Goal: Task Accomplishment & Management: Manage account settings

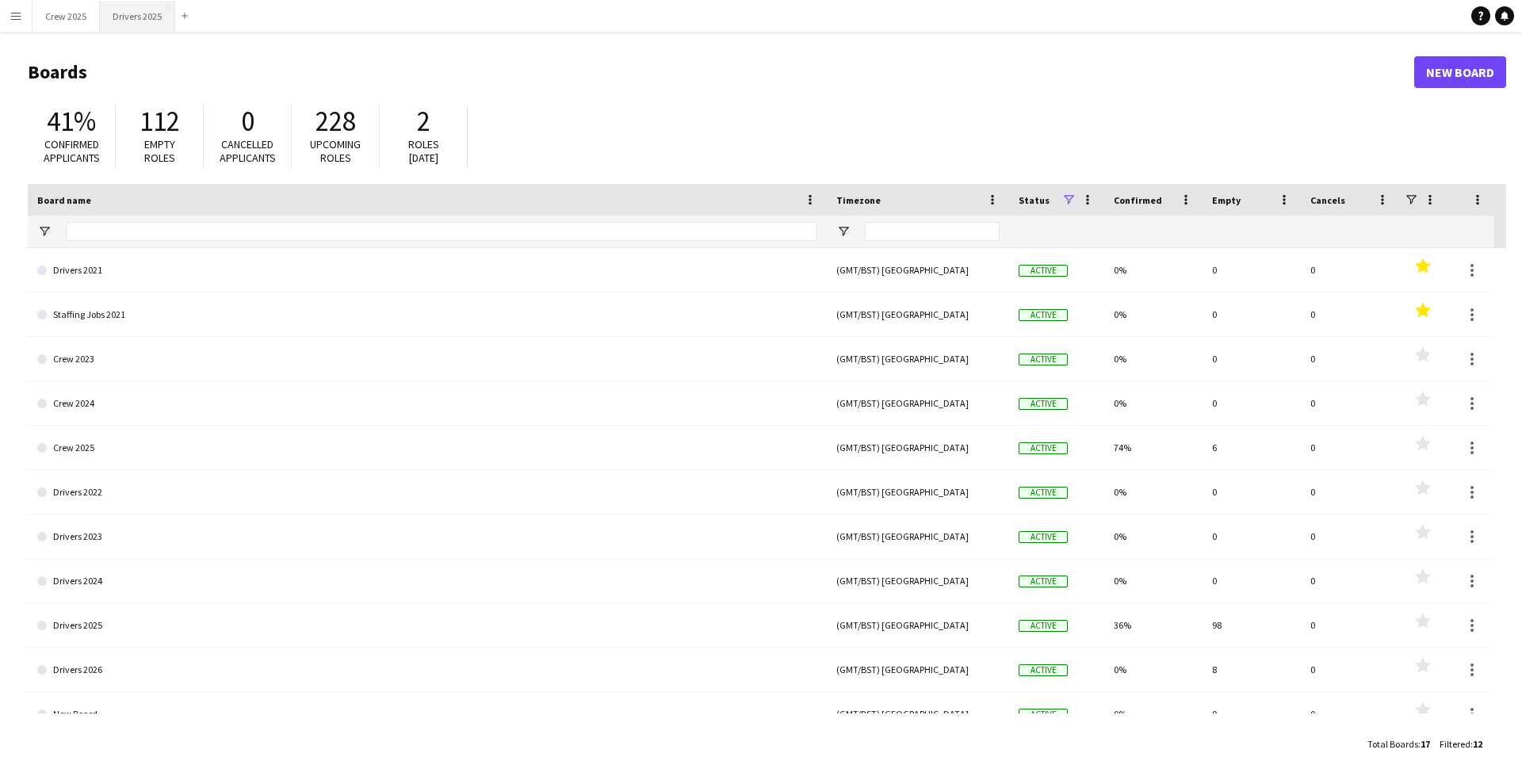
click at [122, 22] on button "Drivers 2025 Close" at bounding box center [137, 16] width 75 height 31
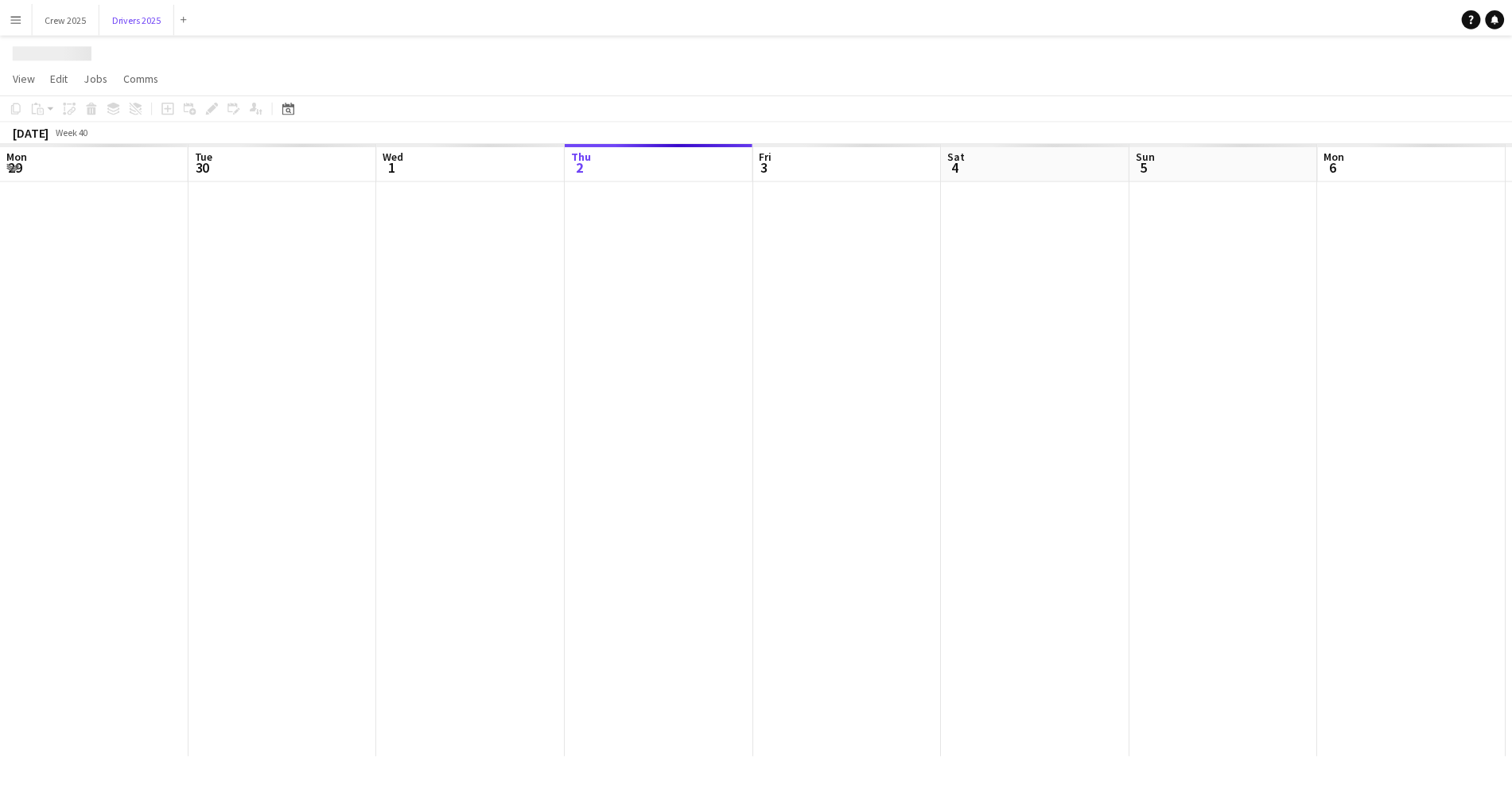
scroll to position [0, 380]
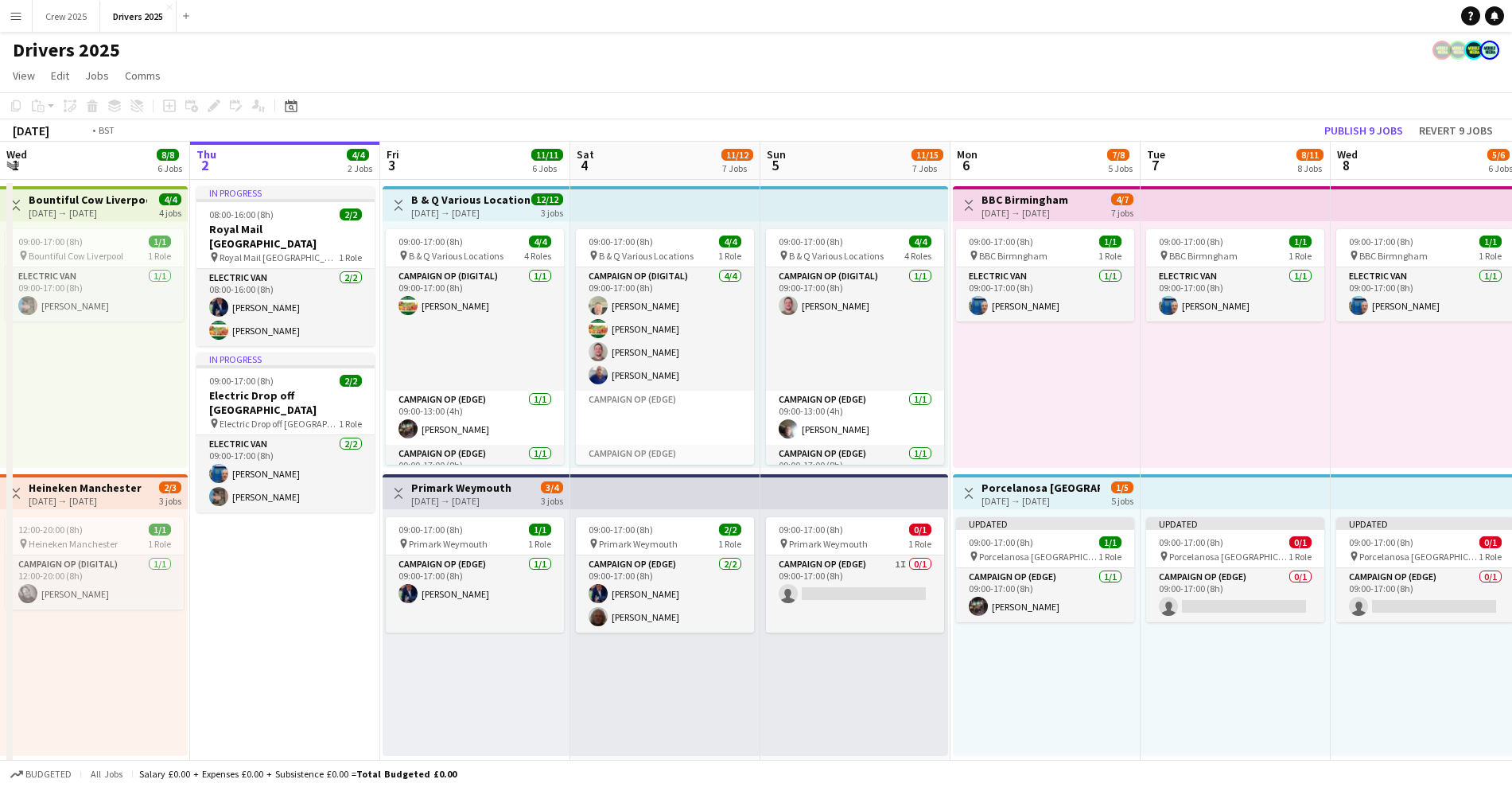
drag, startPoint x: 1185, startPoint y: 526, endPoint x: 103, endPoint y: 528, distance: 1082.0
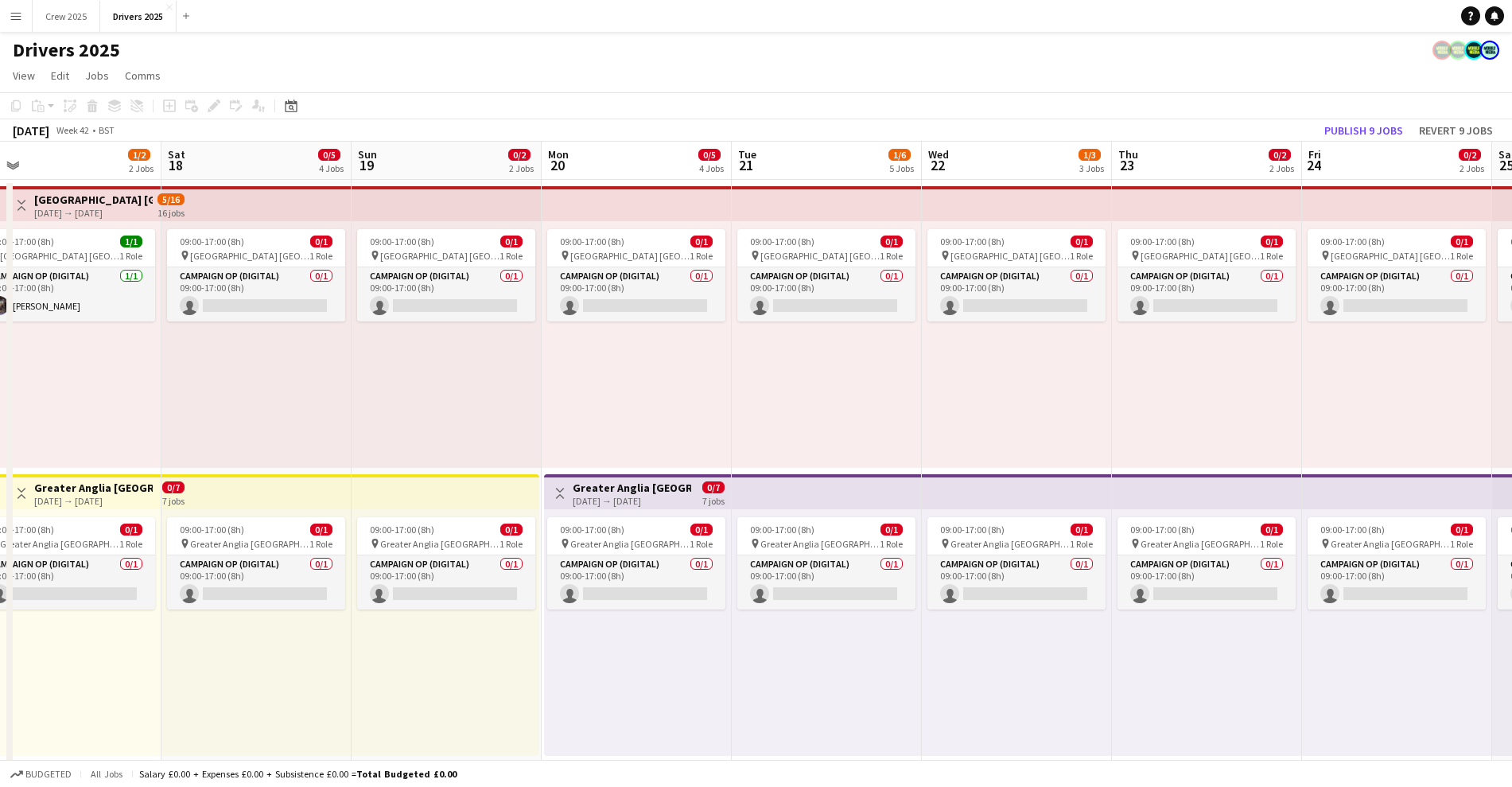
drag, startPoint x: 1157, startPoint y: 578, endPoint x: 100, endPoint y: 524, distance: 1058.4
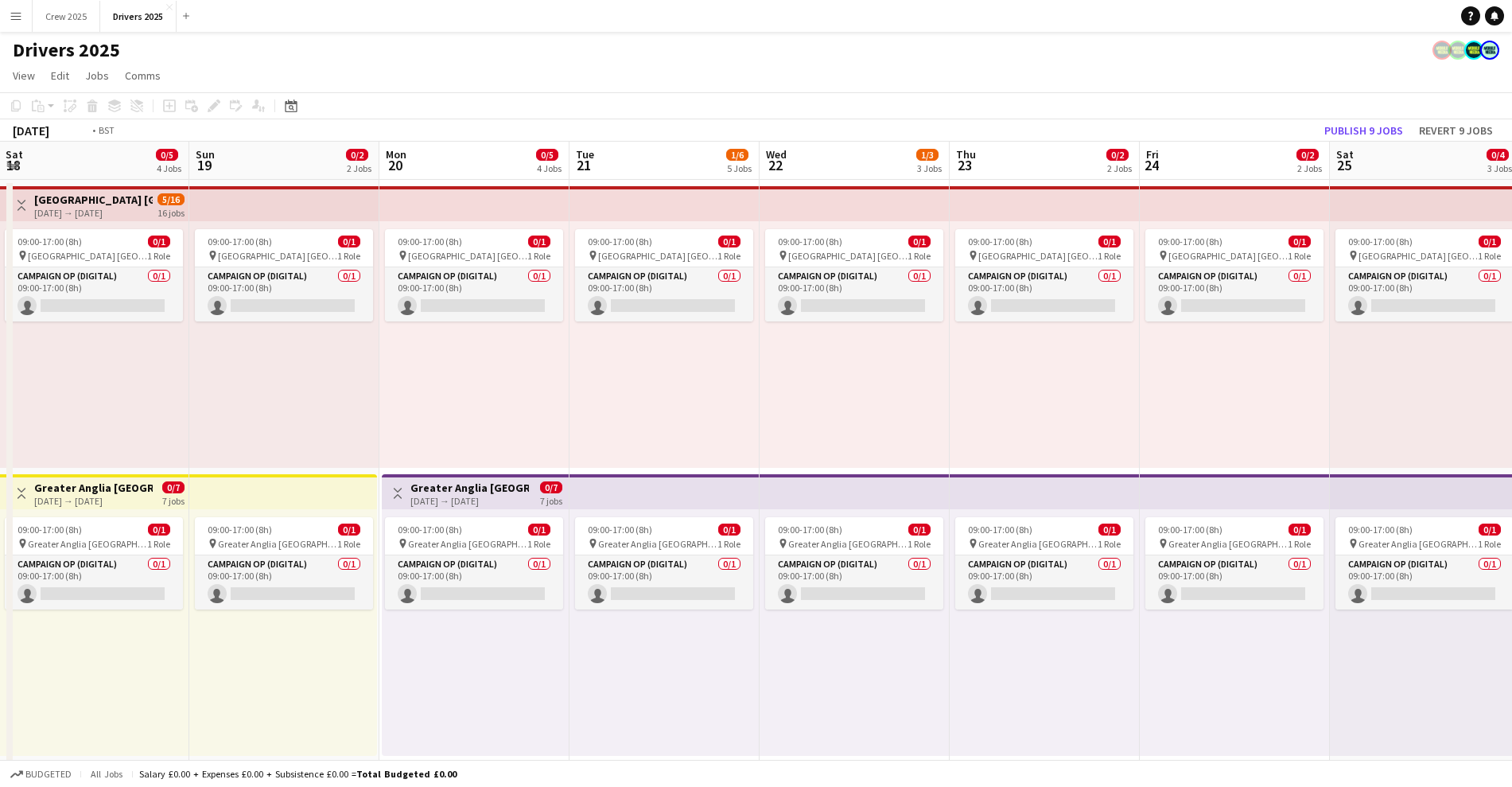
drag, startPoint x: 1175, startPoint y: 541, endPoint x: 87, endPoint y: 517, distance: 1088.3
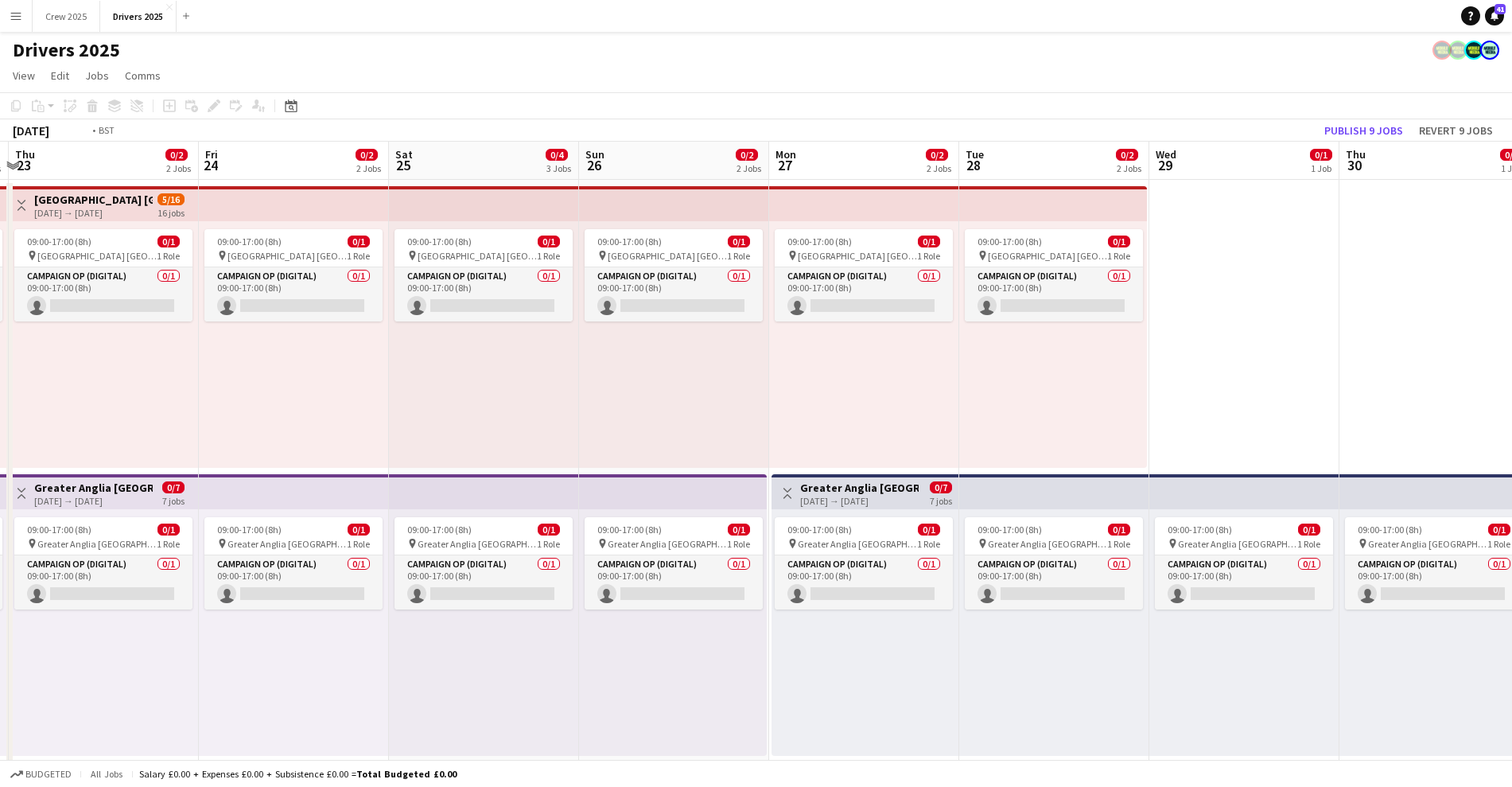
drag, startPoint x: 943, startPoint y: 531, endPoint x: 78, endPoint y: 524, distance: 865.0
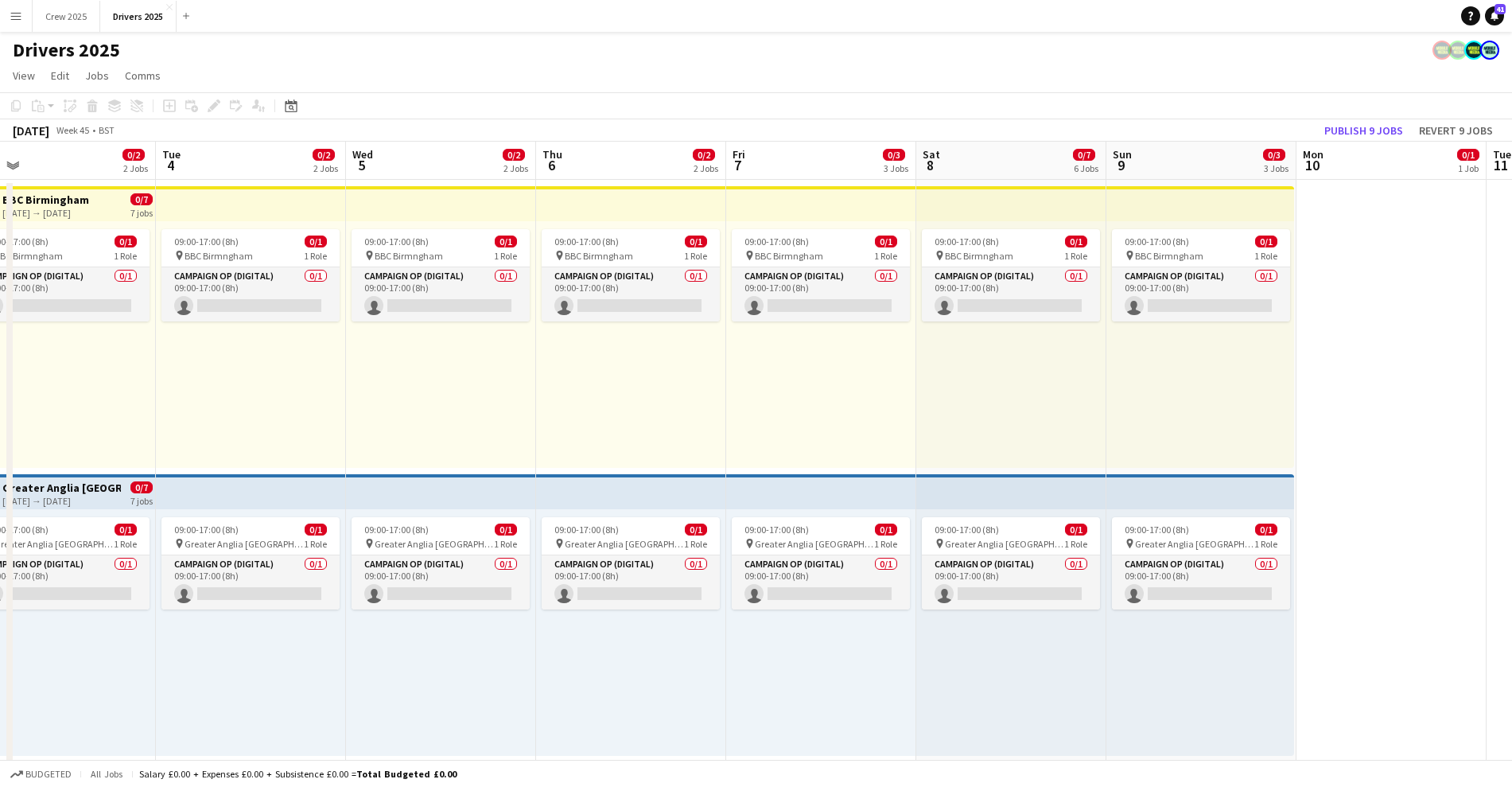
drag, startPoint x: 428, startPoint y: 498, endPoint x: -98, endPoint y: 491, distance: 526.0
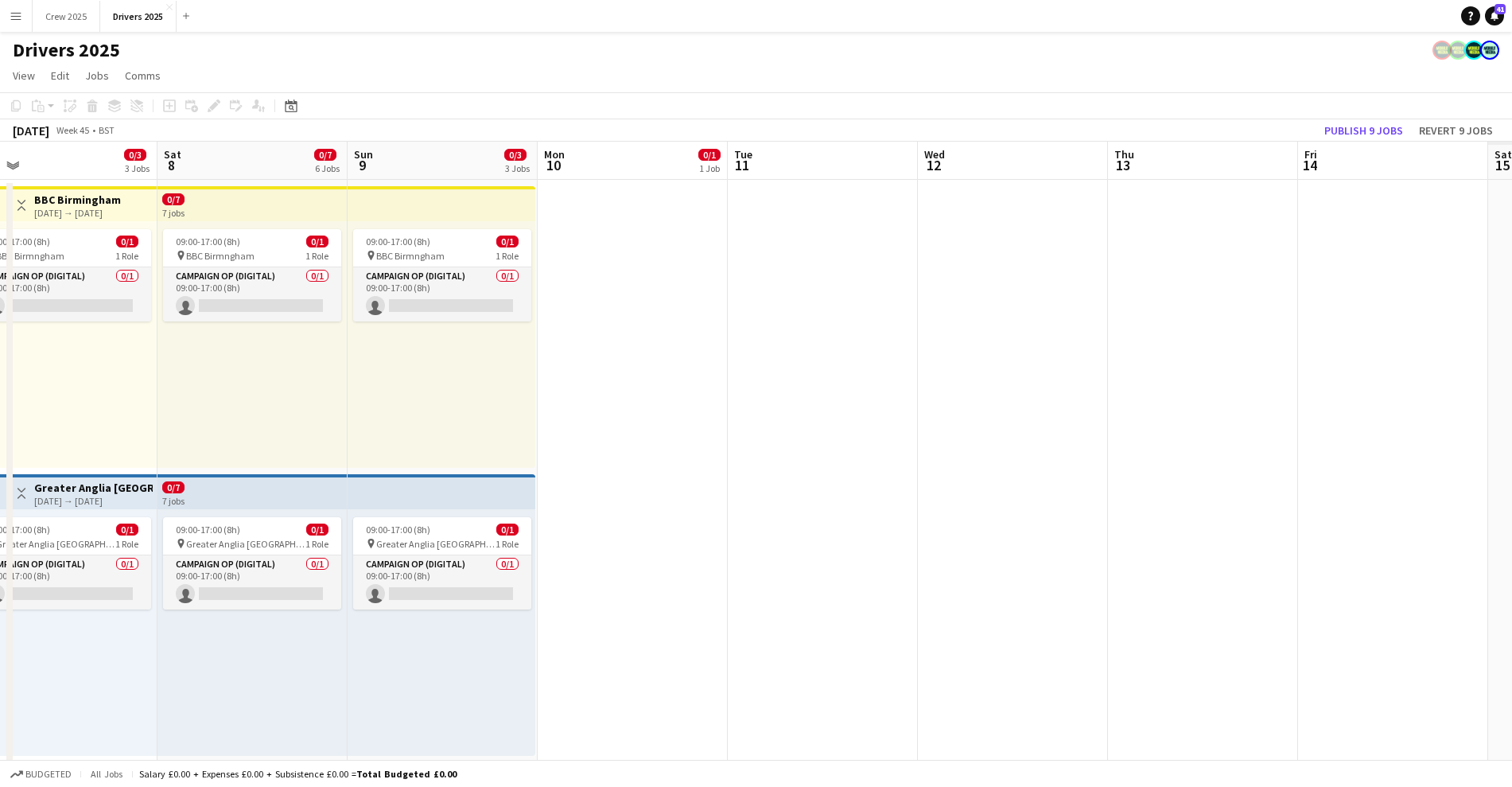
drag, startPoint x: 832, startPoint y: 517, endPoint x: 69, endPoint y: 505, distance: 763.1
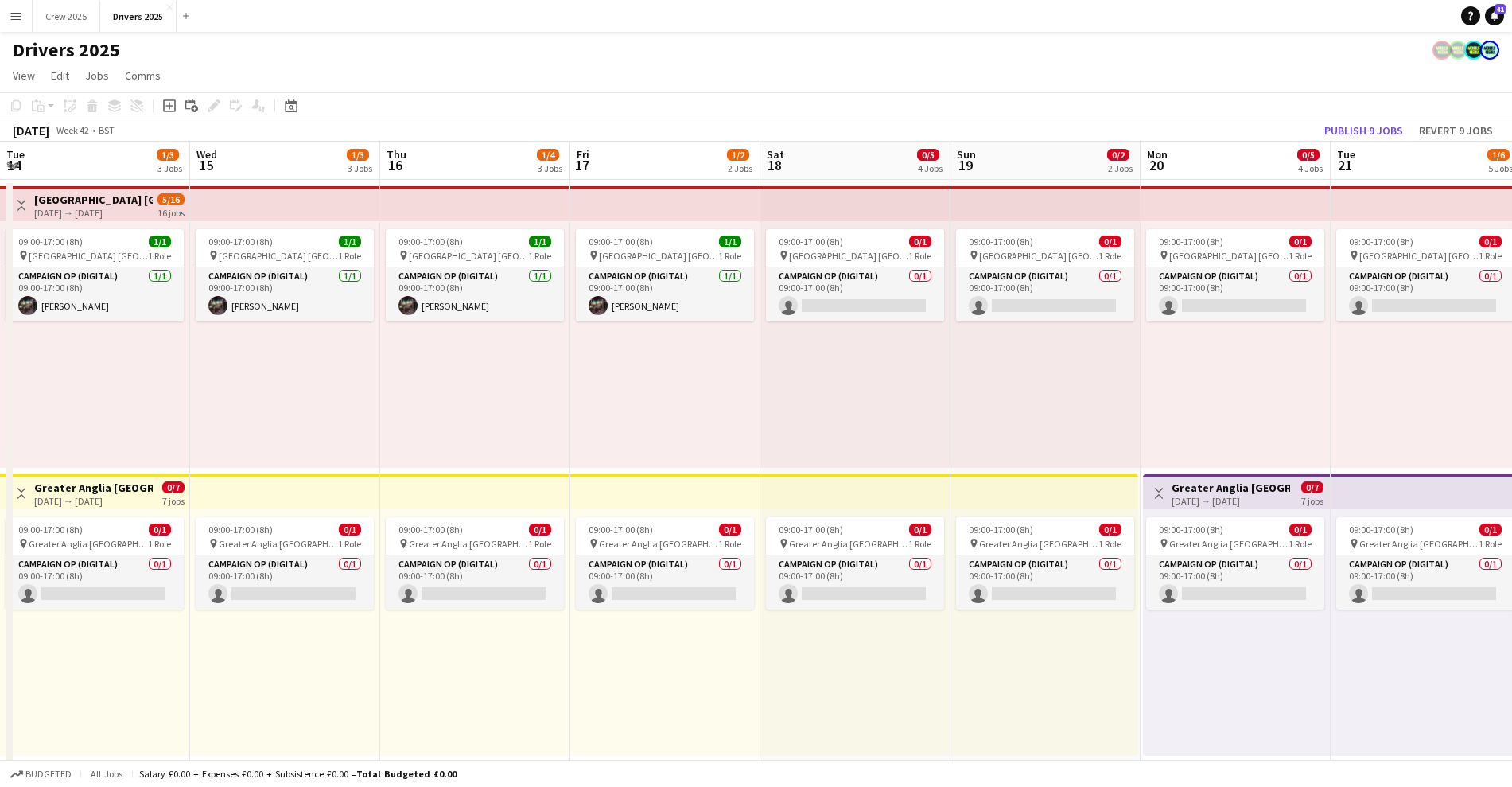
scroll to position [0, 380]
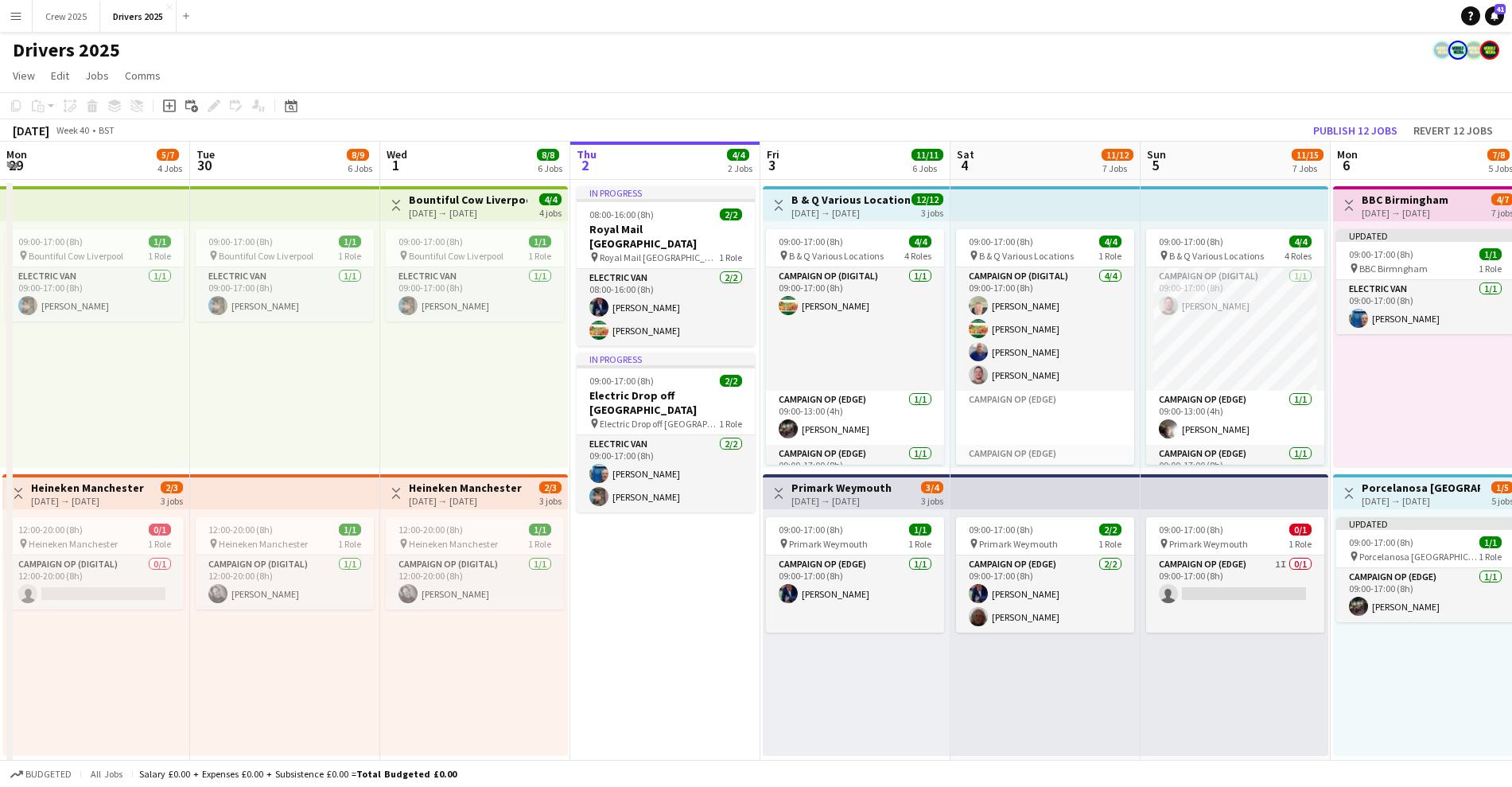
scroll to position [0, 380]
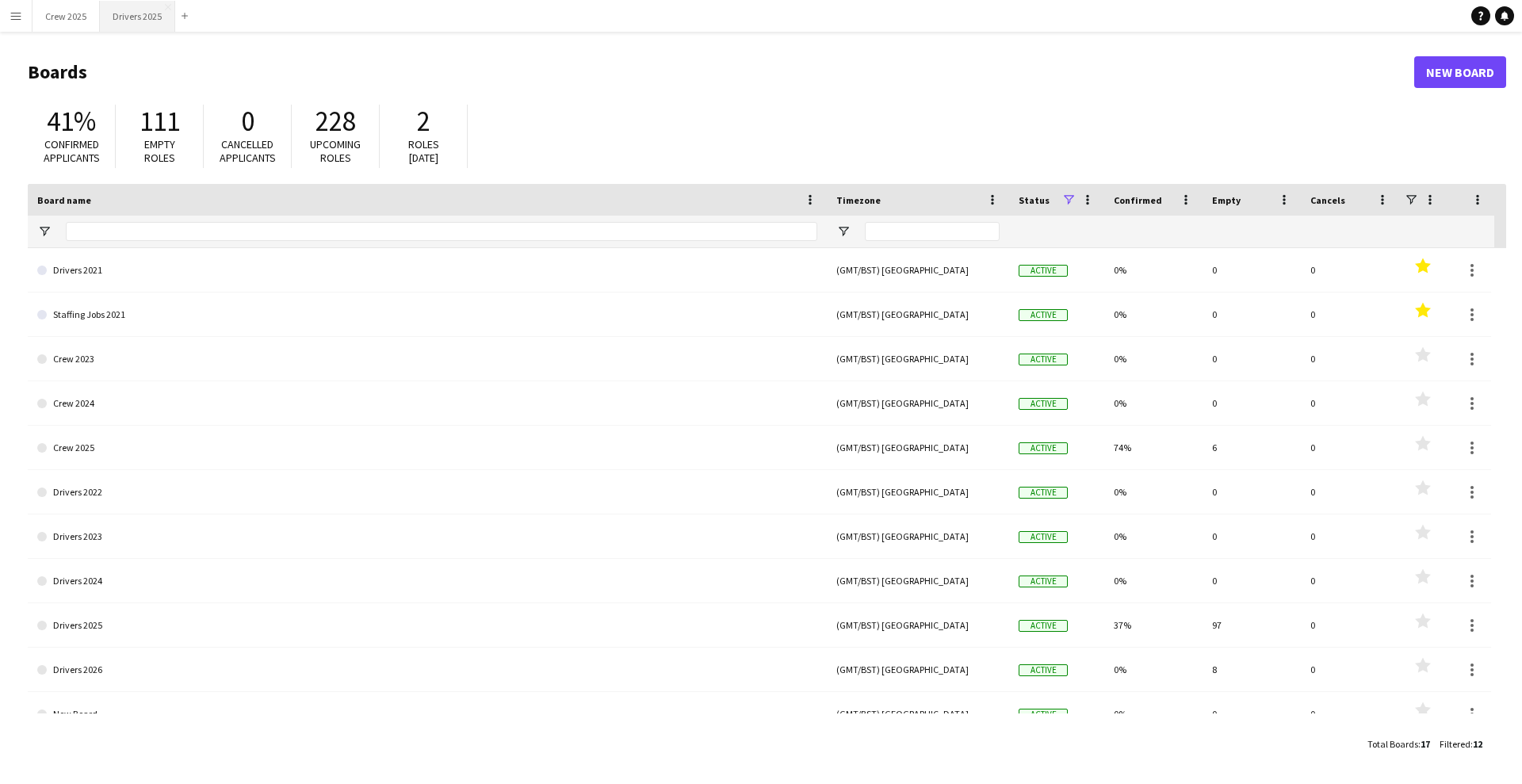
click at [115, 18] on button "Drivers 2025 Close" at bounding box center [137, 16] width 75 height 31
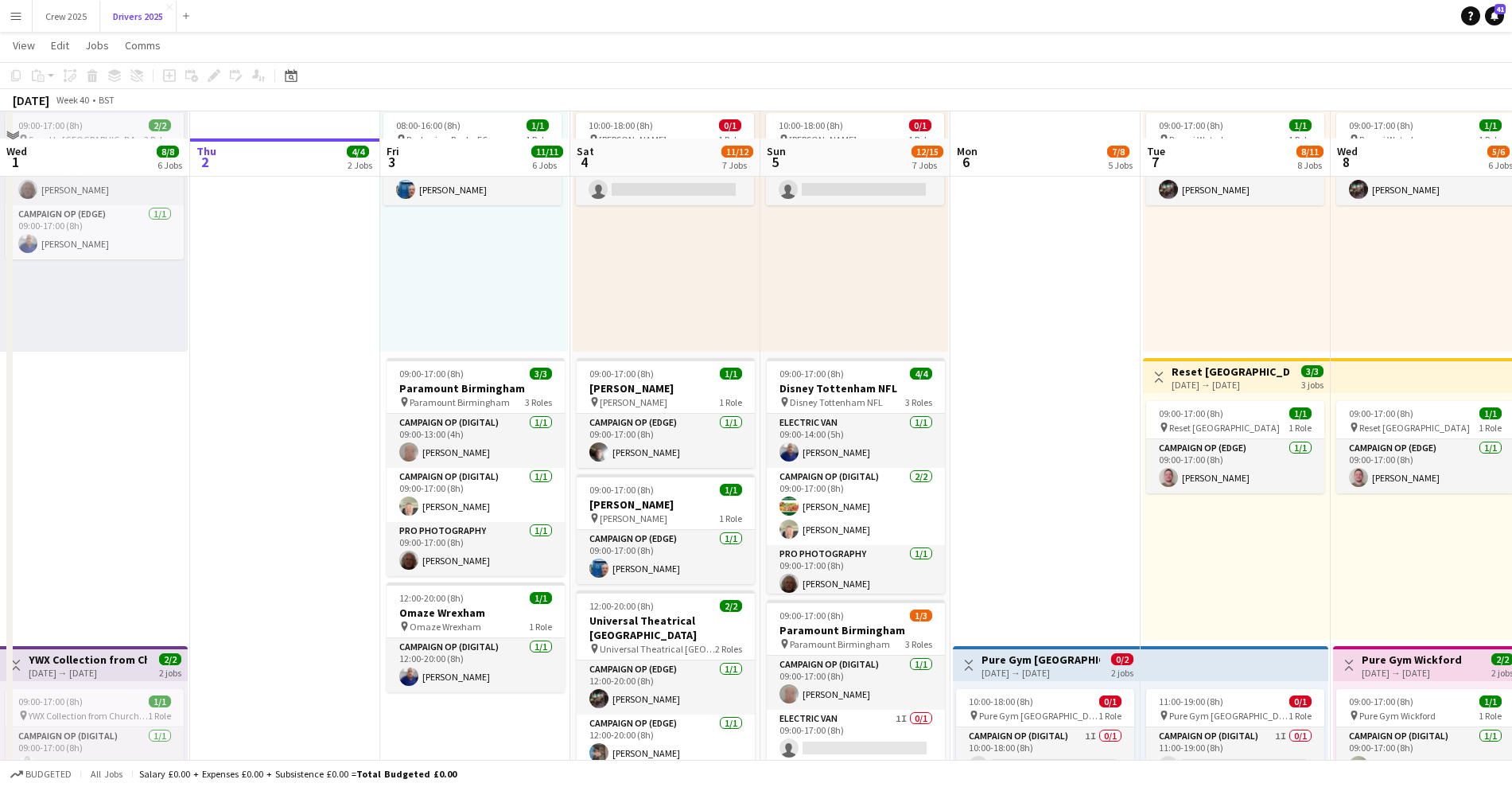
scroll to position [1094, 0]
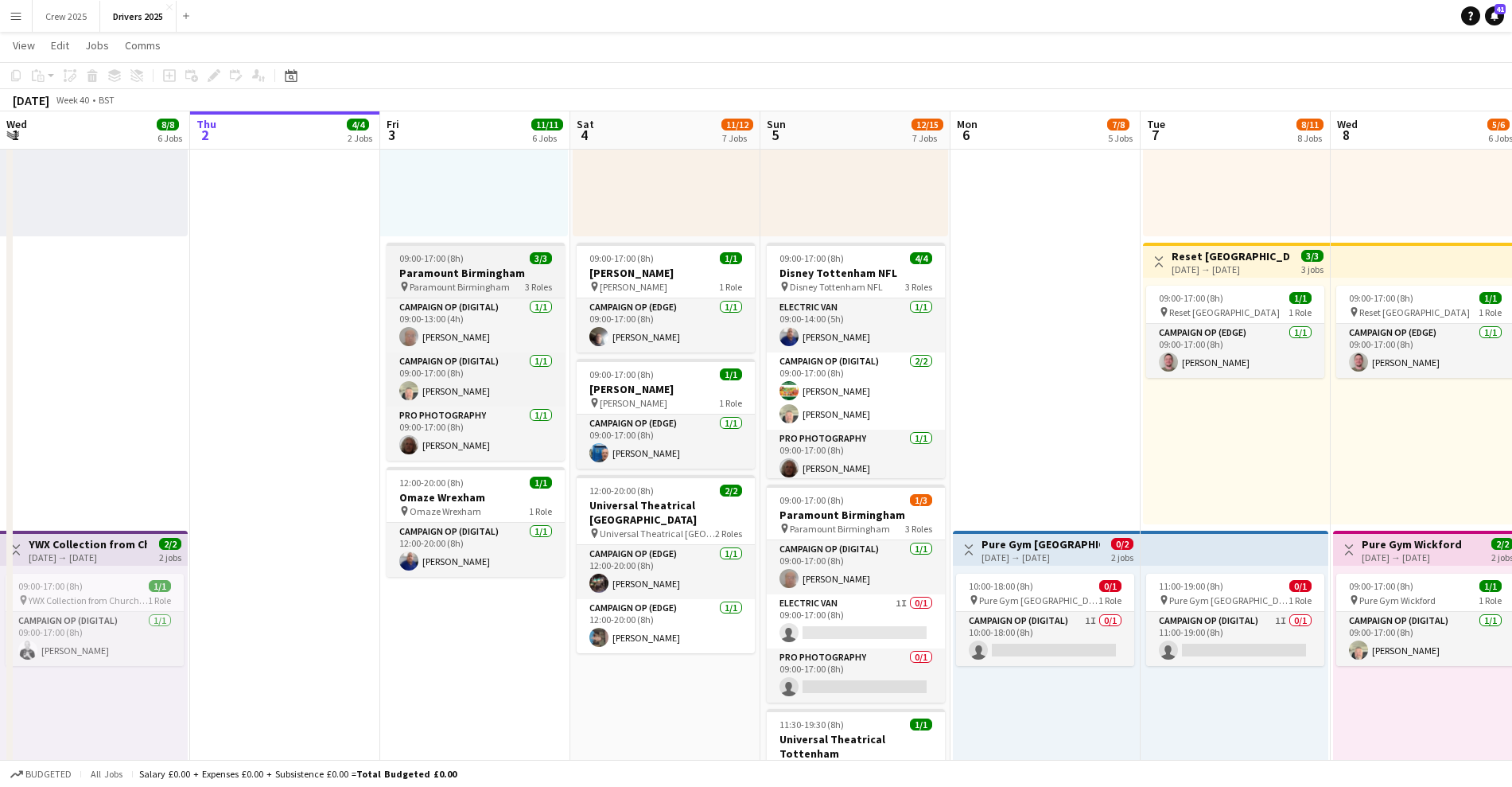
click at [445, 265] on h3 "Paramount Birmingham" at bounding box center [476, 272] width 178 height 14
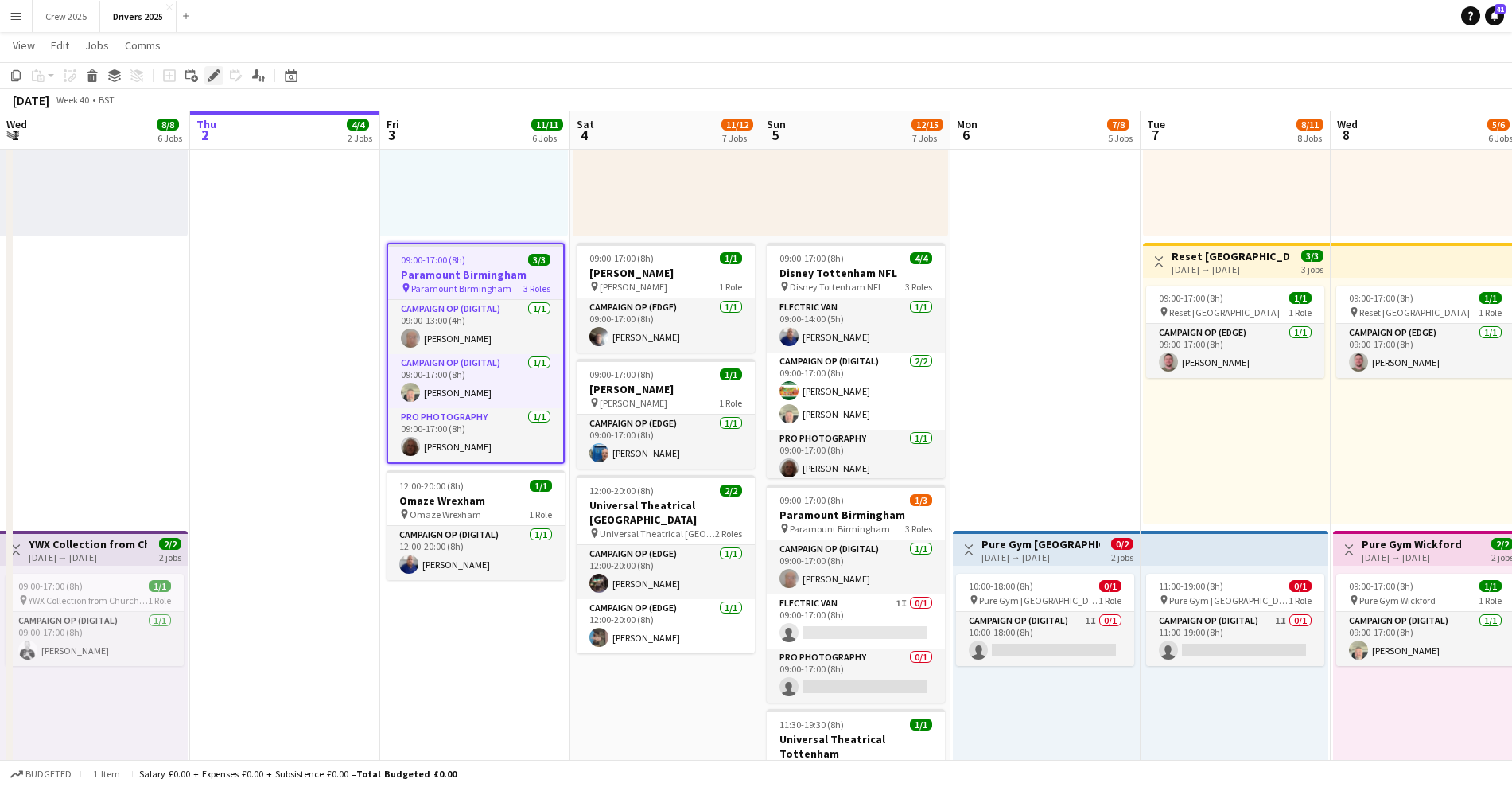
click at [212, 71] on icon "Edit" at bounding box center [214, 75] width 13 height 13
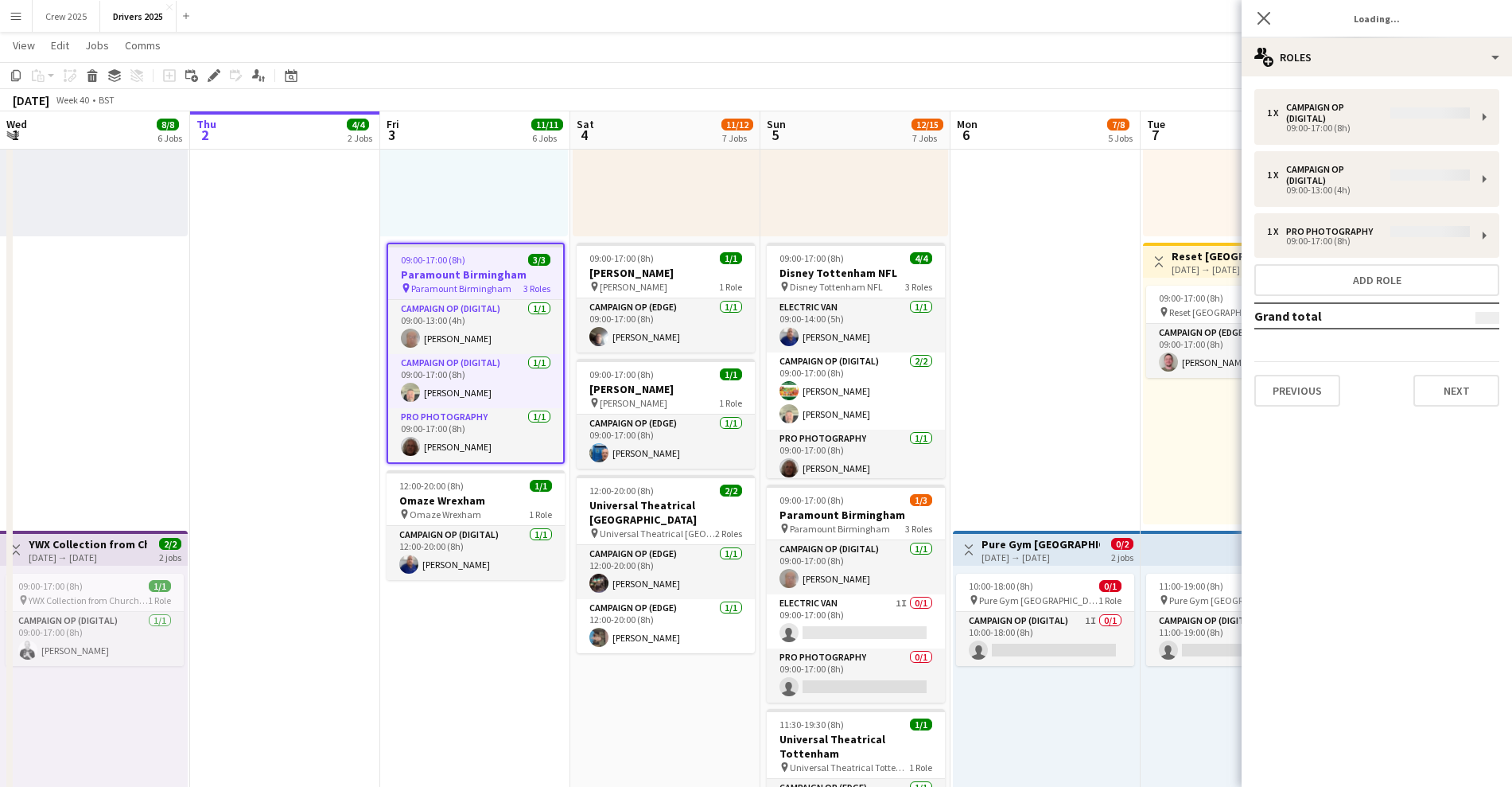
type input "**********"
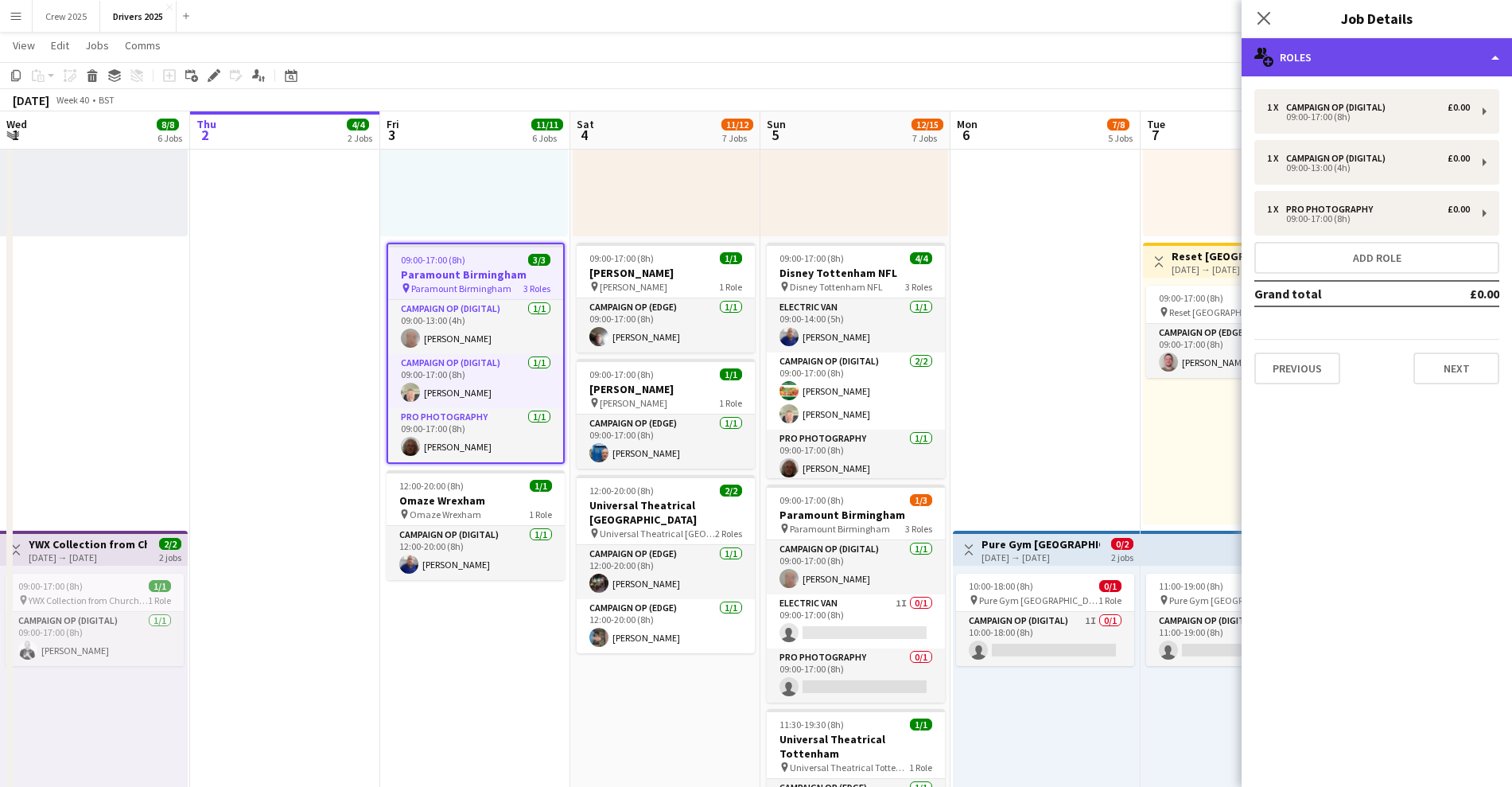
click at [1381, 51] on div "multiple-users-add Roles" at bounding box center [1375, 57] width 270 height 39
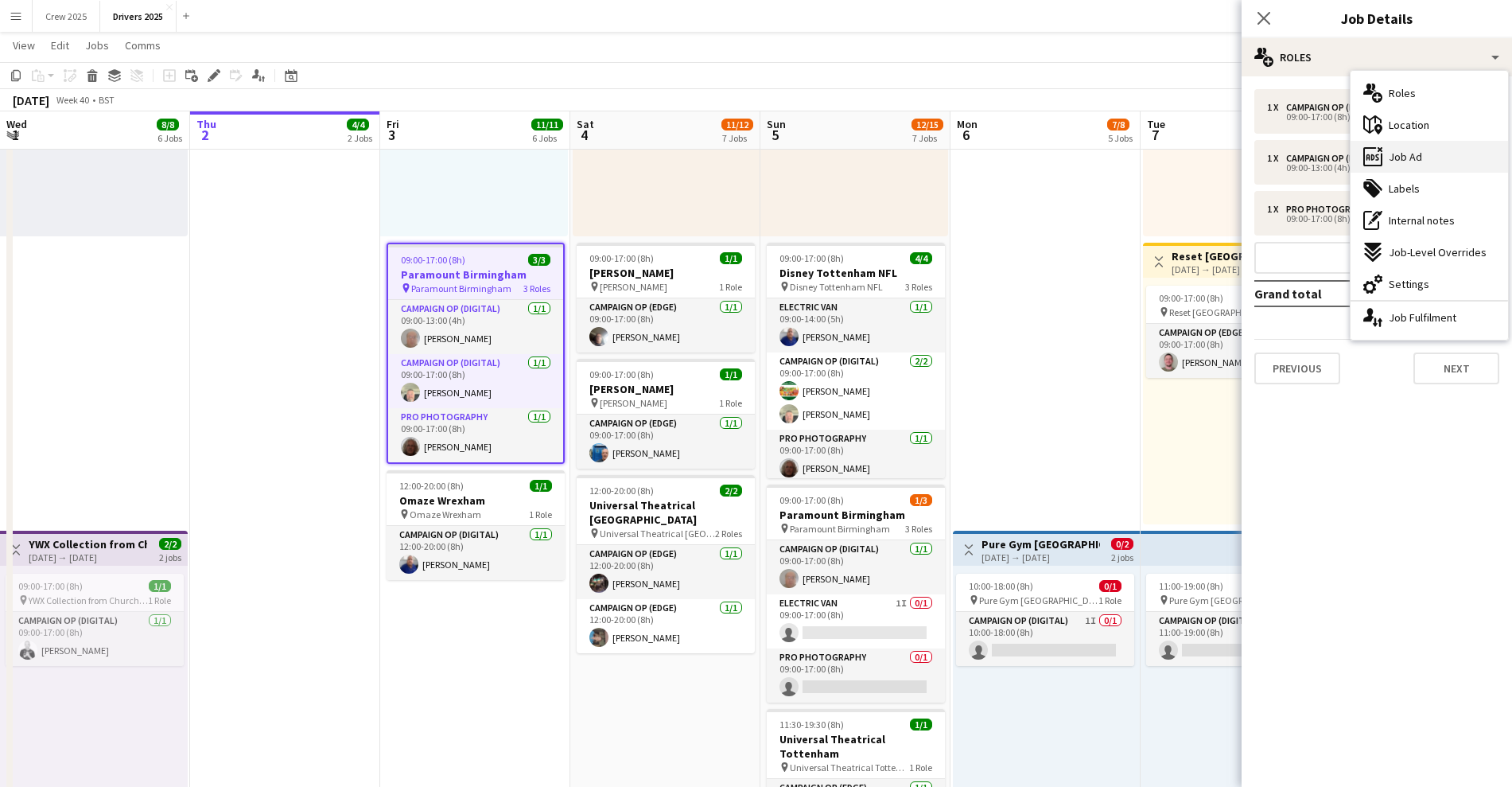
click at [1416, 156] on span "Job Ad" at bounding box center [1405, 156] width 34 height 14
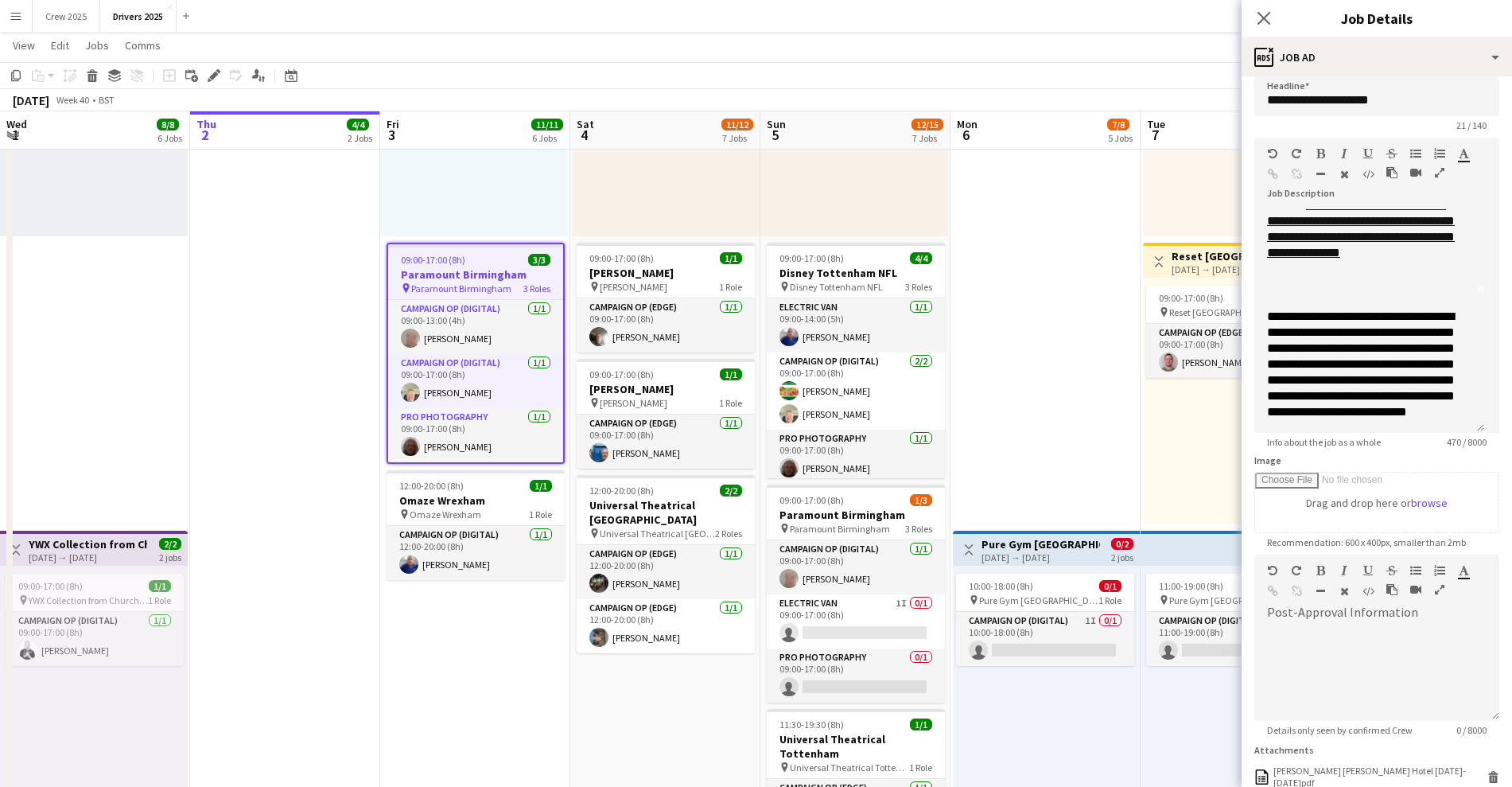
scroll to position [150, 0]
drag, startPoint x: 1478, startPoint y: 296, endPoint x: 1458, endPoint y: 436, distance: 141.4
click at [1458, 433] on div "**********" at bounding box center [1369, 321] width 230 height 225
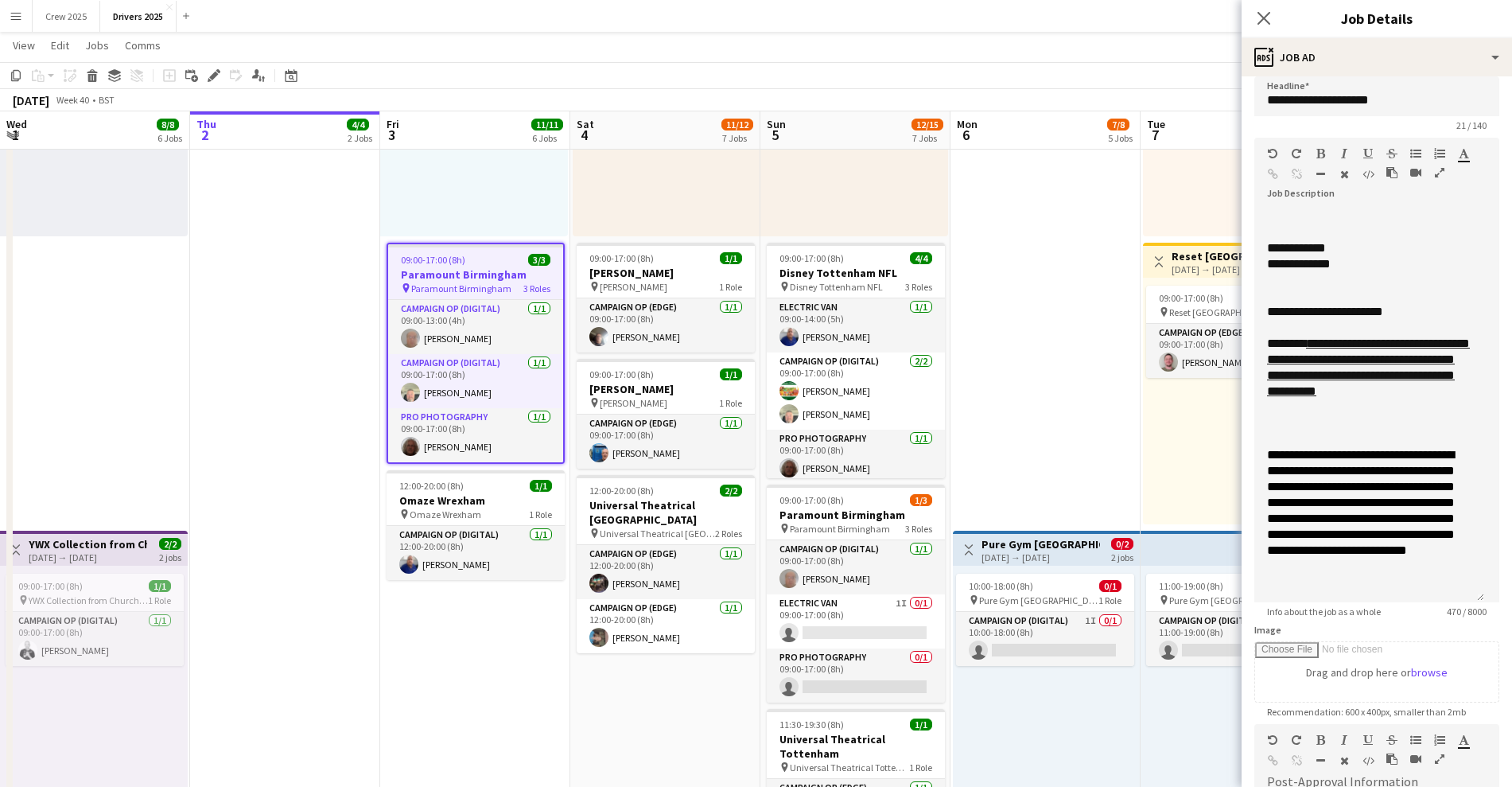
scroll to position [0, 0]
drag, startPoint x: 1471, startPoint y: 438, endPoint x: 1496, endPoint y: 610, distance: 173.8
click at [1496, 610] on form "**********" at bounding box center [1375, 578] width 270 height 1005
click at [1437, 568] on div "**********" at bounding box center [1369, 412] width 230 height 407
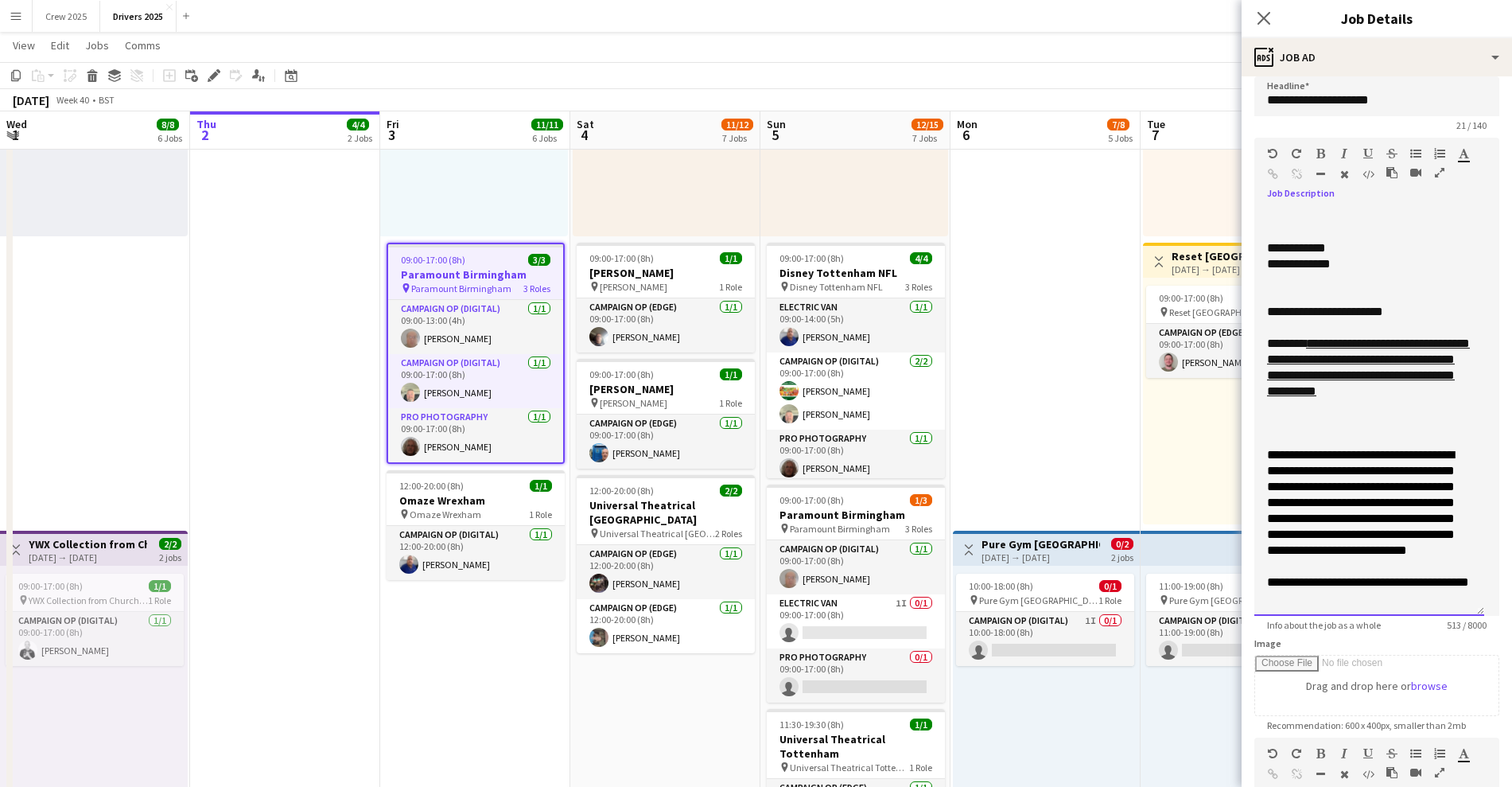
scroll to position [16, 0]
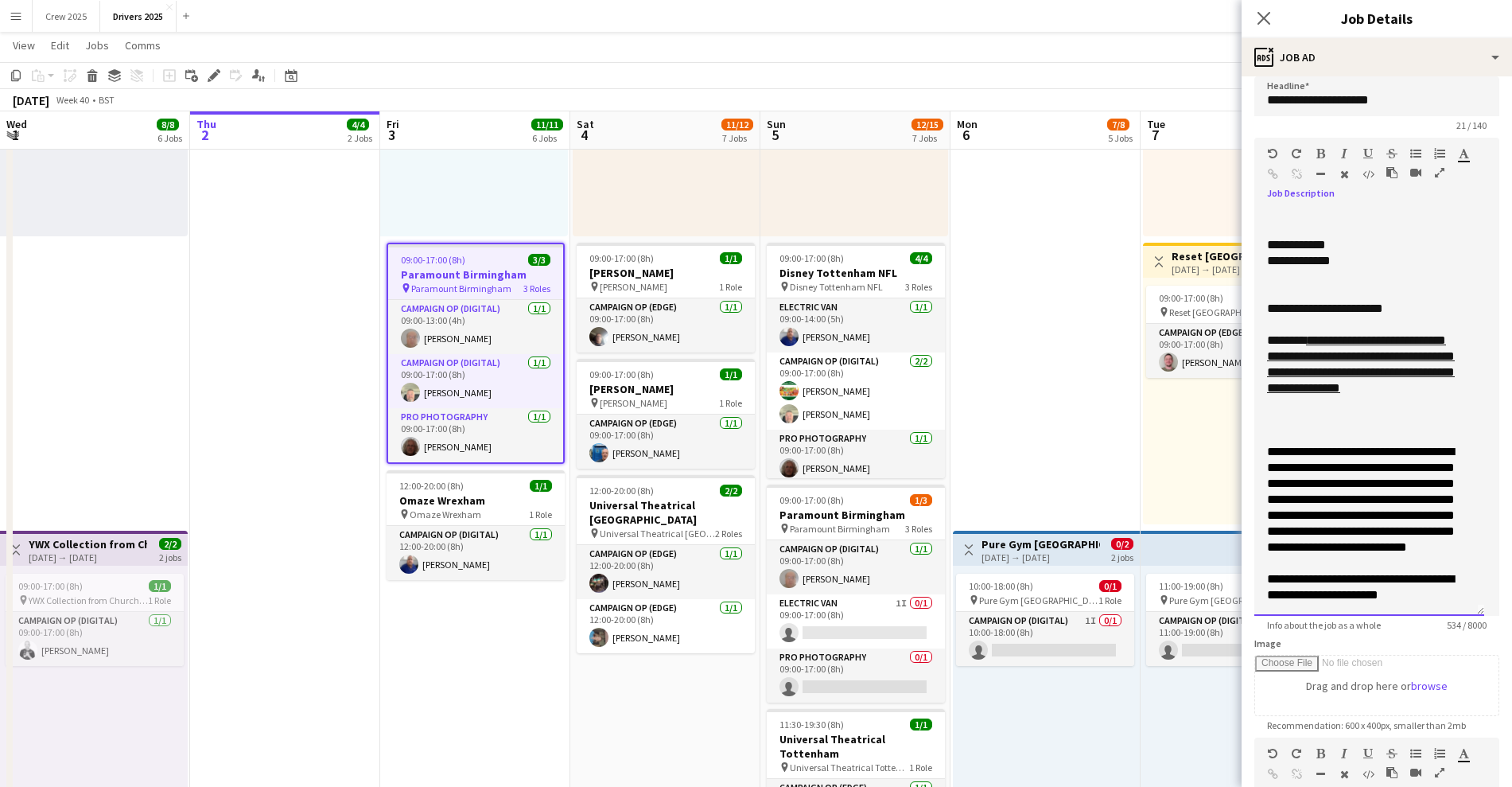
click at [1355, 601] on span "**********" at bounding box center [1361, 523] width 188 height 155
click at [1357, 601] on span "**********" at bounding box center [1361, 523] width 188 height 155
click at [1432, 593] on div "**********" at bounding box center [1369, 523] width 205 height 159
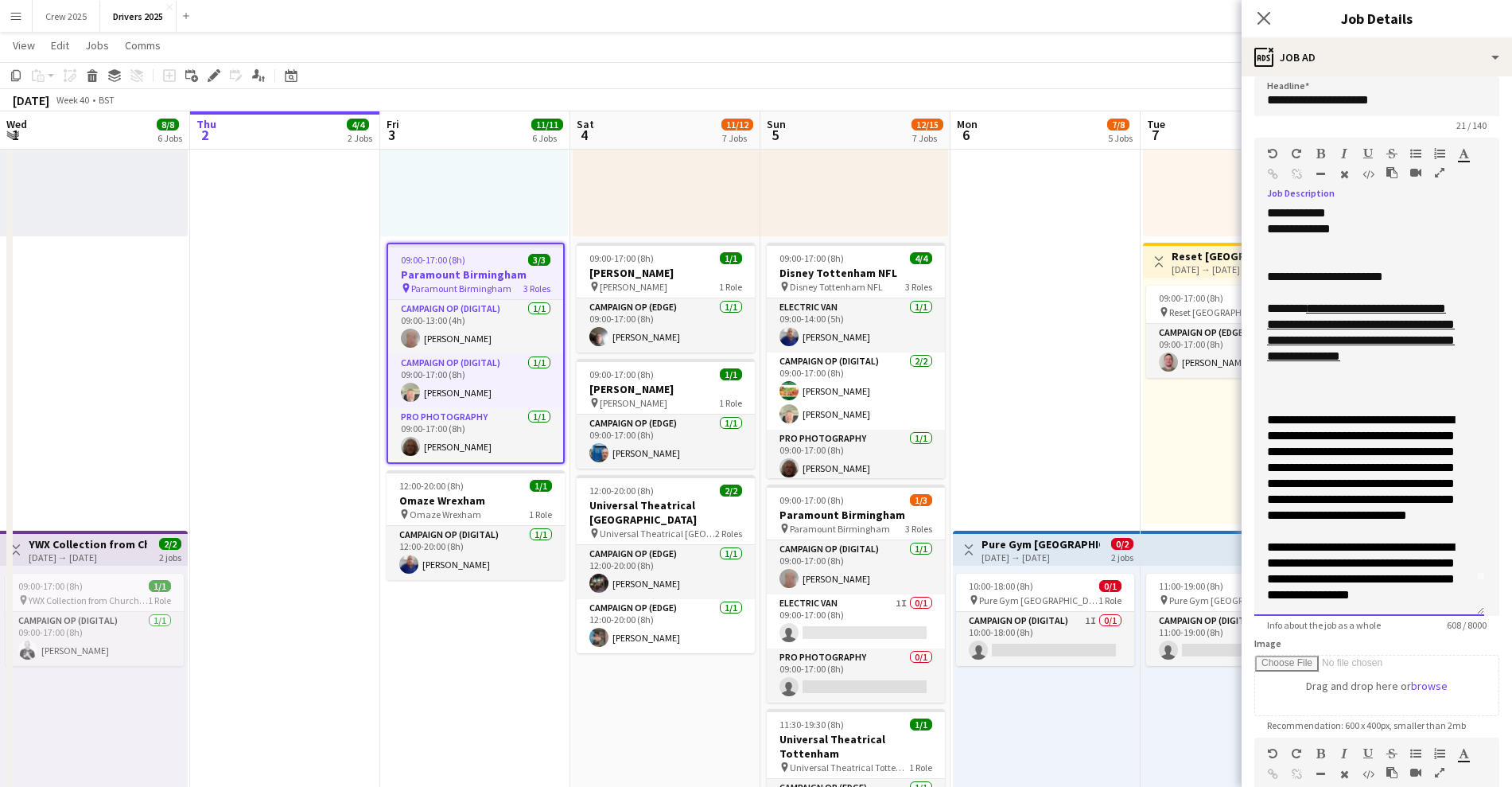
scroll to position [66, 0]
click at [1359, 559] on span "**********" at bounding box center [1361, 507] width 188 height 187
click at [1400, 559] on span "**********" at bounding box center [1361, 507] width 188 height 187
click at [1080, 273] on app-date-cell "Toggle View BBC Birmingham 06-10-2025 → 12-10-2025 4/7 7 jobs 09:00-17:00 (8h) …" at bounding box center [1045, 360] width 190 height 2553
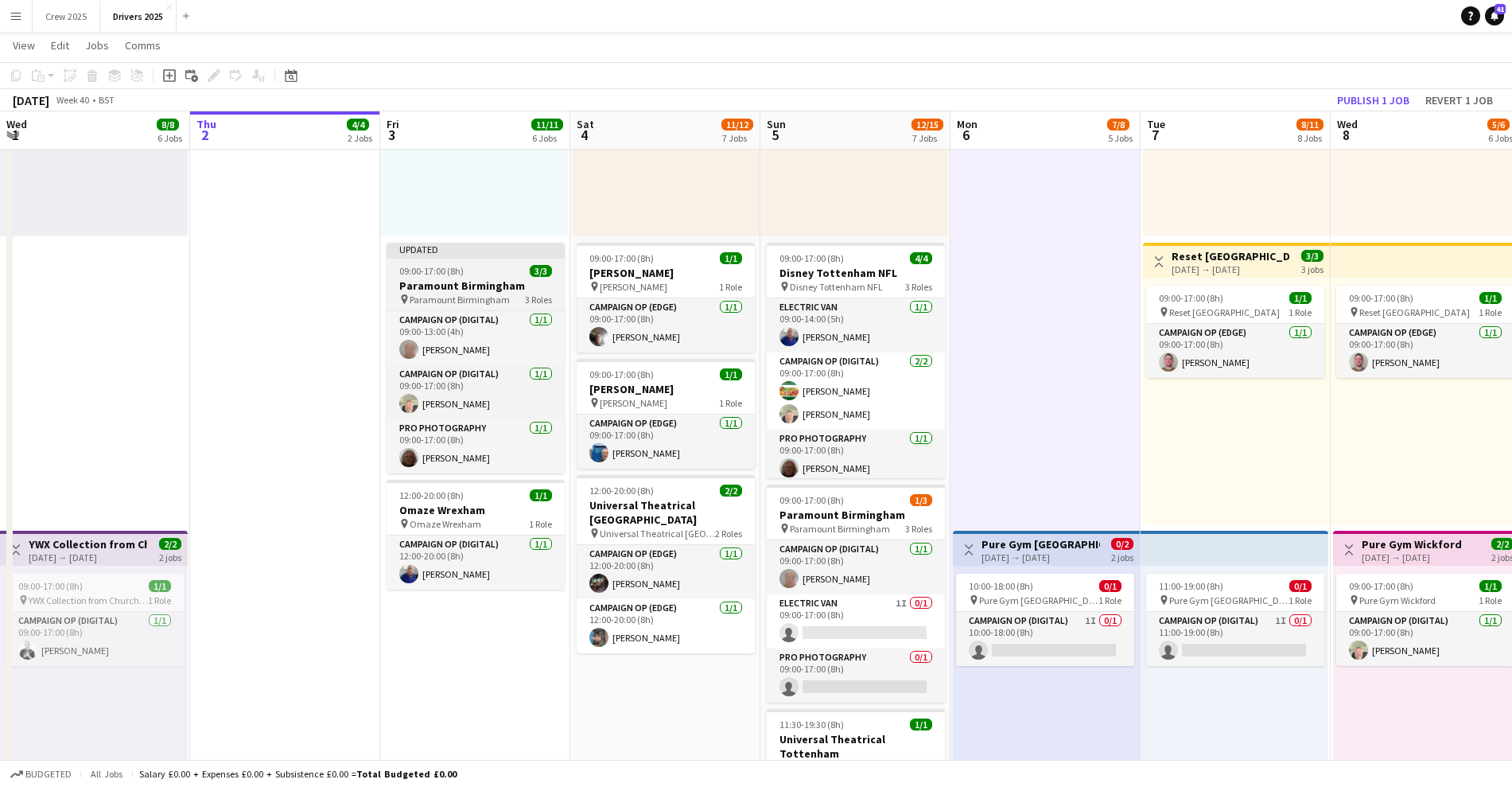
click at [463, 260] on app-job-card "Updated 09:00-17:00 (8h) 3/3 Paramount Birmingham pin Paramount Birmingham 3 Ro…" at bounding box center [476, 357] width 178 height 231
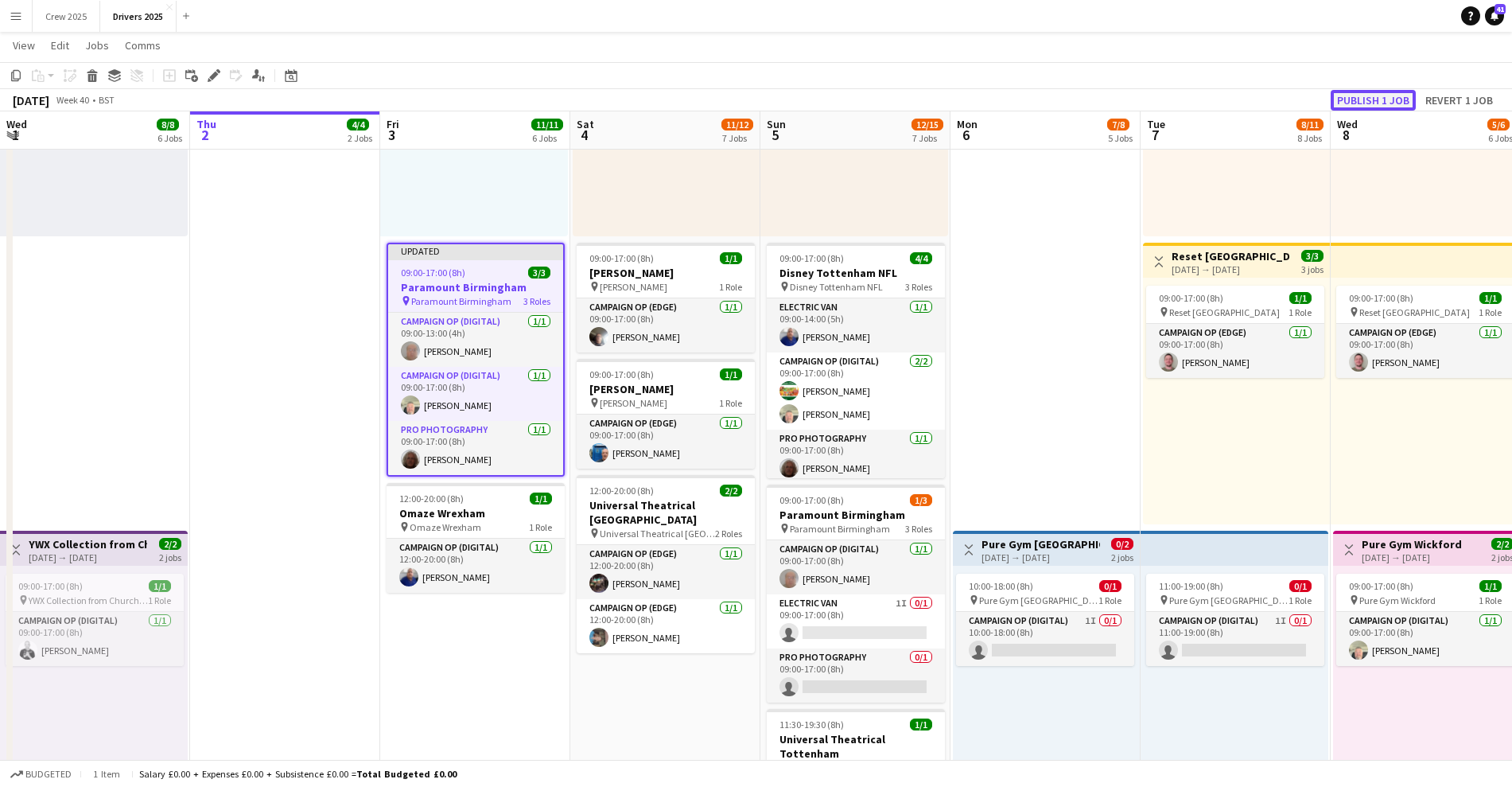
click at [1357, 97] on button "Publish 1 job" at bounding box center [1372, 100] width 85 height 21
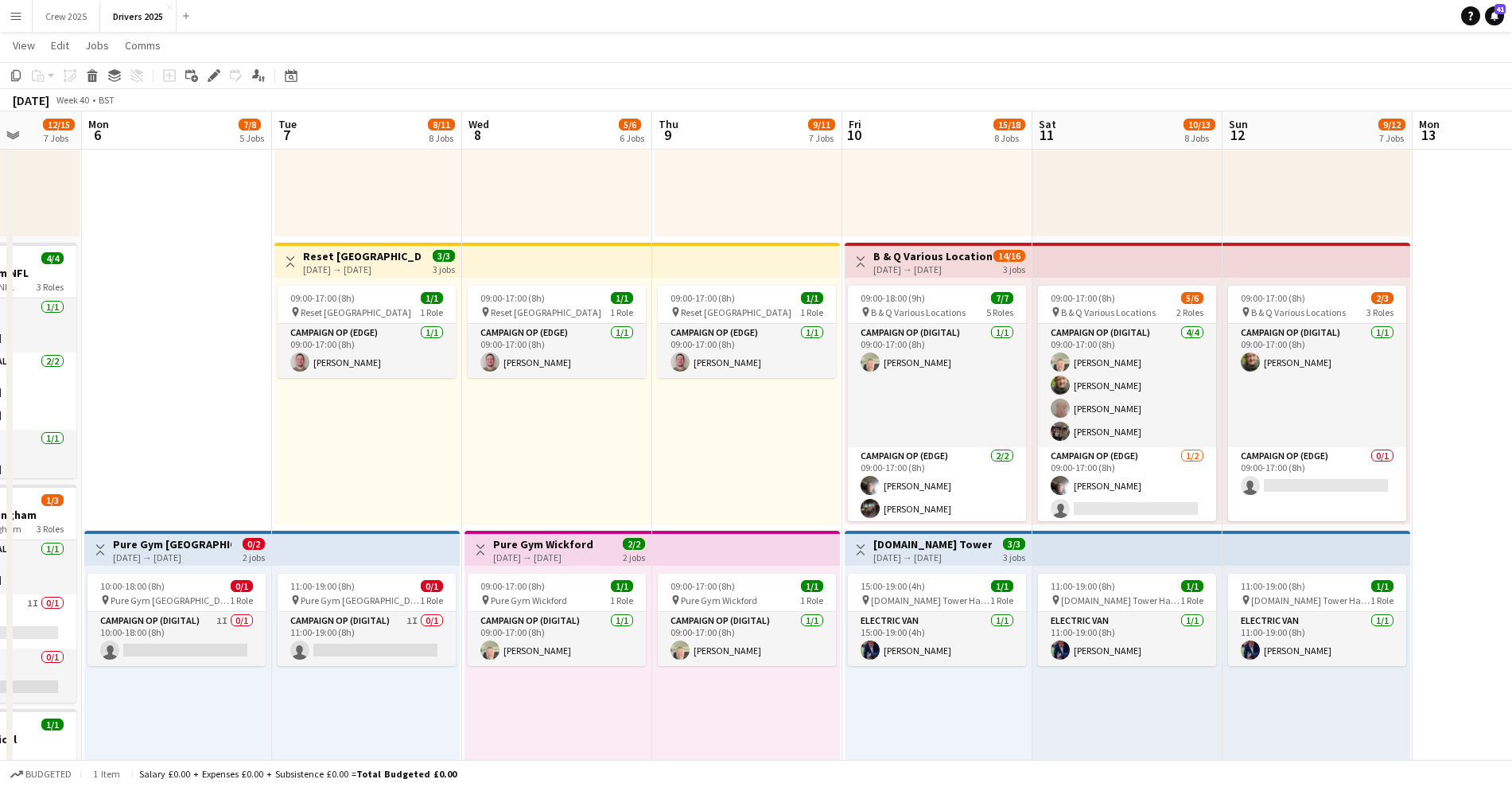
scroll to position [0, 554]
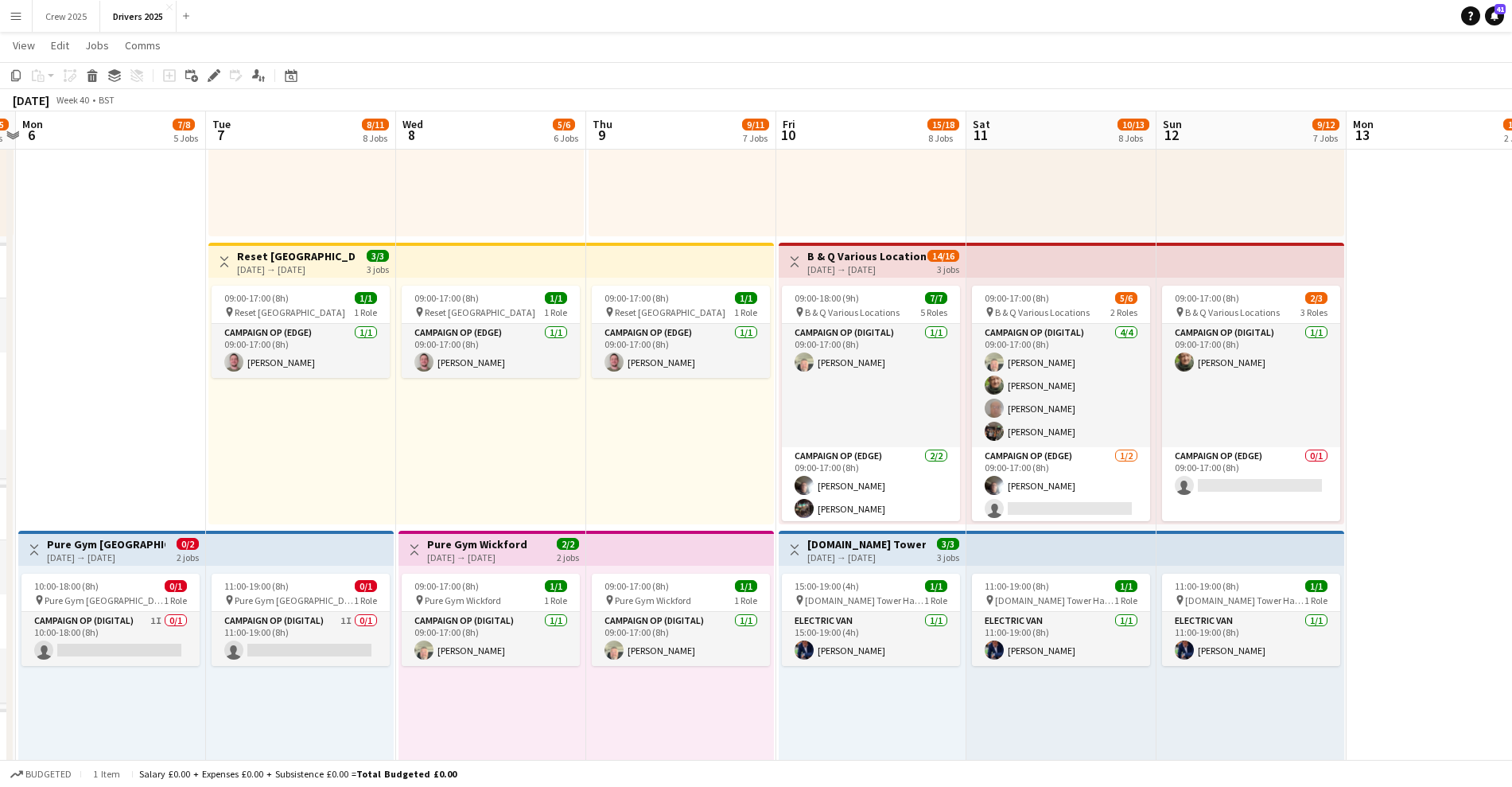
drag, startPoint x: 1010, startPoint y: 346, endPoint x: 76, endPoint y: 494, distance: 945.7
click at [76, 494] on app-calendar-viewport "Fri 3 11/11 6 Jobs Sat 4 11/12 7 Jobs Sun 5 12/15 7 Jobs Mon 6 7/8 5 Jobs Tue 7…" at bounding box center [756, 303] width 1512 height 2669
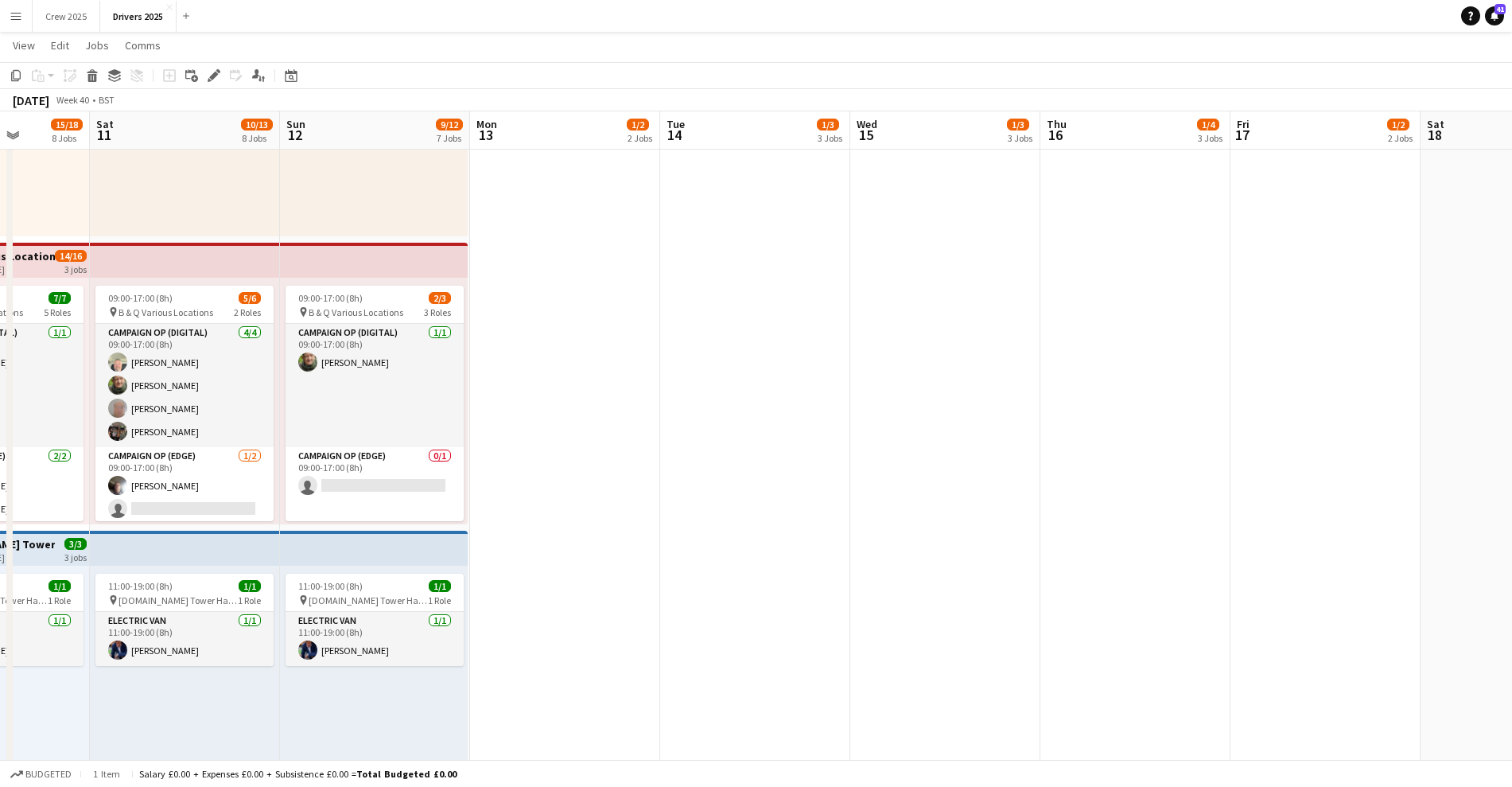
drag, startPoint x: 1380, startPoint y: 582, endPoint x: 523, endPoint y: 632, distance: 858.5
click at [509, 638] on app-calendar-viewport "Wed 8 5/6 6 Jobs Thu 9 9/11 7 Jobs Fri 10 15/18 8 Jobs Sat 11 10/13 8 Jobs Sun …" at bounding box center [756, 303] width 1512 height 2669
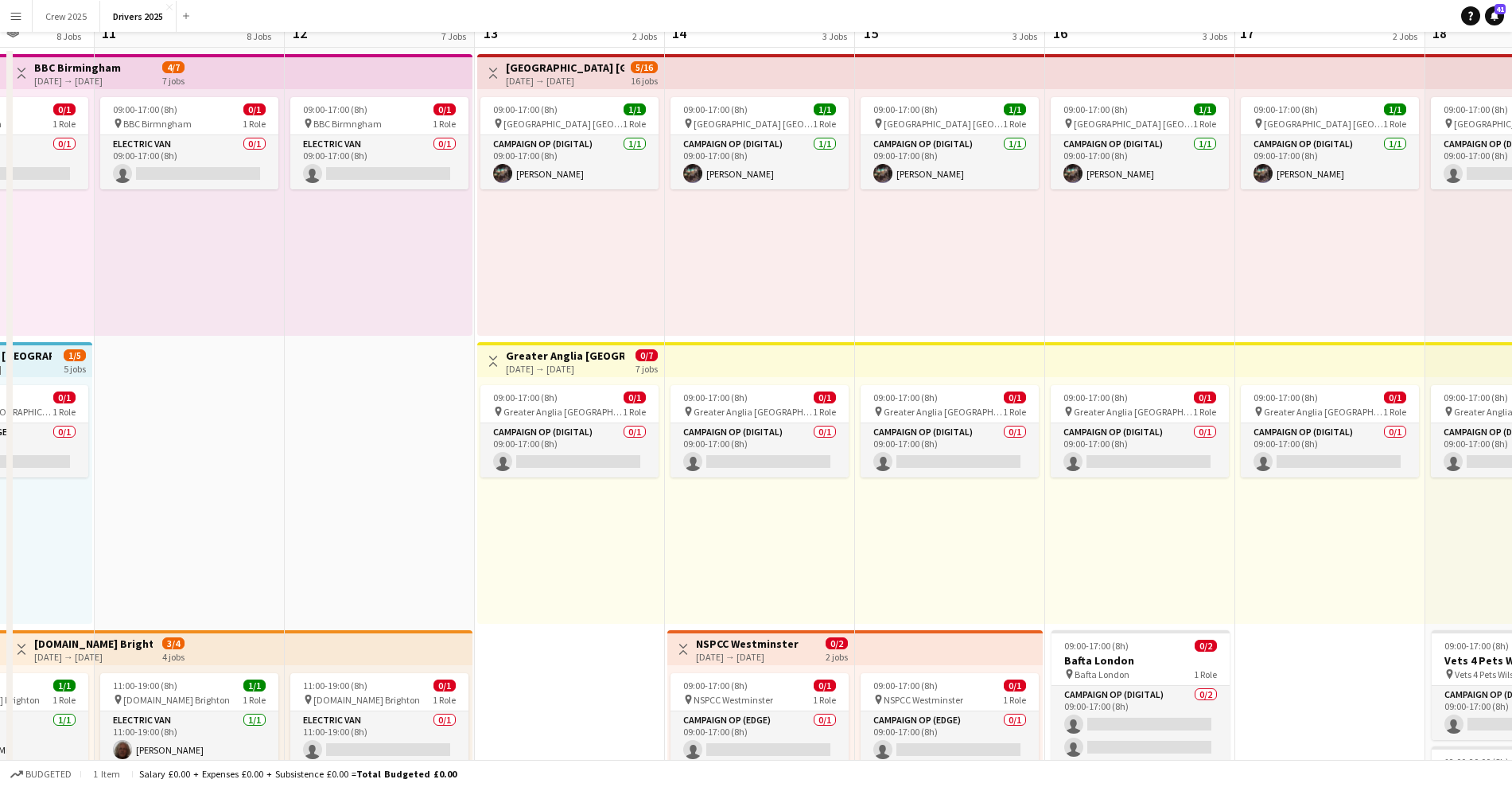
scroll to position [0, 0]
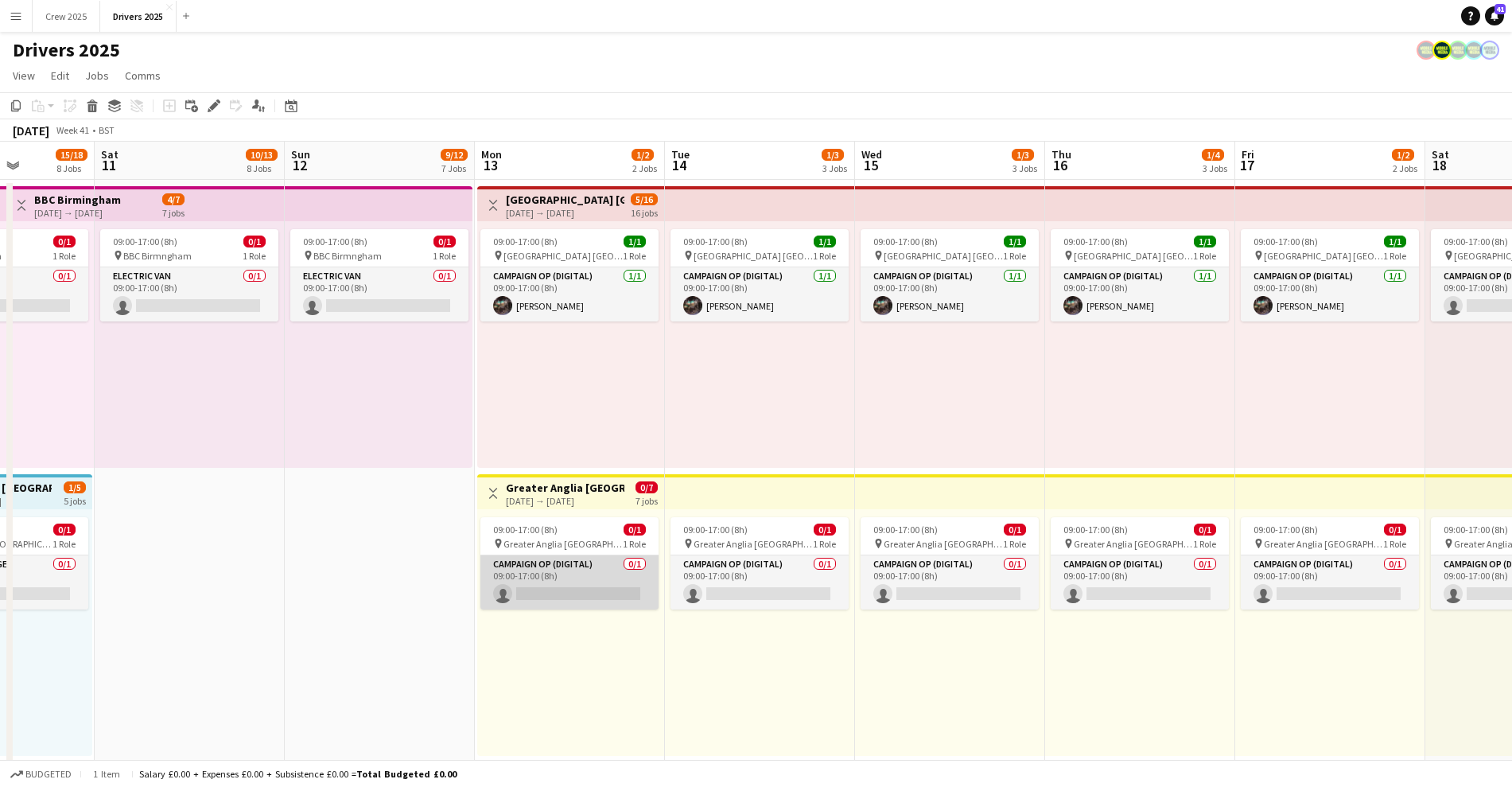
click at [569, 589] on app-card-role "Campaign Op (Digital) 0/1 09:00-17:00 (8h) single-neutral-actions" at bounding box center [569, 582] width 178 height 54
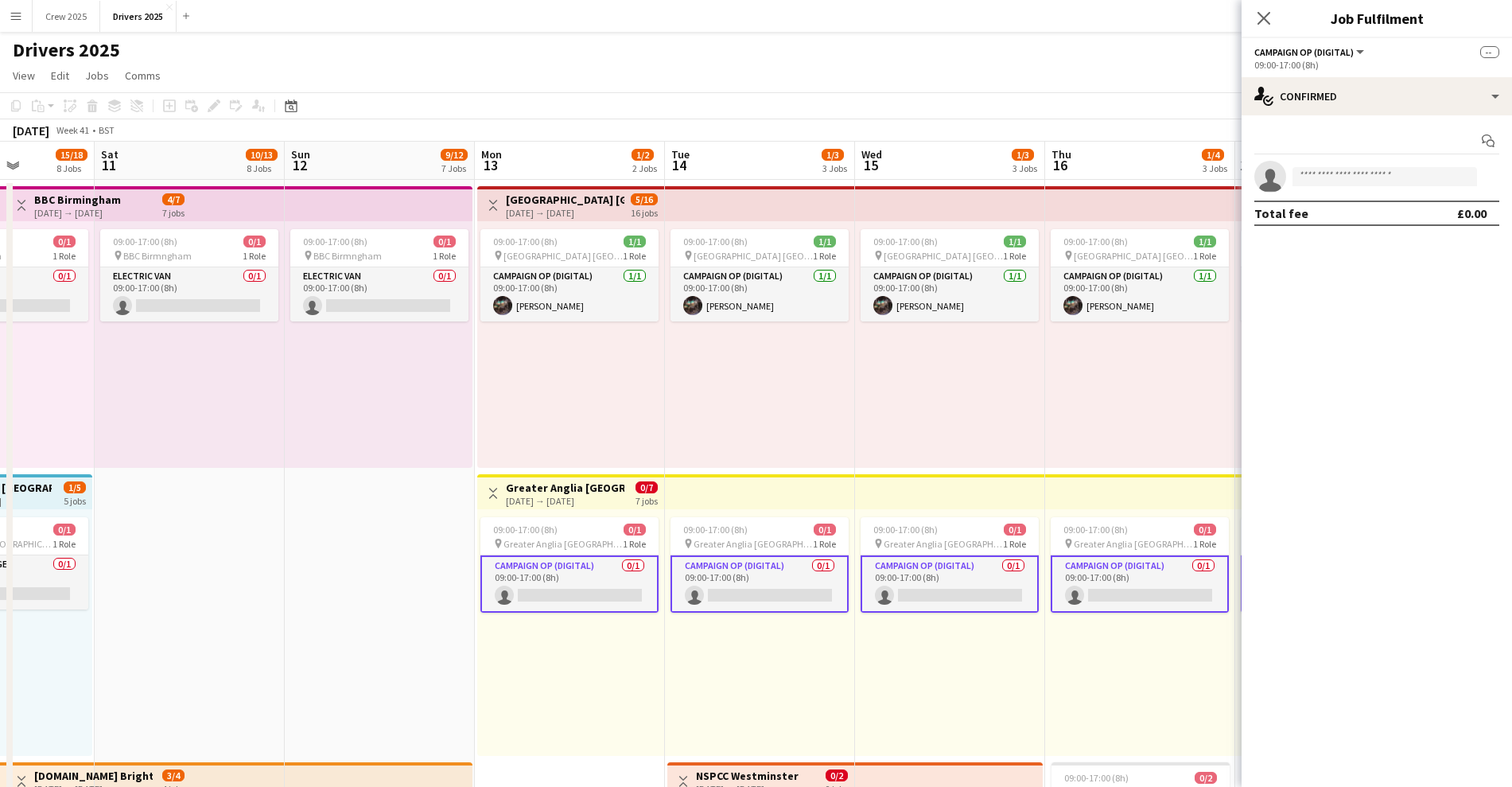
click at [565, 589] on app-card-role "Campaign Op (Digital) 0/1 09:00-17:00 (8h) single-neutral-actions" at bounding box center [569, 584] width 178 height 57
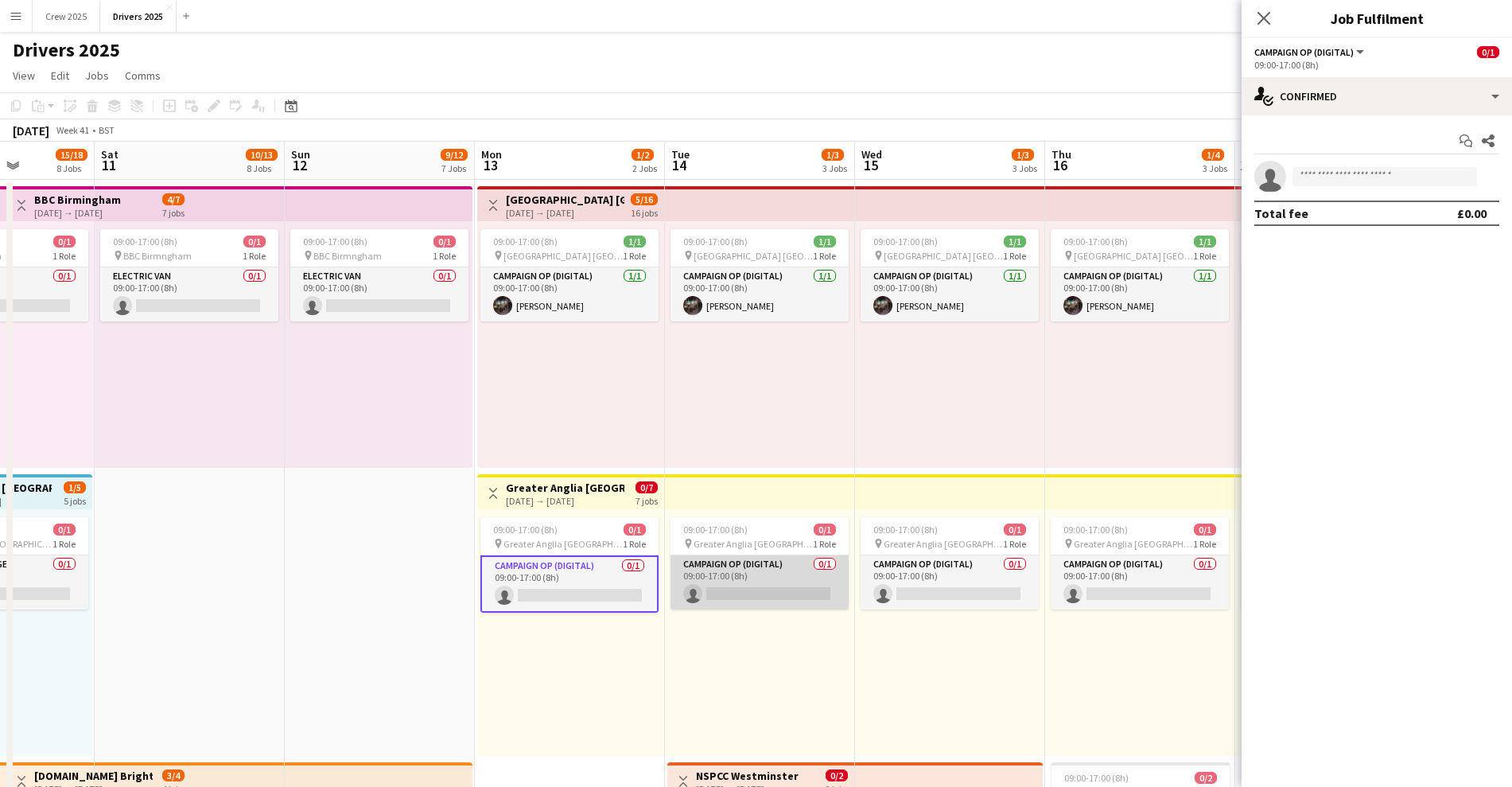
click at [752, 585] on app-card-role "Campaign Op (Digital) 0/1 09:00-17:00 (8h) single-neutral-actions" at bounding box center [759, 582] width 178 height 54
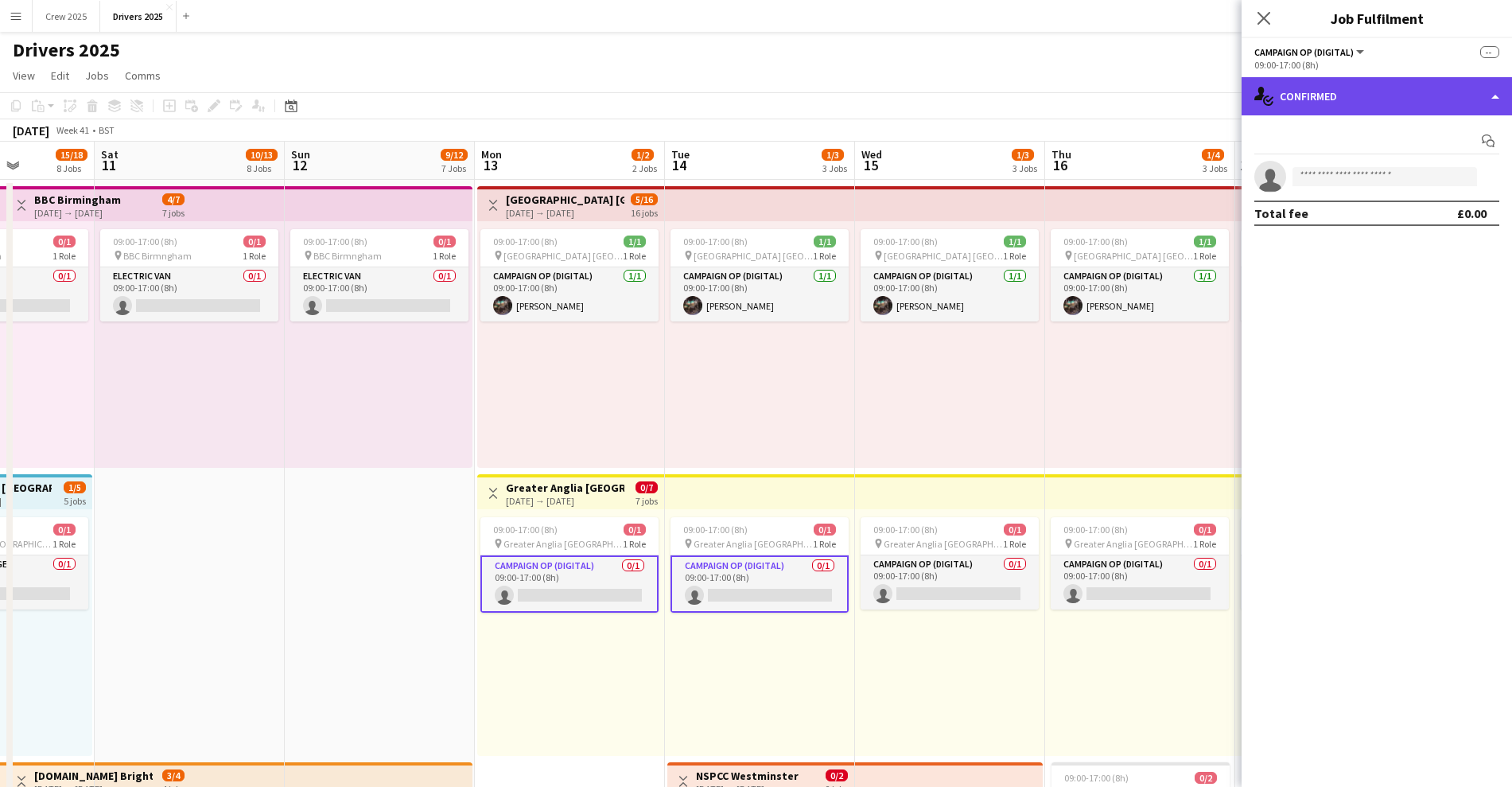
click at [1402, 105] on div "single-neutral-actions-check-2 Confirmed" at bounding box center [1375, 96] width 270 height 39
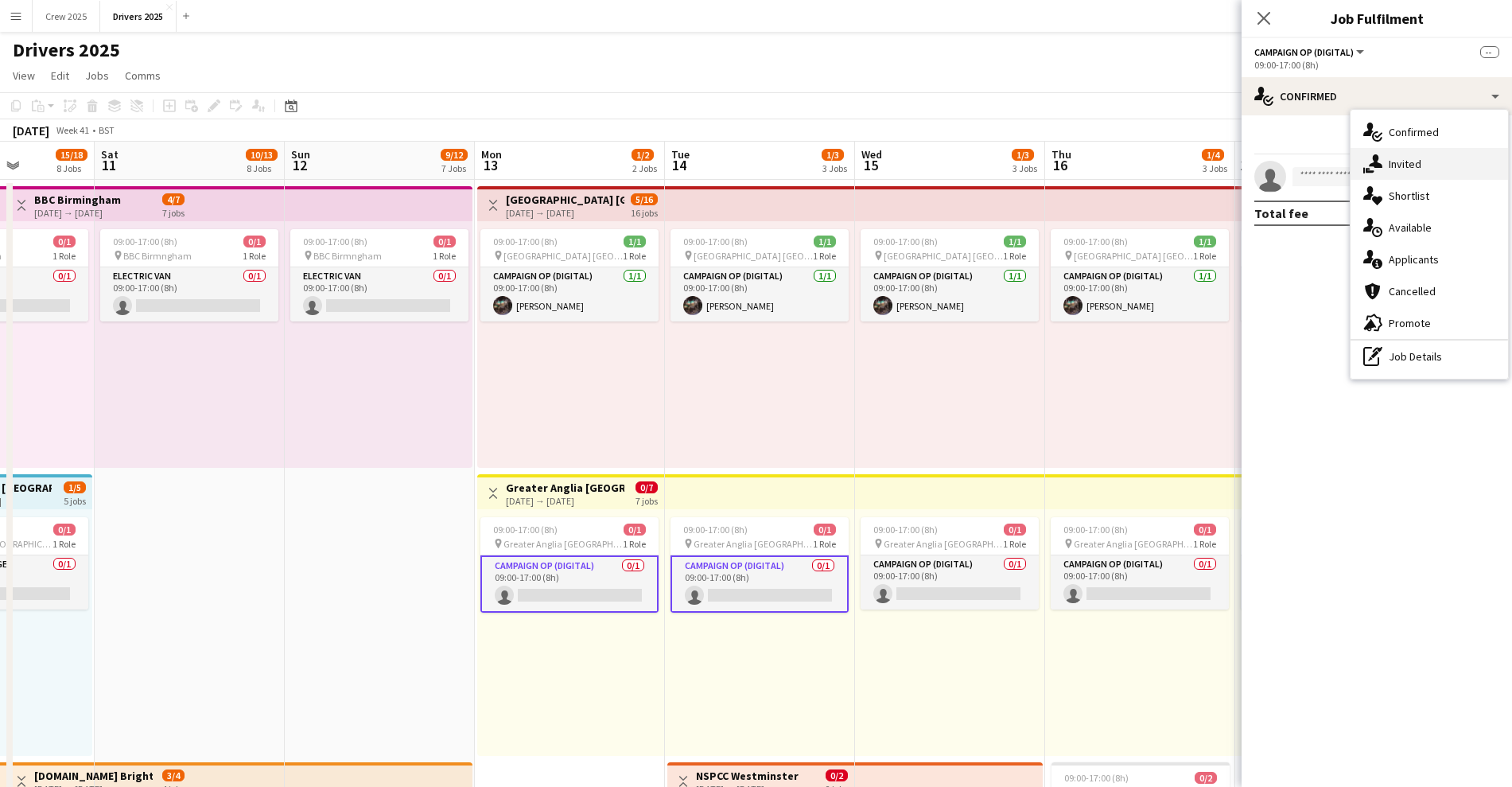
click at [1421, 156] on div "single-neutral-actions-share-1 Invited" at bounding box center [1429, 163] width 157 height 32
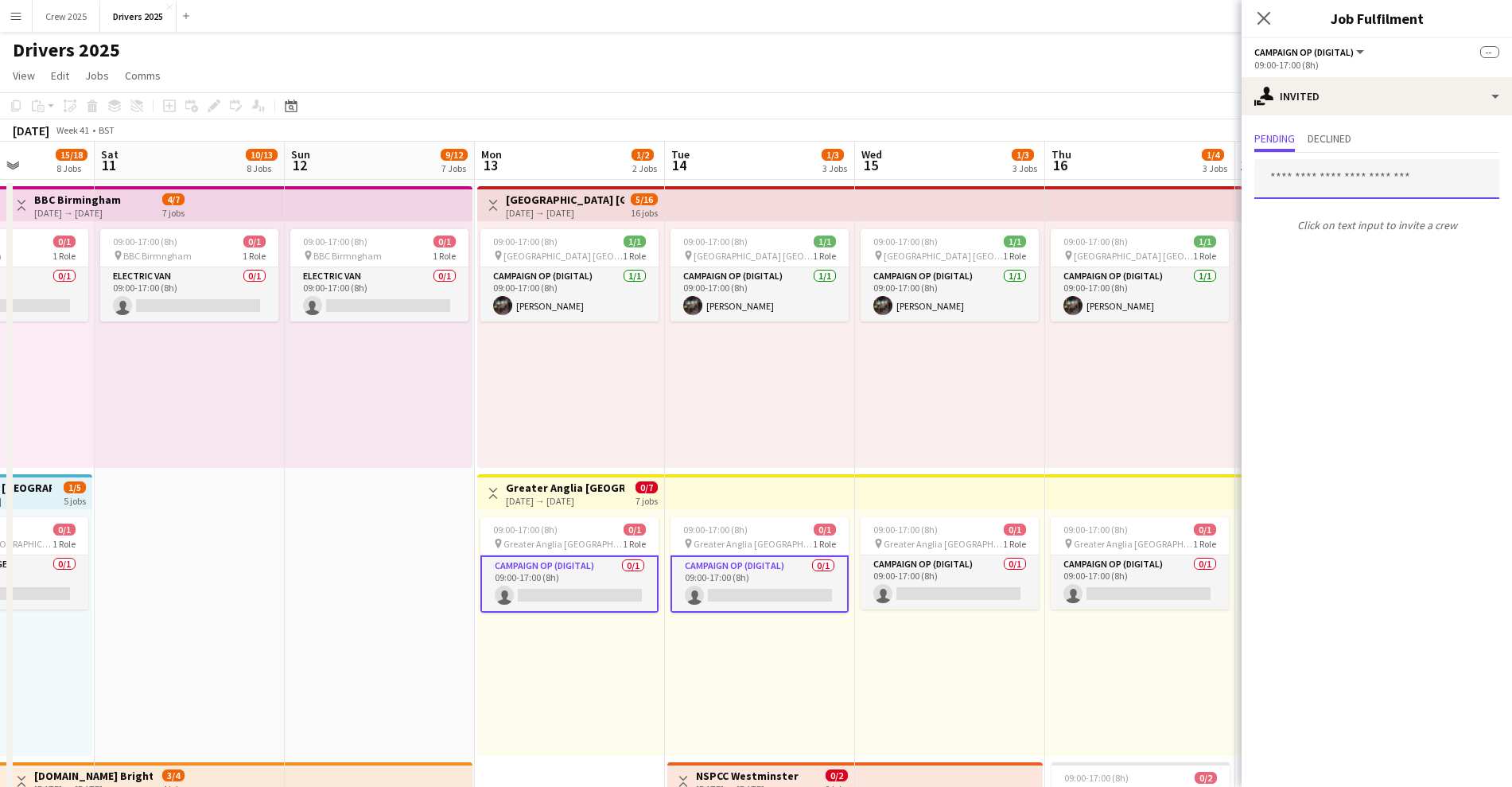
click at [1334, 185] on input "text" at bounding box center [1376, 179] width 245 height 40
type input "***"
click at [835, 398] on div "09:00-17:00 (8h) 1/1 pin Abertay University Scotland 1 Role Campaign Op (Digita…" at bounding box center [760, 344] width 190 height 246
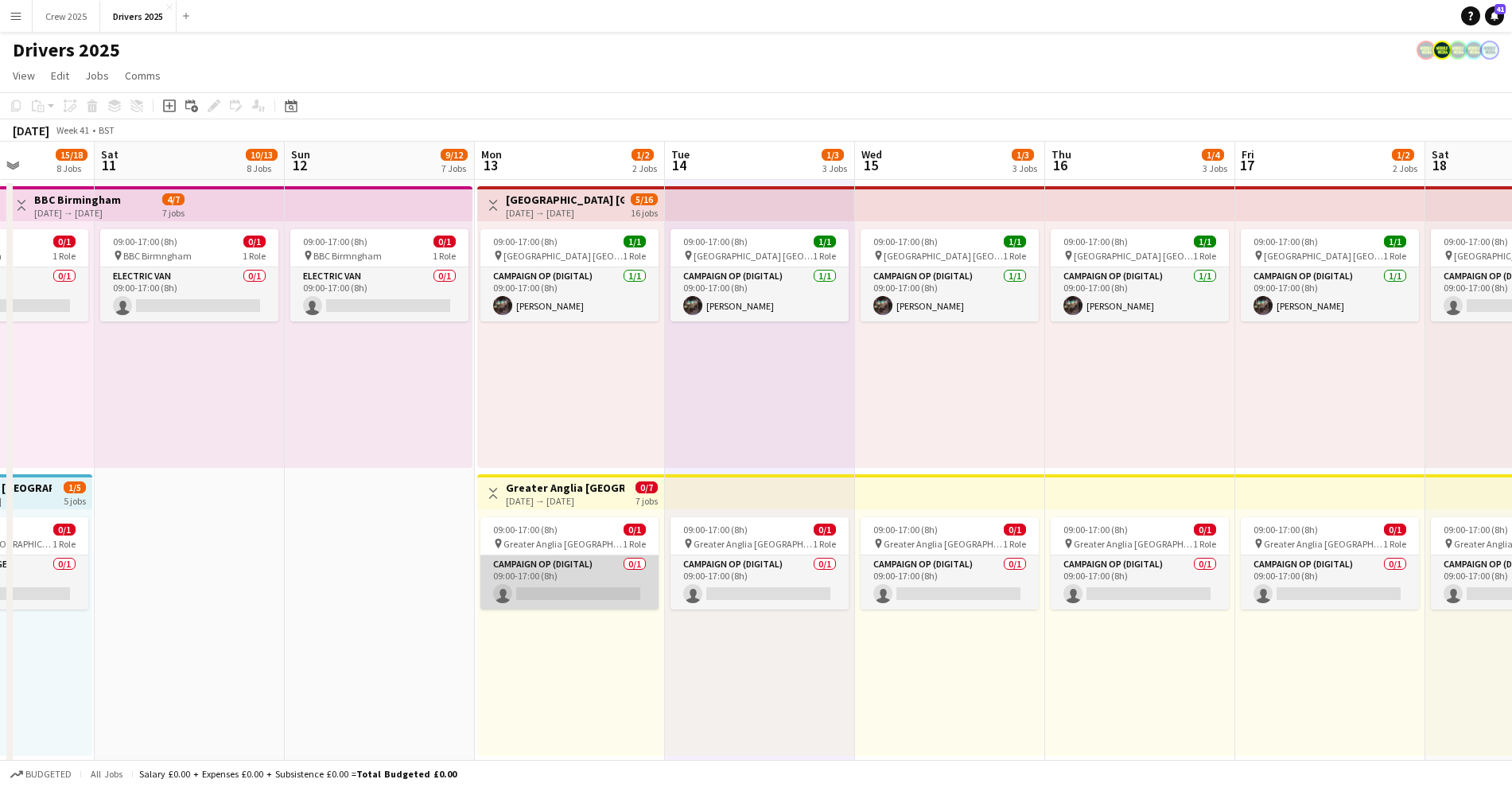
click at [558, 571] on app-card-role "Campaign Op (Digital) 0/1 09:00-17:00 (8h) single-neutral-actions" at bounding box center [569, 582] width 178 height 54
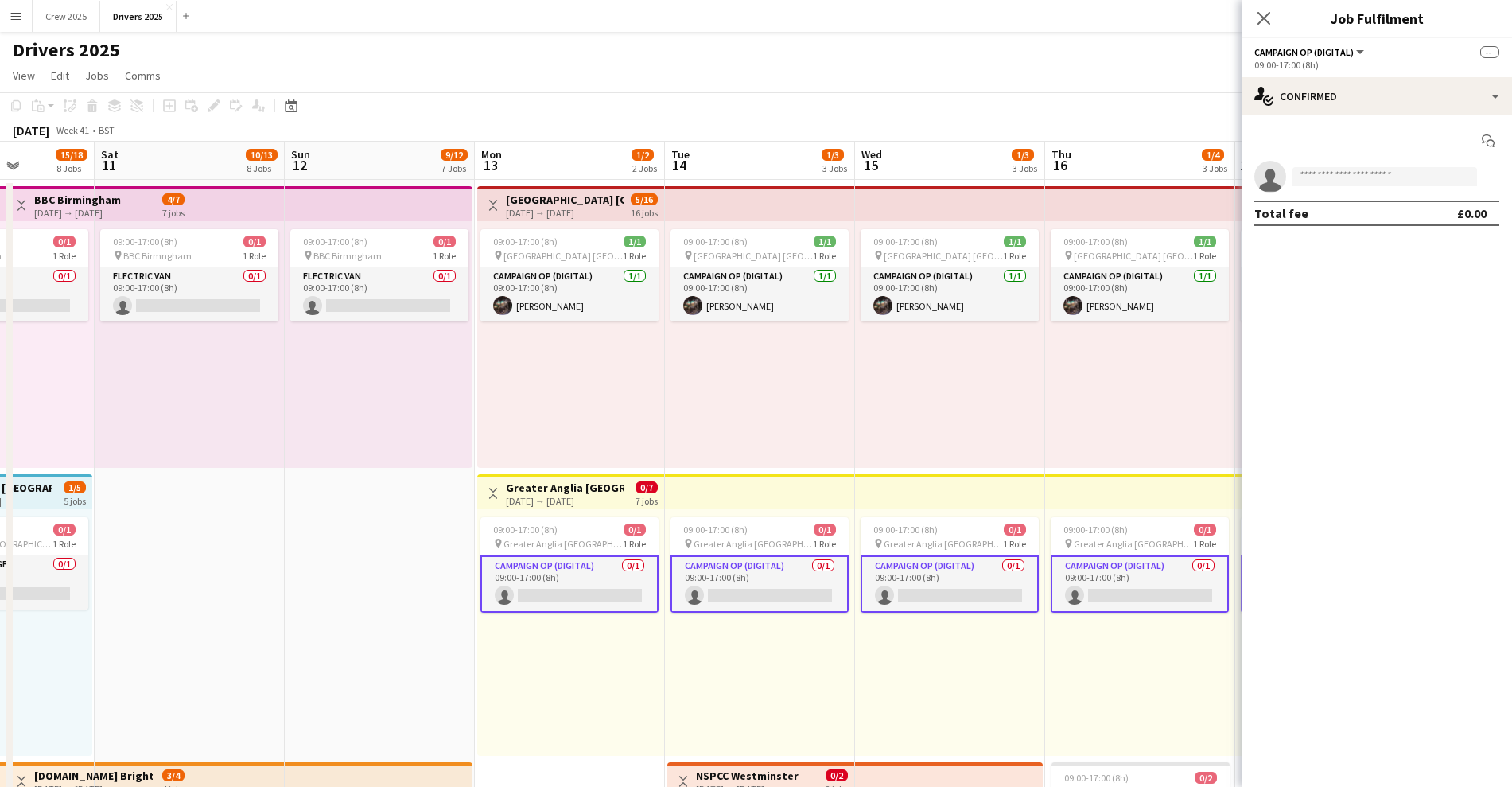
click at [576, 591] on app-card-role "Campaign Op (Digital) 0/1 09:00-17:00 (8h) single-neutral-actions" at bounding box center [569, 584] width 178 height 57
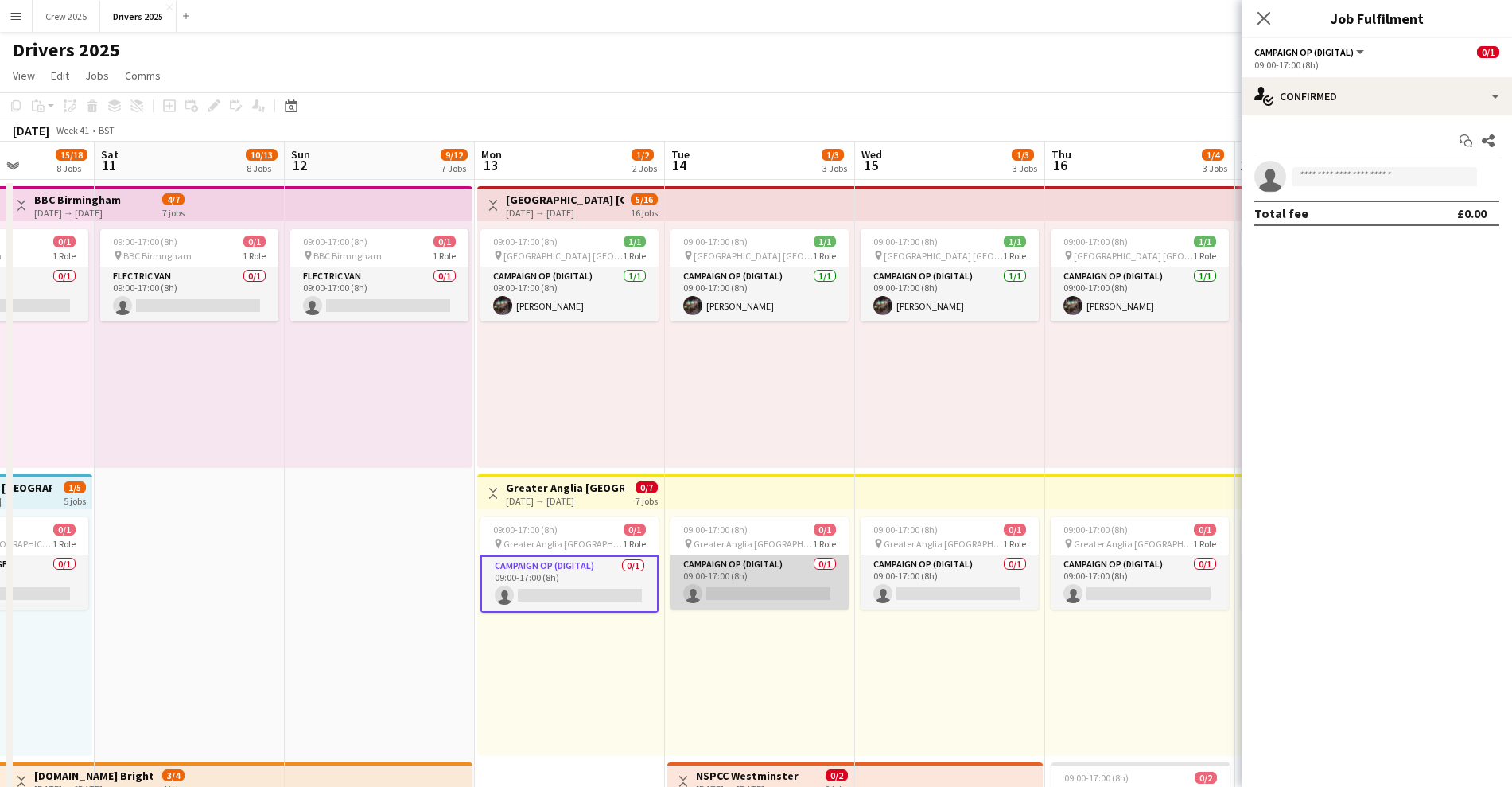
click at [772, 584] on app-card-role "Campaign Op (Digital) 0/1 09:00-17:00 (8h) single-neutral-actions" at bounding box center [759, 582] width 178 height 54
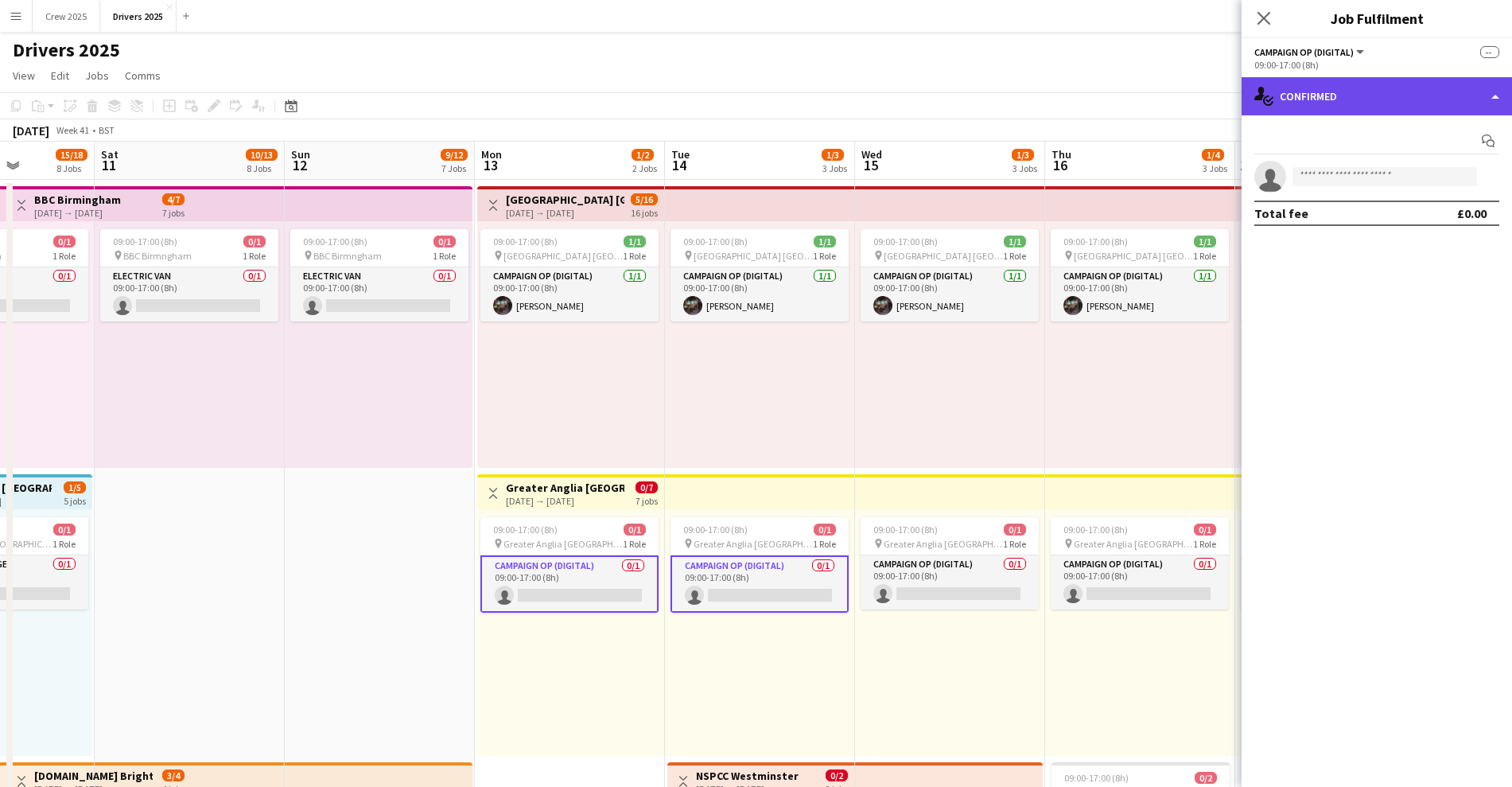
click at [1339, 106] on div "single-neutral-actions-check-2 Confirmed" at bounding box center [1375, 96] width 270 height 39
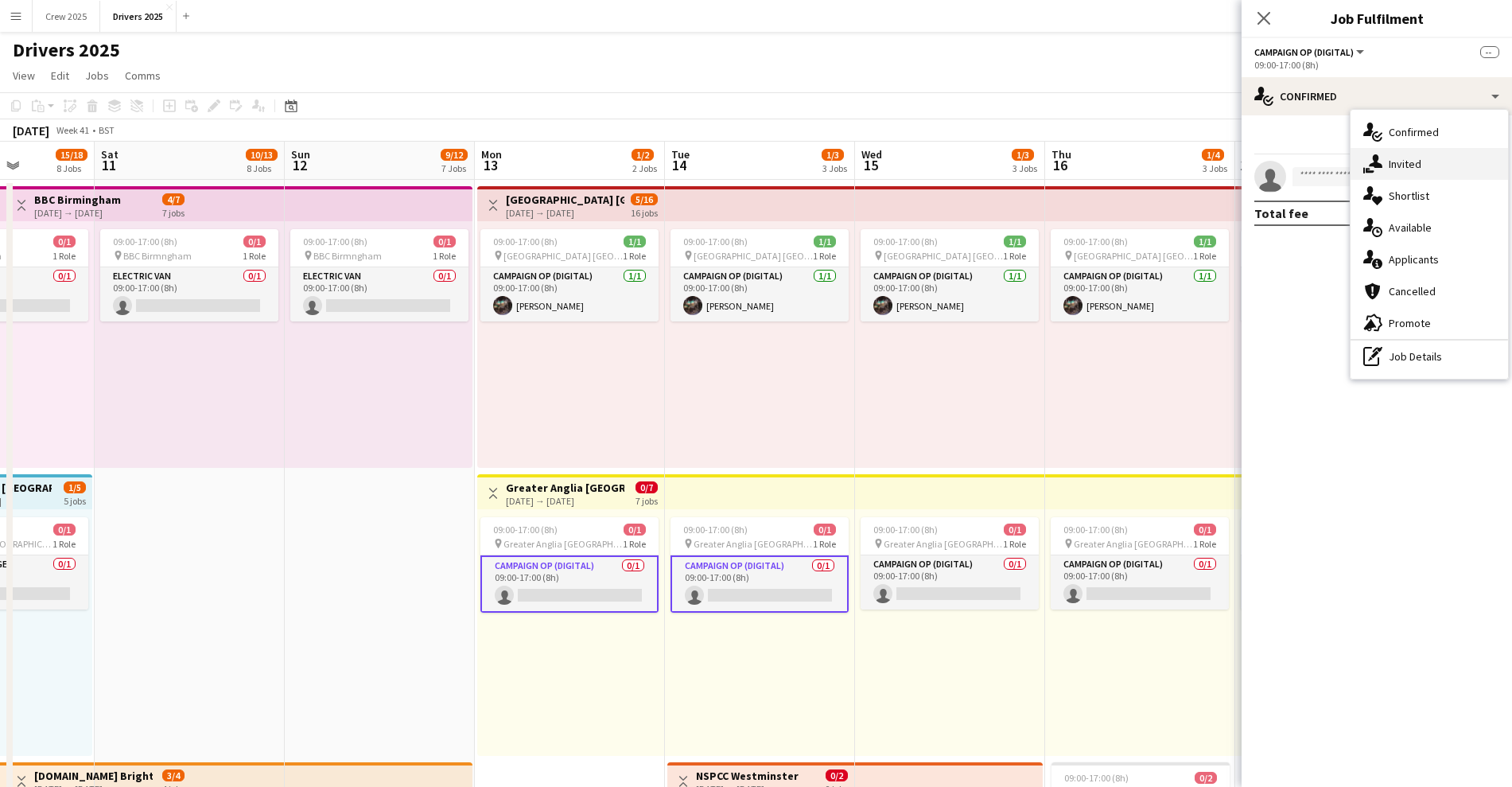
click at [1440, 175] on div "single-neutral-actions-share-1 Invited" at bounding box center [1429, 163] width 157 height 32
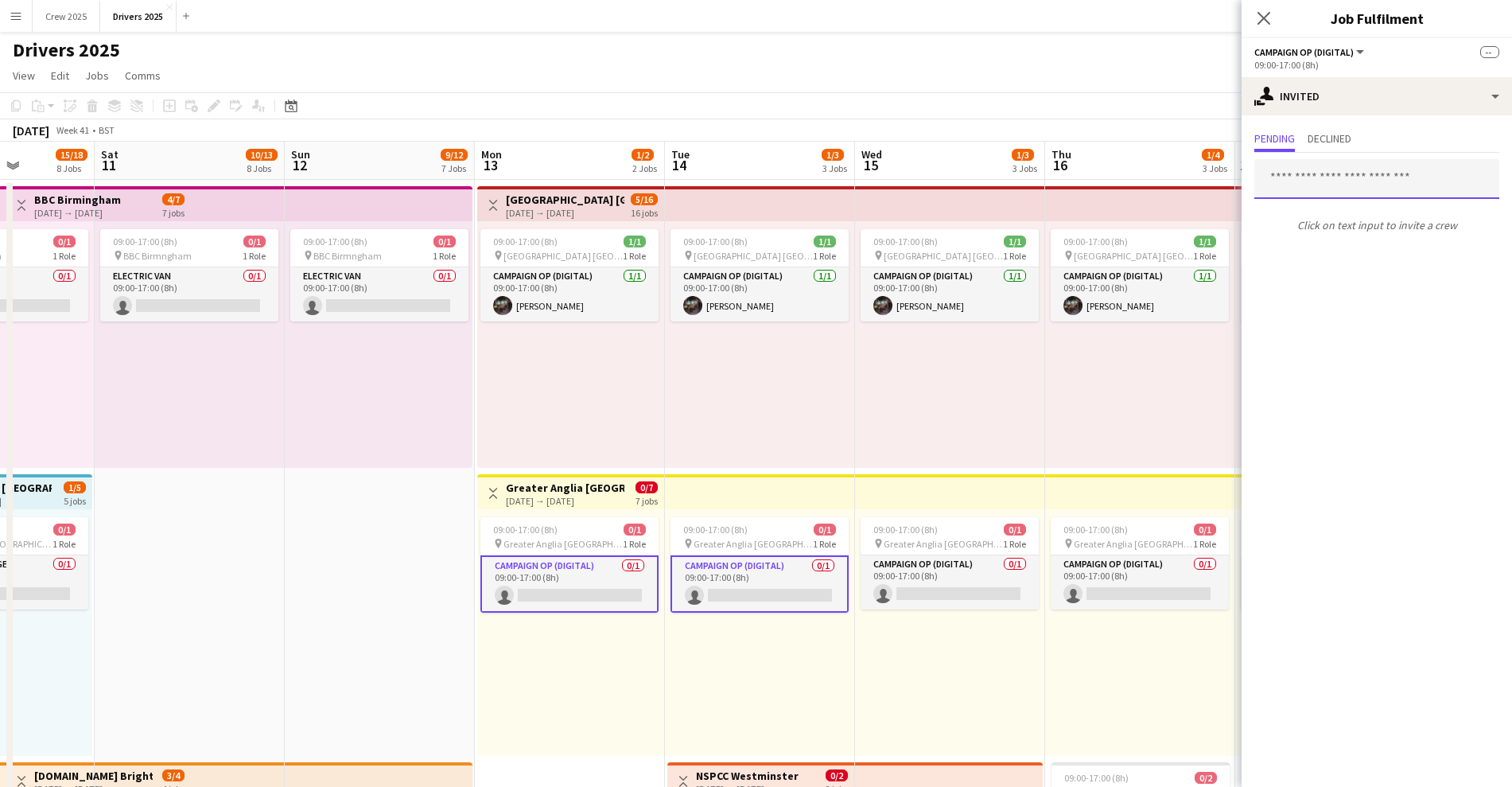
click at [1313, 185] on input "text" at bounding box center [1376, 179] width 245 height 40
type input "***"
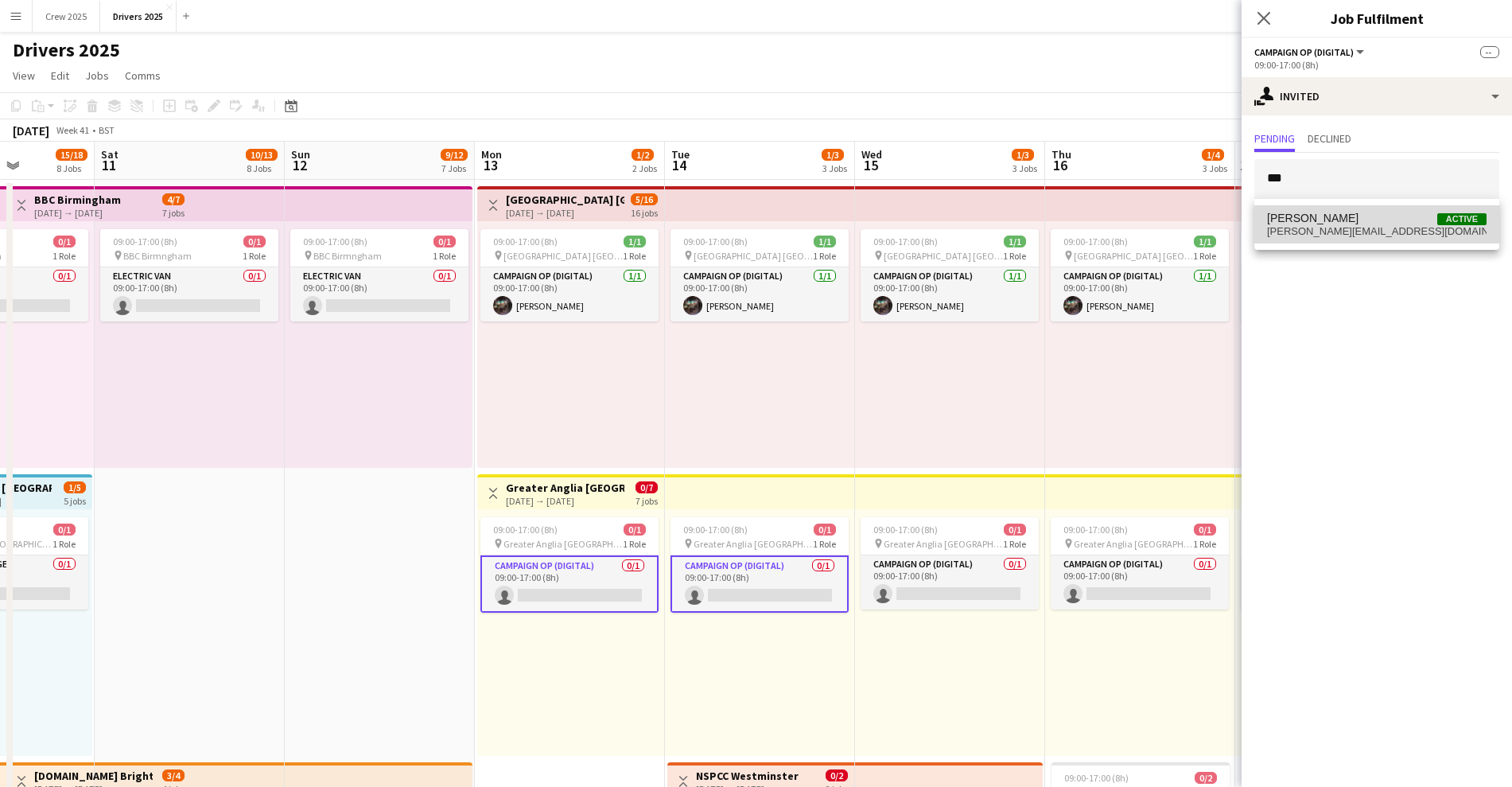
click at [1314, 221] on span "[PERSON_NAME]" at bounding box center [1312, 219] width 91 height 14
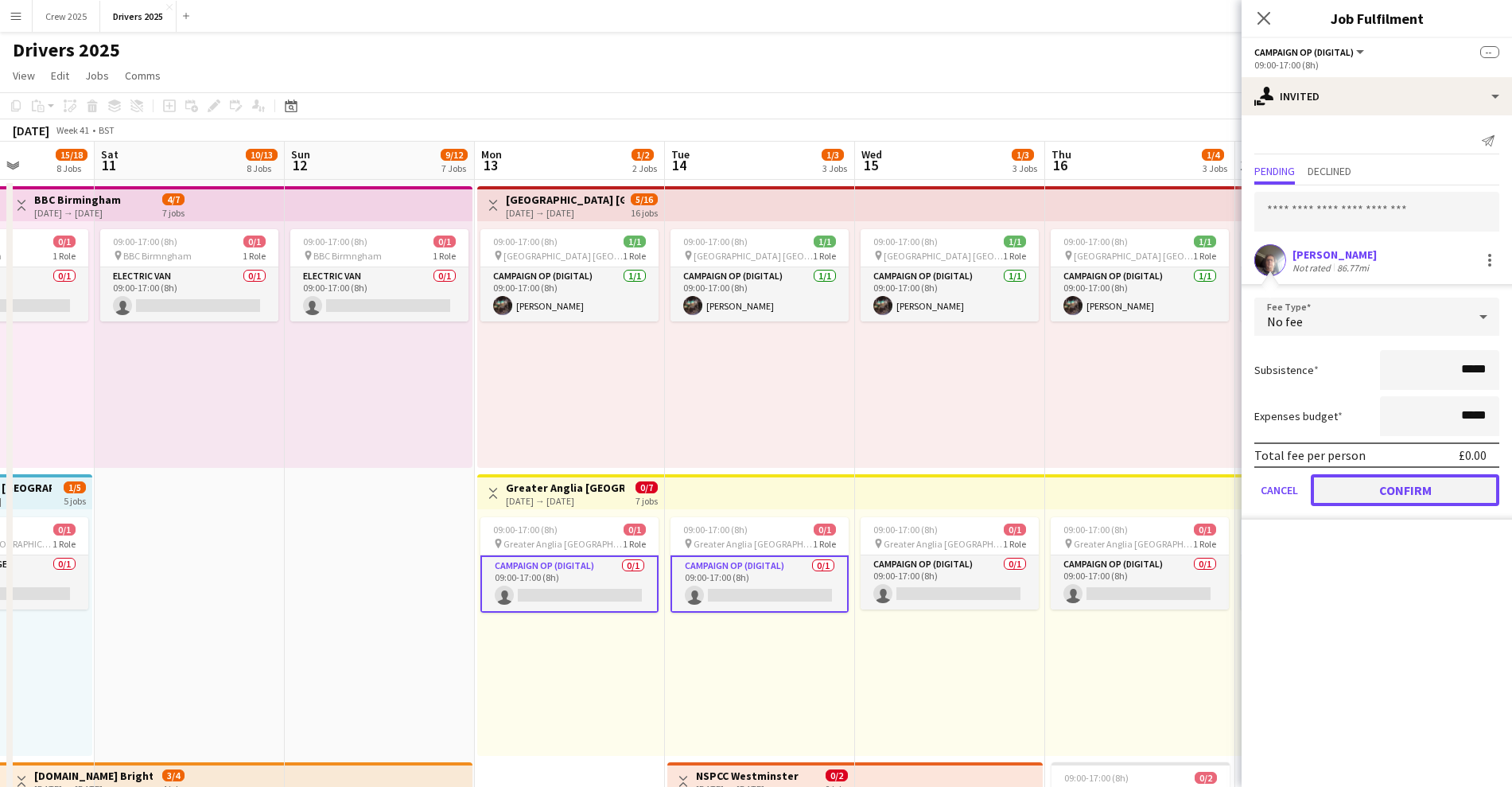
click at [1390, 488] on button "Confirm" at bounding box center [1404, 490] width 188 height 32
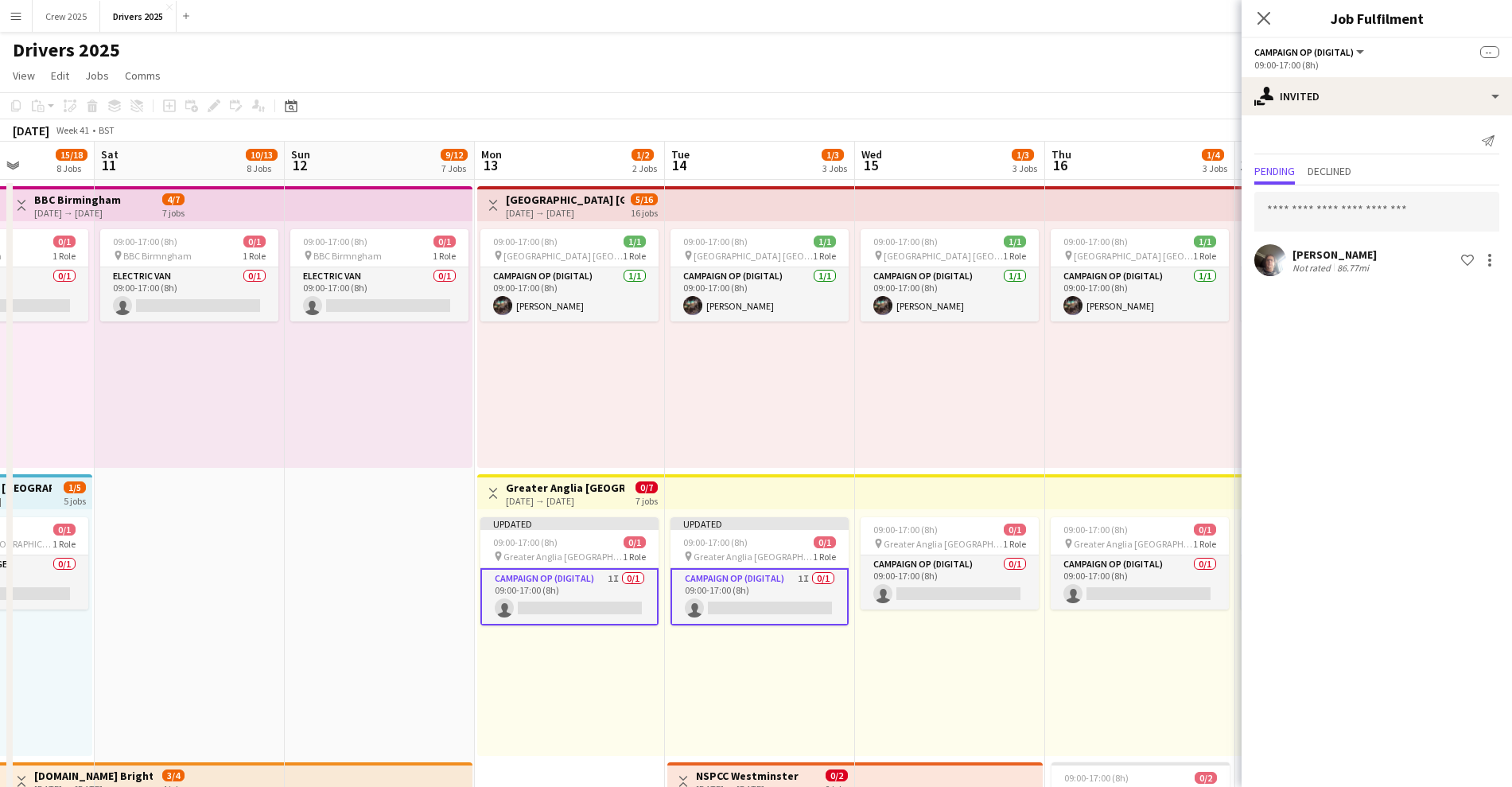
click at [970, 648] on div "09:00-17:00 (8h) 0/1 pin Greater Anglia Chelmsford 1 Role Campaign Op (Digital)…" at bounding box center [950, 632] width 190 height 246
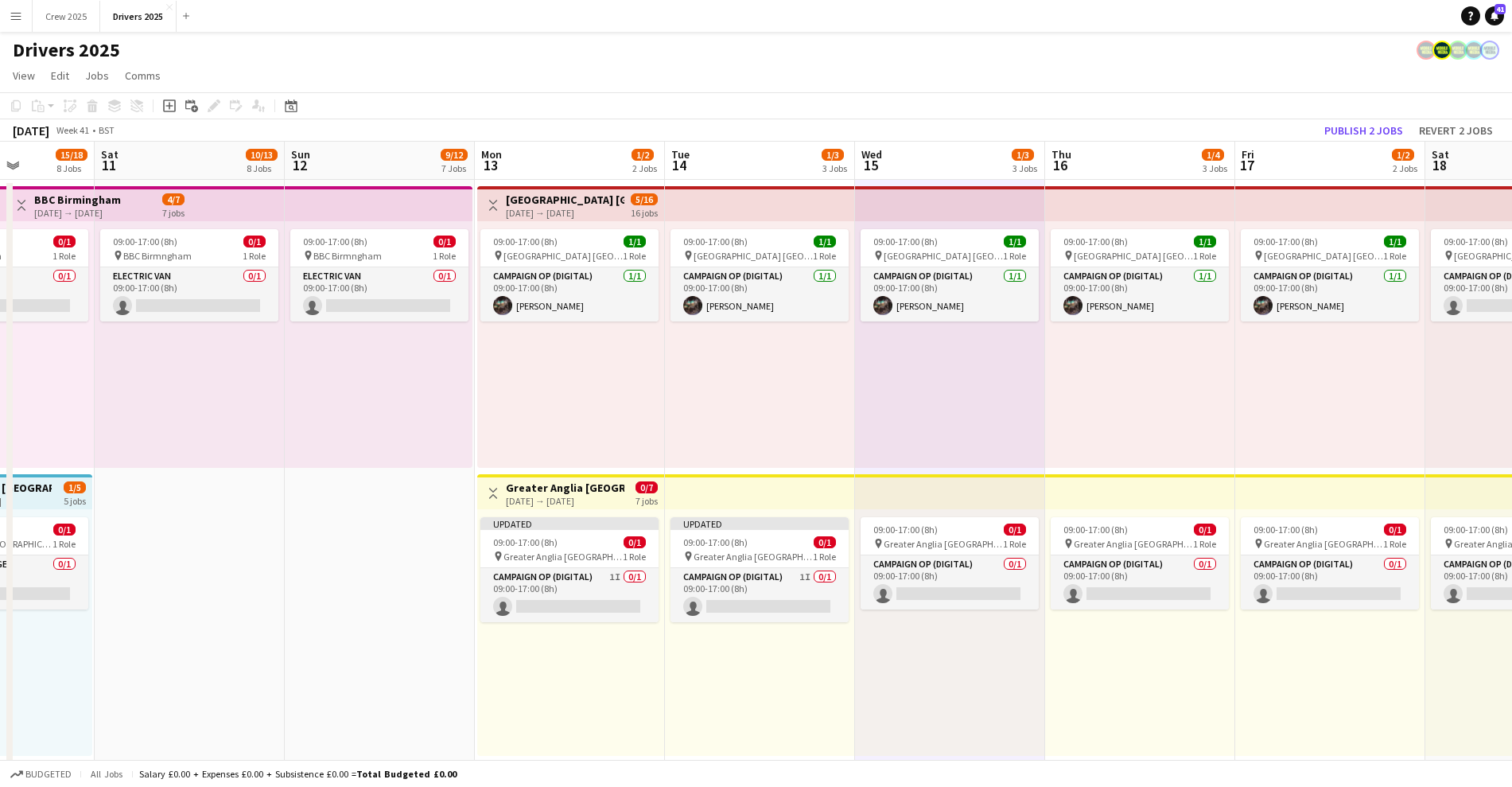
click at [558, 497] on div "13-10-2025 → 19-10-2025" at bounding box center [565, 501] width 119 height 12
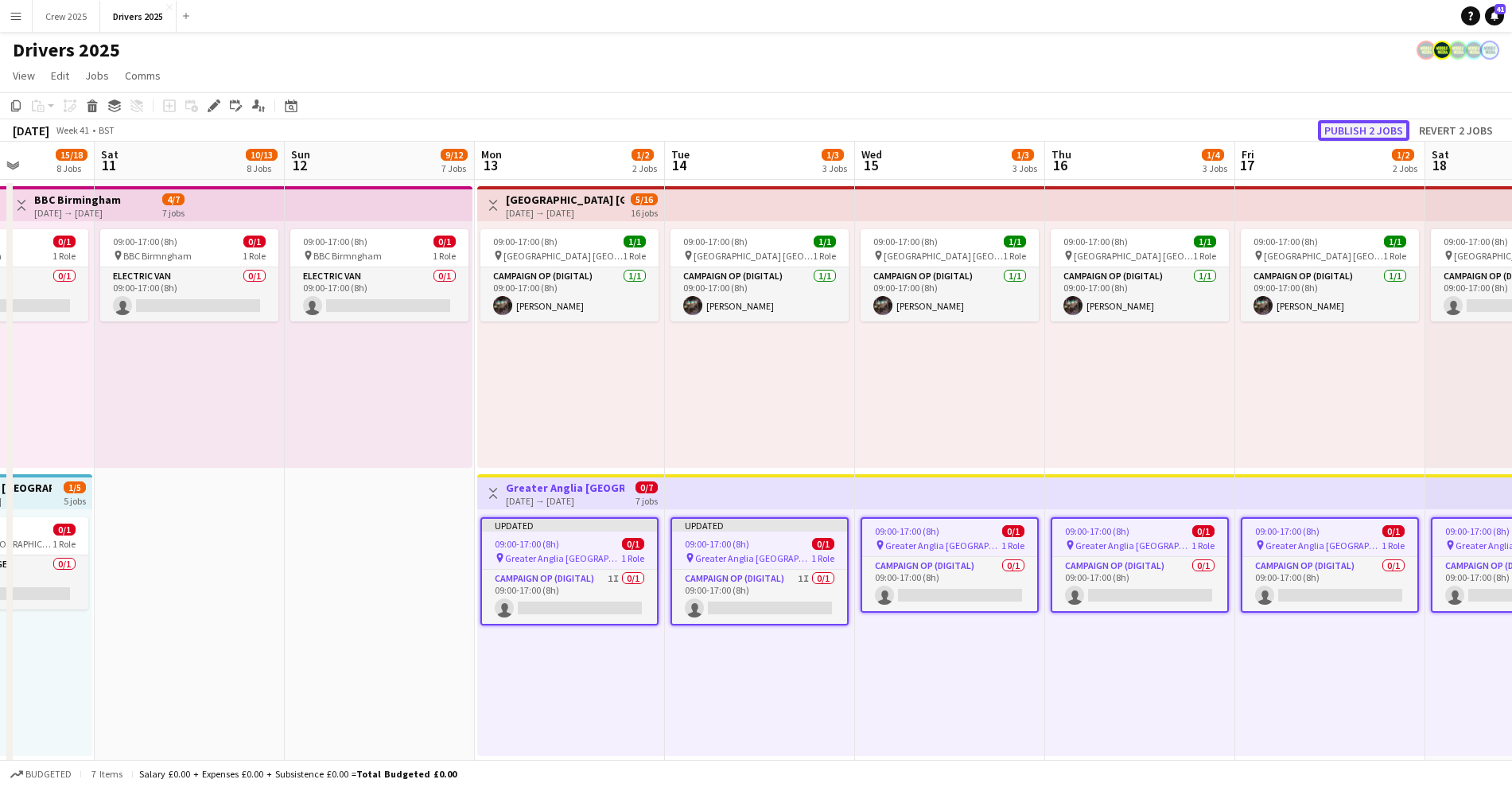
click at [1358, 130] on button "Publish 2 jobs" at bounding box center [1364, 130] width 91 height 21
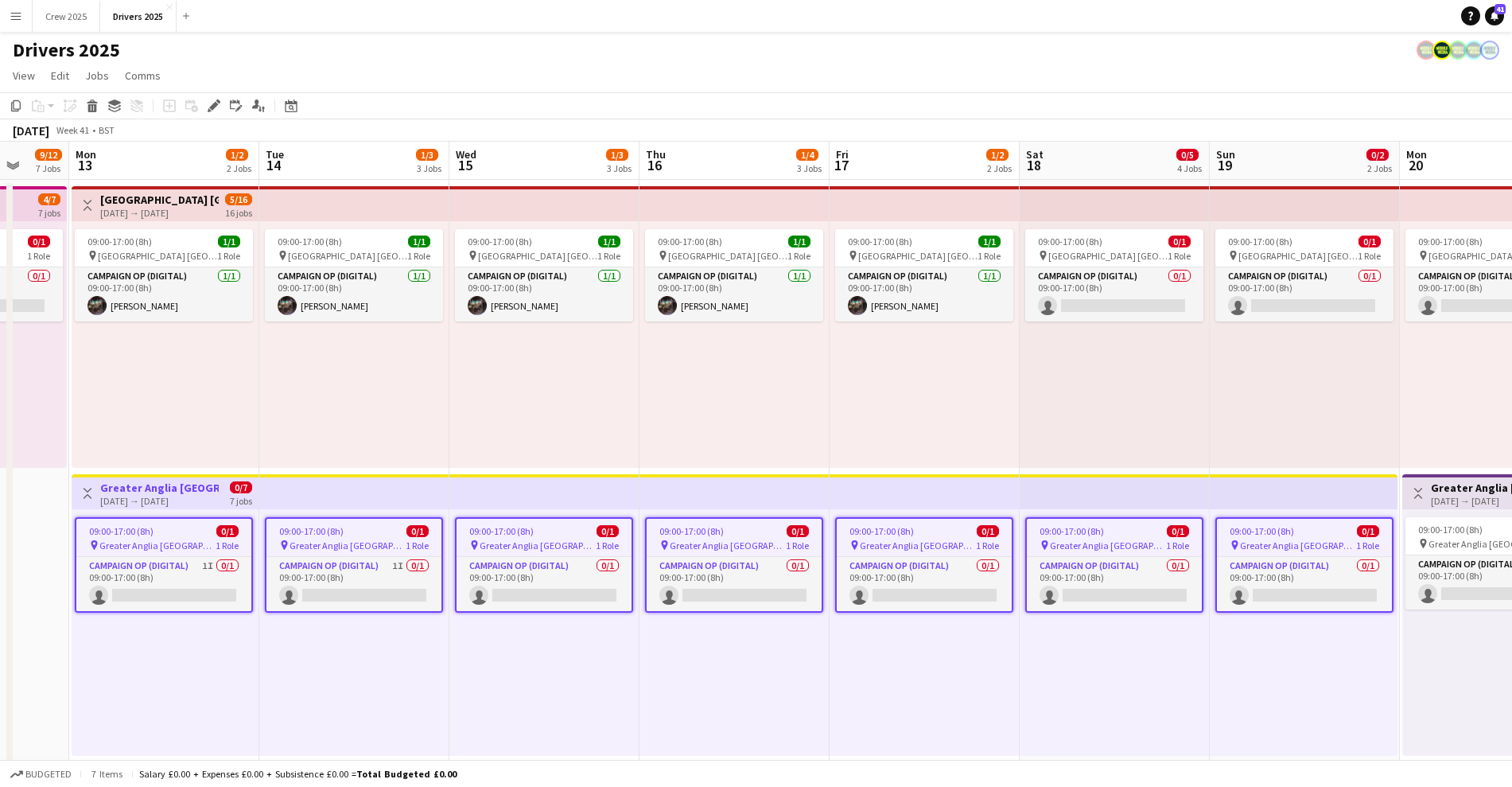
drag, startPoint x: 920, startPoint y: 427, endPoint x: 508, endPoint y: 425, distance: 412.0
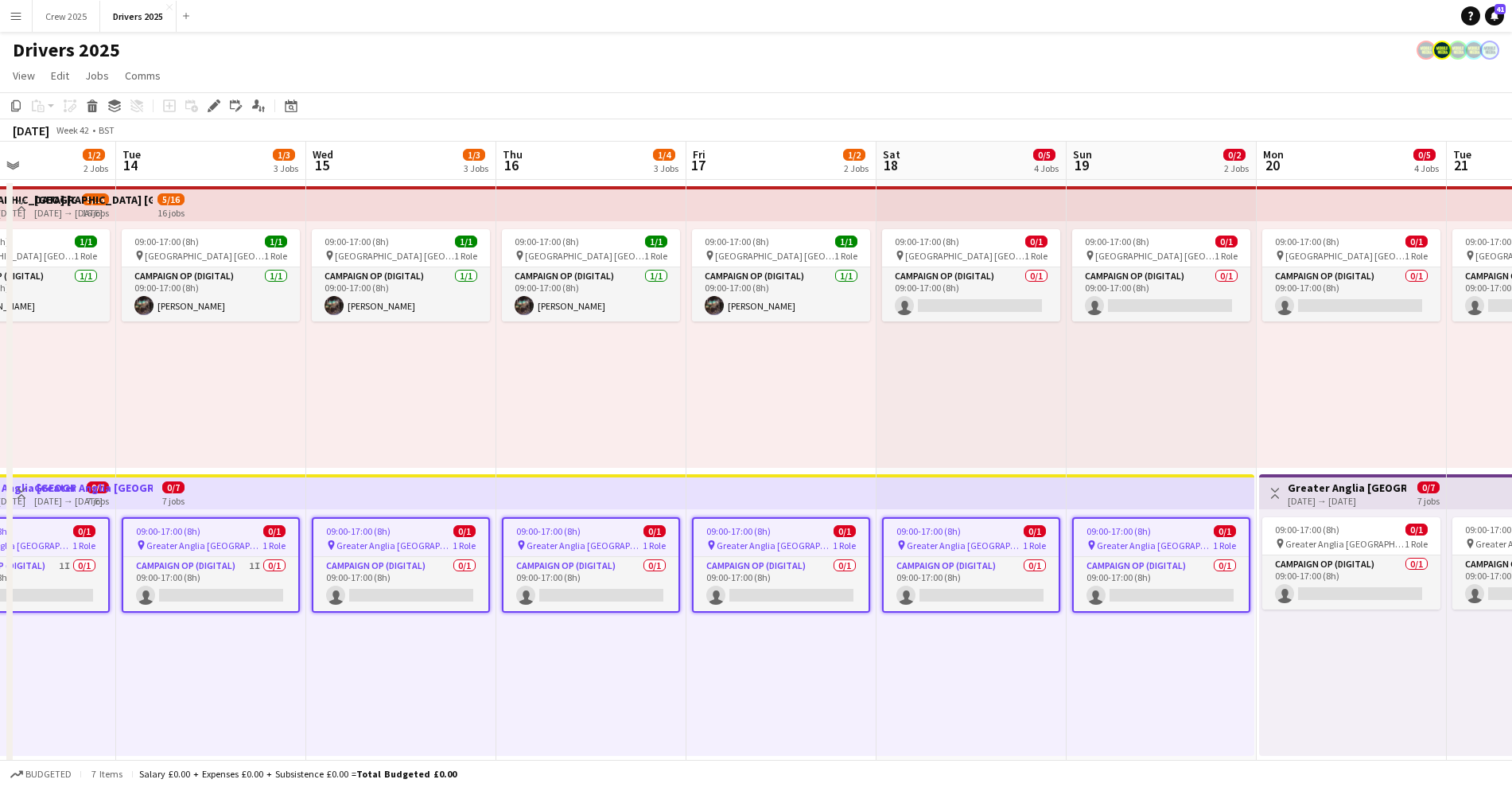
scroll to position [0, 465]
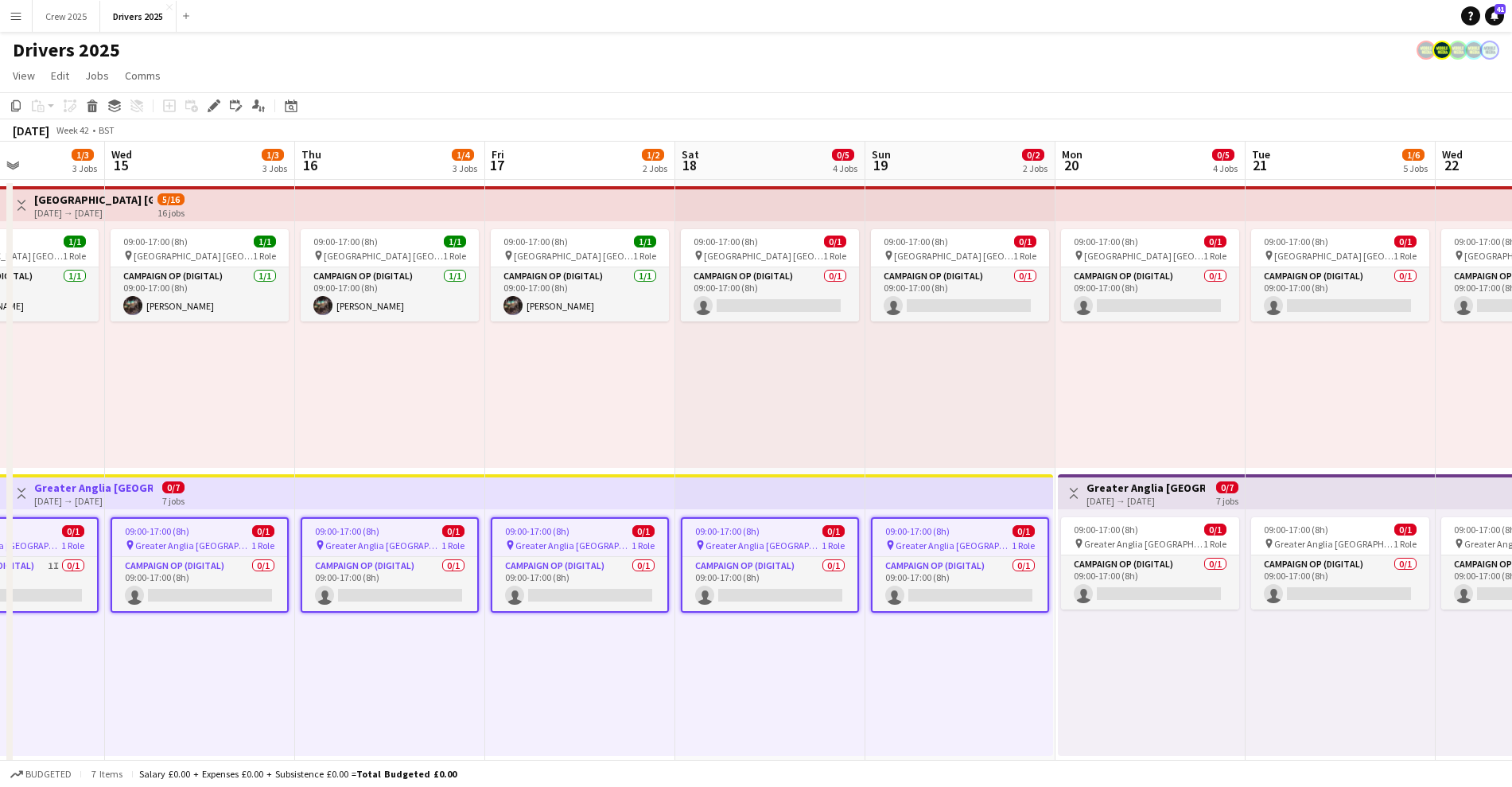
drag, startPoint x: 836, startPoint y: 462, endPoint x: 500, endPoint y: 471, distance: 336.1
click at [411, 578] on app-card-role "Campaign Op (Digital) 0/1 09:00-17:00 (8h) single-neutral-actions" at bounding box center [389, 584] width 175 height 54
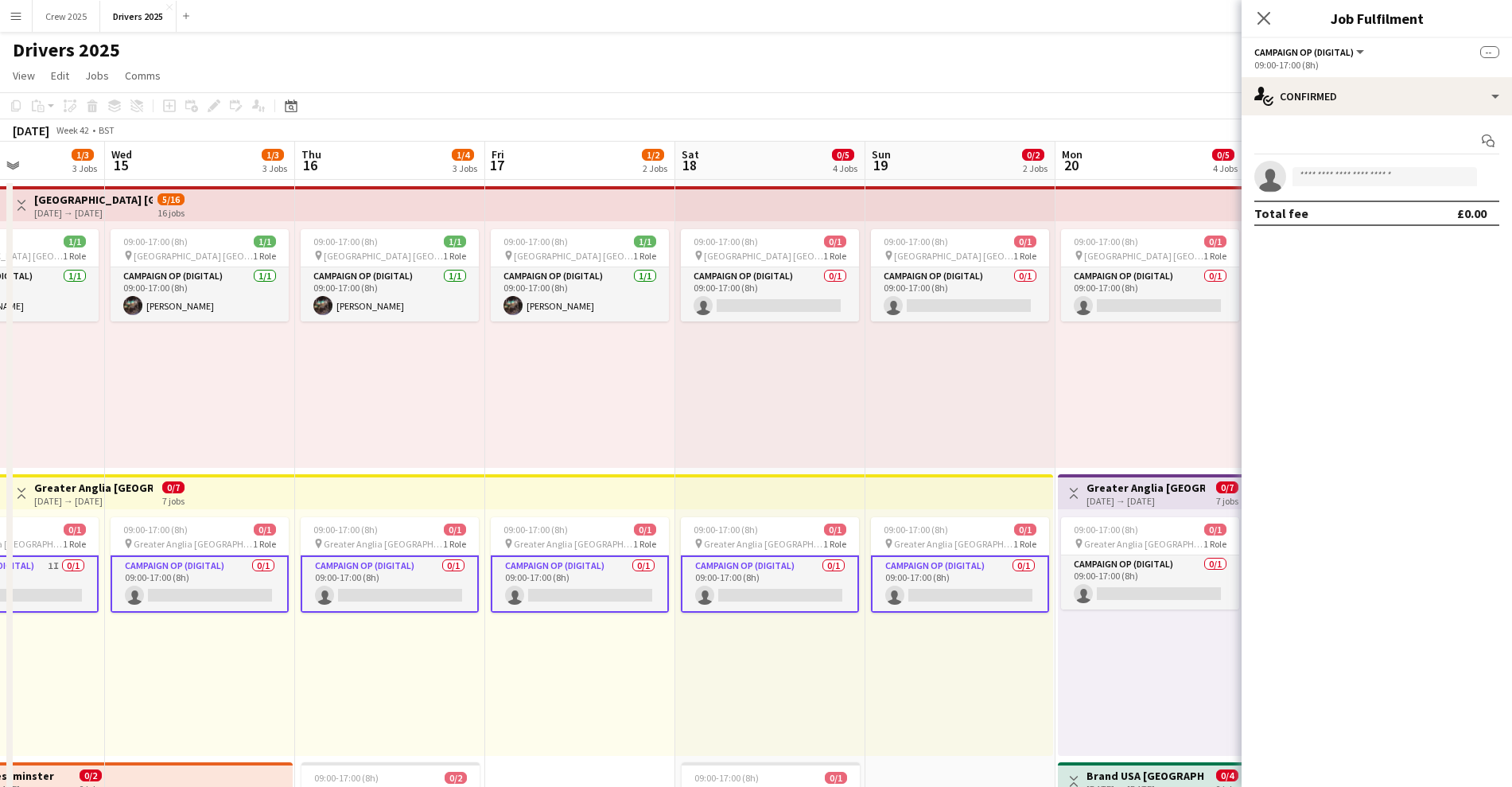
drag, startPoint x: 391, startPoint y: 577, endPoint x: 424, endPoint y: 587, distance: 34.5
click at [391, 576] on app-card-role "Campaign Op (Digital) 0/1 09:00-17:00 (8h) single-neutral-actions" at bounding box center [390, 584] width 178 height 57
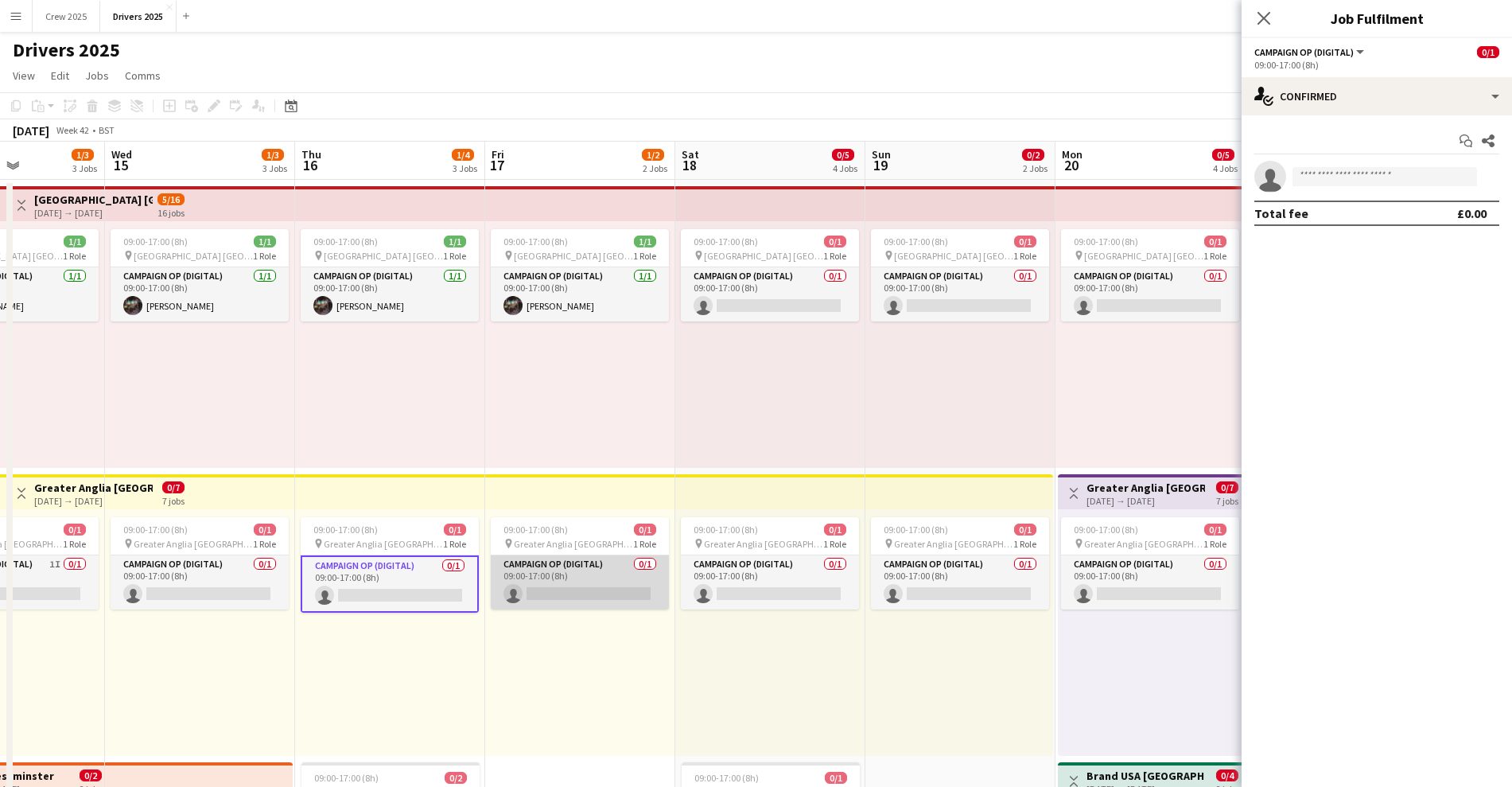
click at [581, 581] on app-card-role "Campaign Op (Digital) 0/1 09:00-17:00 (8h) single-neutral-actions" at bounding box center [580, 582] width 178 height 54
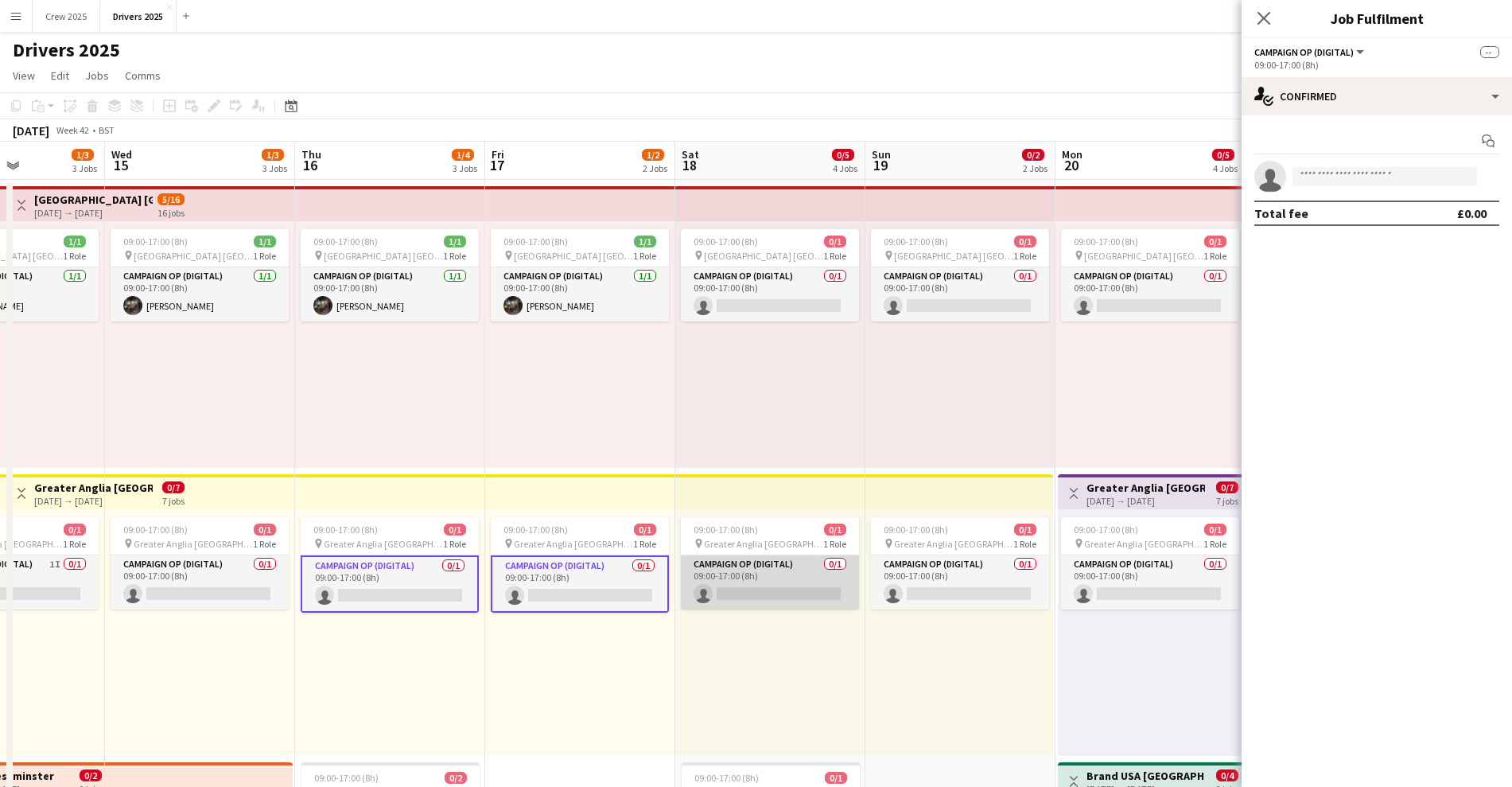
click at [744, 575] on app-card-role "Campaign Op (Digital) 0/1 09:00-17:00 (8h) single-neutral-actions" at bounding box center [770, 582] width 178 height 54
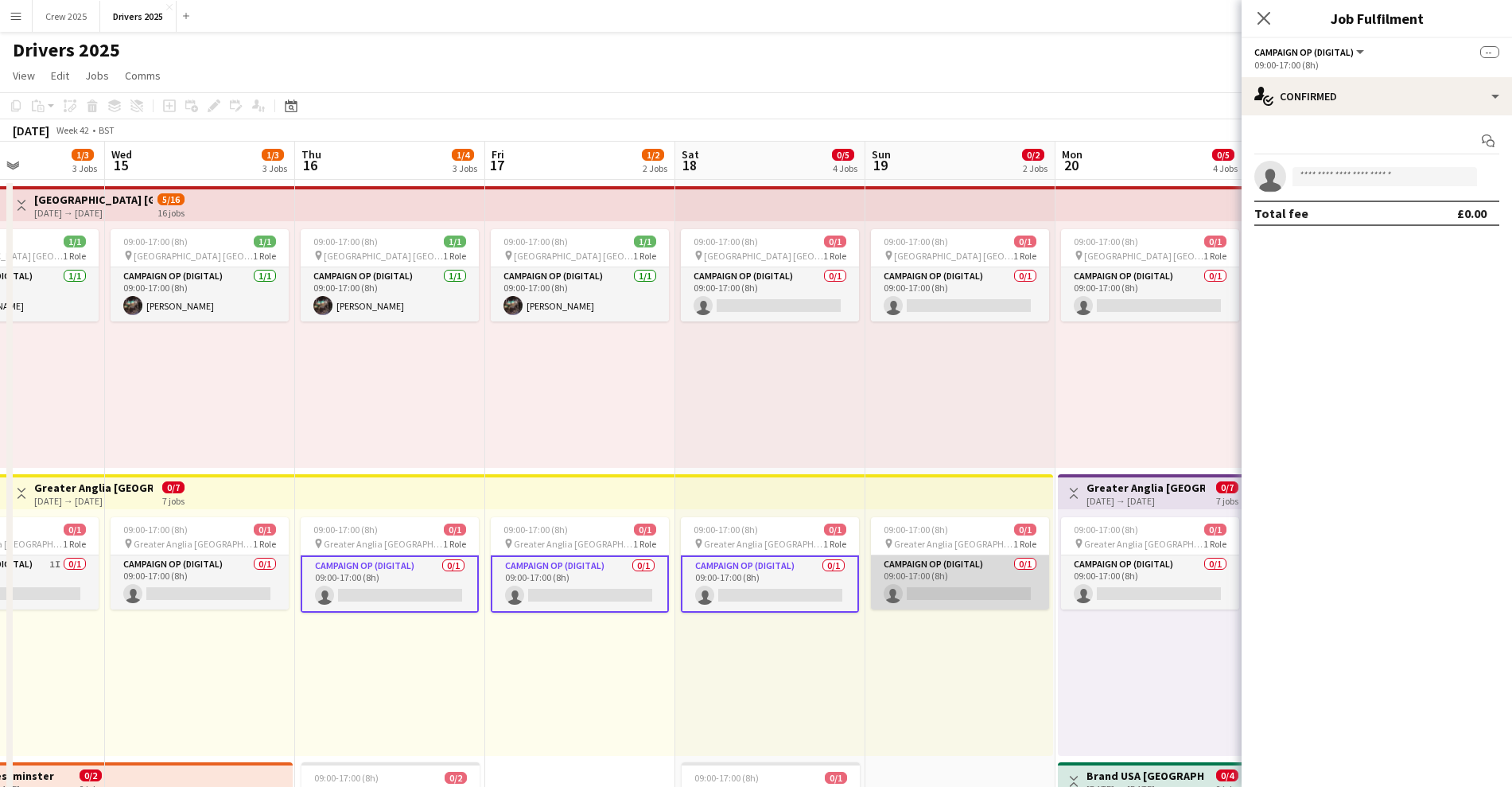
click at [918, 564] on app-card-role "Campaign Op (Digital) 0/1 09:00-17:00 (8h) single-neutral-actions" at bounding box center [960, 582] width 178 height 54
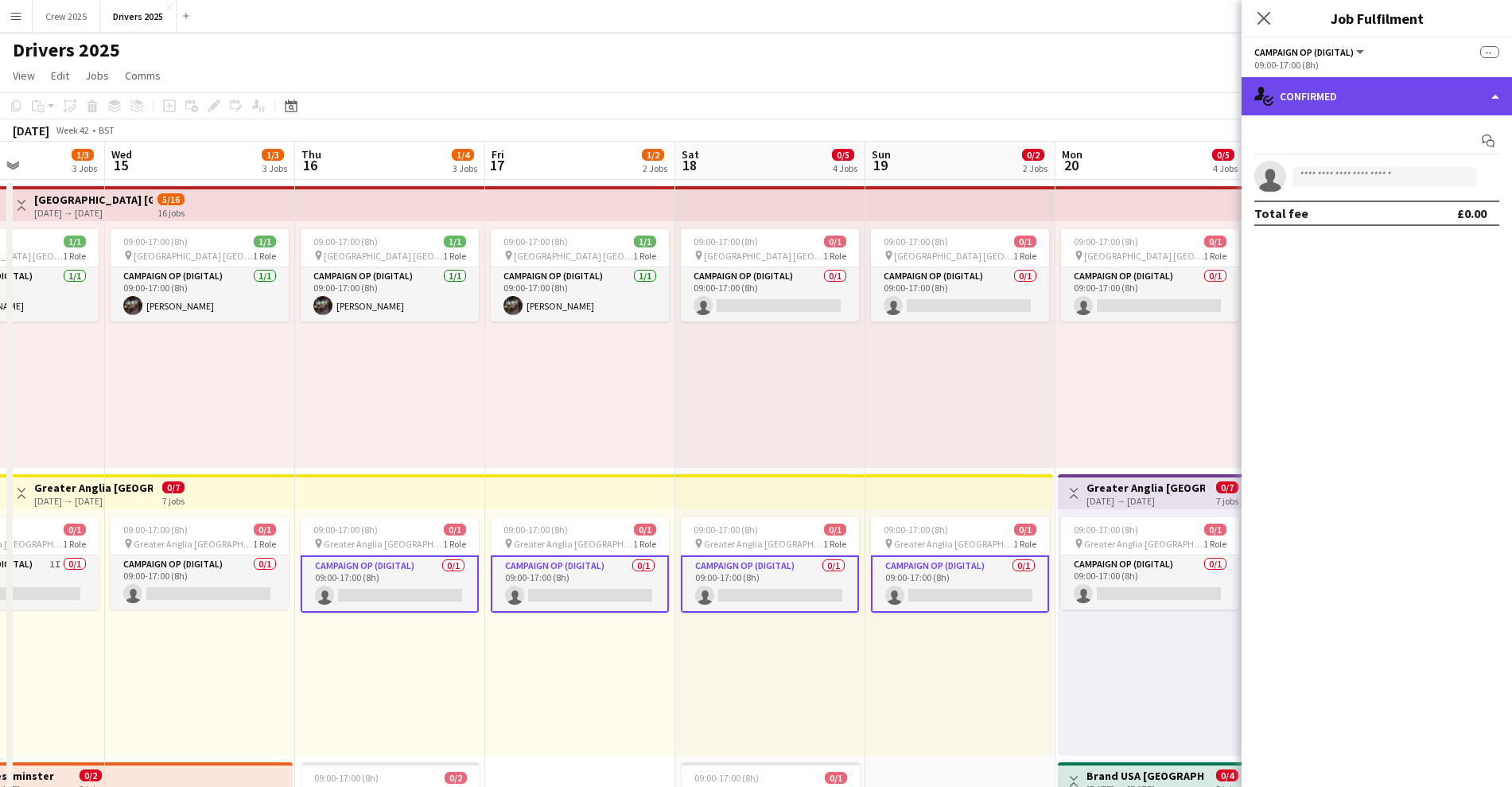
click at [1343, 96] on div "single-neutral-actions-check-2 Confirmed" at bounding box center [1375, 96] width 270 height 39
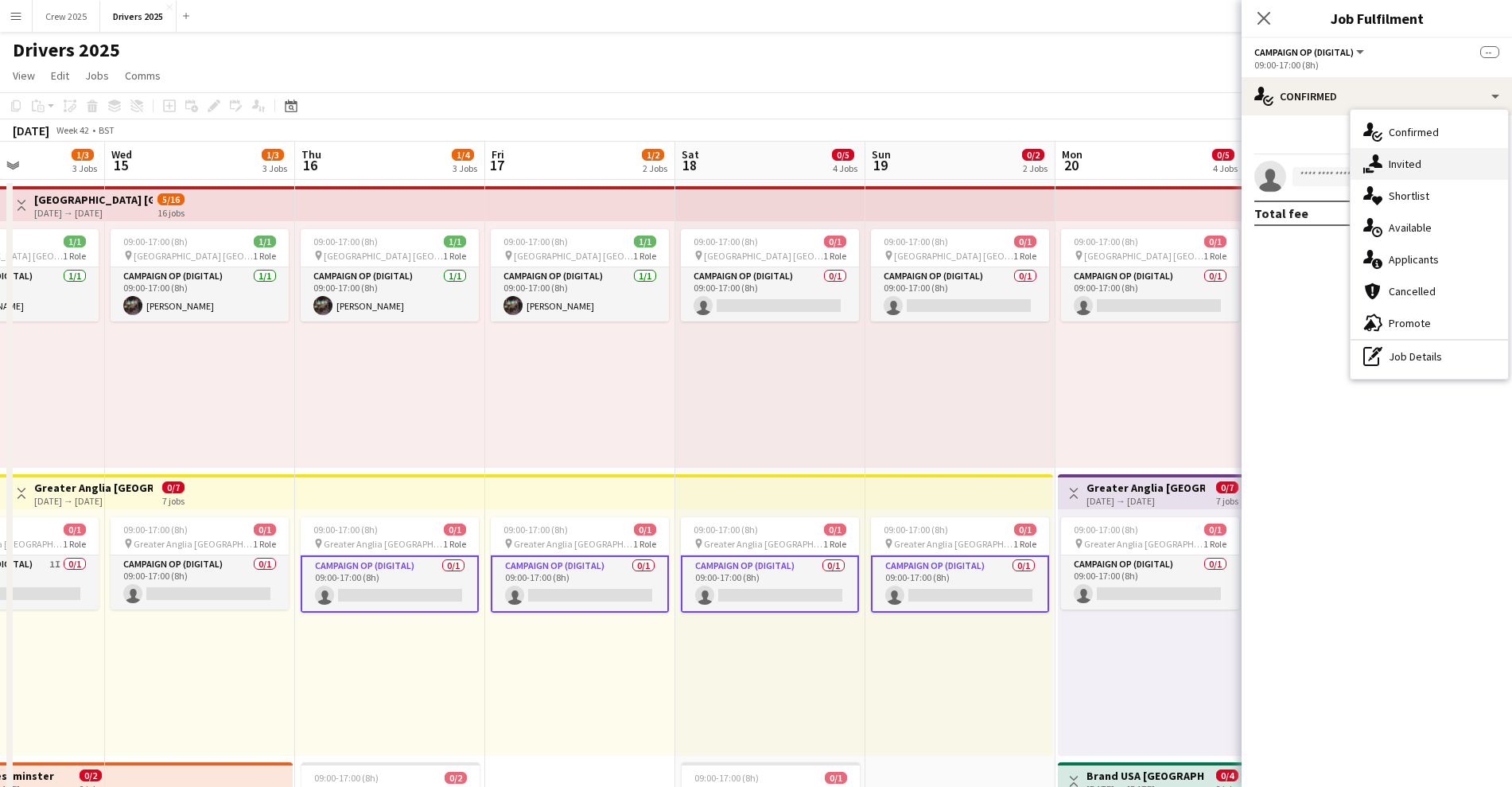
click at [1407, 168] on span "Invited" at bounding box center [1404, 163] width 33 height 14
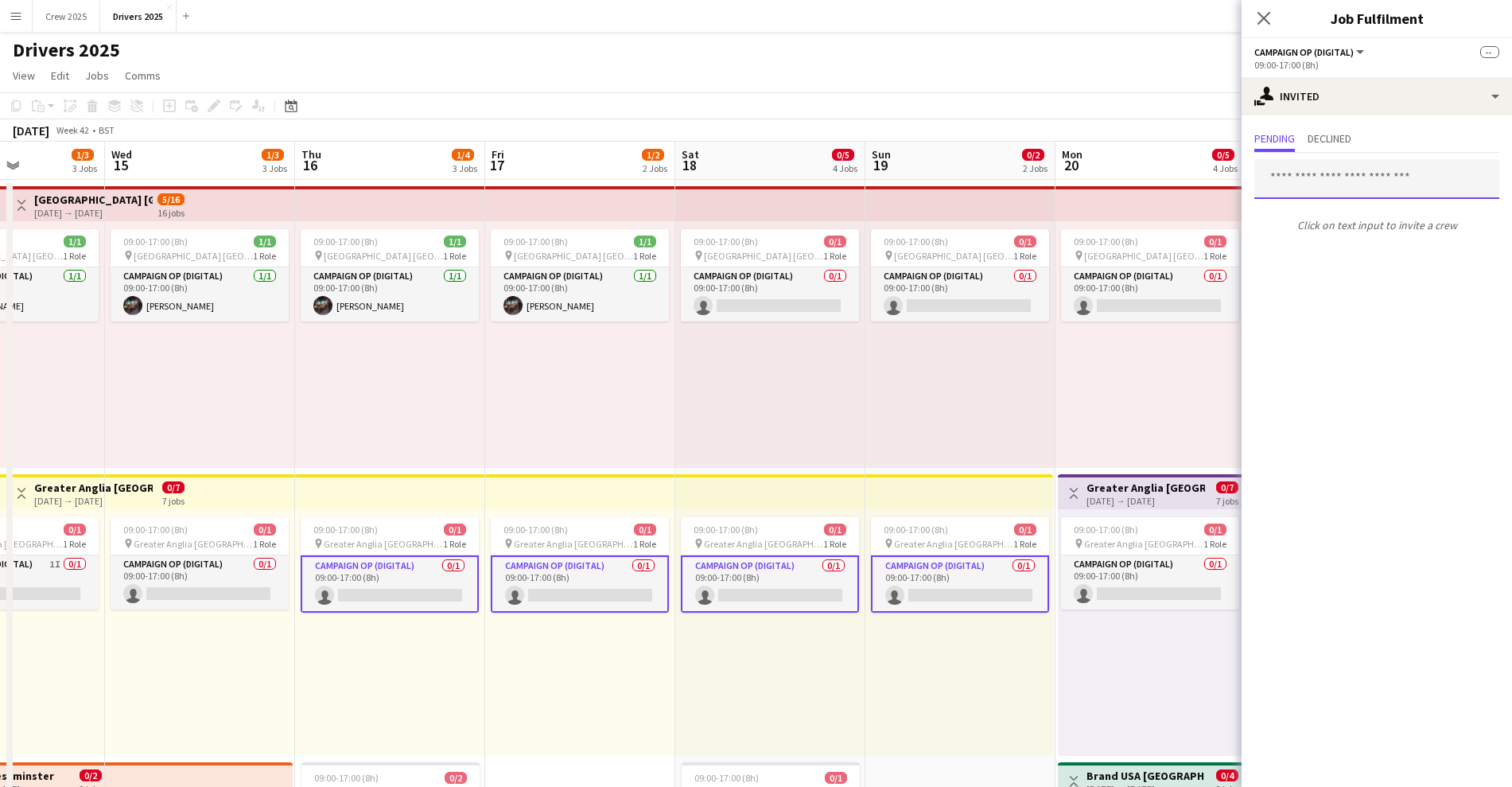
click at [1324, 180] on input "text" at bounding box center [1376, 179] width 245 height 40
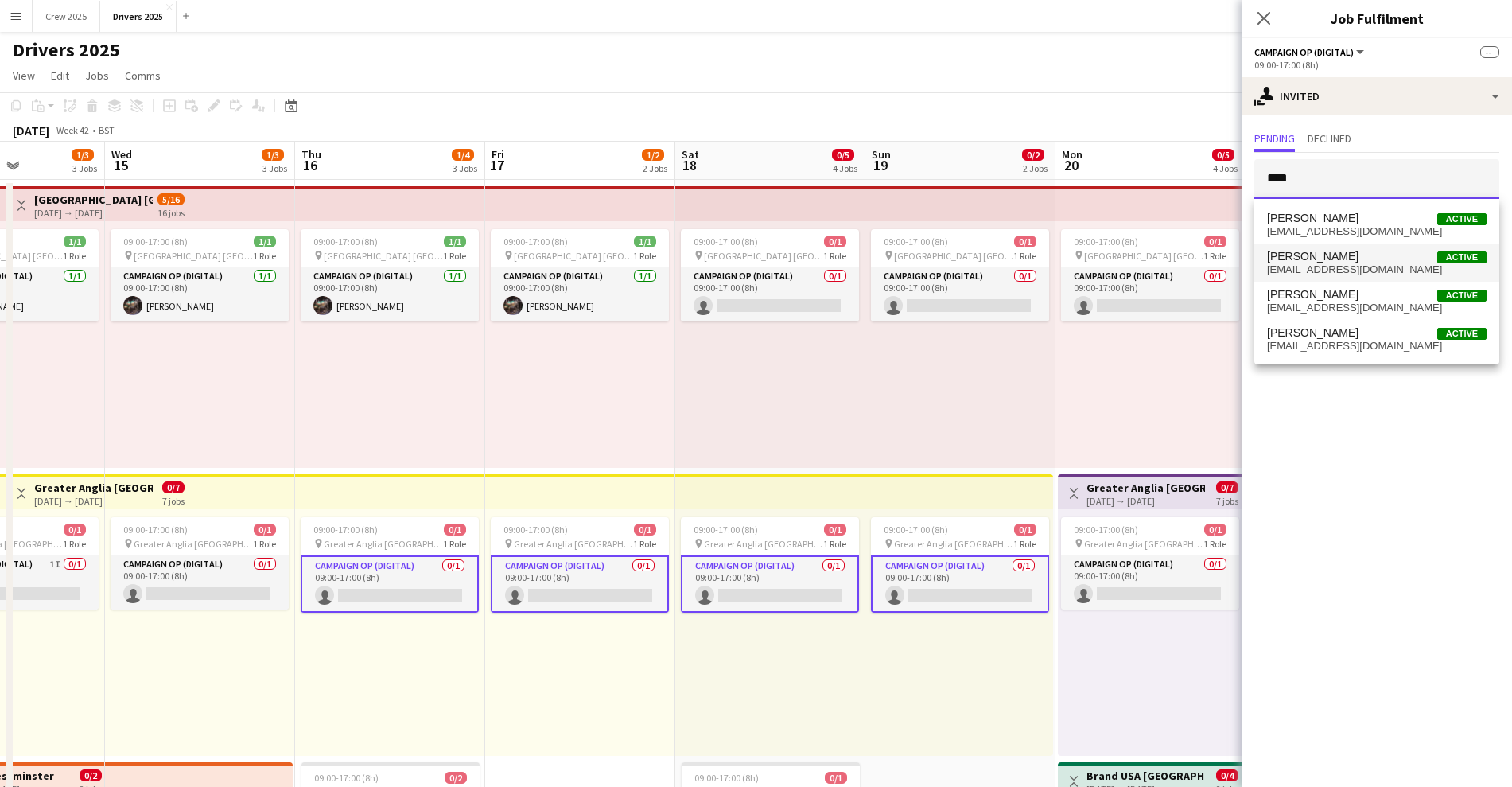
type input "****"
click at [1319, 268] on span "petegallaghermm@gmail.com" at bounding box center [1376, 269] width 220 height 13
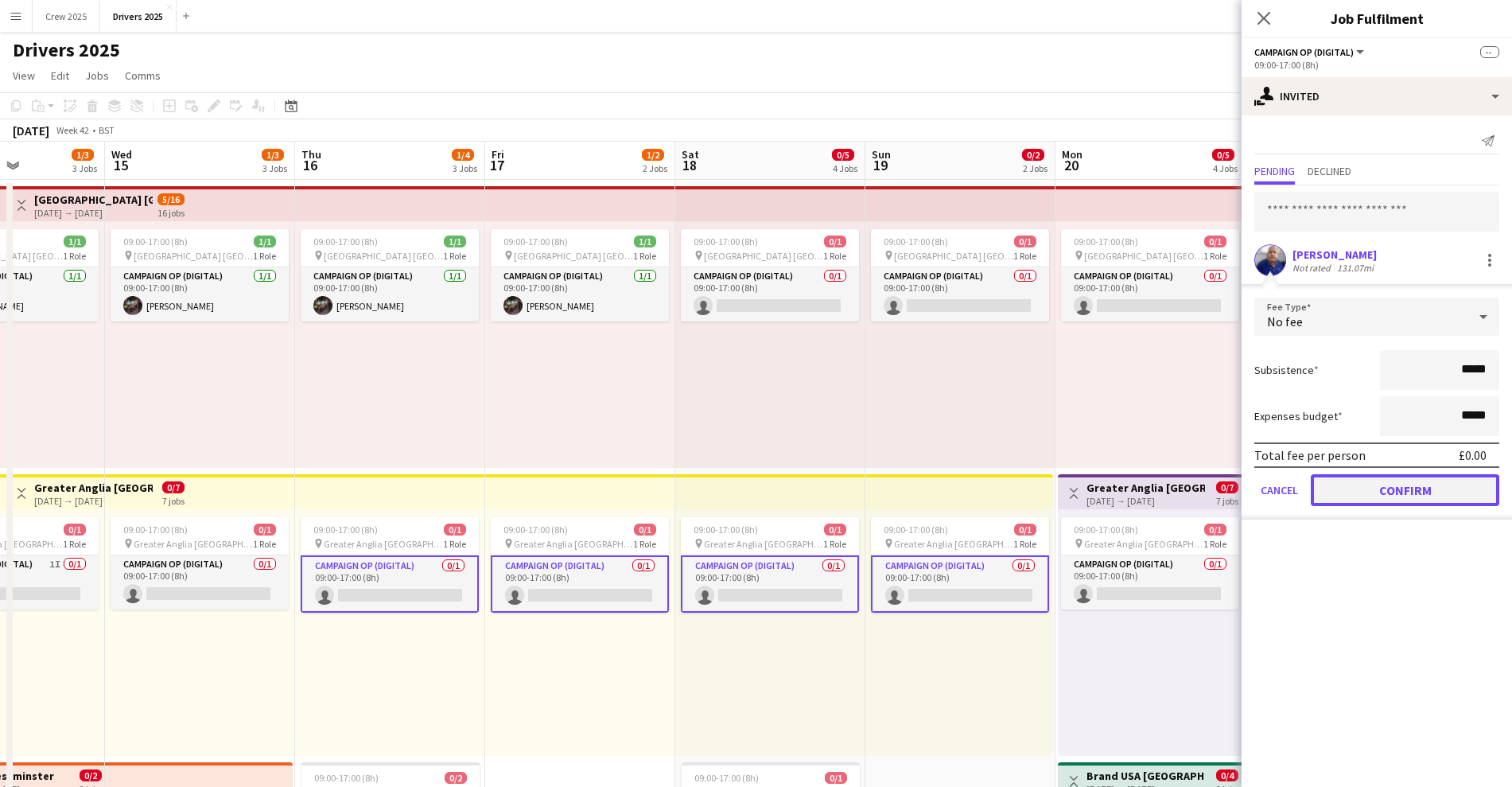
click at [1399, 489] on button "Confirm" at bounding box center [1404, 490] width 188 height 32
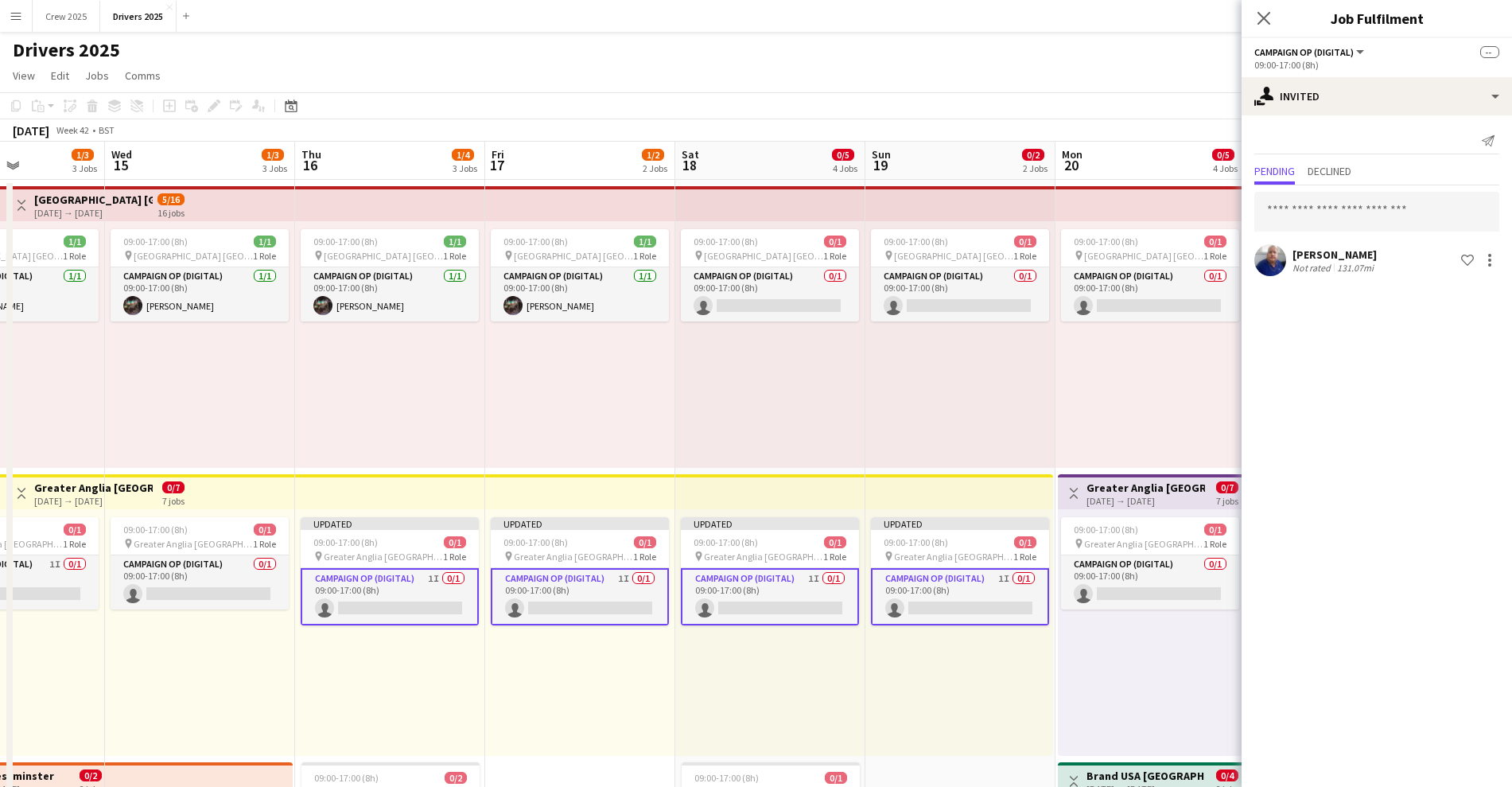
click at [805, 715] on div "Updated 09:00-17:00 (8h) 0/1 pin Greater Anglia Chelmsford 1 Role Campaign Op (…" at bounding box center [770, 632] width 190 height 246
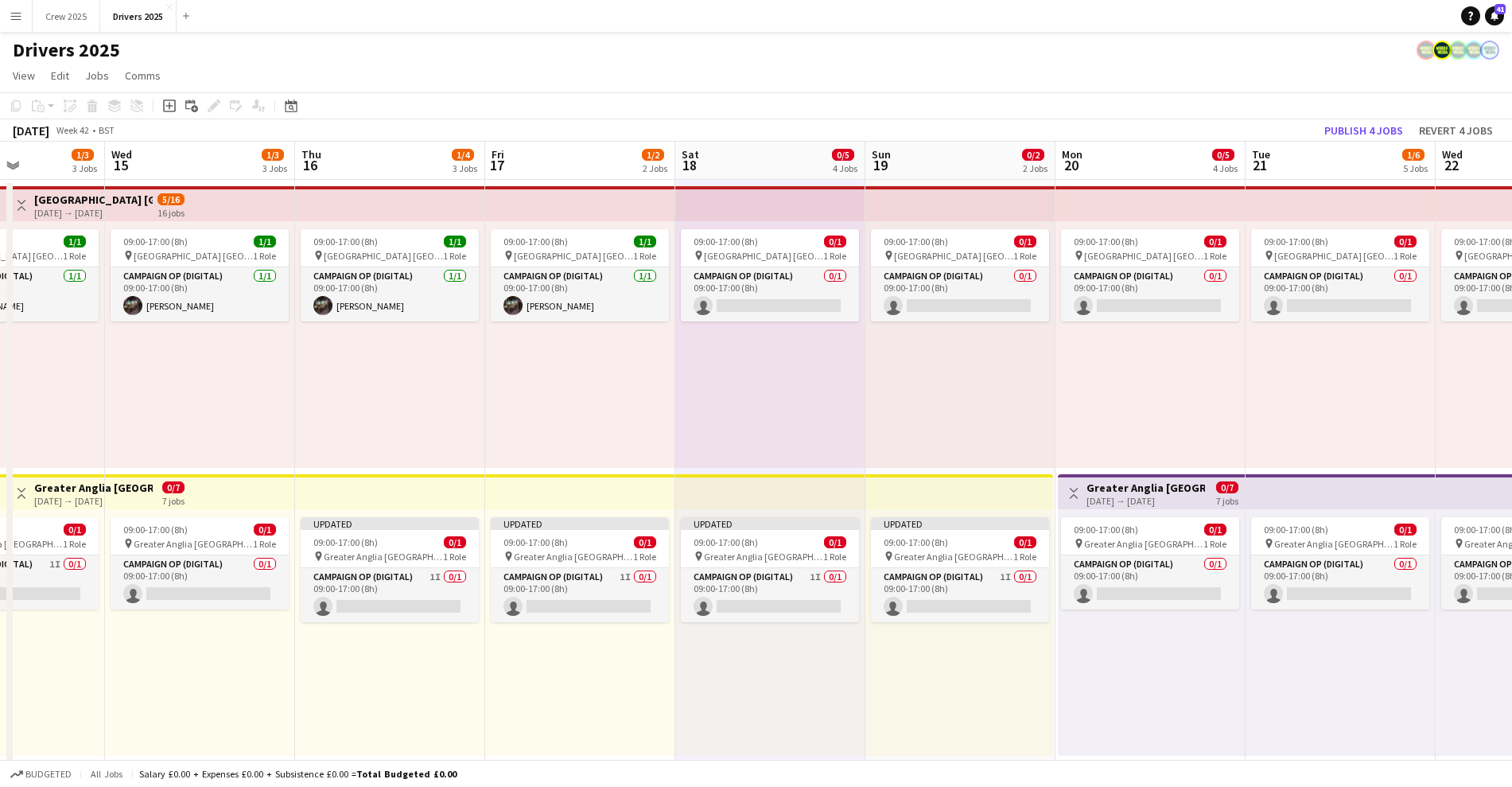
click at [77, 495] on div "13-10-2025 → 19-10-2025" at bounding box center [94, 501] width 119 height 12
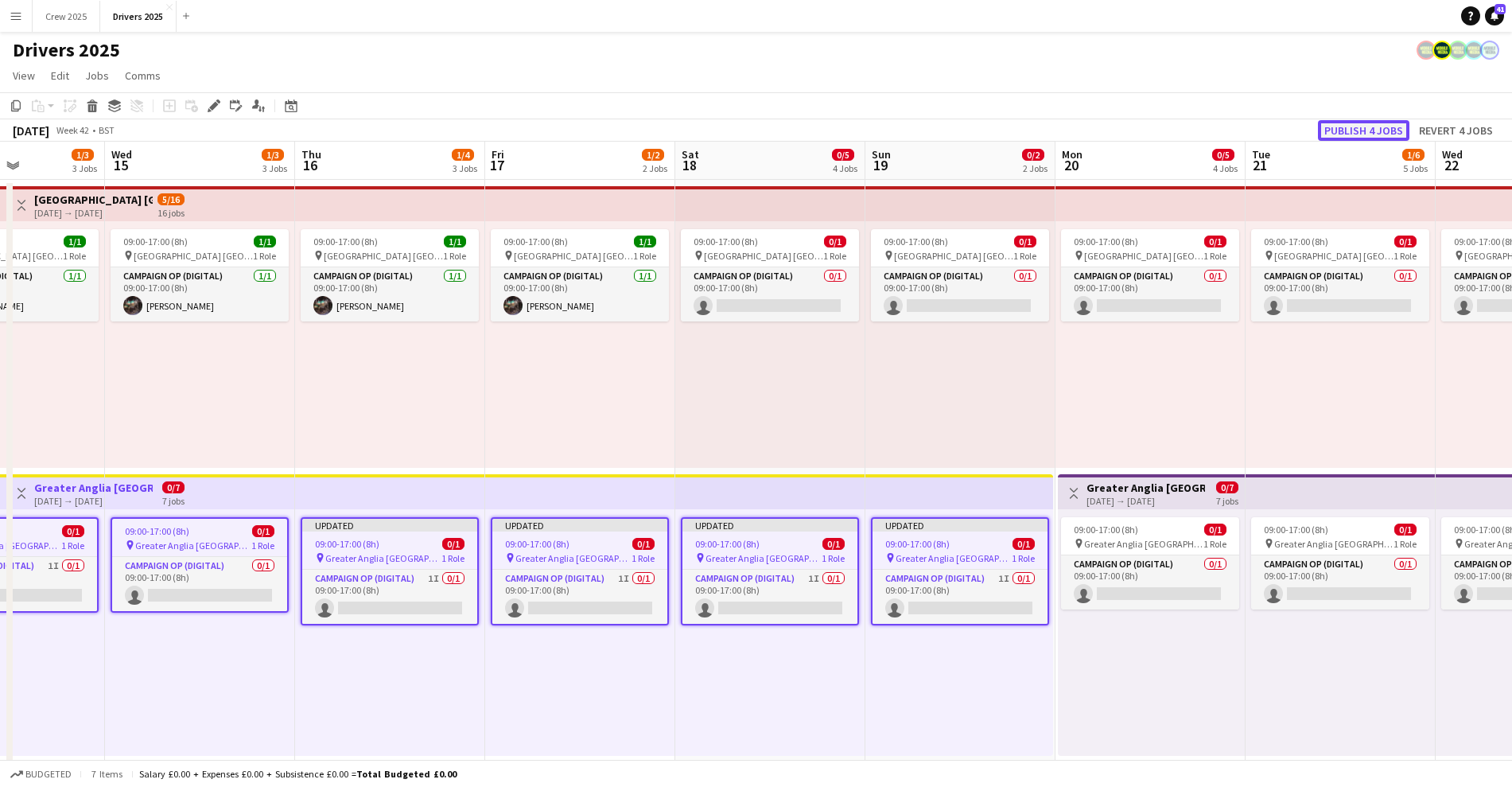
click at [1375, 121] on button "Publish 4 jobs" at bounding box center [1364, 130] width 91 height 21
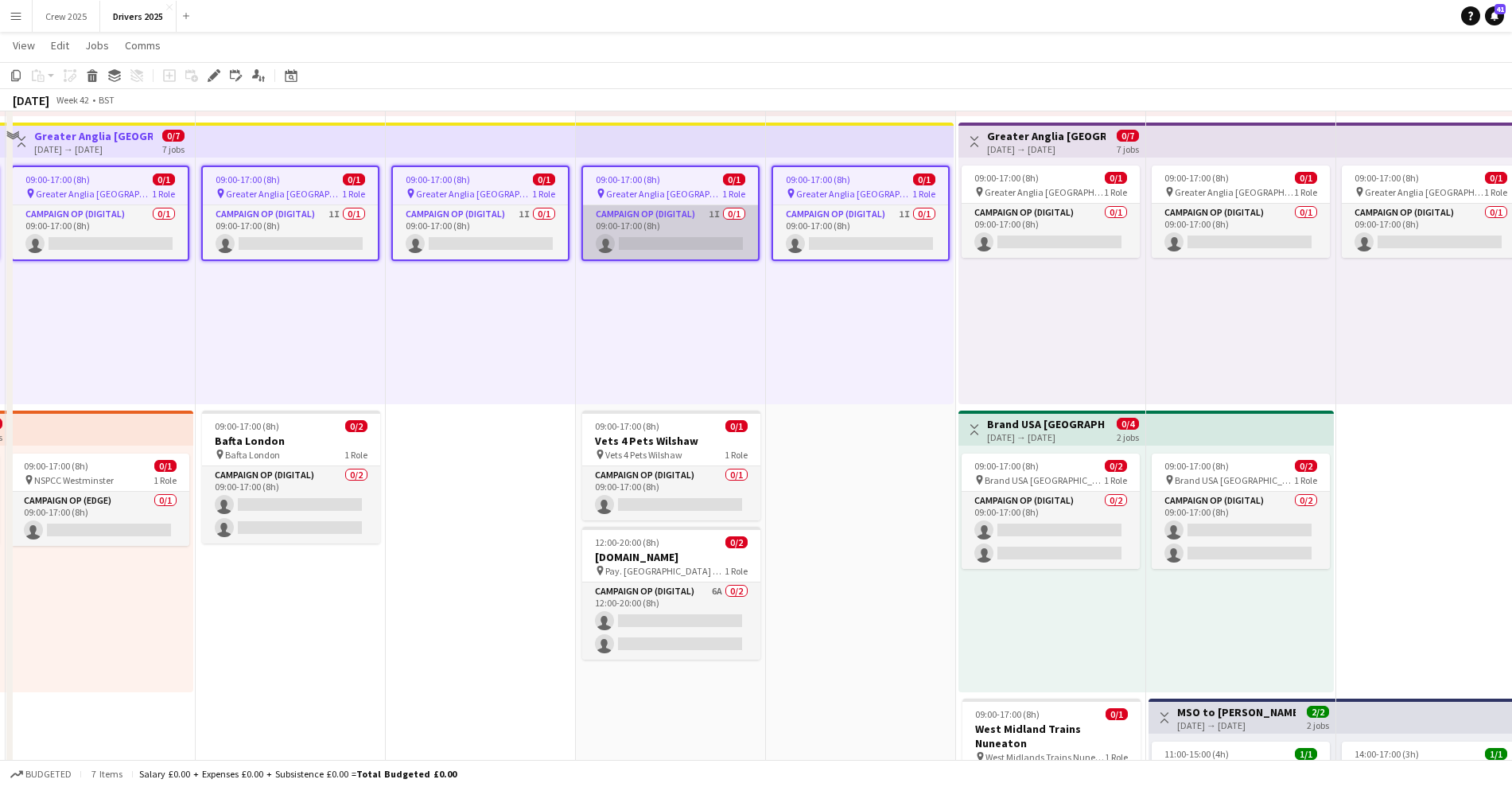
scroll to position [398, 0]
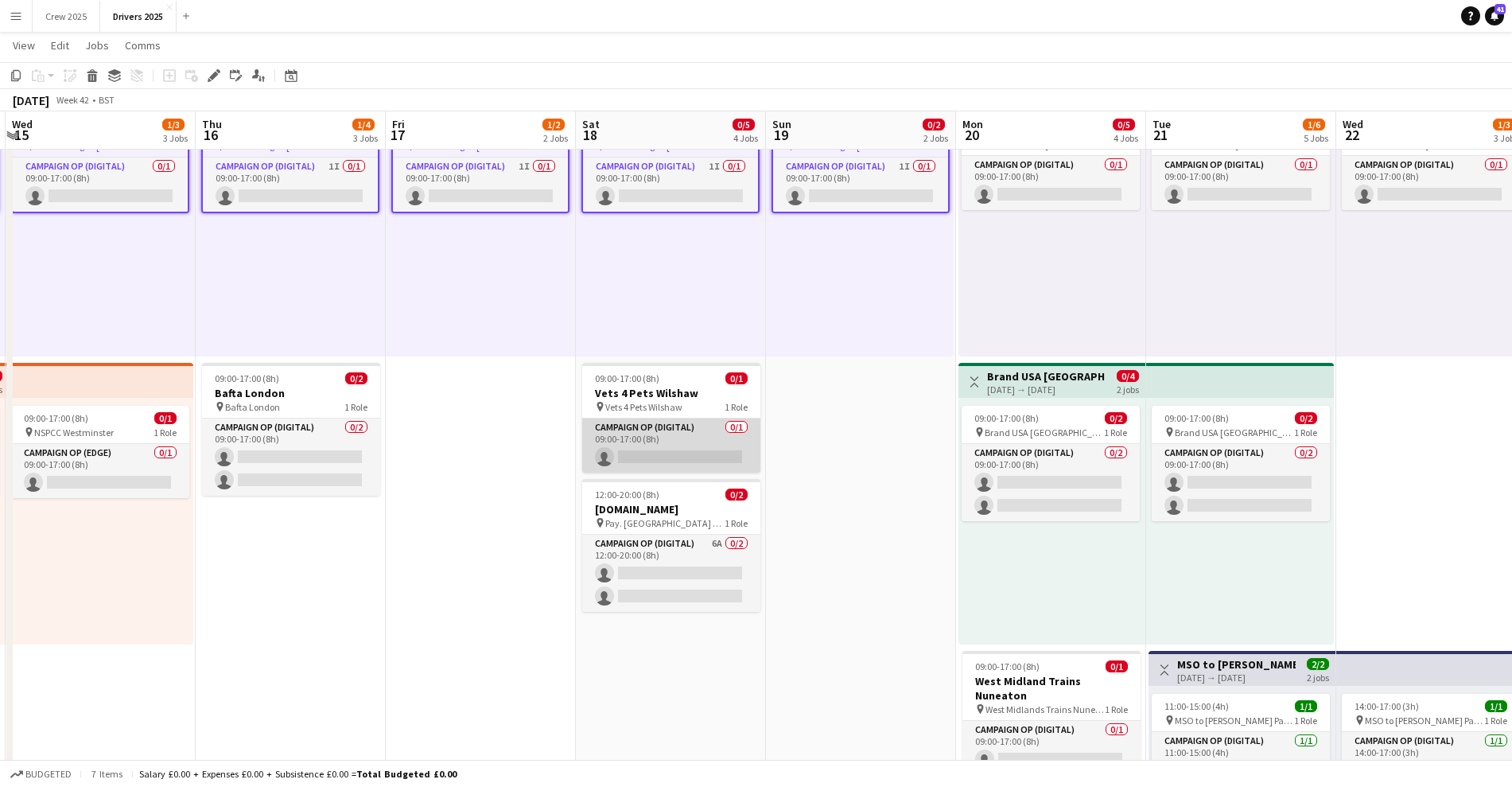
click at [678, 468] on app-card-role "Campaign Op (Digital) 0/1 09:00-17:00 (8h) single-neutral-actions" at bounding box center [671, 445] width 178 height 54
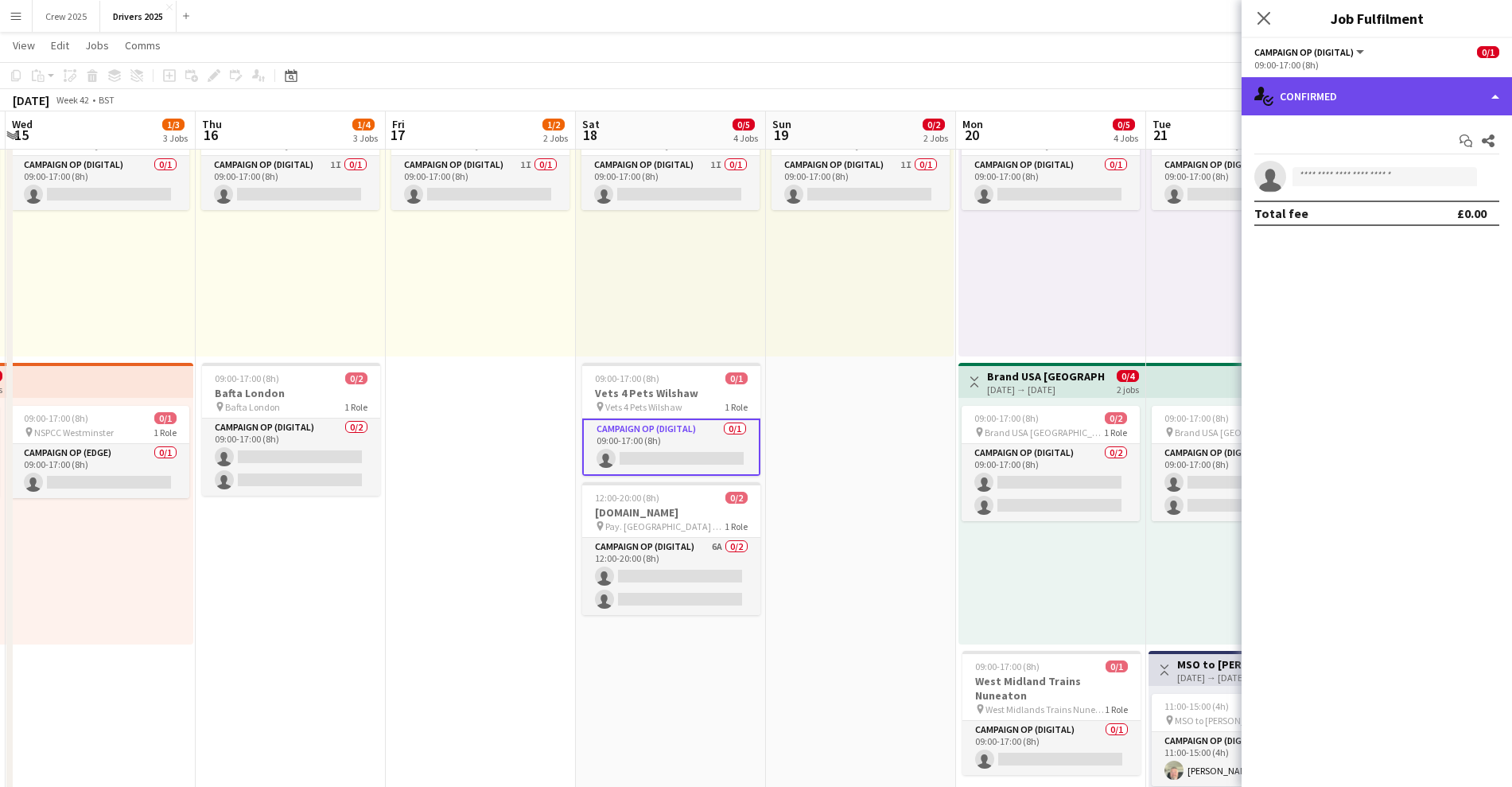
click at [1284, 83] on div "single-neutral-actions-check-2 Confirmed" at bounding box center [1375, 96] width 270 height 39
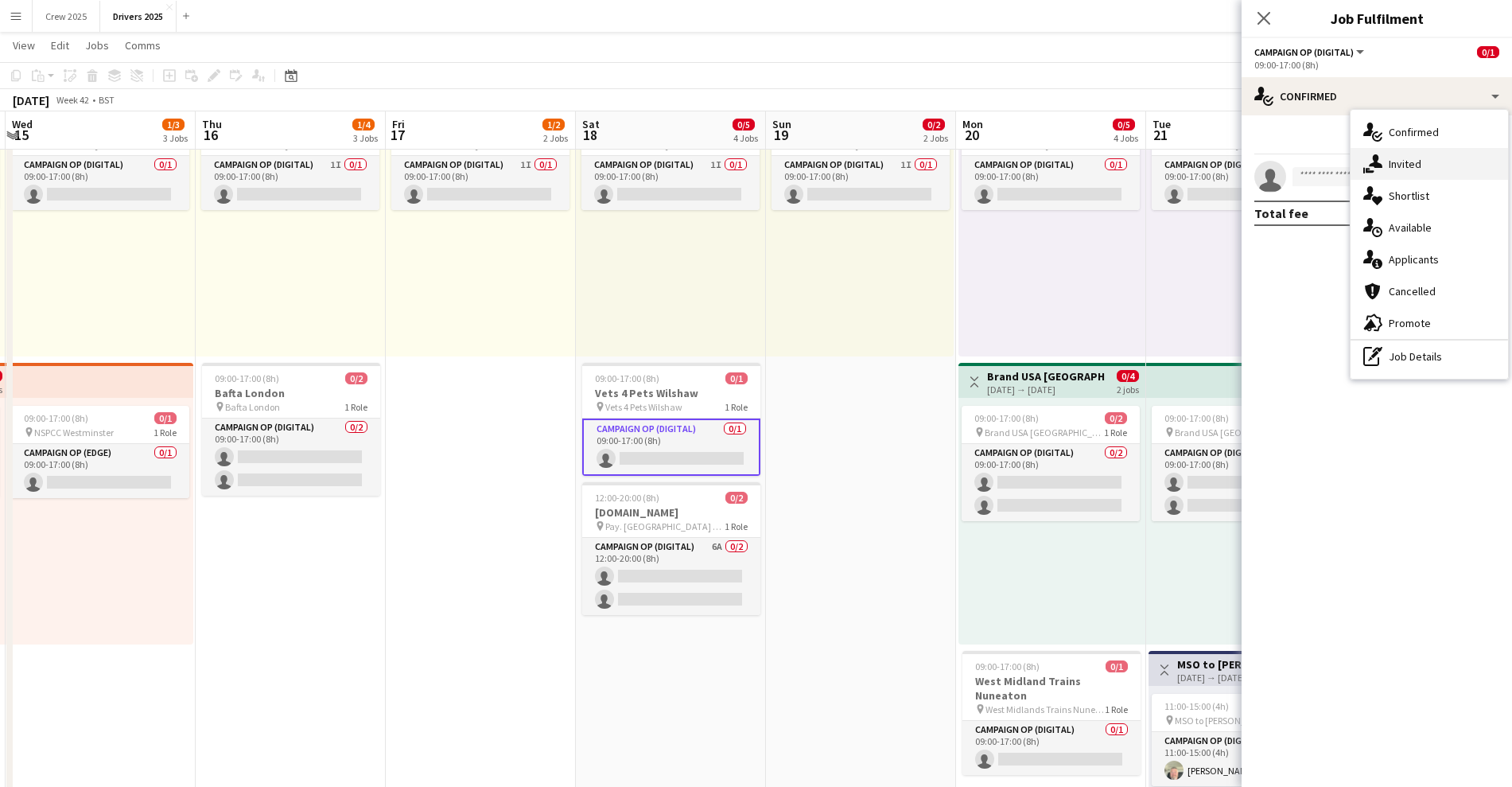
click at [1391, 164] on span "Invited" at bounding box center [1404, 163] width 33 height 14
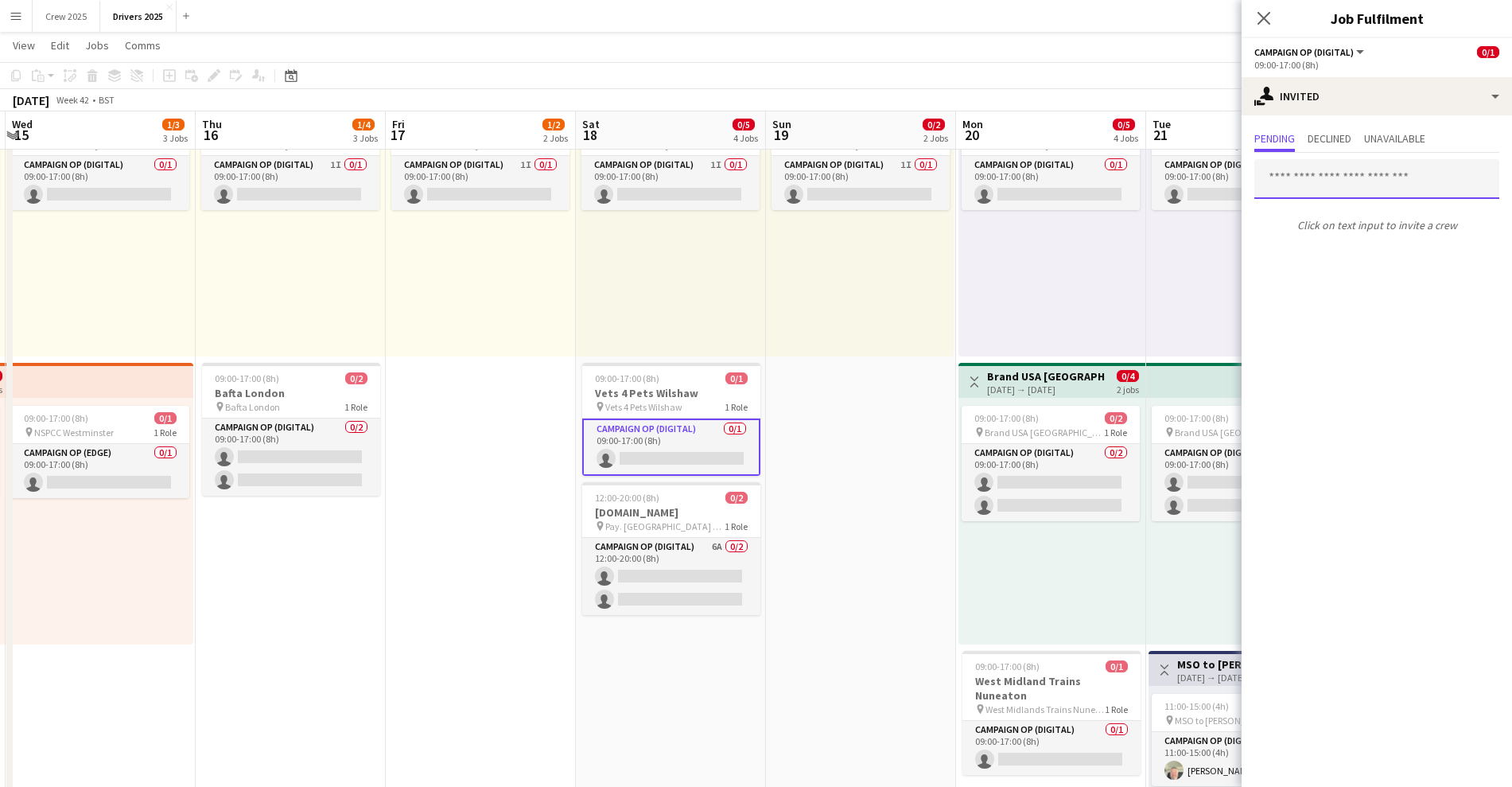
click at [1313, 188] on input "text" at bounding box center [1376, 179] width 245 height 40
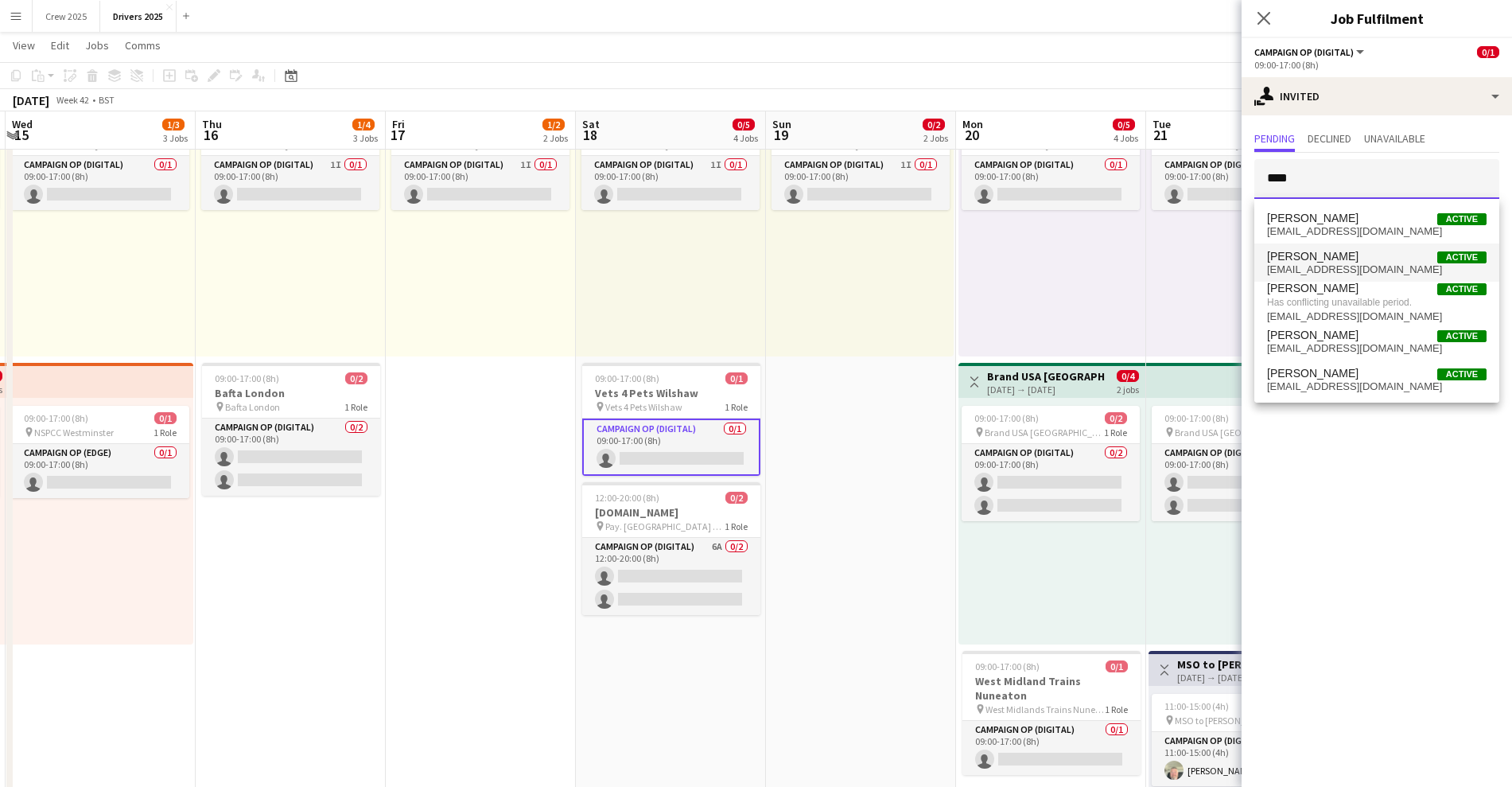
type input "****"
click at [1325, 248] on mat-option "Mark Gowlett Active mgowlett@mmediagroup.co.uk" at bounding box center [1376, 262] width 245 height 39
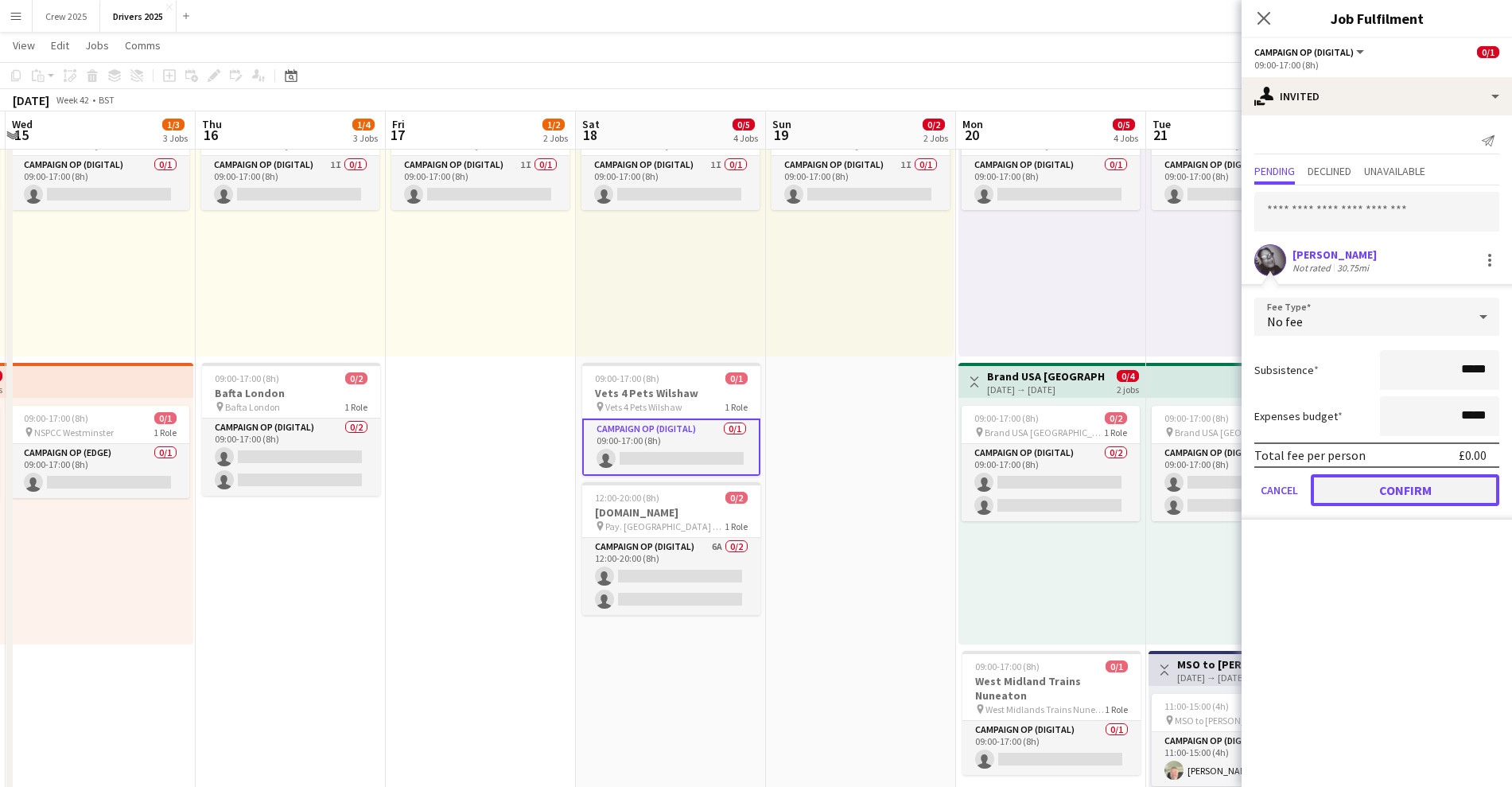
click at [1433, 480] on button "Confirm" at bounding box center [1404, 490] width 188 height 32
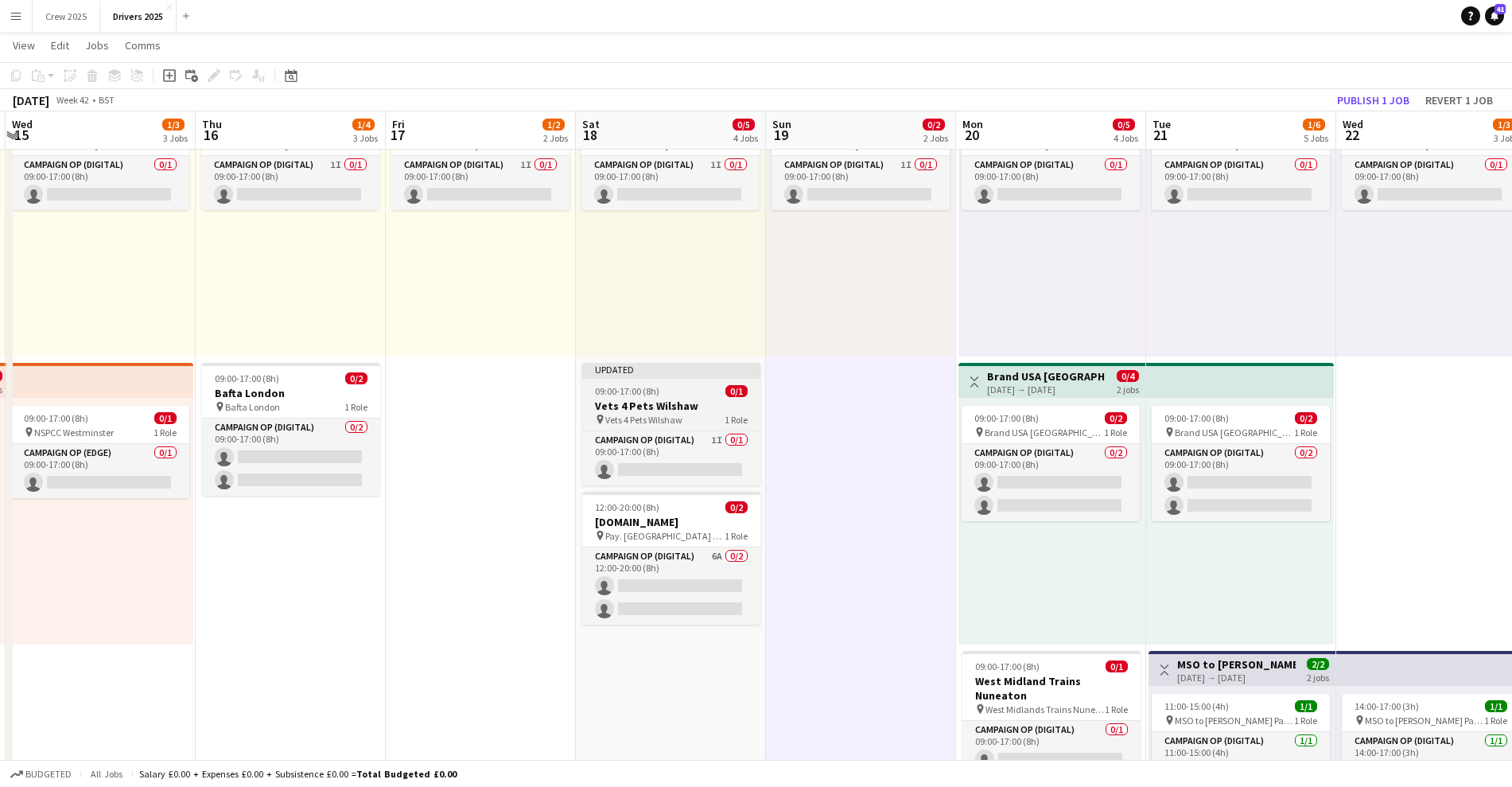
scroll to position [0, 567]
click at [661, 381] on app-job-card "Updated 09:00-17:00 (8h) 0/1 Vets 4 Pets Wilshaw pin Vets 4 Pets Wilshaw 1 Role…" at bounding box center [669, 424] width 178 height 123
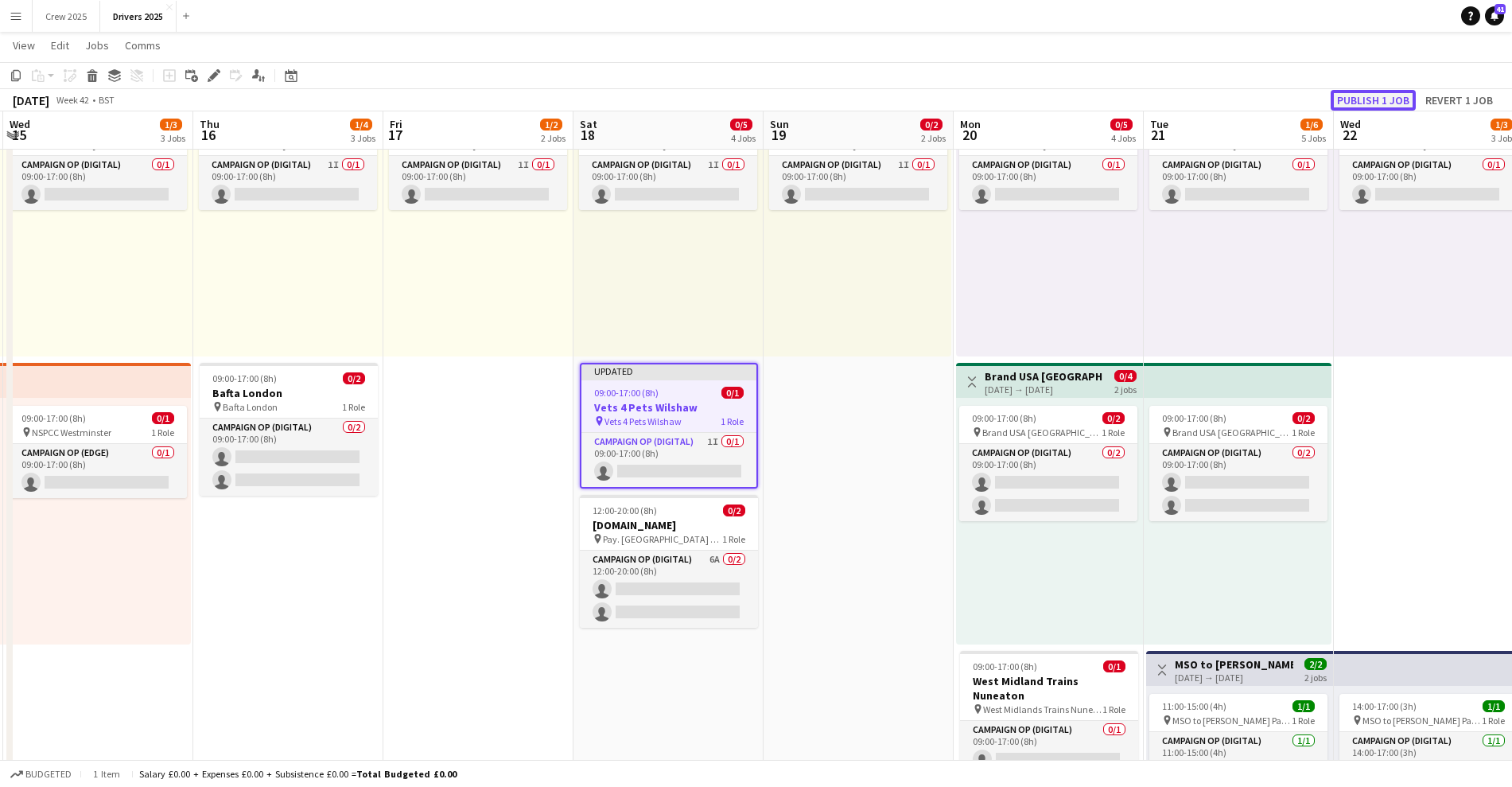
click at [1365, 97] on button "Publish 1 job" at bounding box center [1372, 100] width 85 height 21
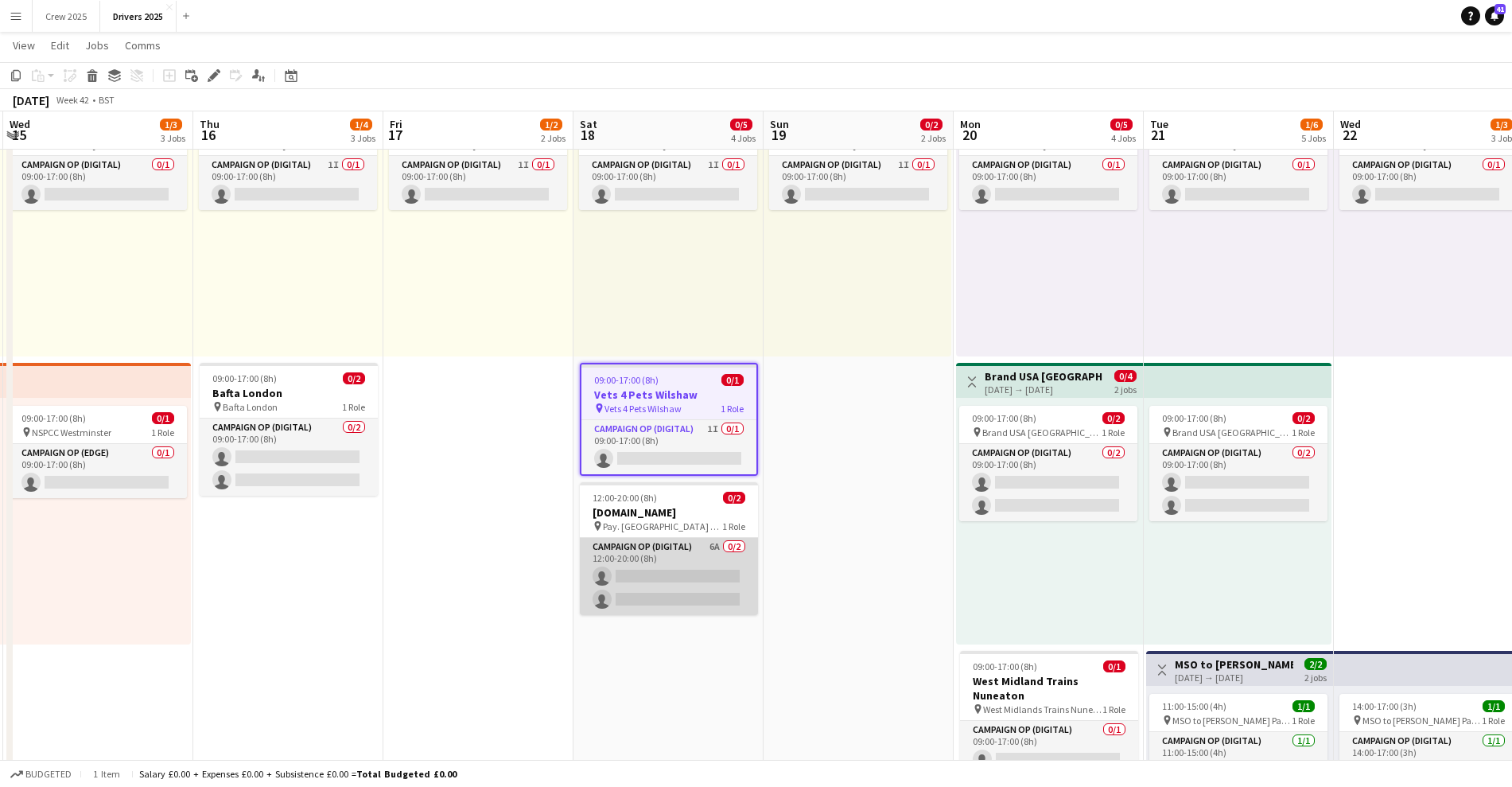
click at [701, 599] on app-card-role "Campaign Op (Digital) 6A 0/2 12:00-20:00 (8h) single-neutral-actions single-neu…" at bounding box center [669, 576] width 178 height 77
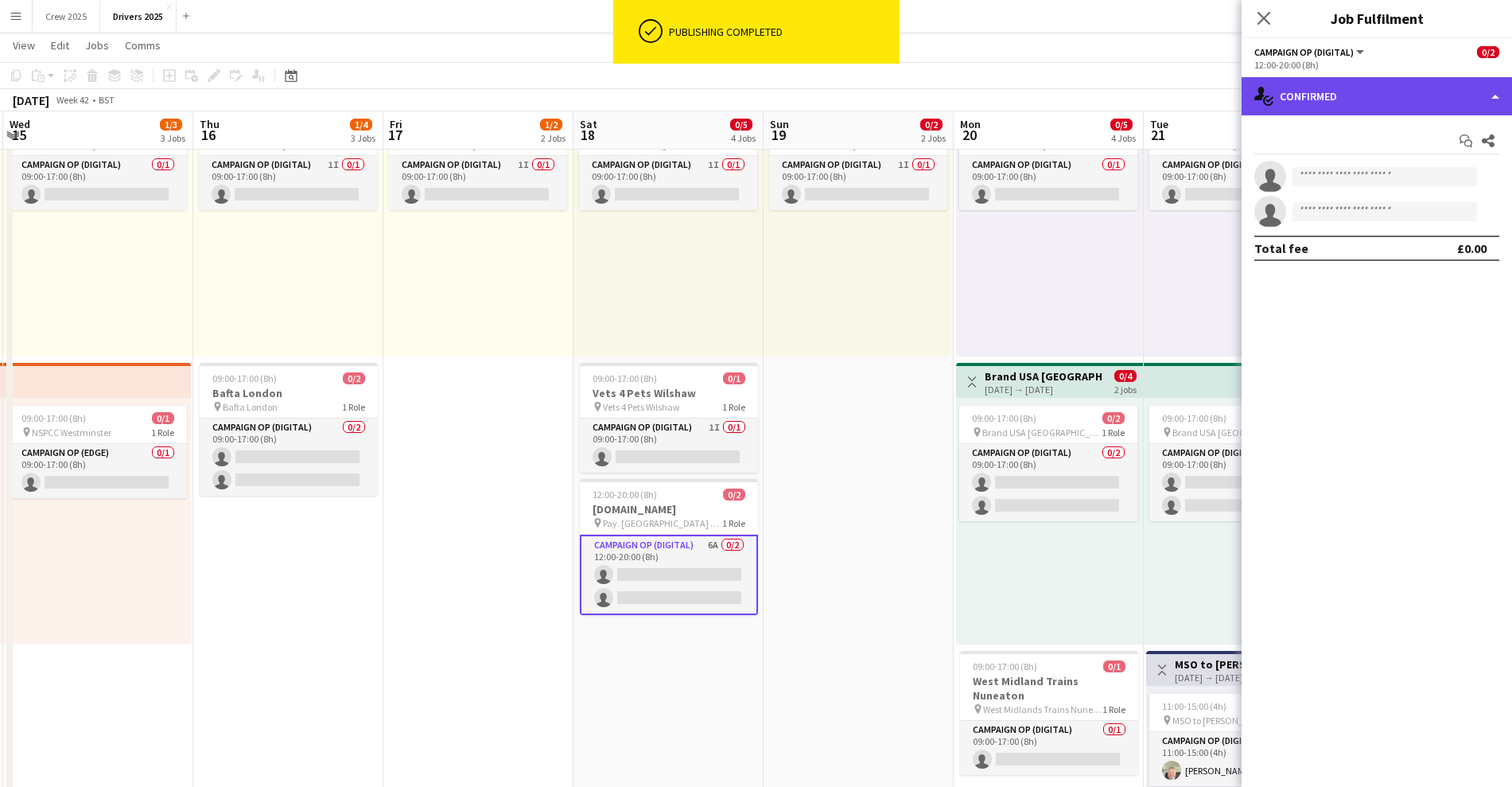
click at [1299, 83] on div "single-neutral-actions-check-2 Confirmed" at bounding box center [1375, 96] width 270 height 39
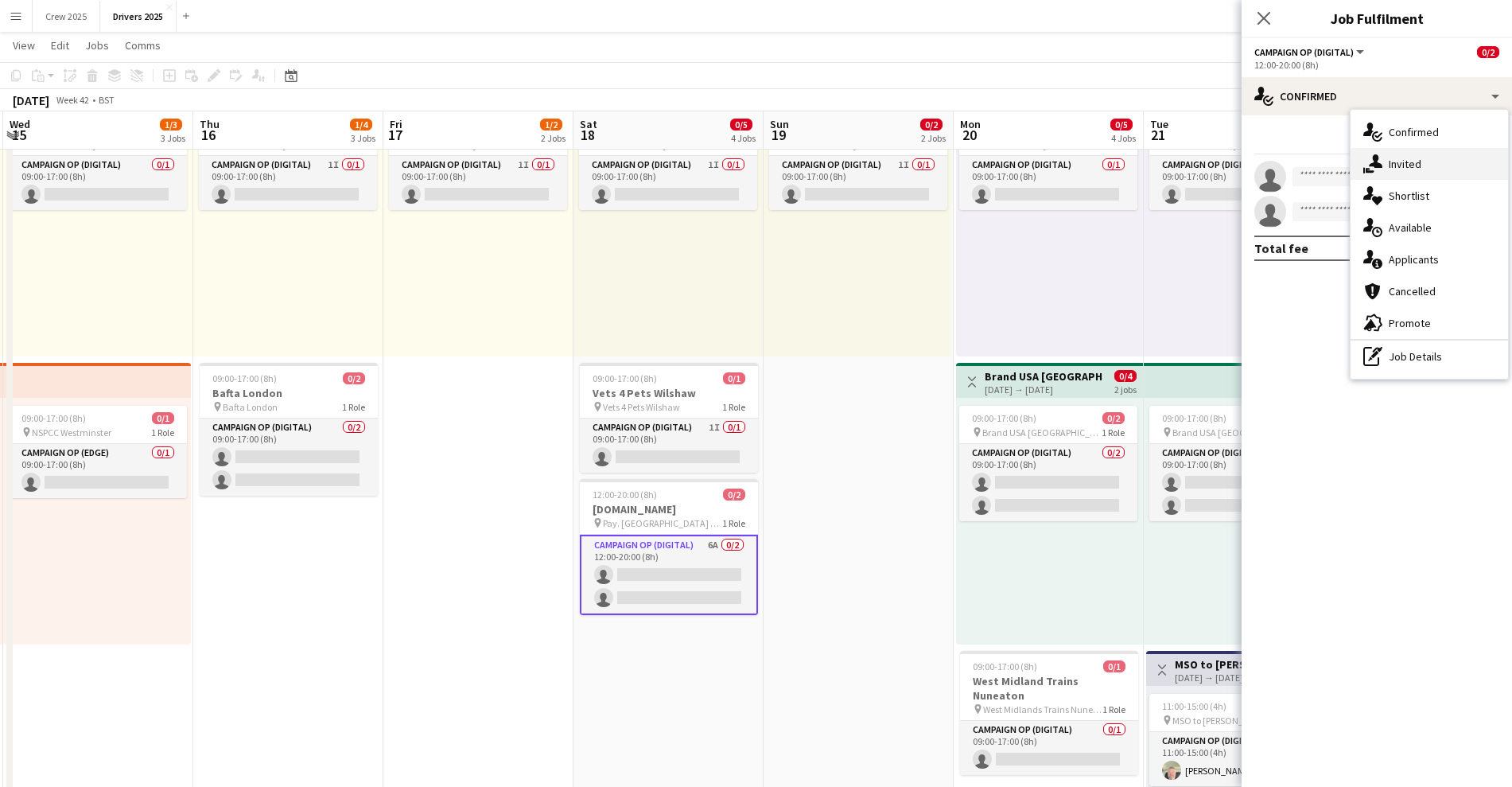
click at [1453, 167] on div "single-neutral-actions-share-1 Invited" at bounding box center [1429, 163] width 157 height 32
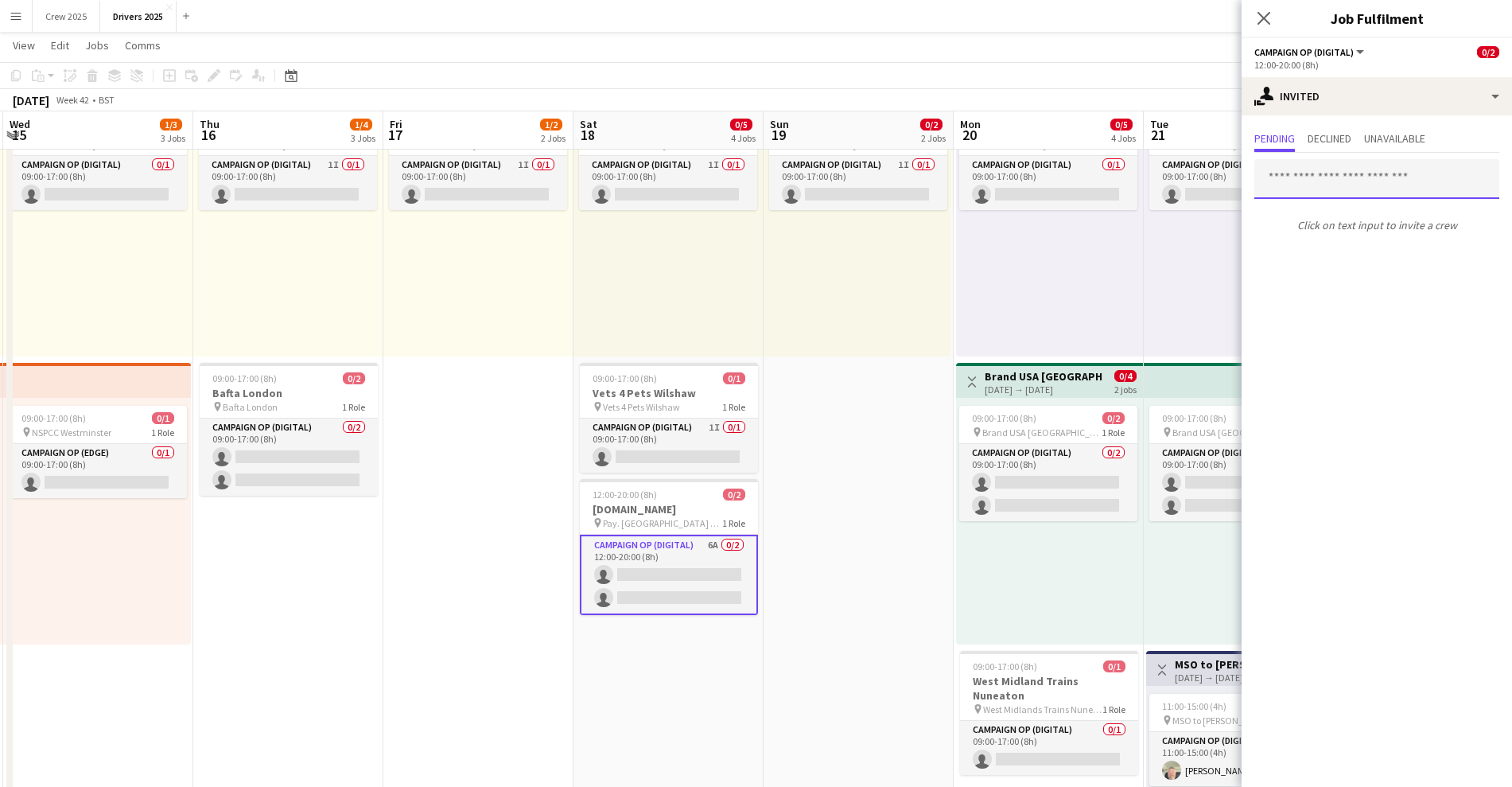
click at [1314, 178] on input "text" at bounding box center [1376, 179] width 245 height 40
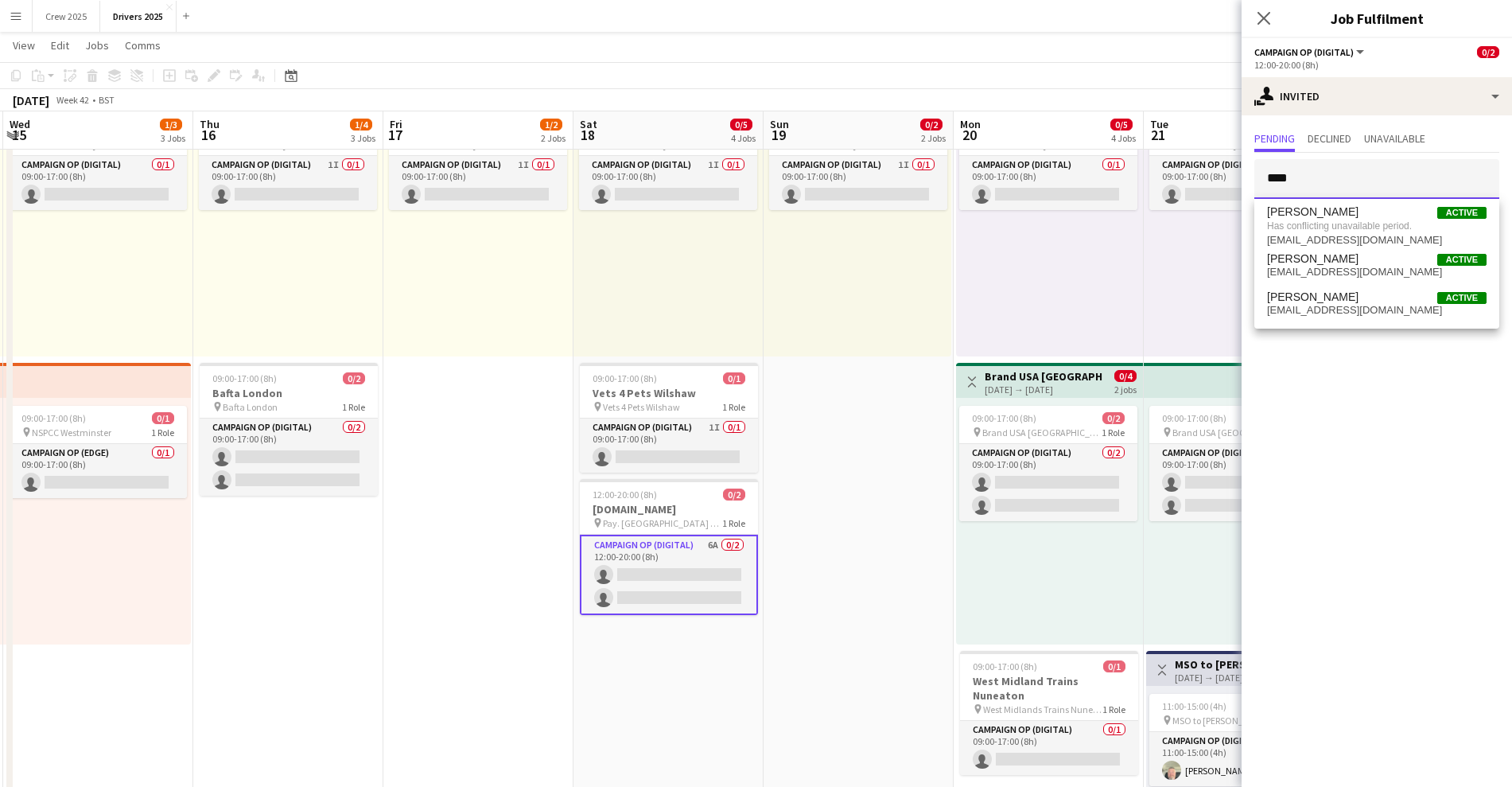
type input "****"
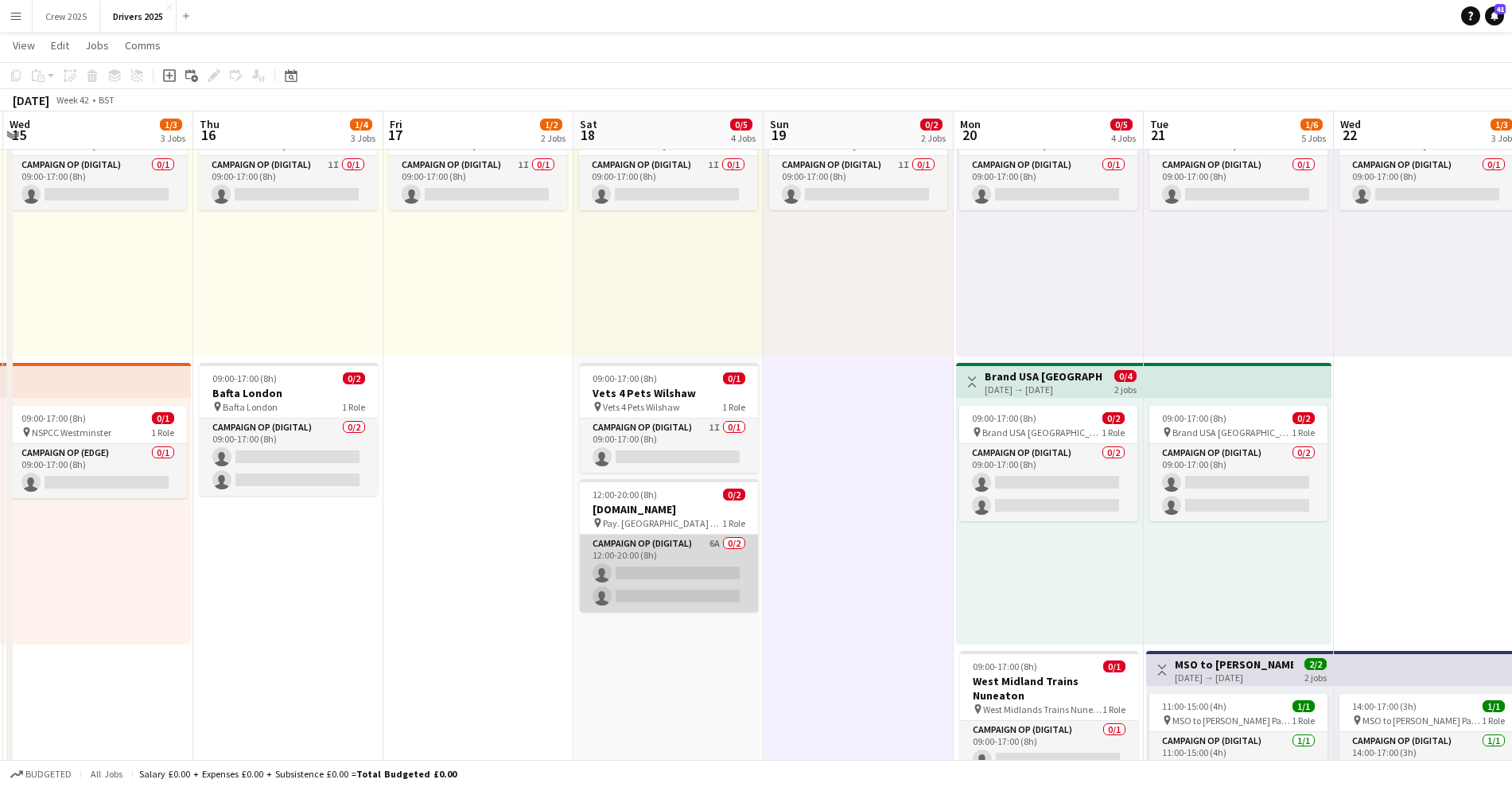
click at [709, 586] on app-card-role "Campaign Op (Digital) 6A 0/2 12:00-20:00 (8h) single-neutral-actions single-neu…" at bounding box center [669, 573] width 178 height 77
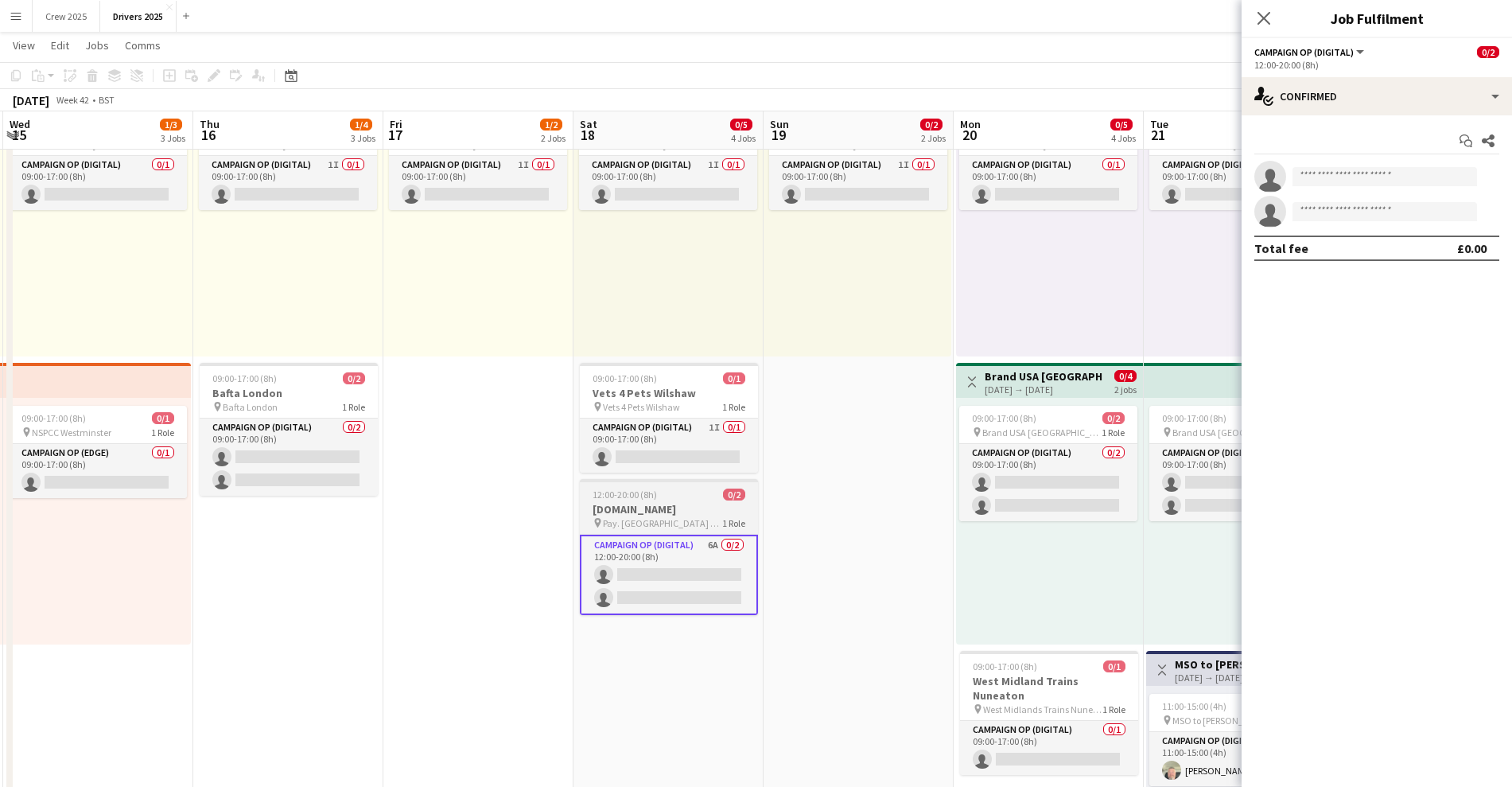
click at [695, 508] on h3 "Pay.UK" at bounding box center [669, 509] width 178 height 14
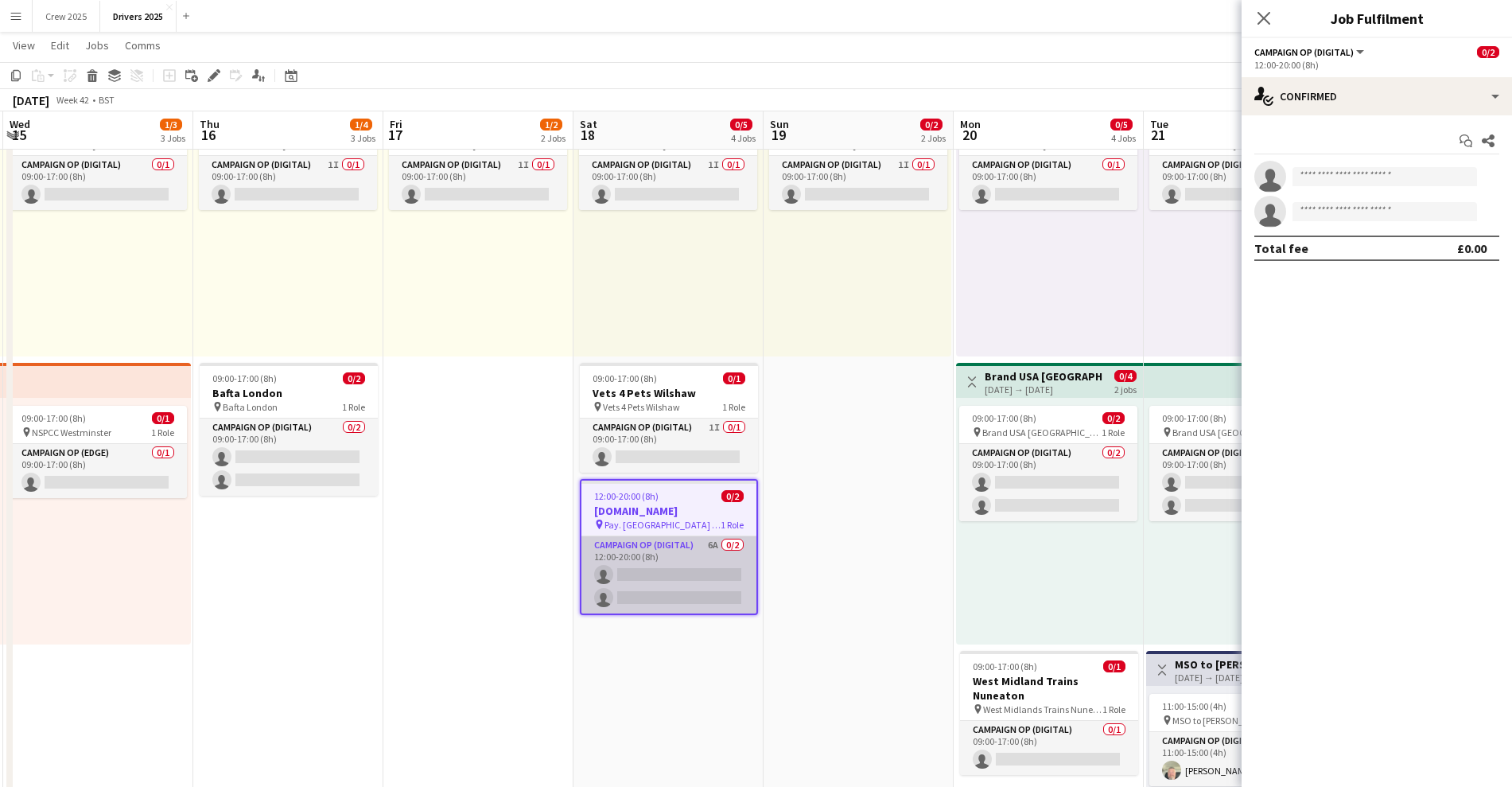
click at [687, 568] on app-card-role "Campaign Op (Digital) 6A 0/2 12:00-20:00 (8h) single-neutral-actions single-neu…" at bounding box center [668, 575] width 175 height 77
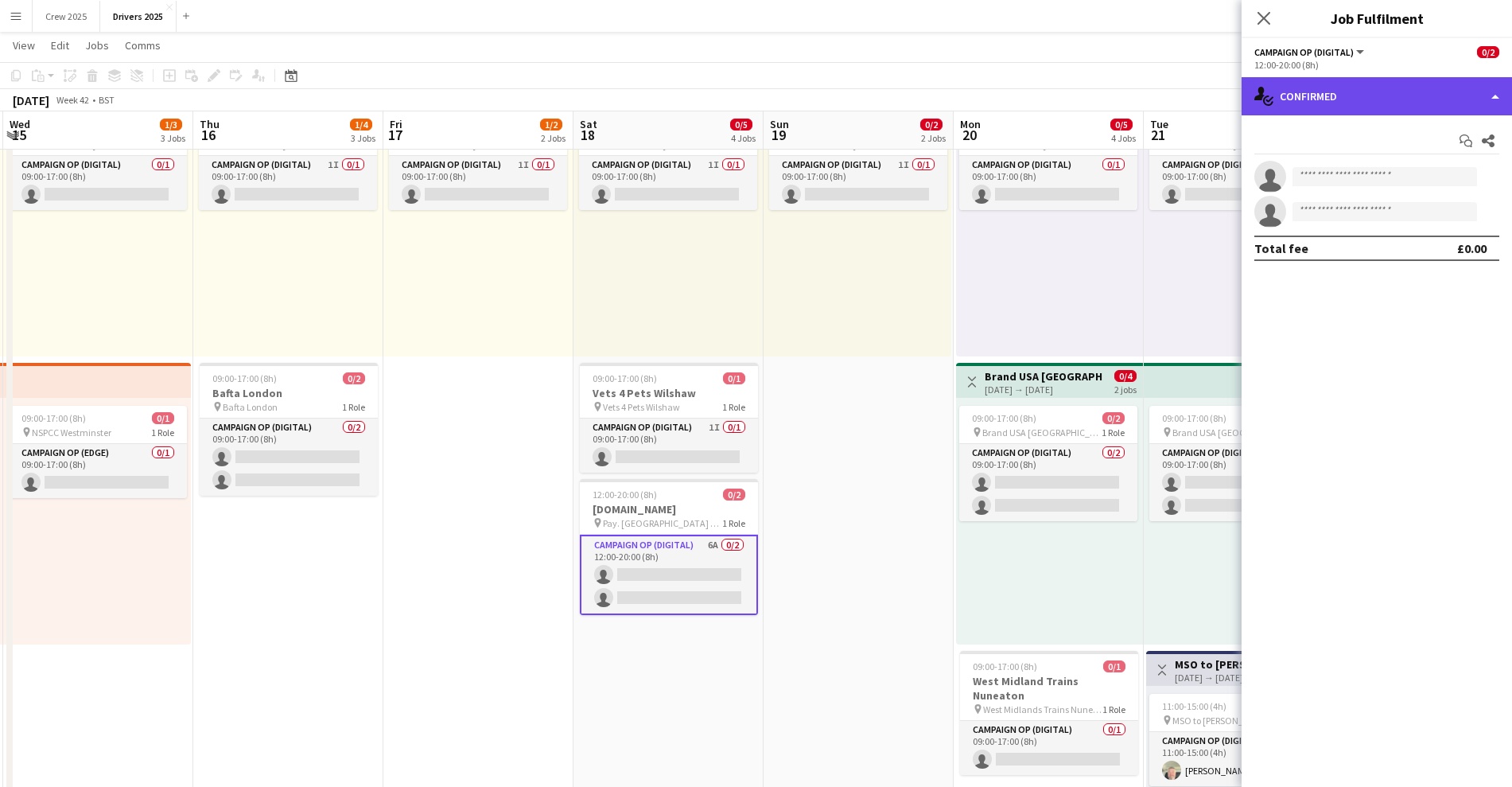
click at [1382, 106] on div "single-neutral-actions-check-2 Confirmed" at bounding box center [1375, 96] width 270 height 39
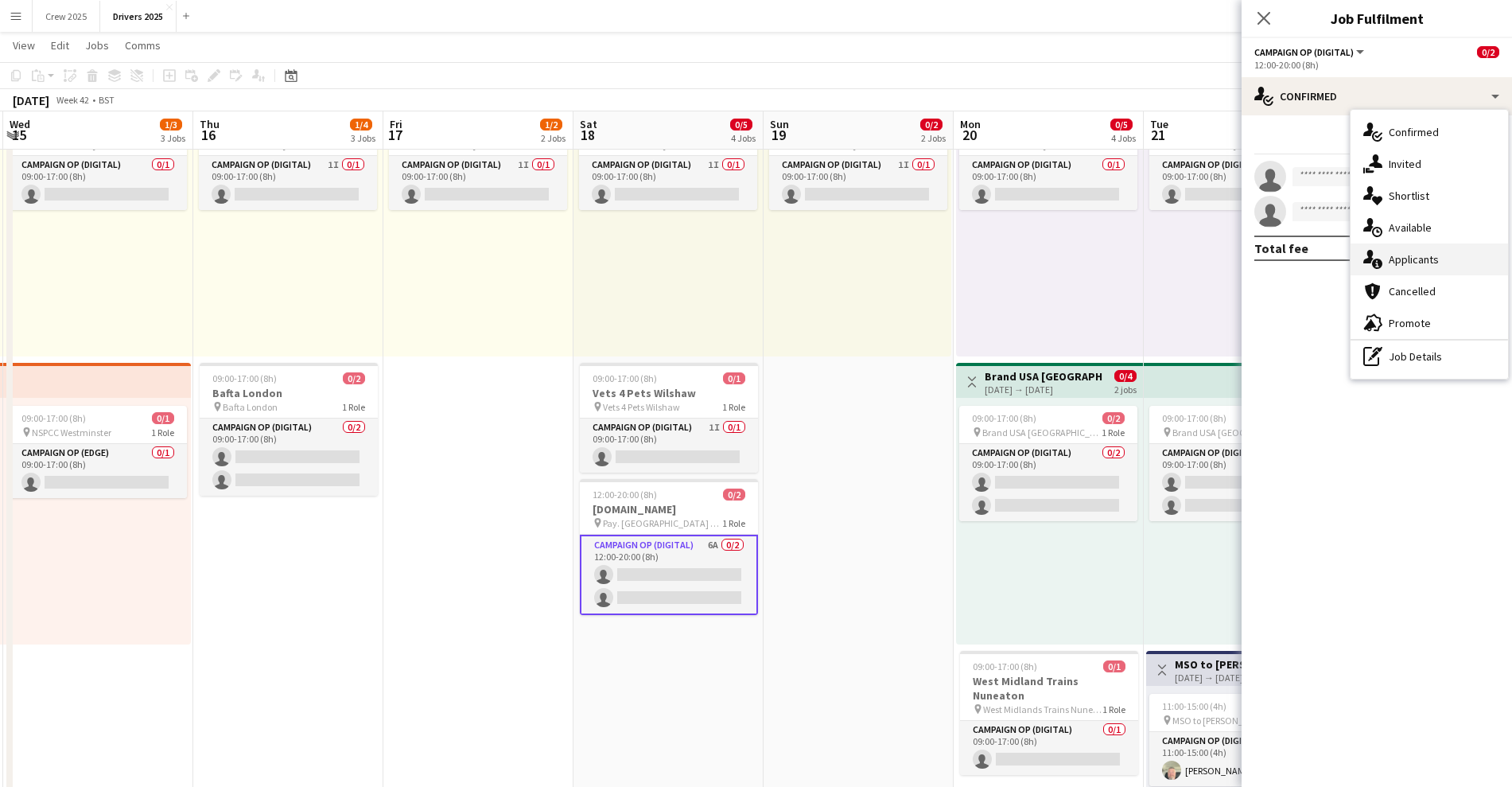
click at [1443, 253] on div "single-neutral-actions-information Applicants" at bounding box center [1429, 259] width 157 height 32
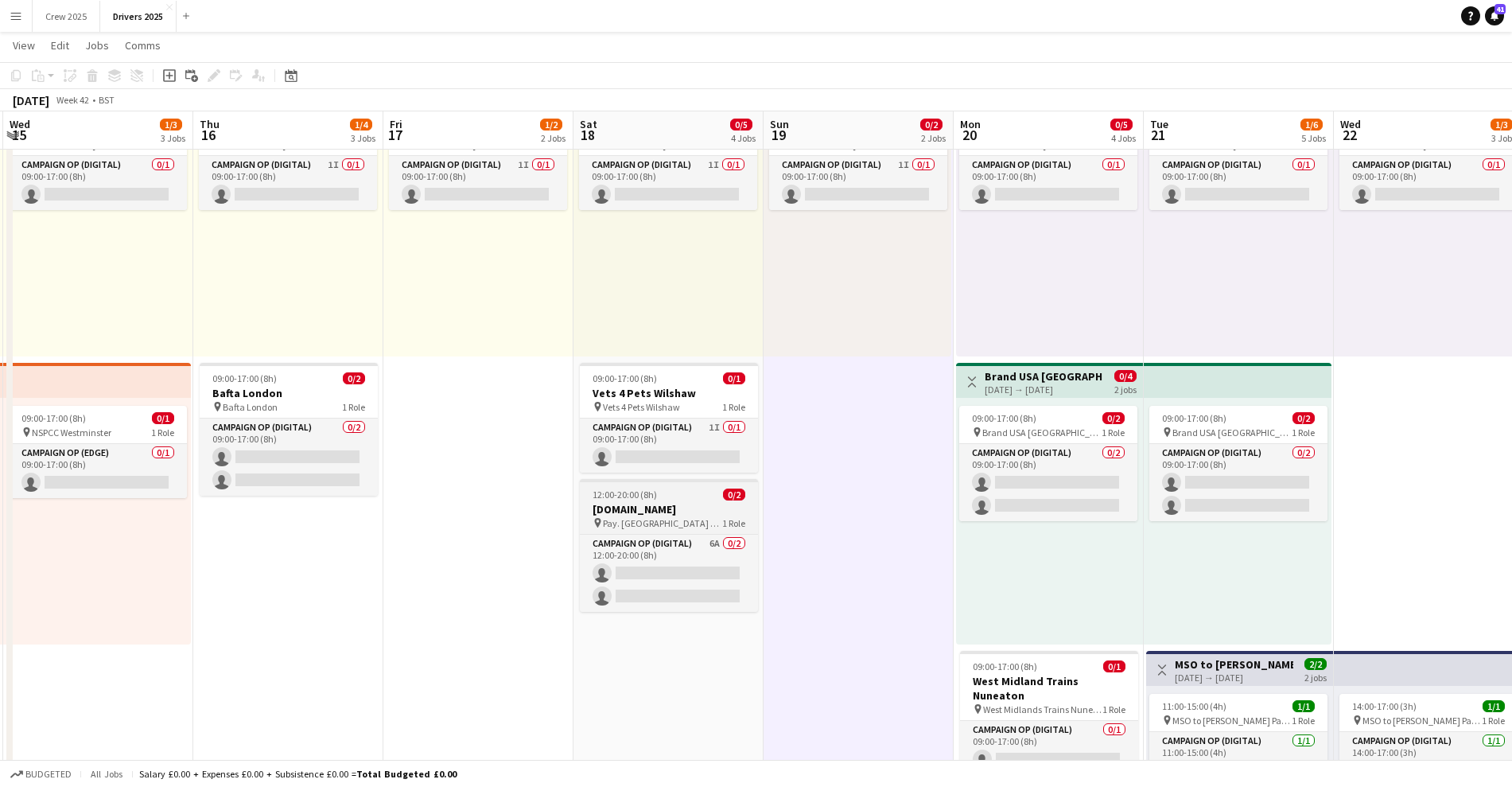
click at [661, 509] on h3 "Pay.UK" at bounding box center [669, 509] width 178 height 14
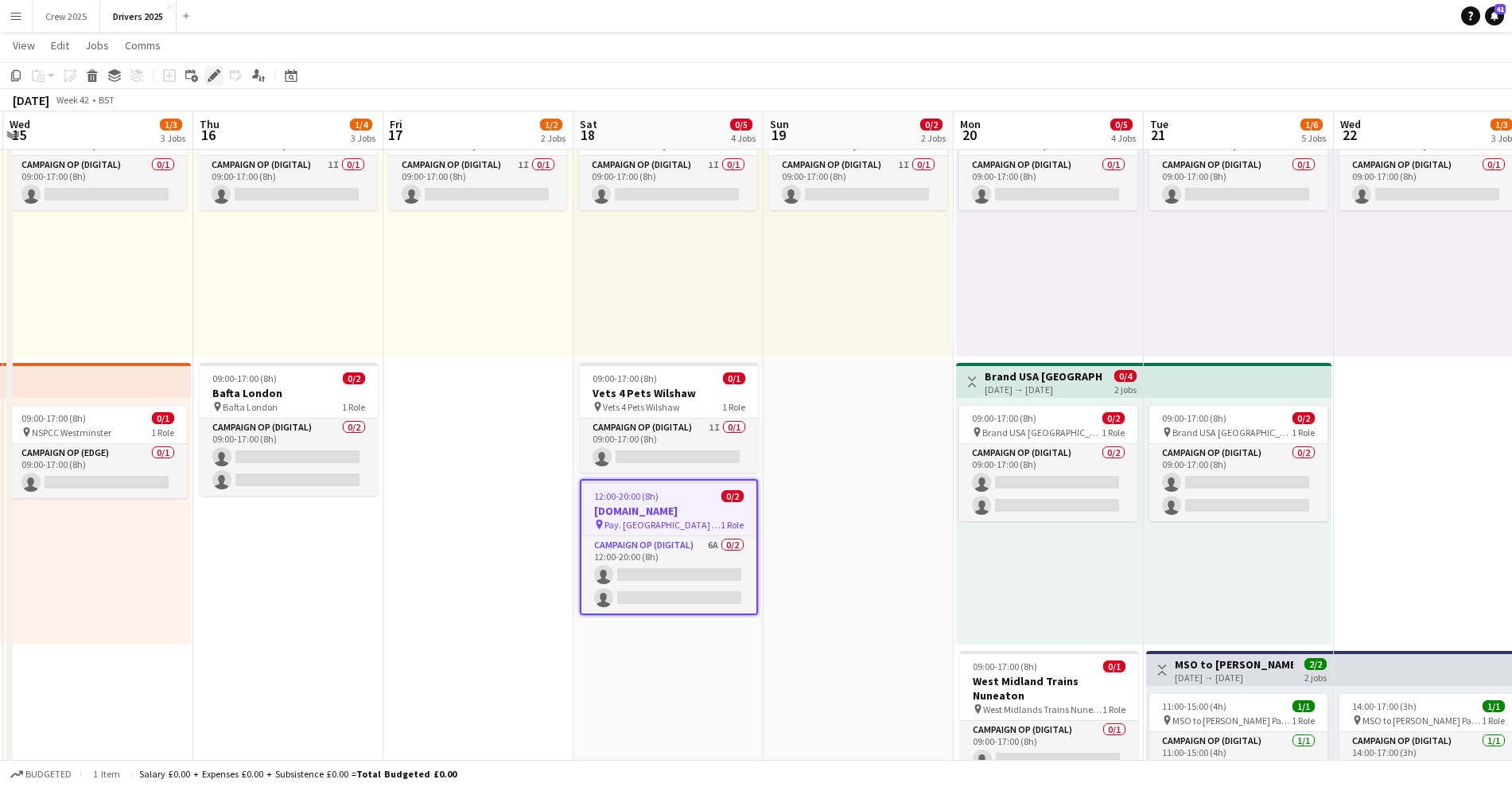
click at [213, 79] on icon at bounding box center [213, 75] width 9 height 9
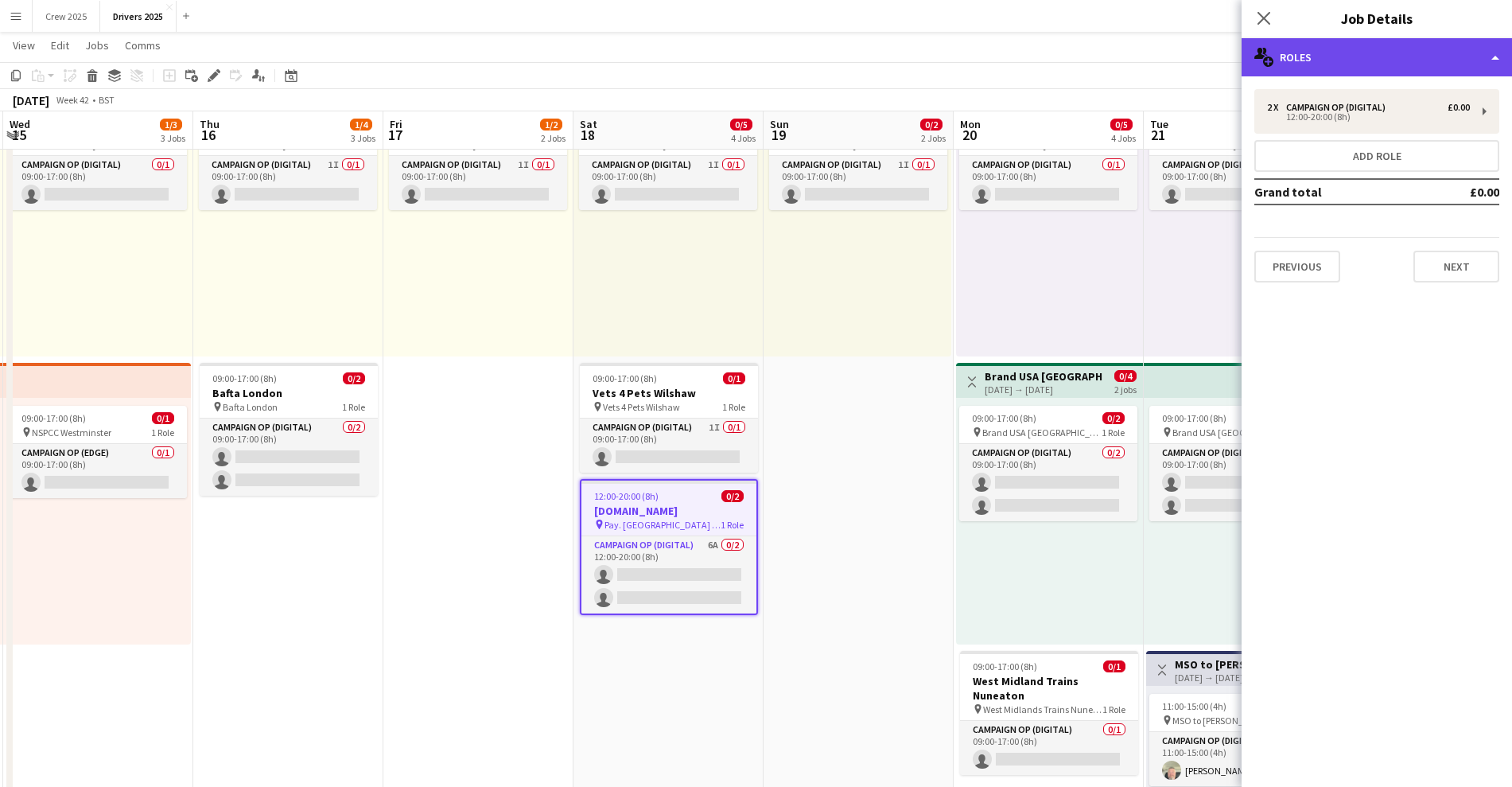
click at [1370, 39] on div "multiple-users-add Roles" at bounding box center [1375, 57] width 270 height 39
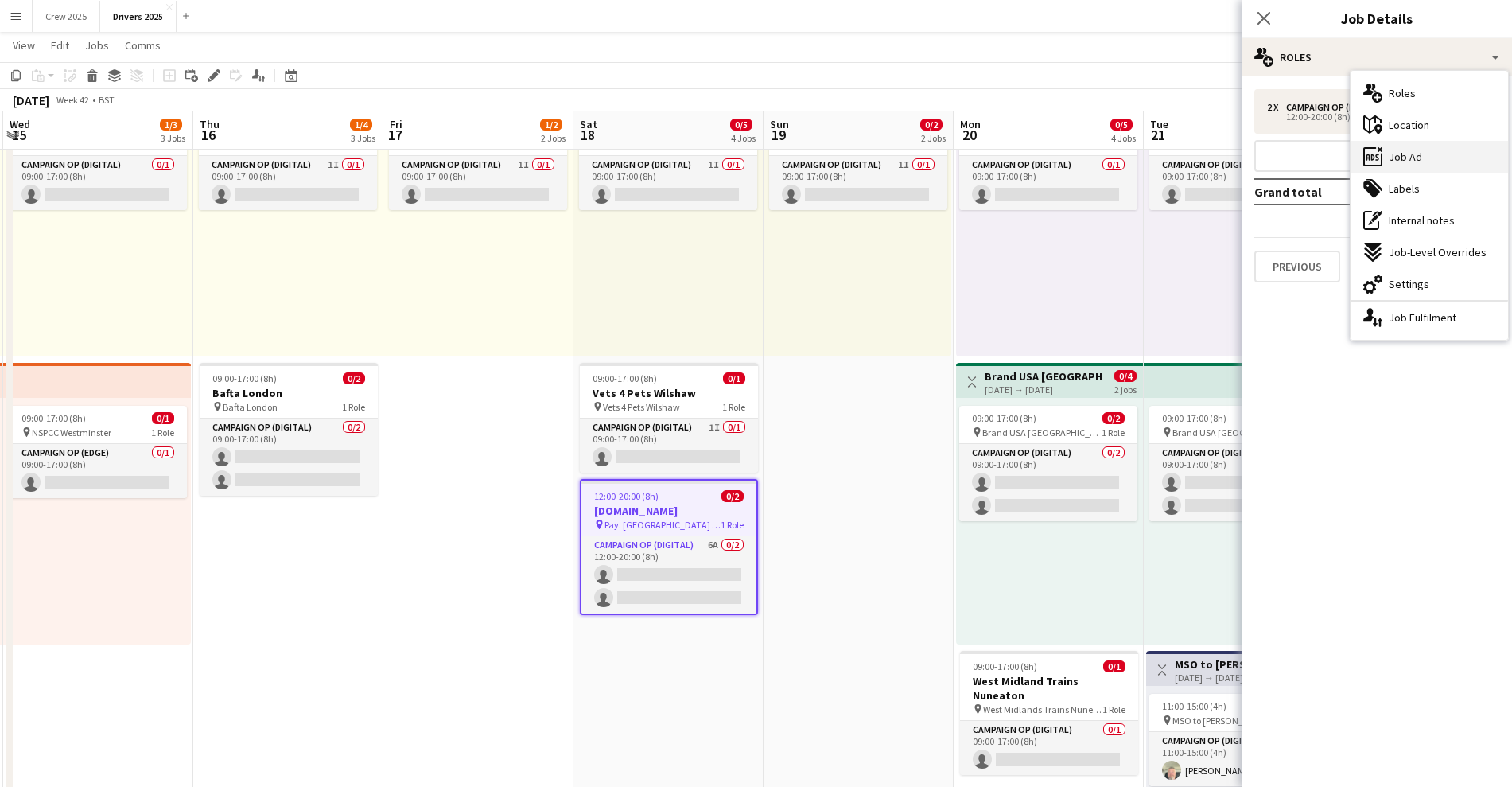
click at [1436, 153] on div "ads-window Job Ad" at bounding box center [1429, 156] width 157 height 32
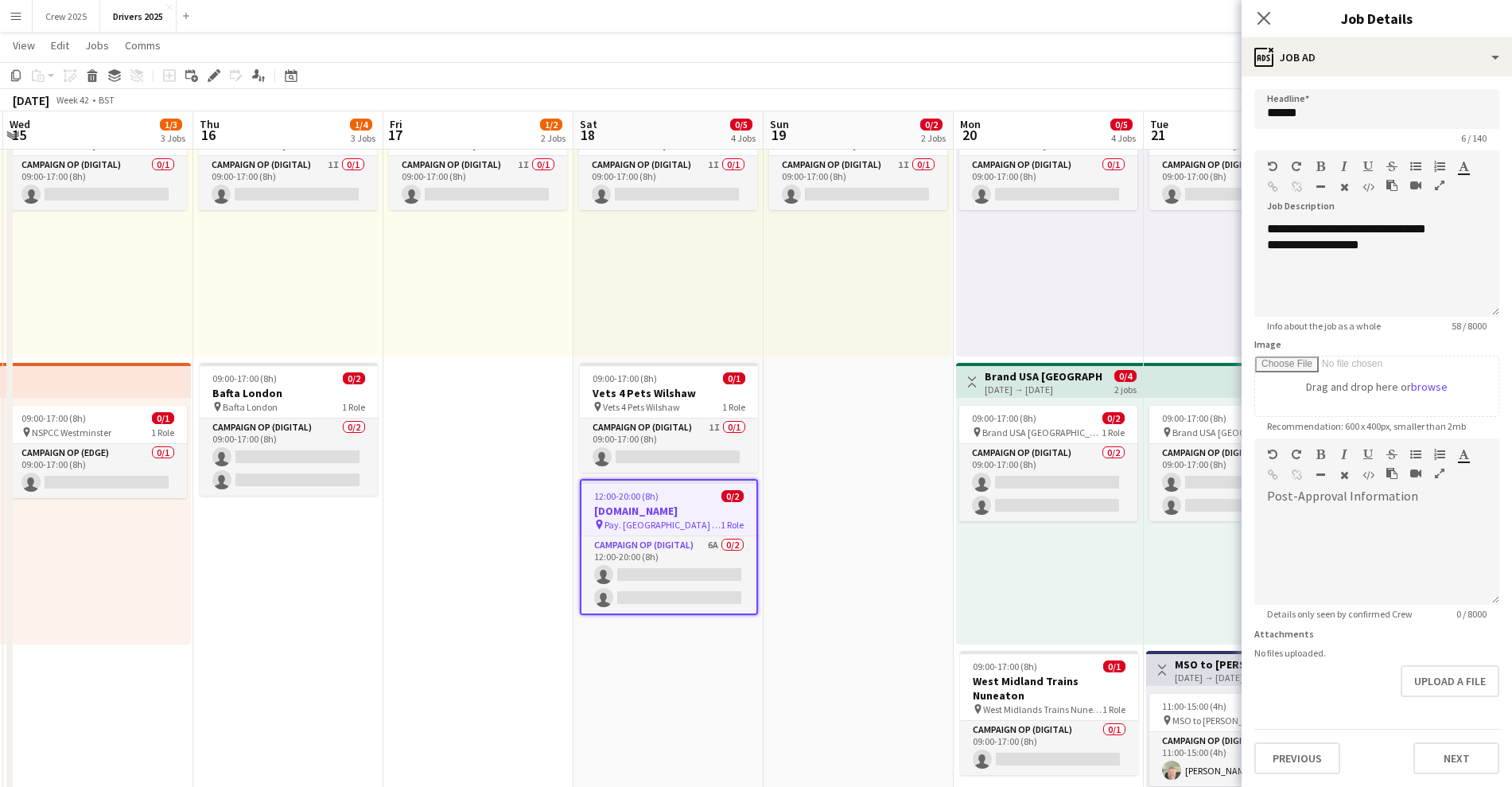
click at [646, 527] on span "Pay. UK Various locations" at bounding box center [662, 525] width 116 height 12
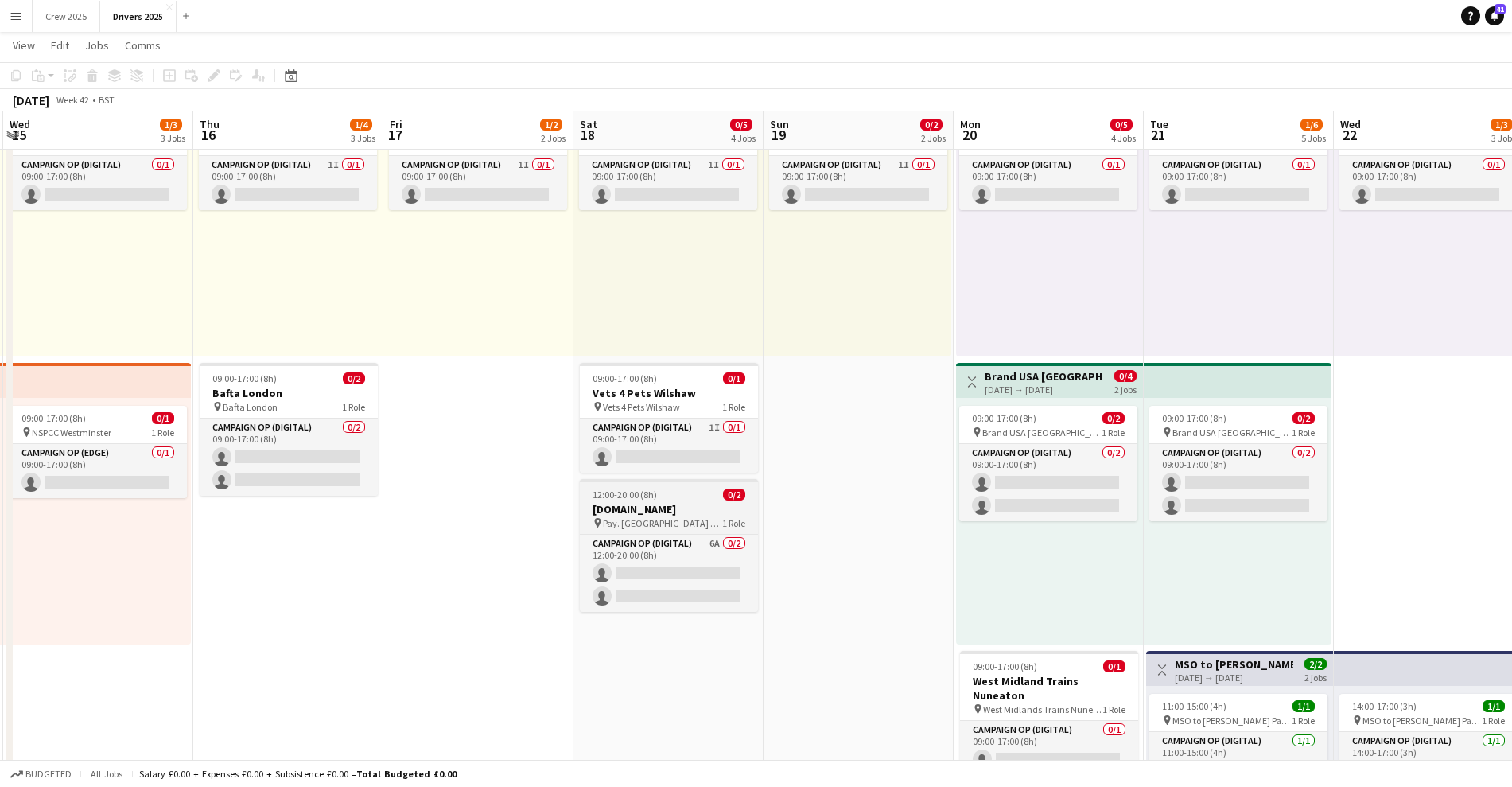
click at [651, 510] on h3 "Pay.UK" at bounding box center [669, 509] width 178 height 14
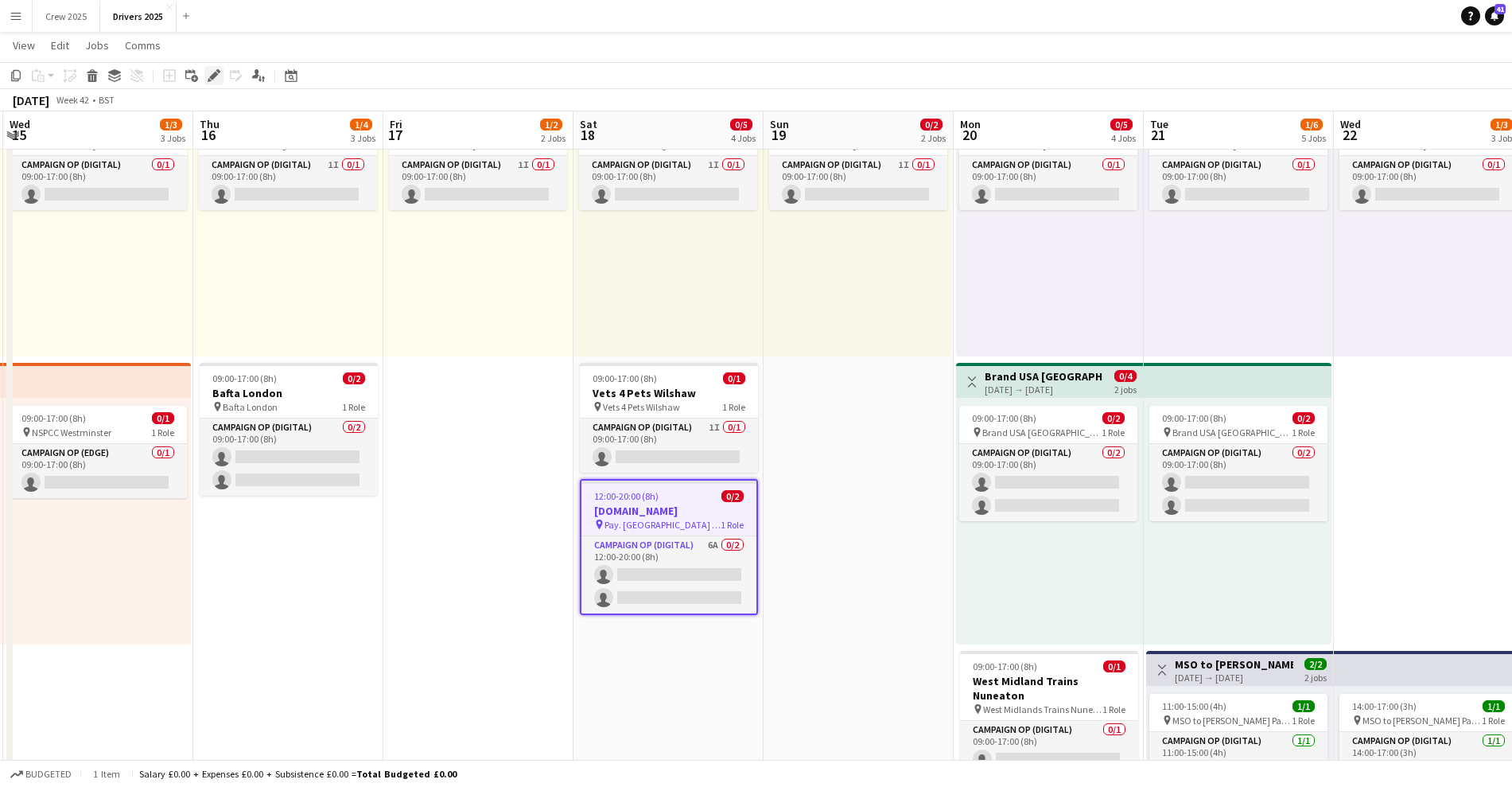
click at [210, 73] on icon "Edit" at bounding box center [214, 75] width 13 height 13
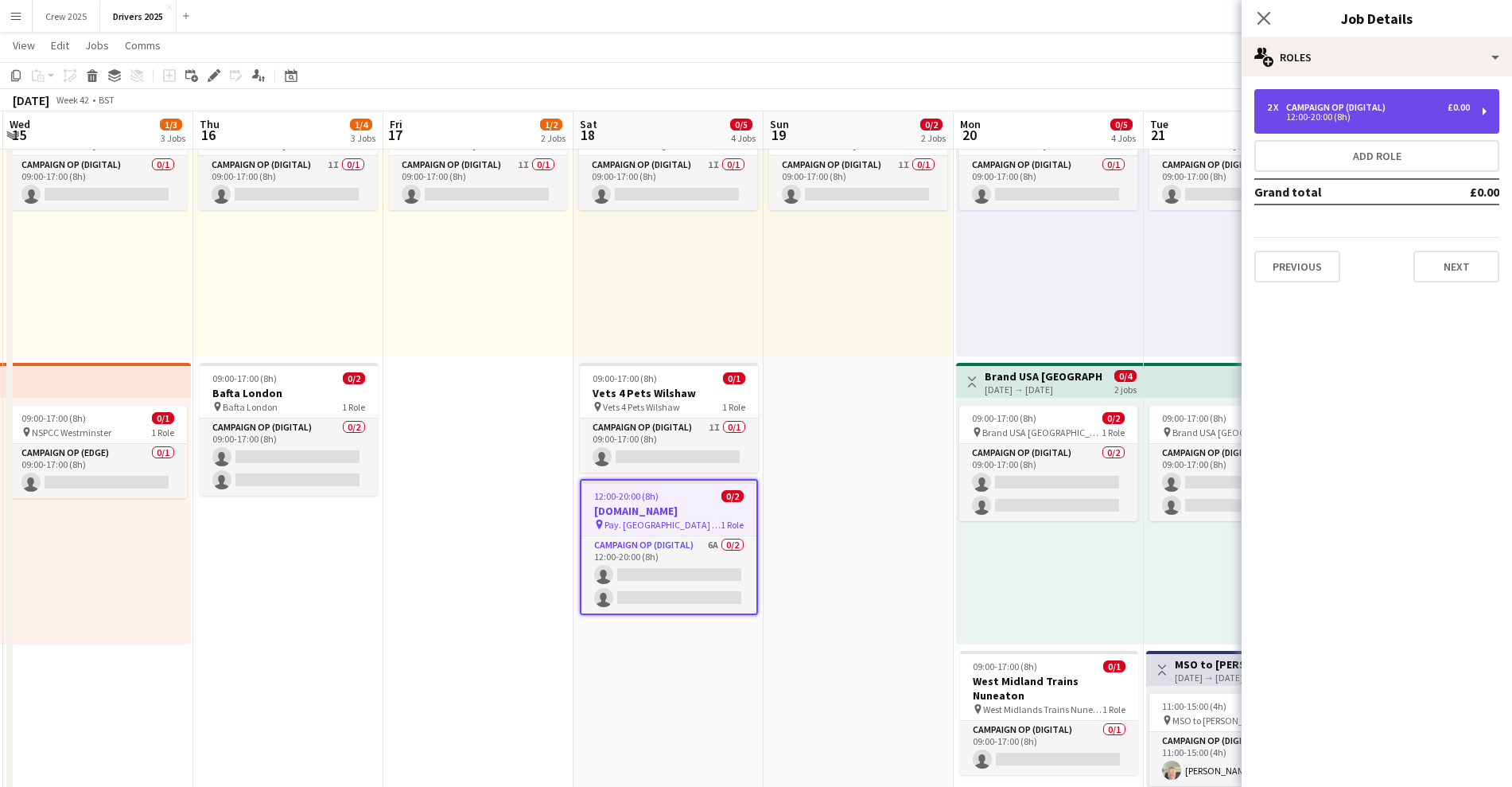
click at [1371, 103] on div "Campaign Op (Digital)" at bounding box center [1338, 107] width 106 height 11
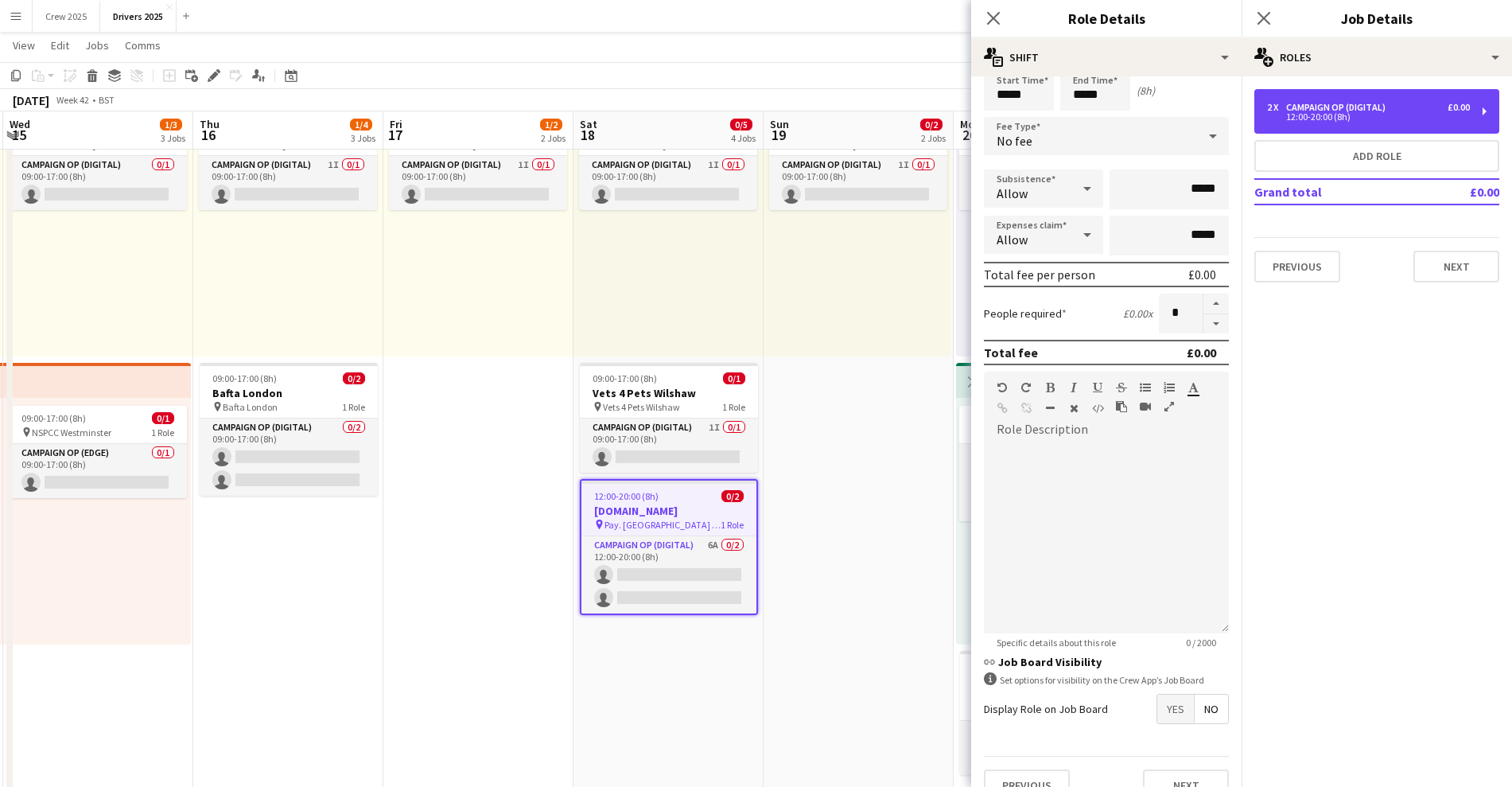
scroll to position [91, 0]
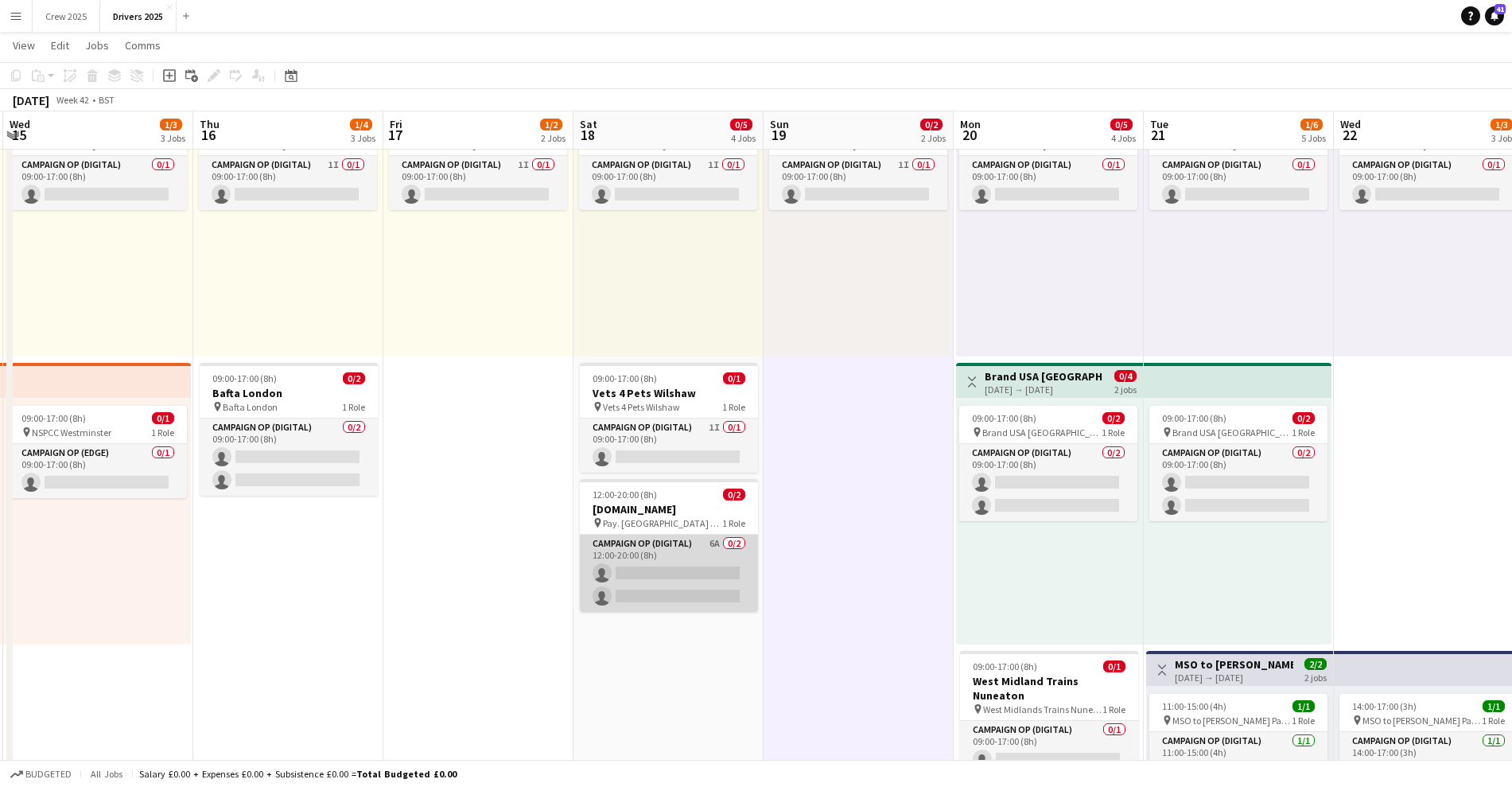
click at [650, 593] on app-card-role "Campaign Op (Digital) 6A 0/2 12:00-20:00 (8h) single-neutral-actions single-neu…" at bounding box center [669, 573] width 178 height 77
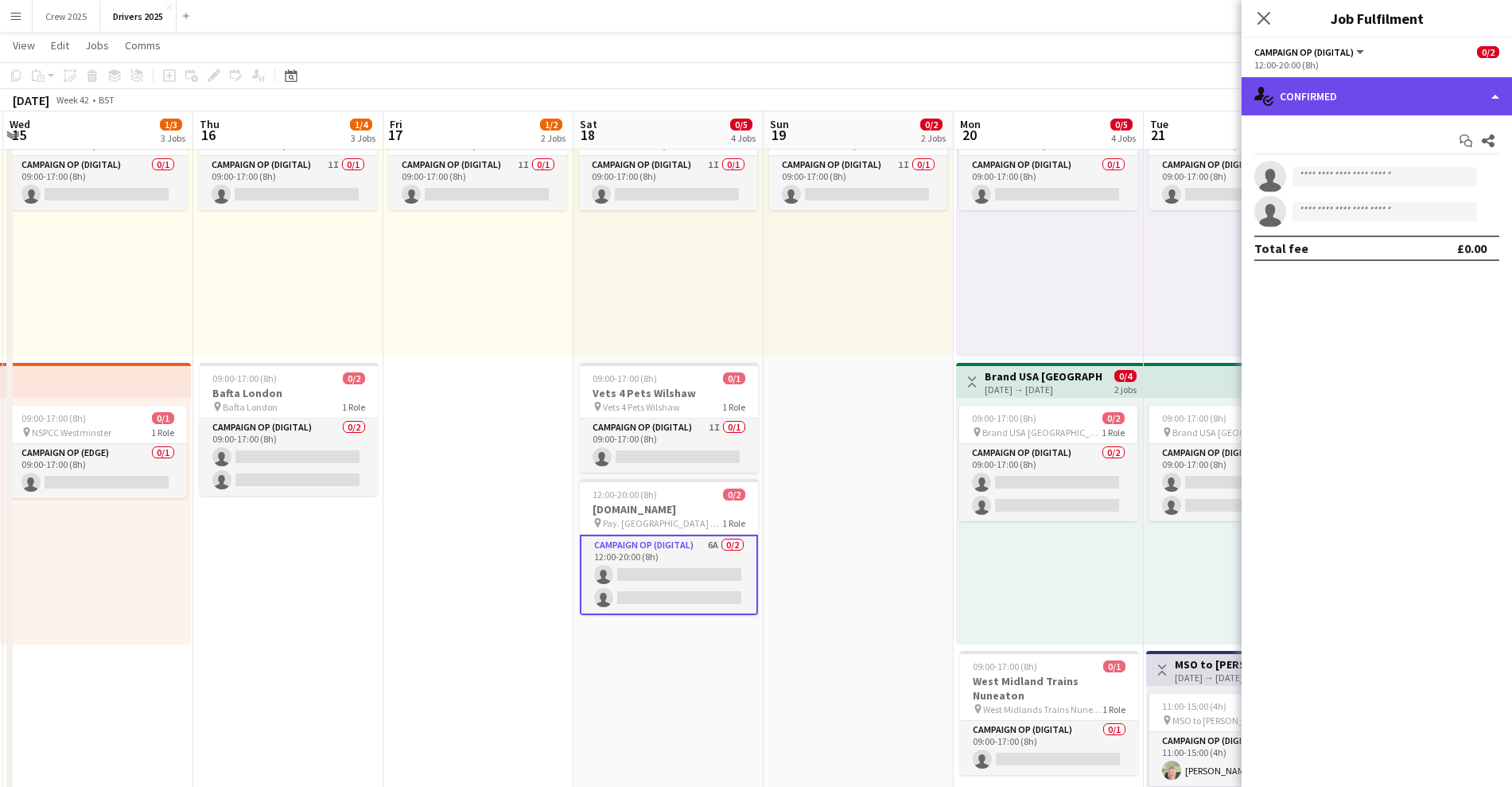
click at [1261, 88] on icon at bounding box center [1259, 94] width 10 height 14
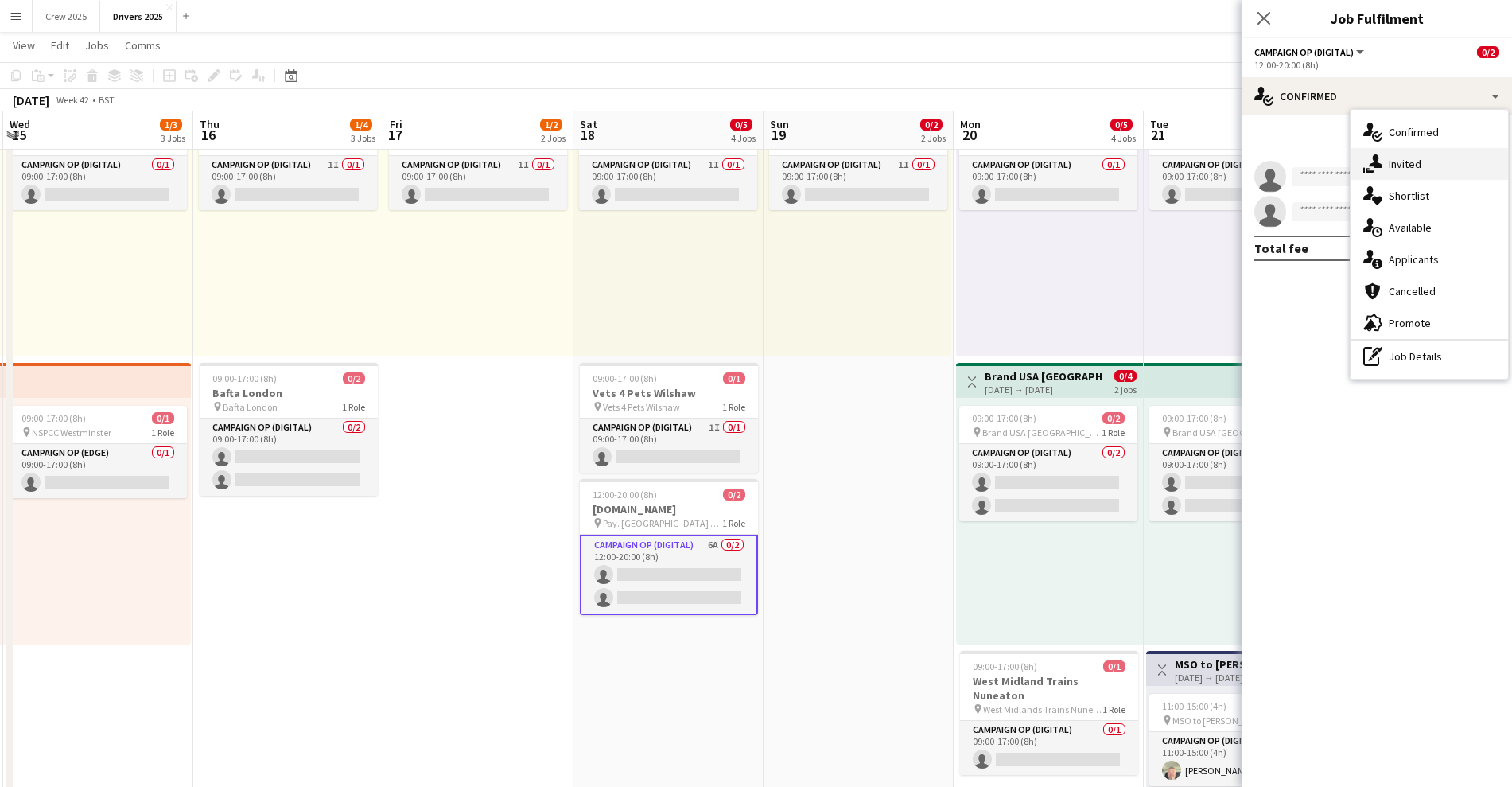
click at [1402, 156] on span "Invited" at bounding box center [1404, 163] width 33 height 14
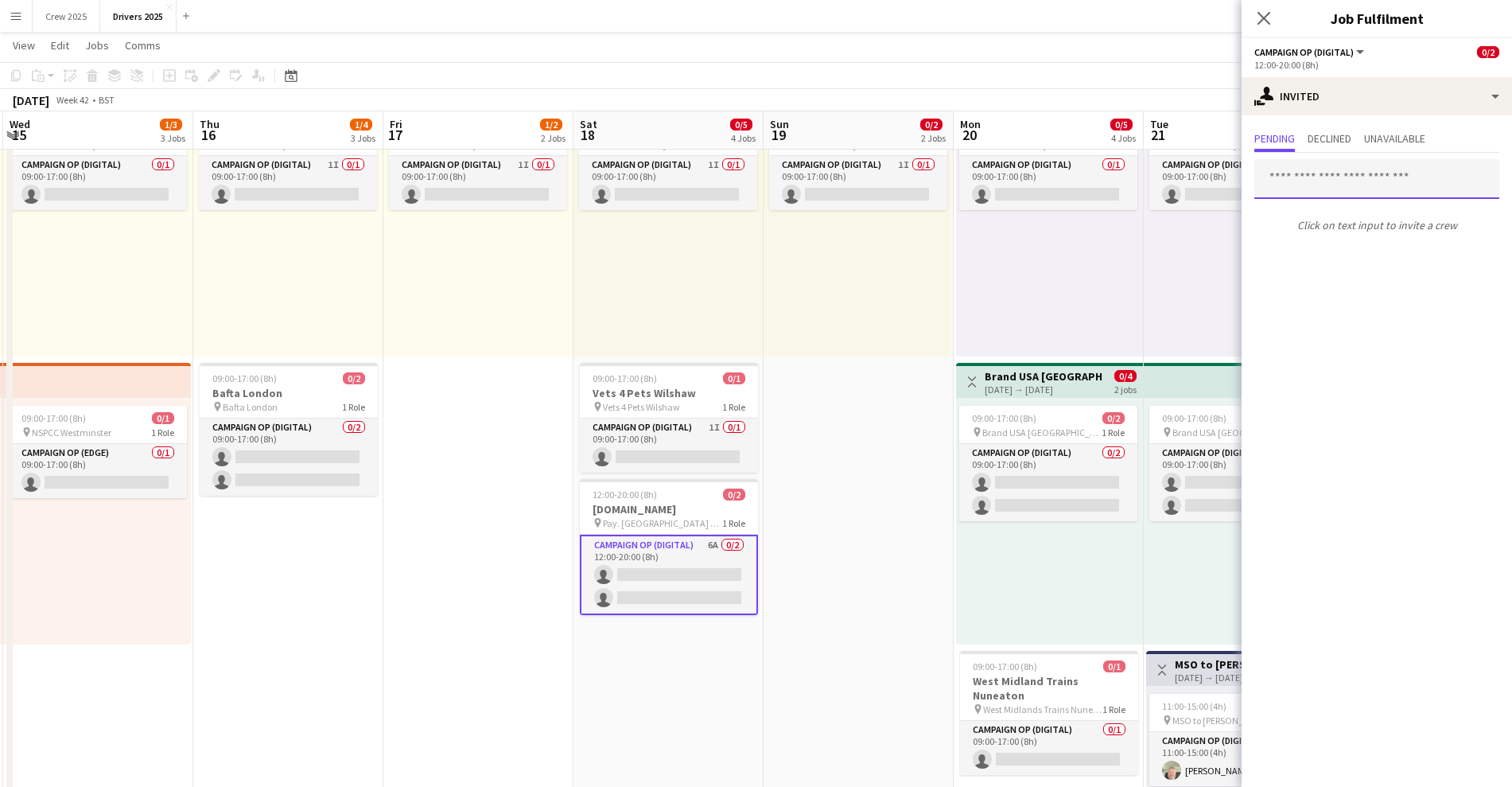
click at [1298, 188] on input "text" at bounding box center [1376, 179] width 245 height 40
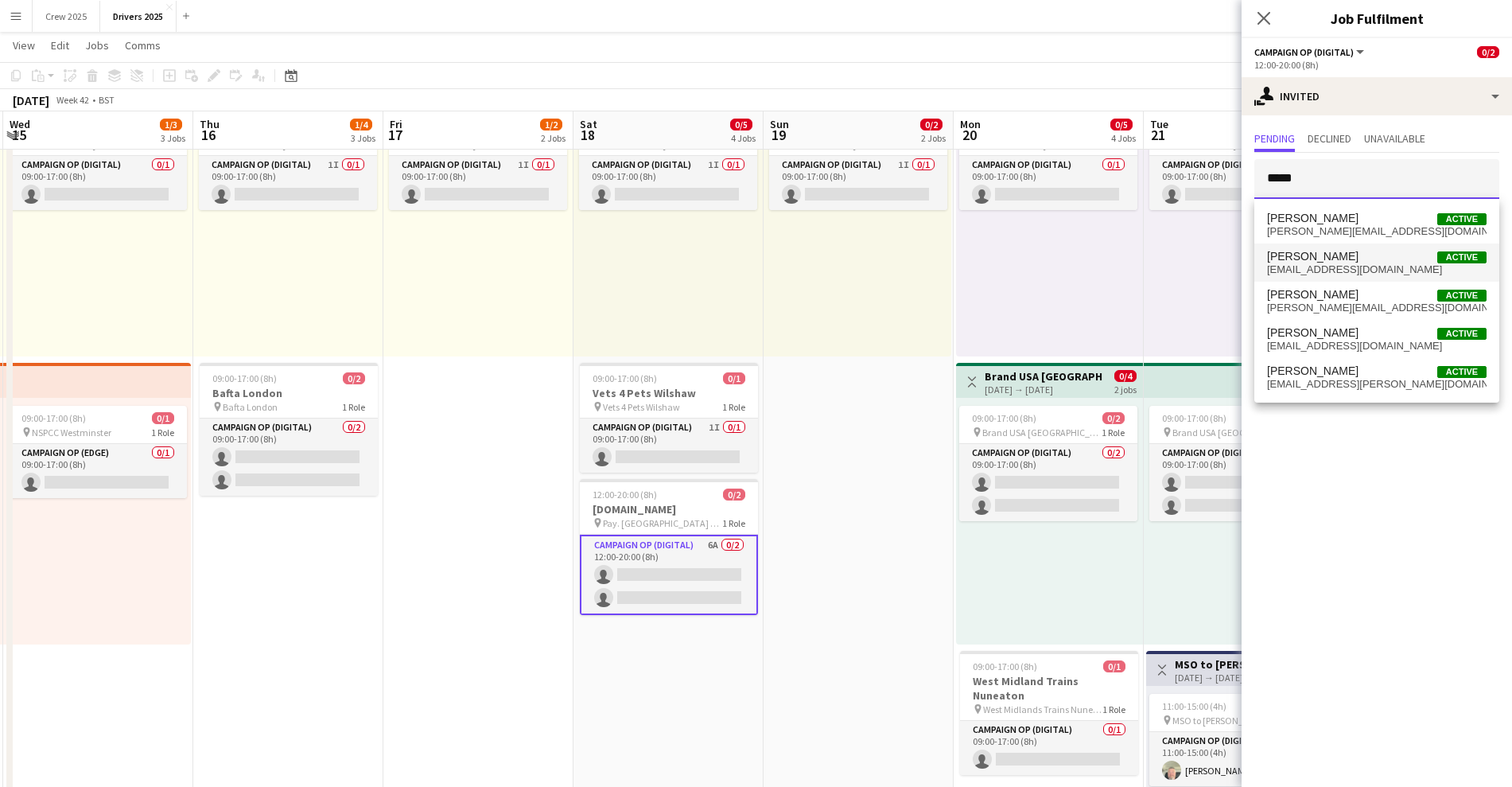
type input "*****"
click at [1338, 253] on span "[PERSON_NAME]" at bounding box center [1312, 256] width 91 height 14
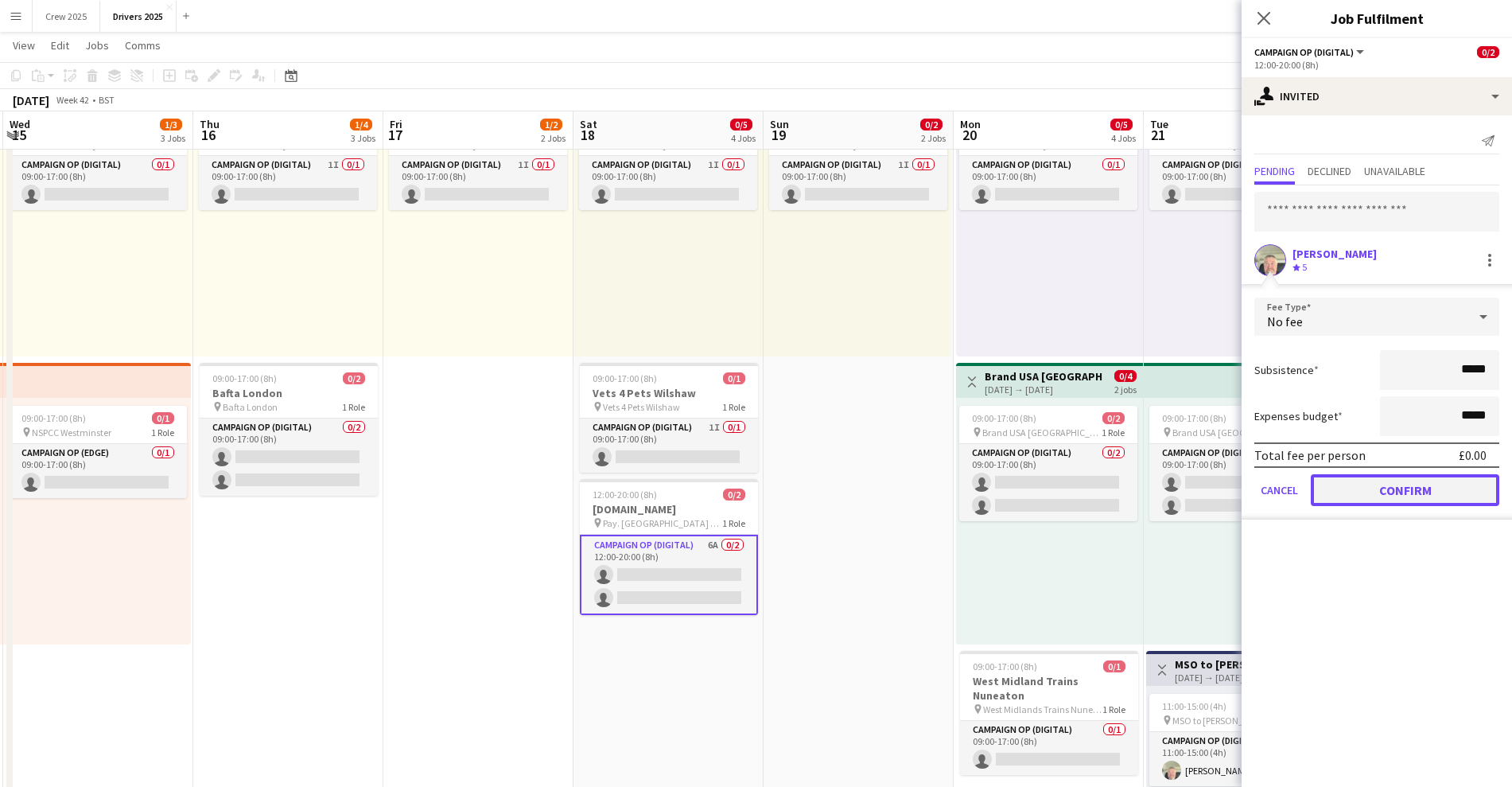
click at [1416, 493] on button "Confirm" at bounding box center [1404, 490] width 188 height 32
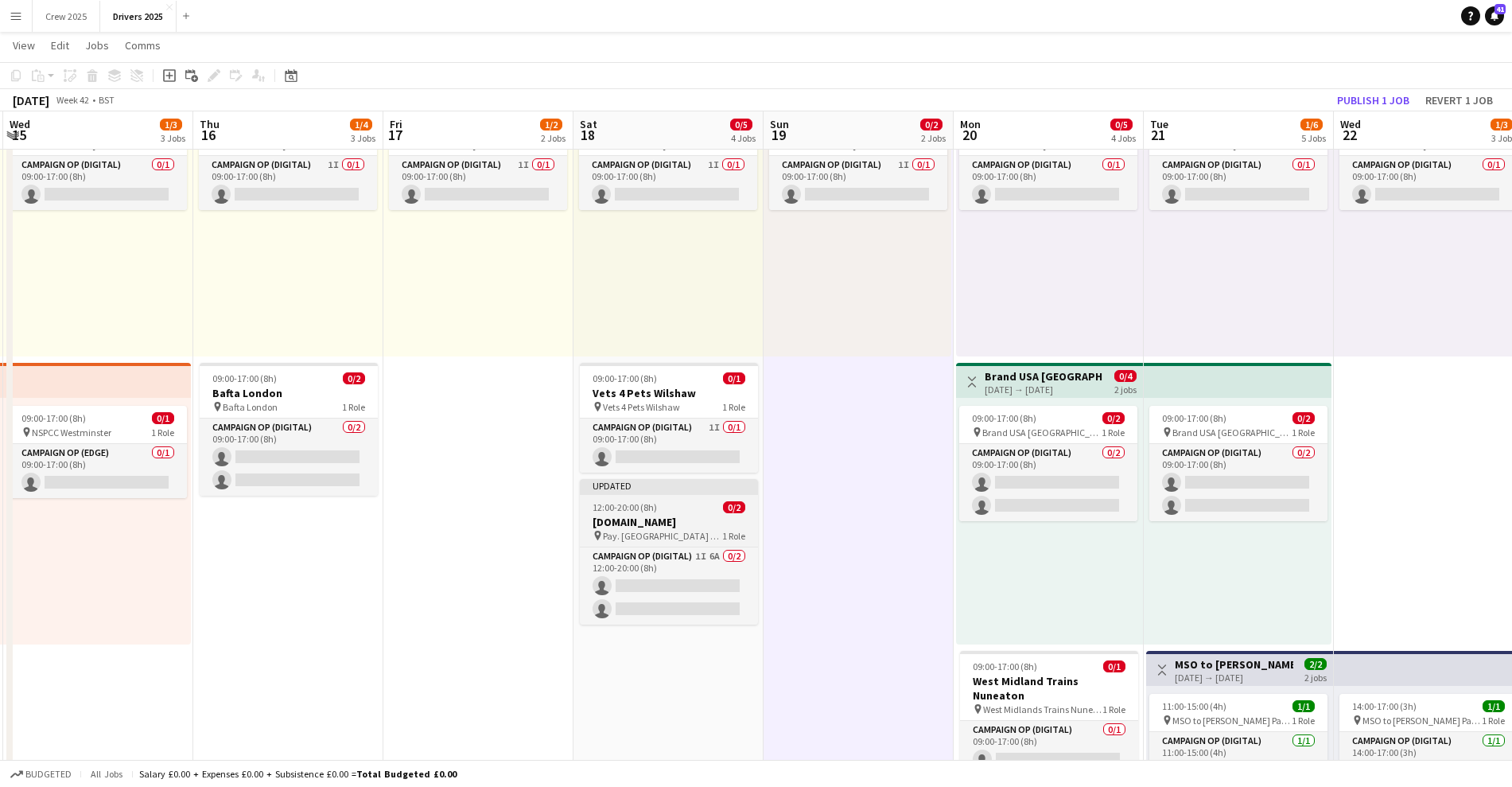
click at [662, 497] on app-job-card "Updated 12:00-20:00 (8h) 0/2 Pay.UK pin Pay. UK Various locations 1 Role Campai…" at bounding box center [669, 551] width 178 height 146
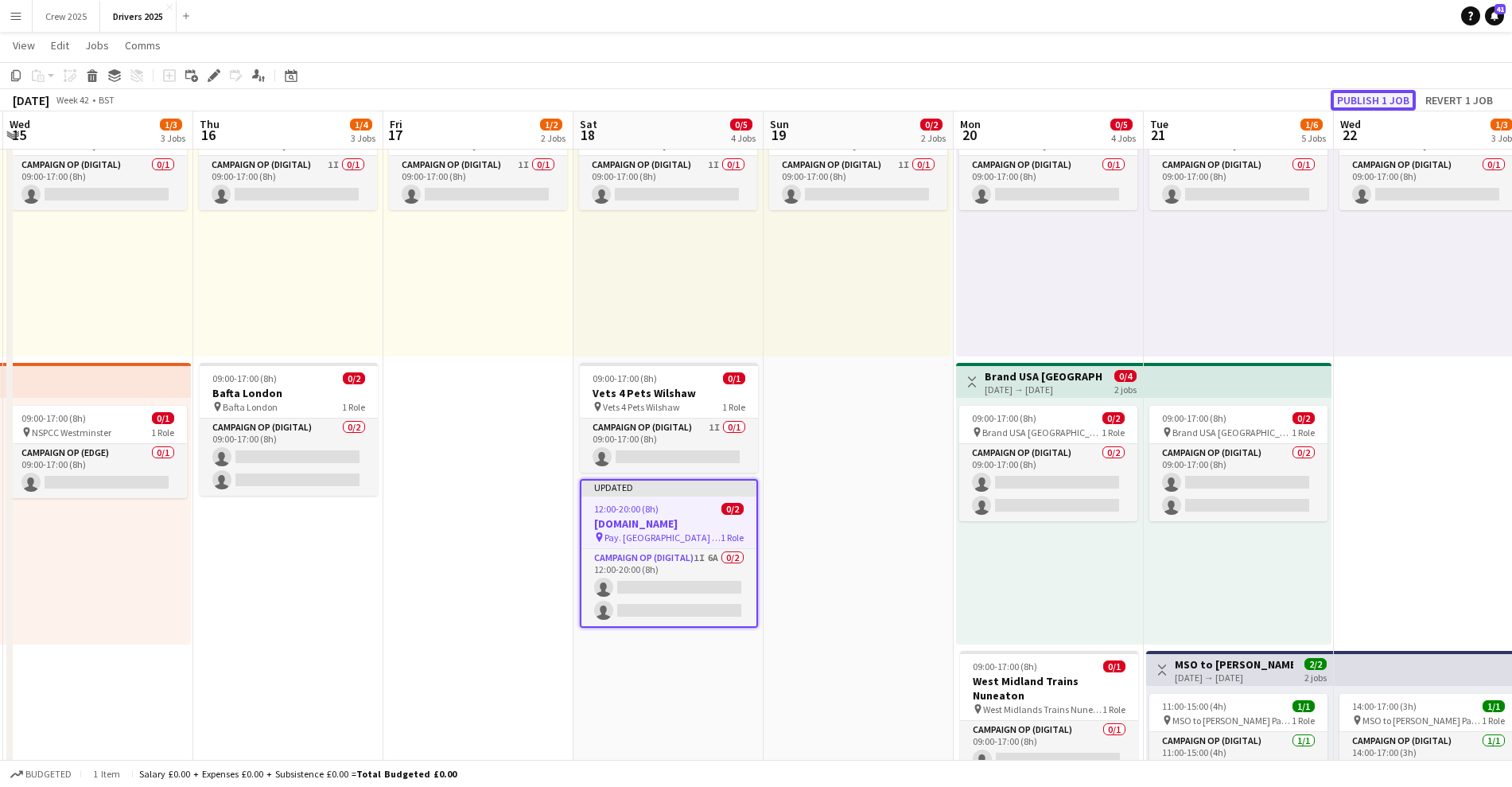
click at [1345, 99] on button "Publish 1 job" at bounding box center [1372, 100] width 85 height 21
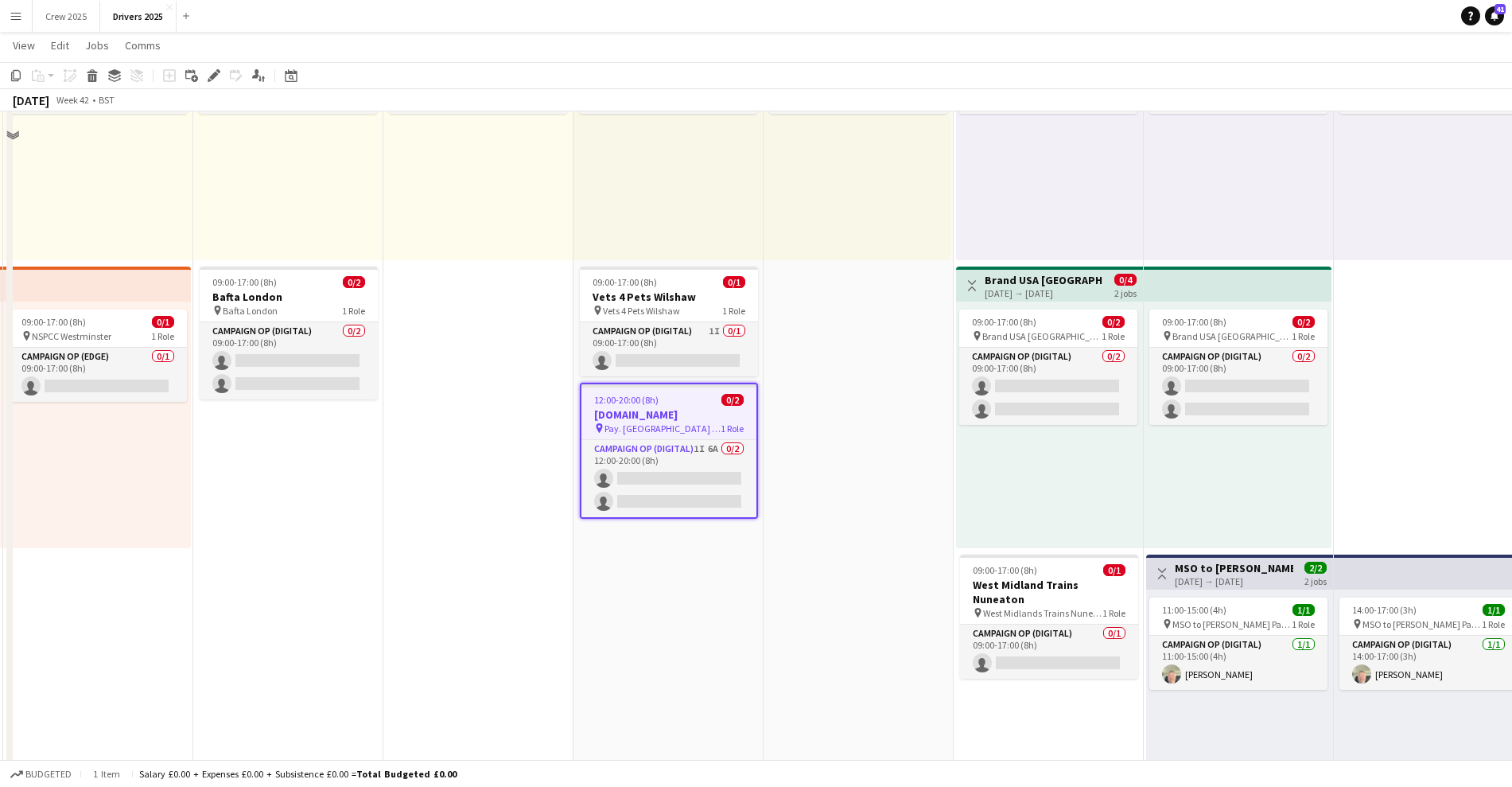
scroll to position [298, 0]
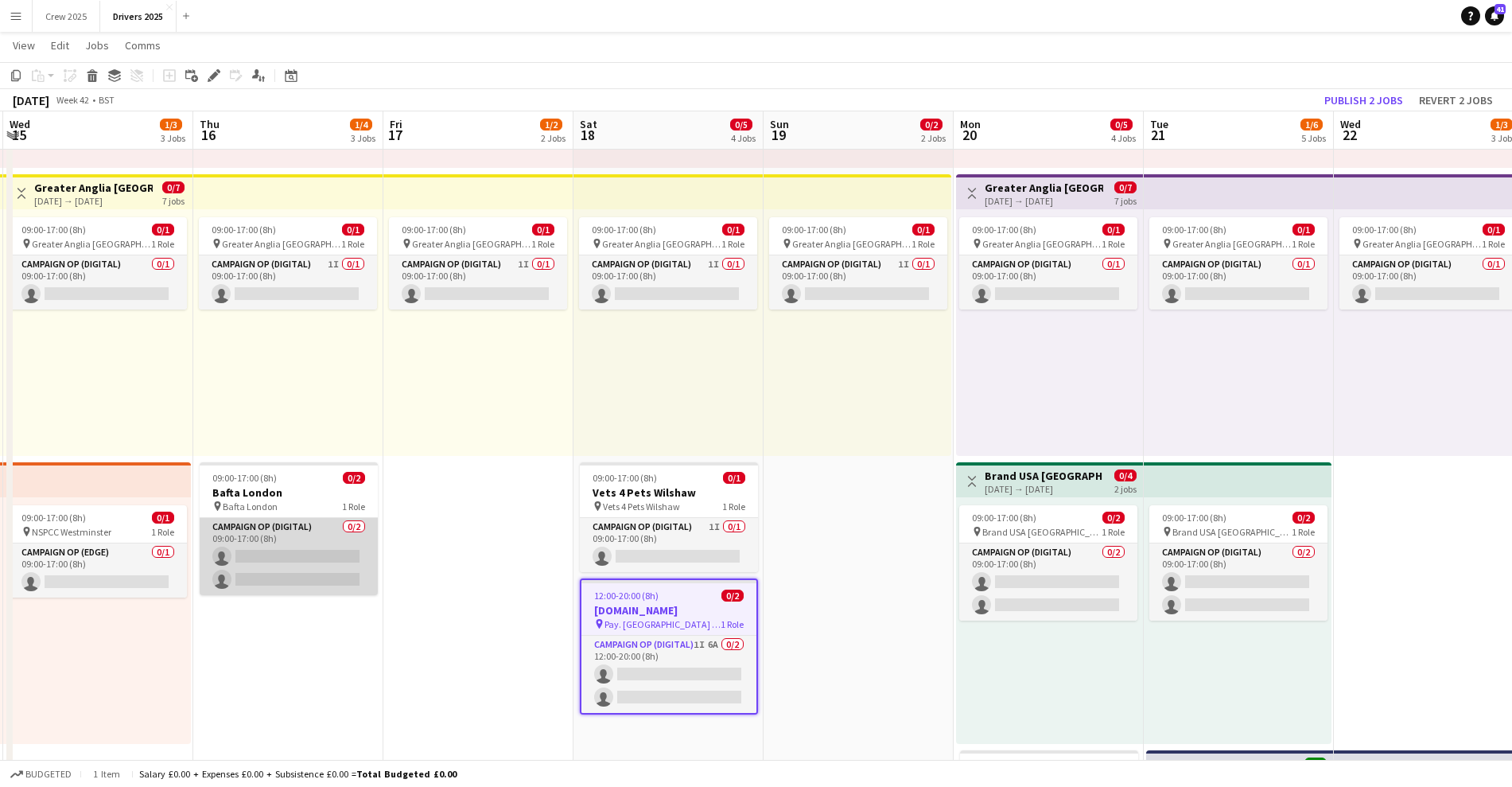
click at [337, 580] on app-card-role "Campaign Op (Digital) 0/2 09:00-17:00 (8h) single-neutral-actions single-neutra…" at bounding box center [289, 556] width 178 height 77
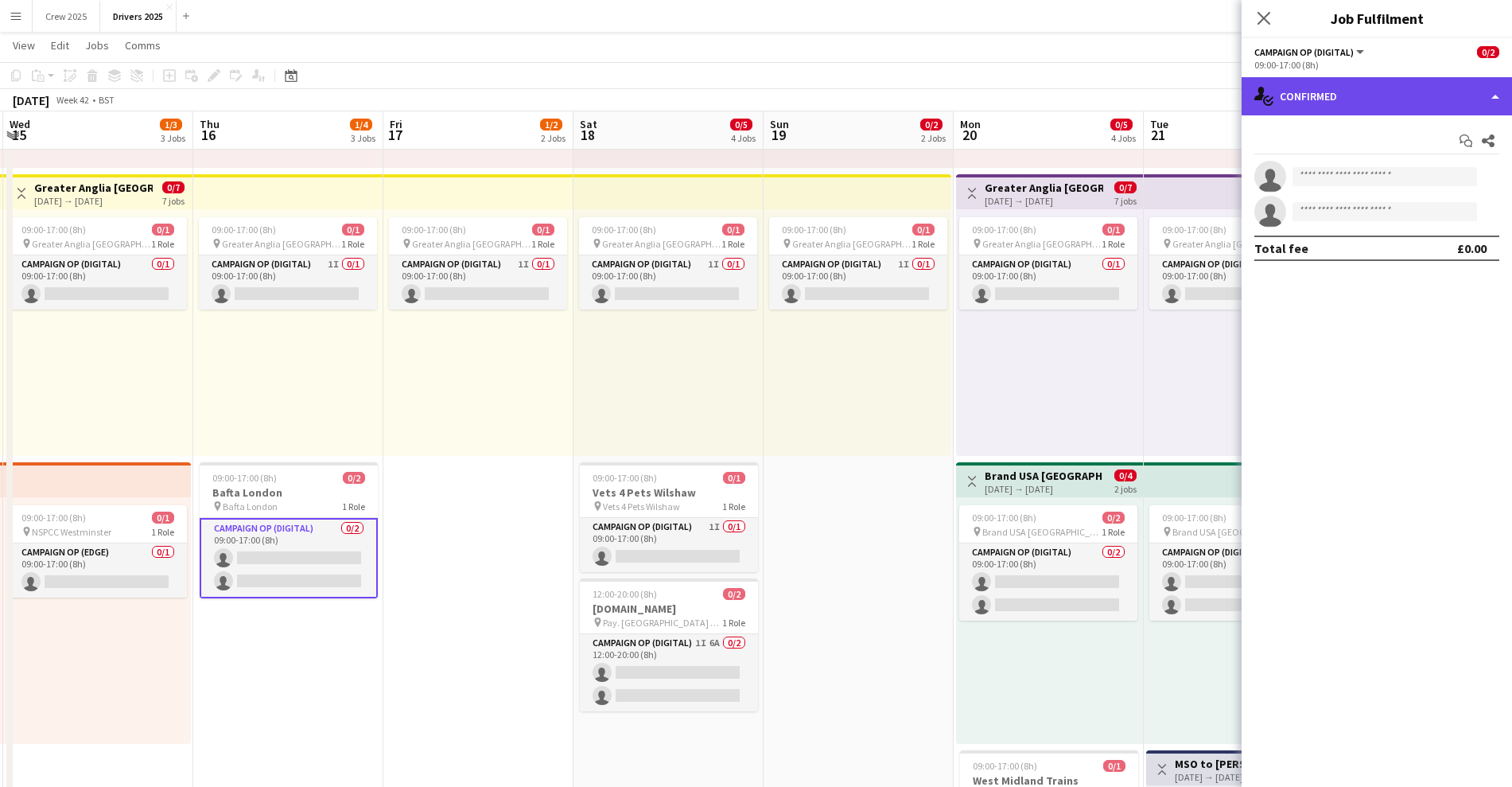
click at [1385, 103] on div "single-neutral-actions-check-2 Confirmed" at bounding box center [1375, 96] width 270 height 39
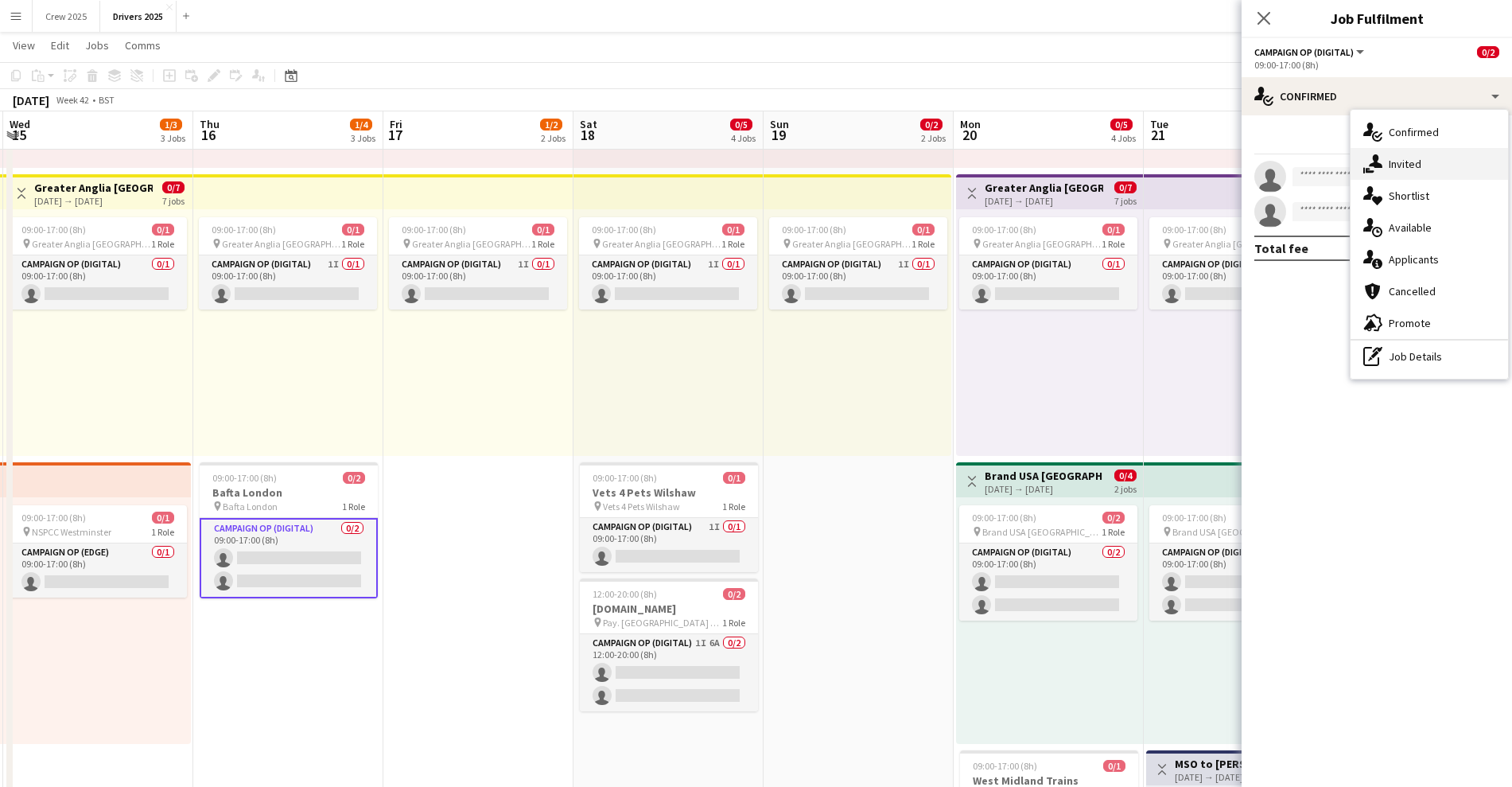
click at [1433, 156] on div "single-neutral-actions-share-1 Invited" at bounding box center [1429, 163] width 157 height 32
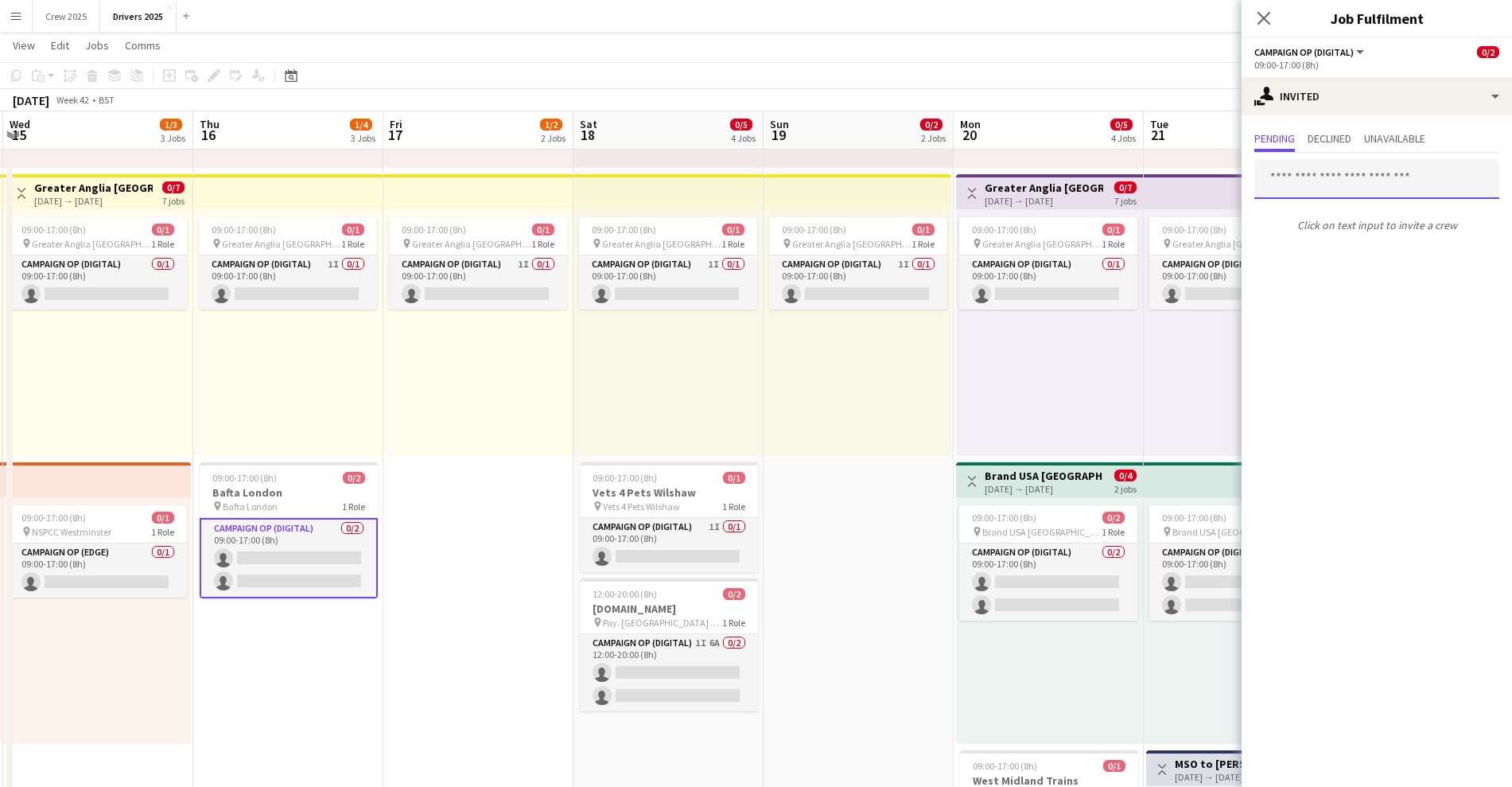
click at [1387, 187] on input "text" at bounding box center [1376, 179] width 245 height 40
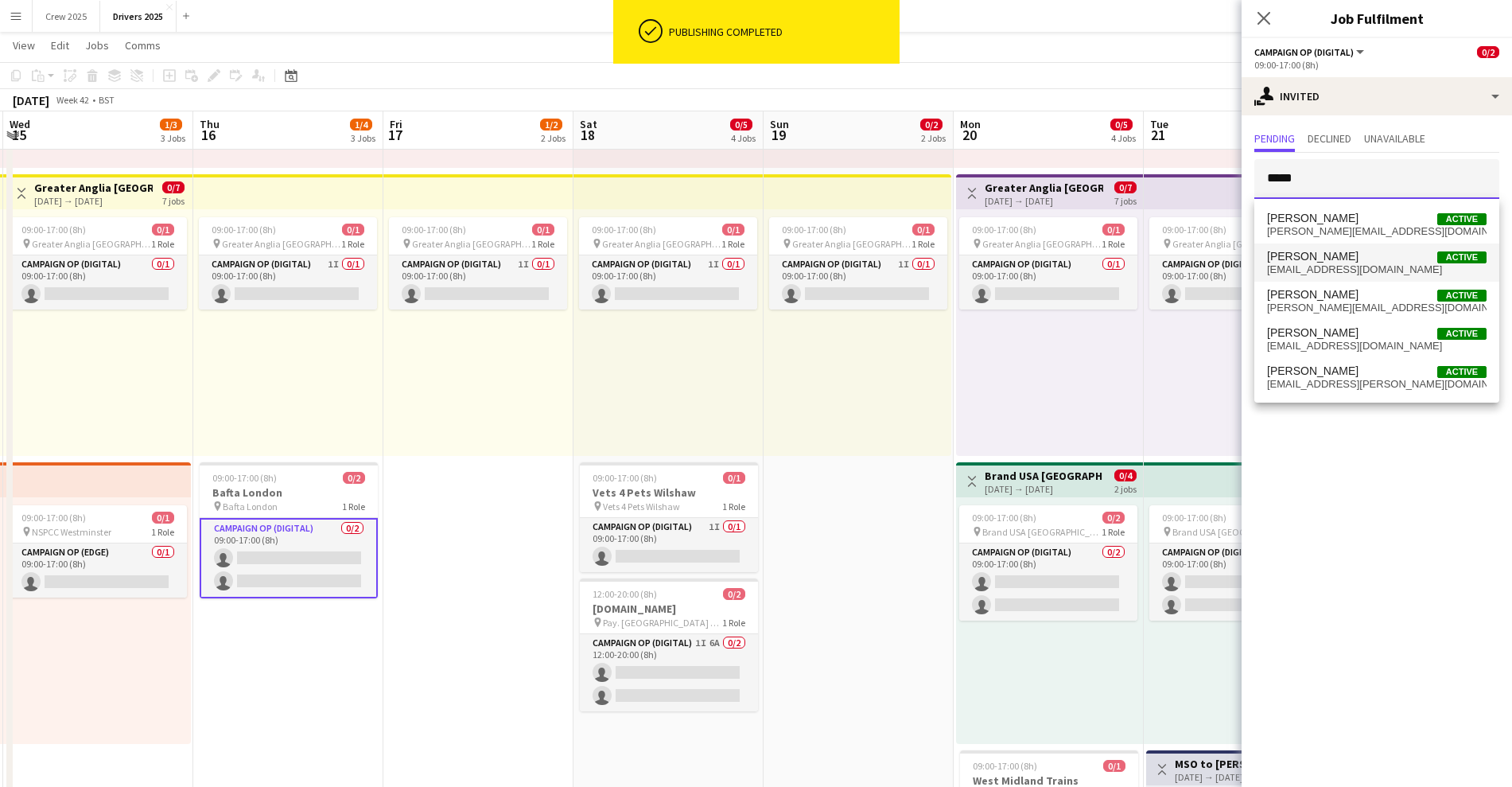
type input "*****"
click at [1391, 265] on span "shenman@mmediagroup.co.uk" at bounding box center [1376, 269] width 220 height 13
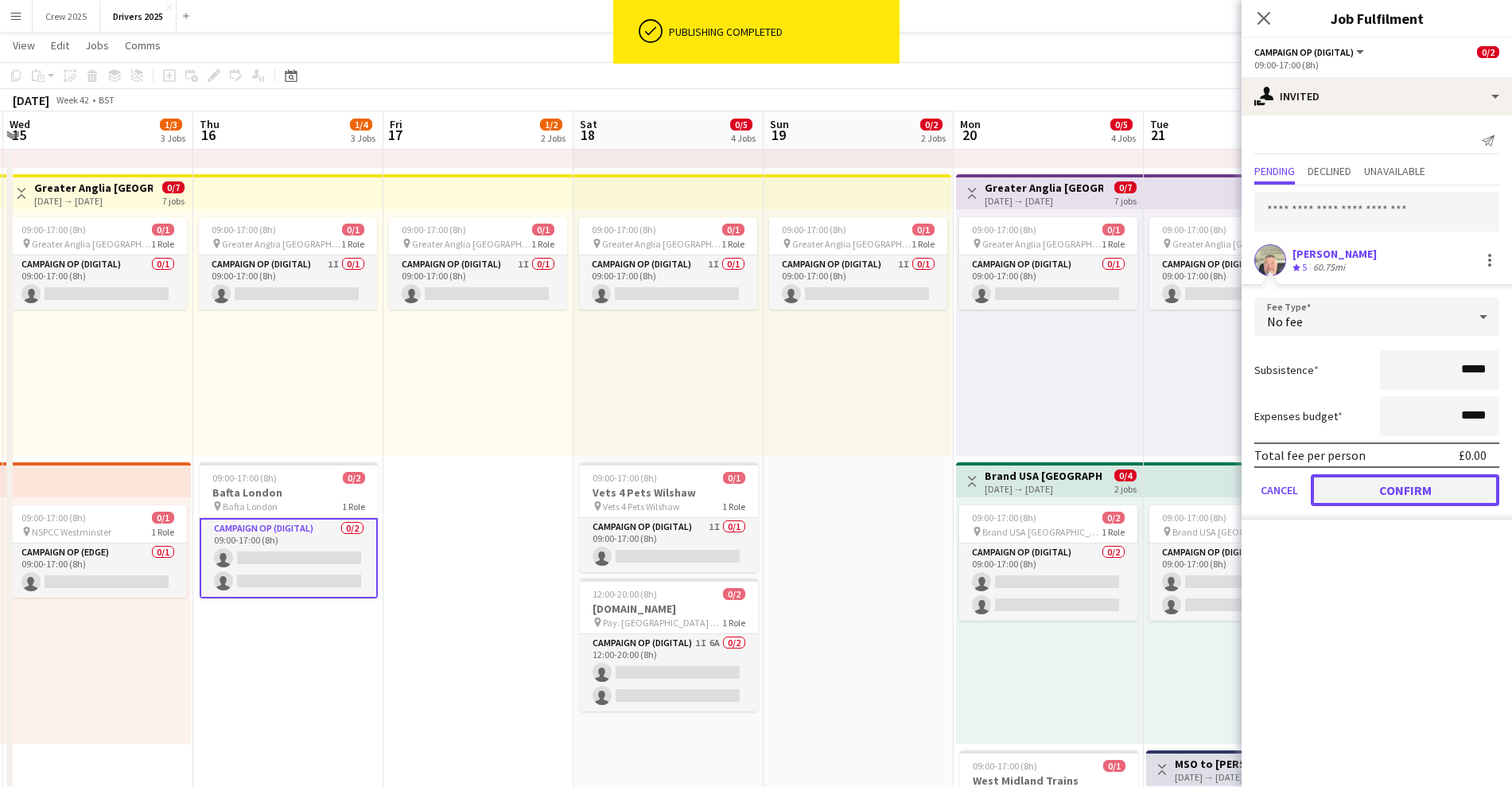
click at [1397, 492] on button "Confirm" at bounding box center [1404, 490] width 188 height 32
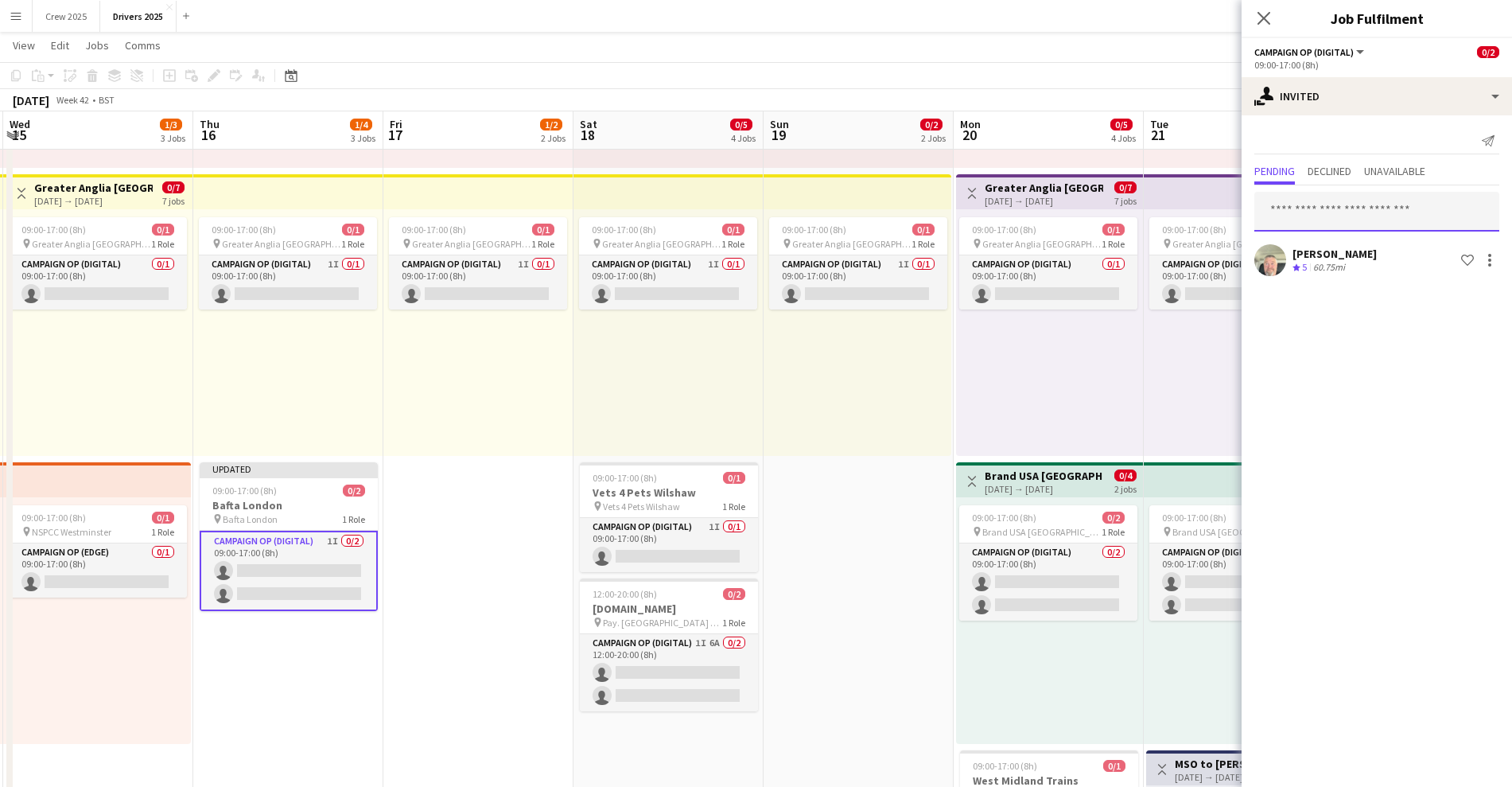
click at [1332, 210] on input "text" at bounding box center [1376, 212] width 245 height 40
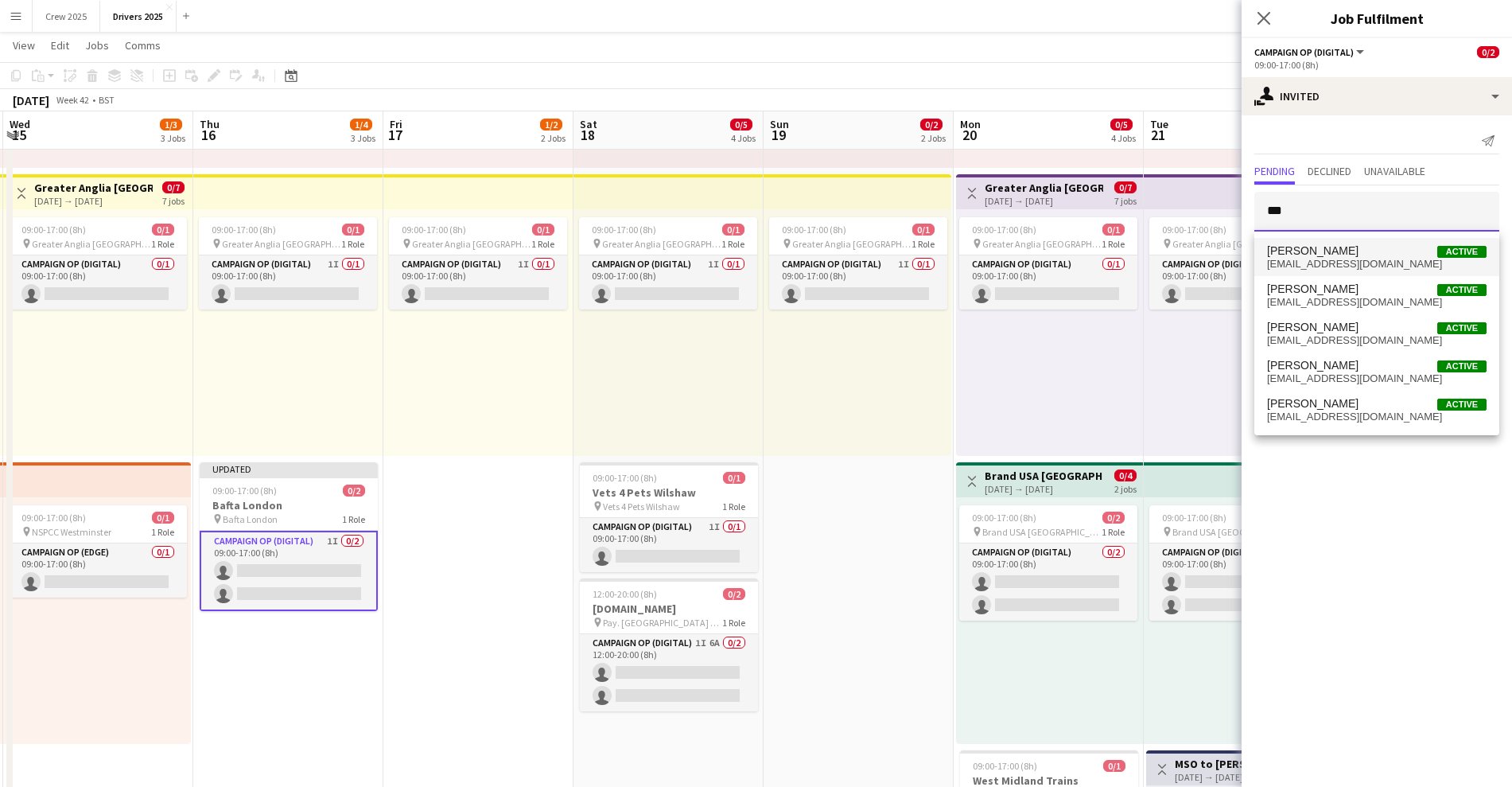
type input "***"
click at [1347, 267] on span "williamsouth214@yahoo.co.uk" at bounding box center [1376, 263] width 220 height 13
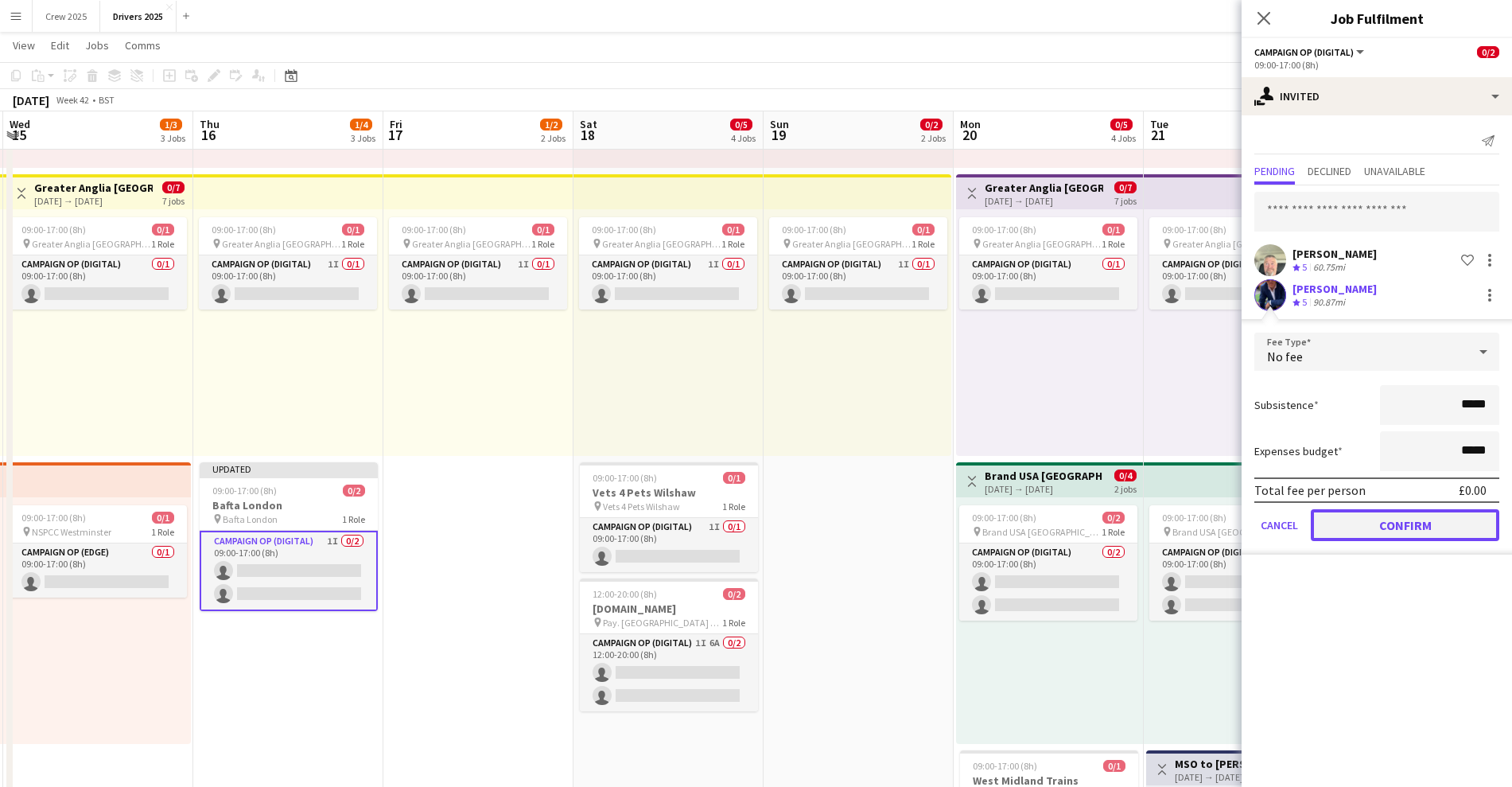
click at [1413, 520] on button "Confirm" at bounding box center [1404, 525] width 188 height 32
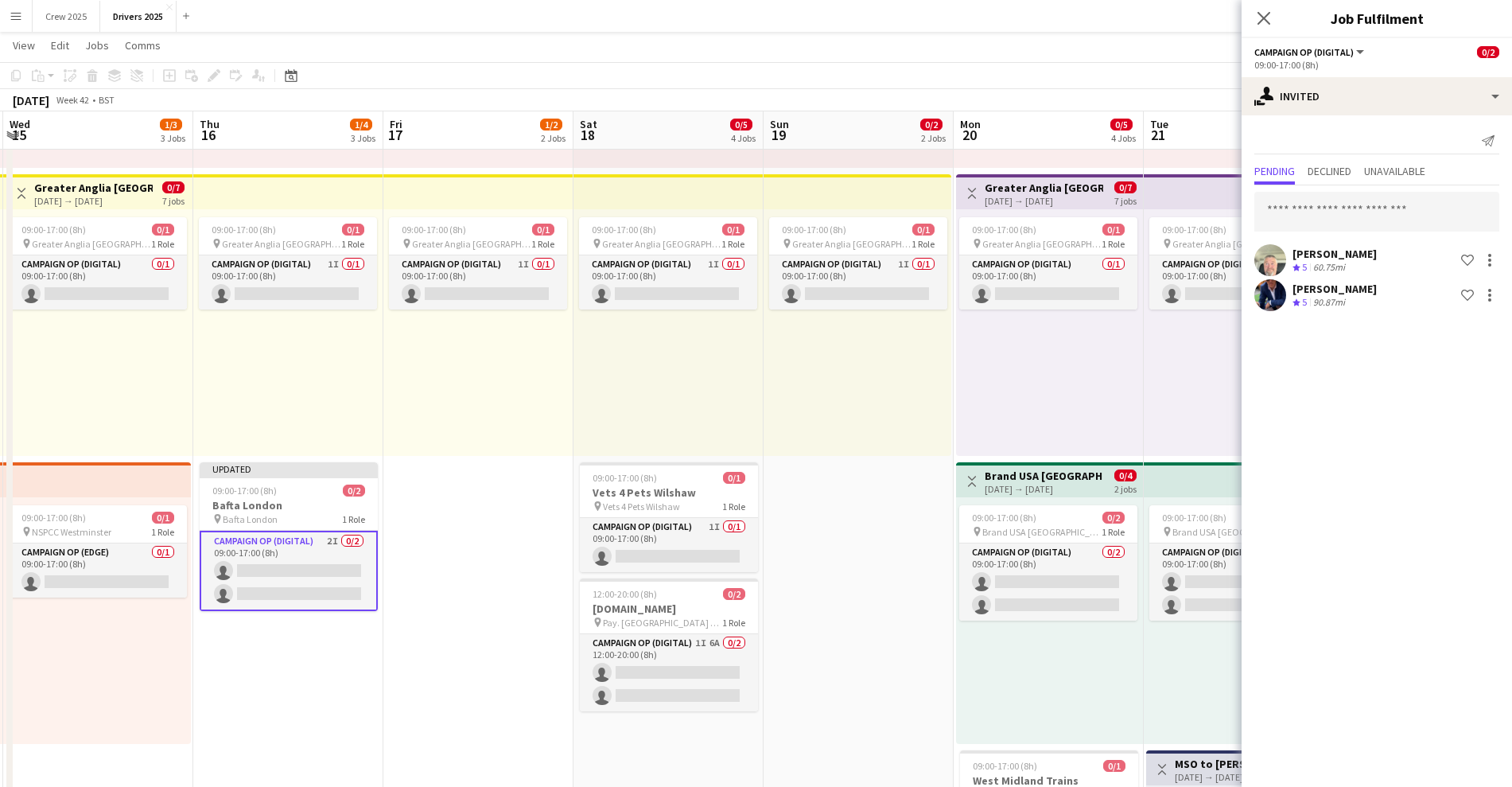
click at [742, 374] on div "09:00-17:00 (8h) 0/1 pin Greater Anglia Chelmsford 1 Role Campaign Op (Digital)…" at bounding box center [668, 332] width 190 height 246
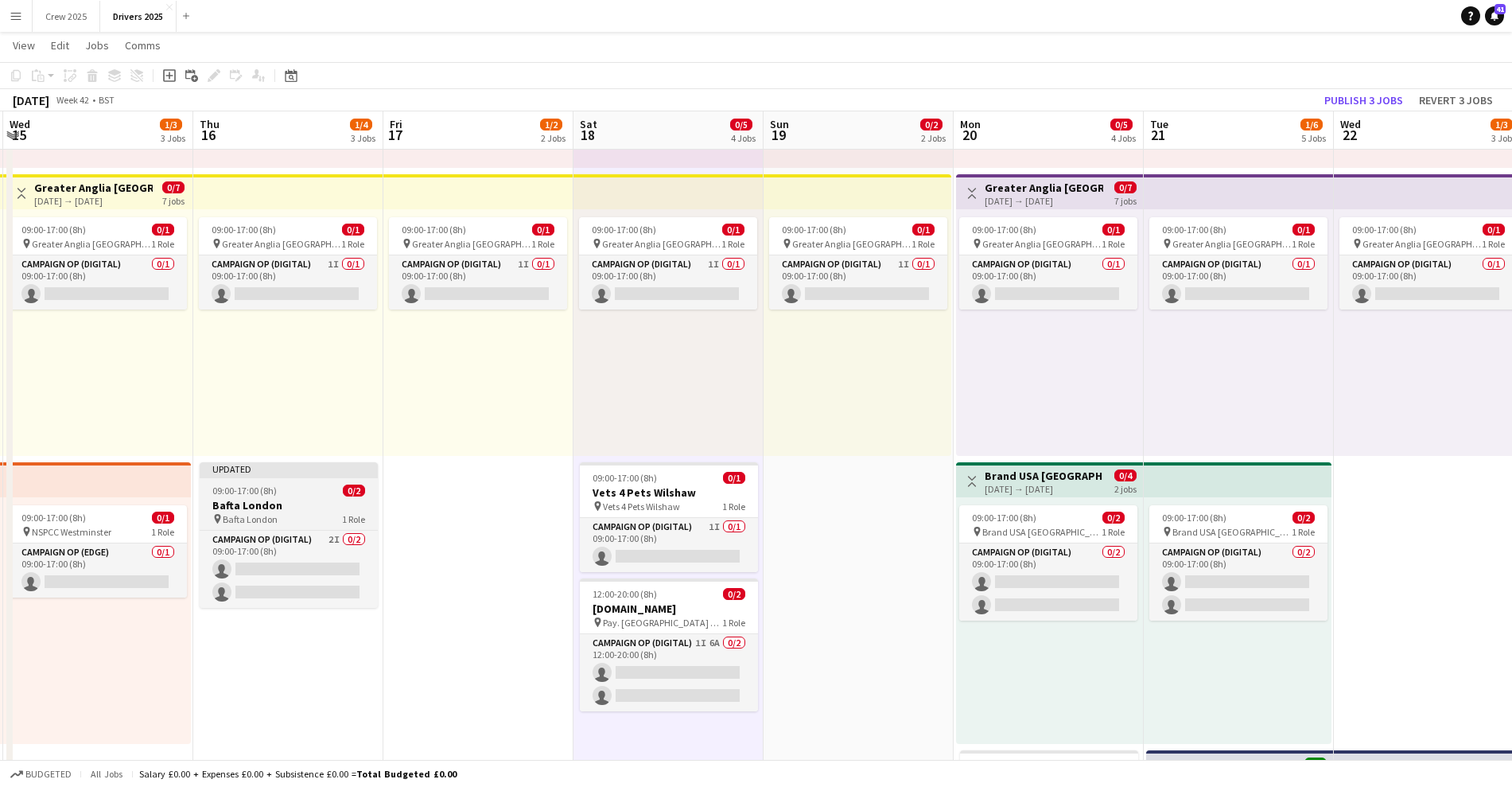
click at [257, 487] on span "09:00-17:00 (8h)" at bounding box center [244, 490] width 64 height 12
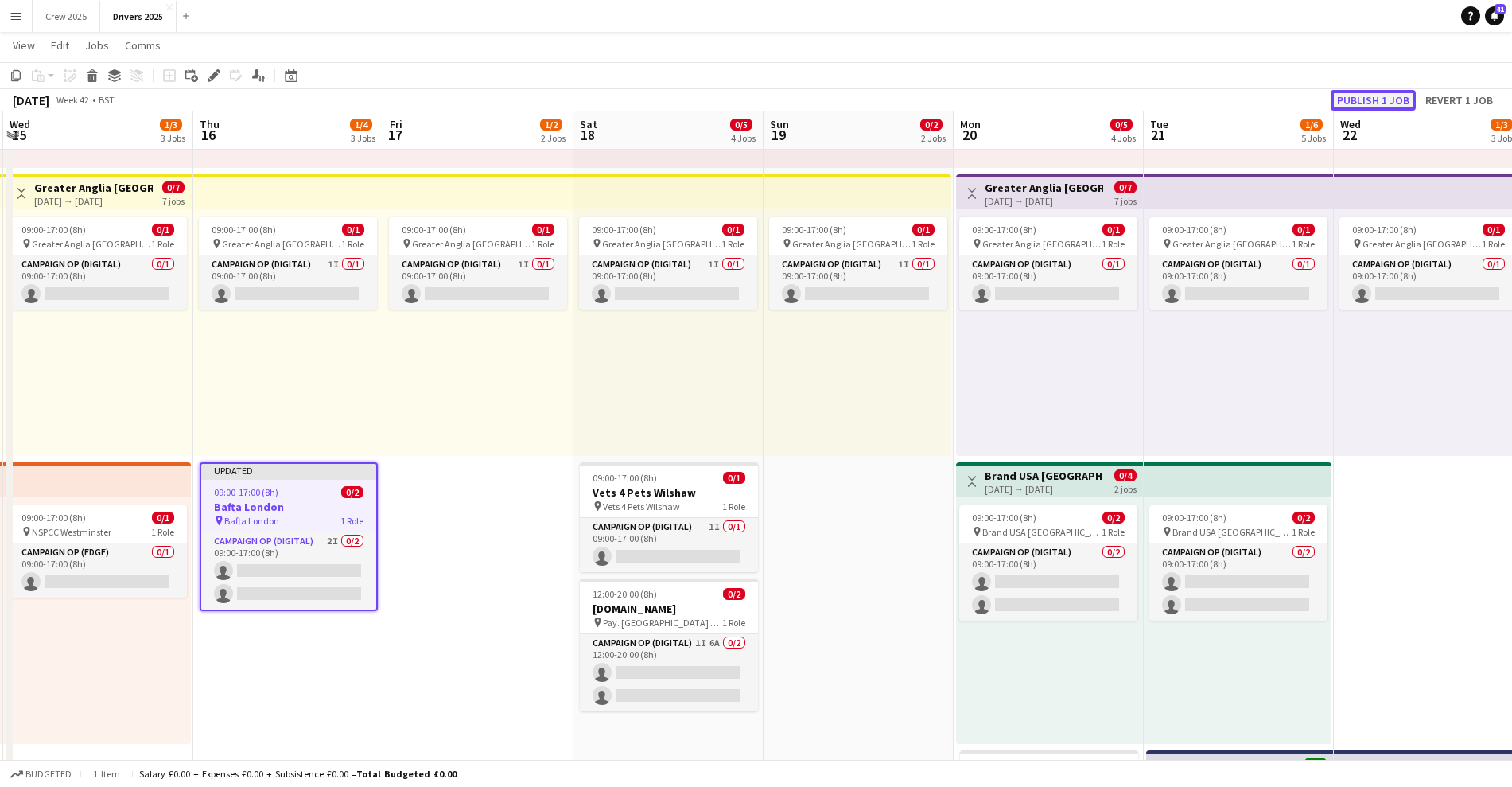
click at [1382, 97] on button "Publish 1 job" at bounding box center [1372, 100] width 85 height 21
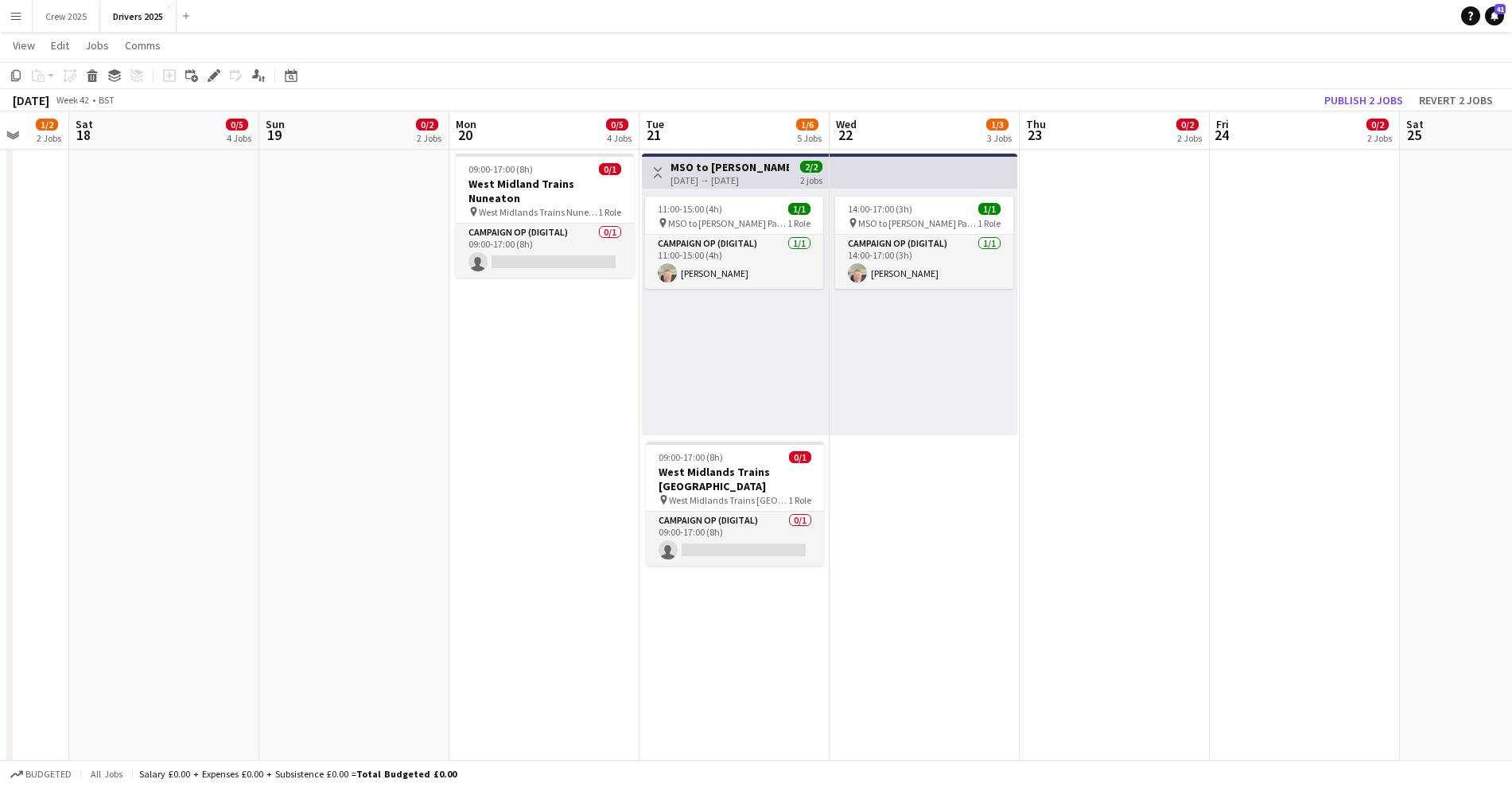
scroll to position [0, 515]
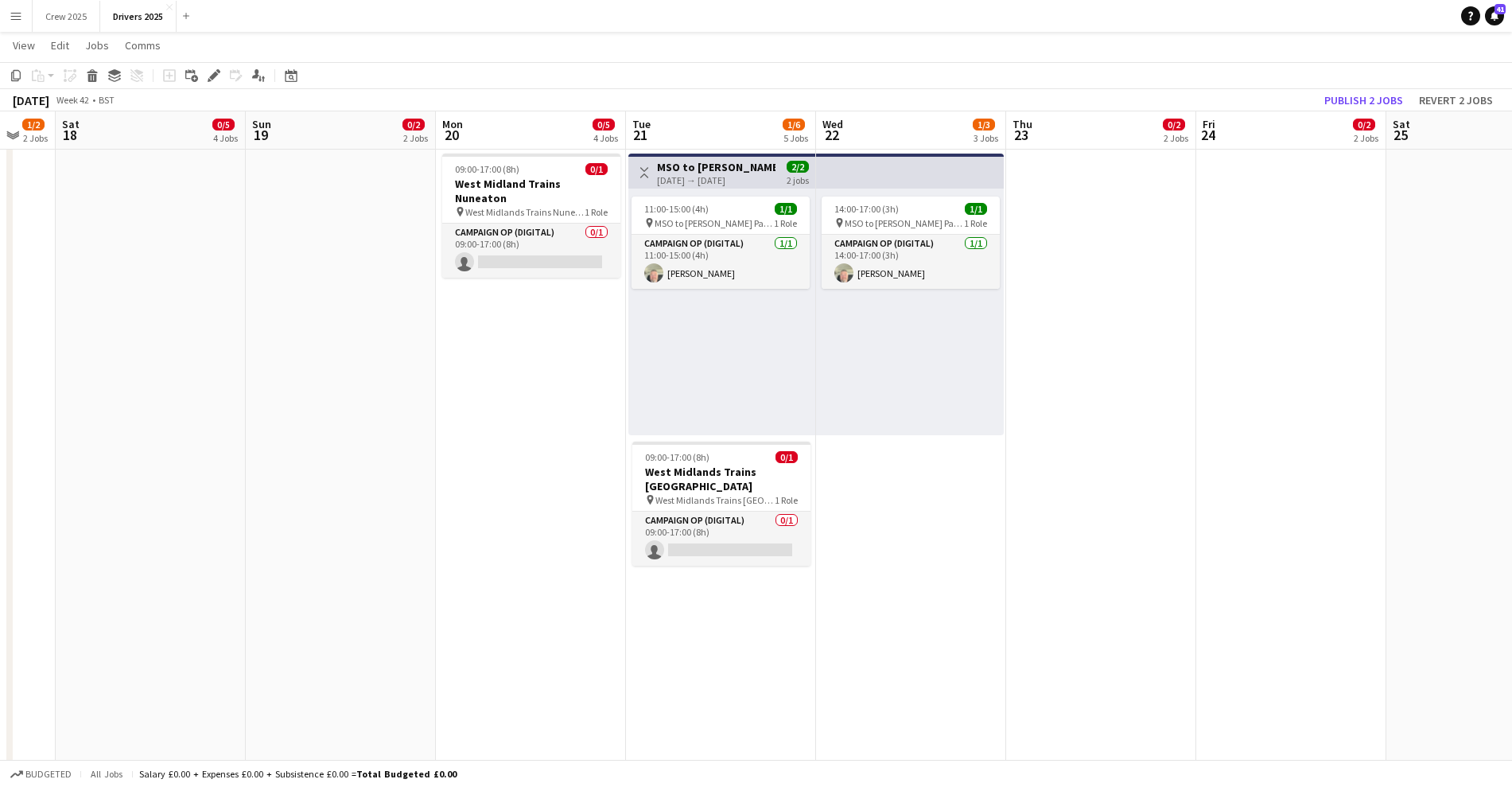
drag, startPoint x: 1076, startPoint y: 517, endPoint x: 488, endPoint y: 565, distance: 590.0
click at [488, 565] on app-calendar-viewport "Wed 15 1/3 3 Jobs Thu 16 3/4 3 Jobs Fri 17 1/2 2 Jobs Sat 18 0/5 4 Jobs Sun 19 …" at bounding box center [756, 380] width 1512 height 2426
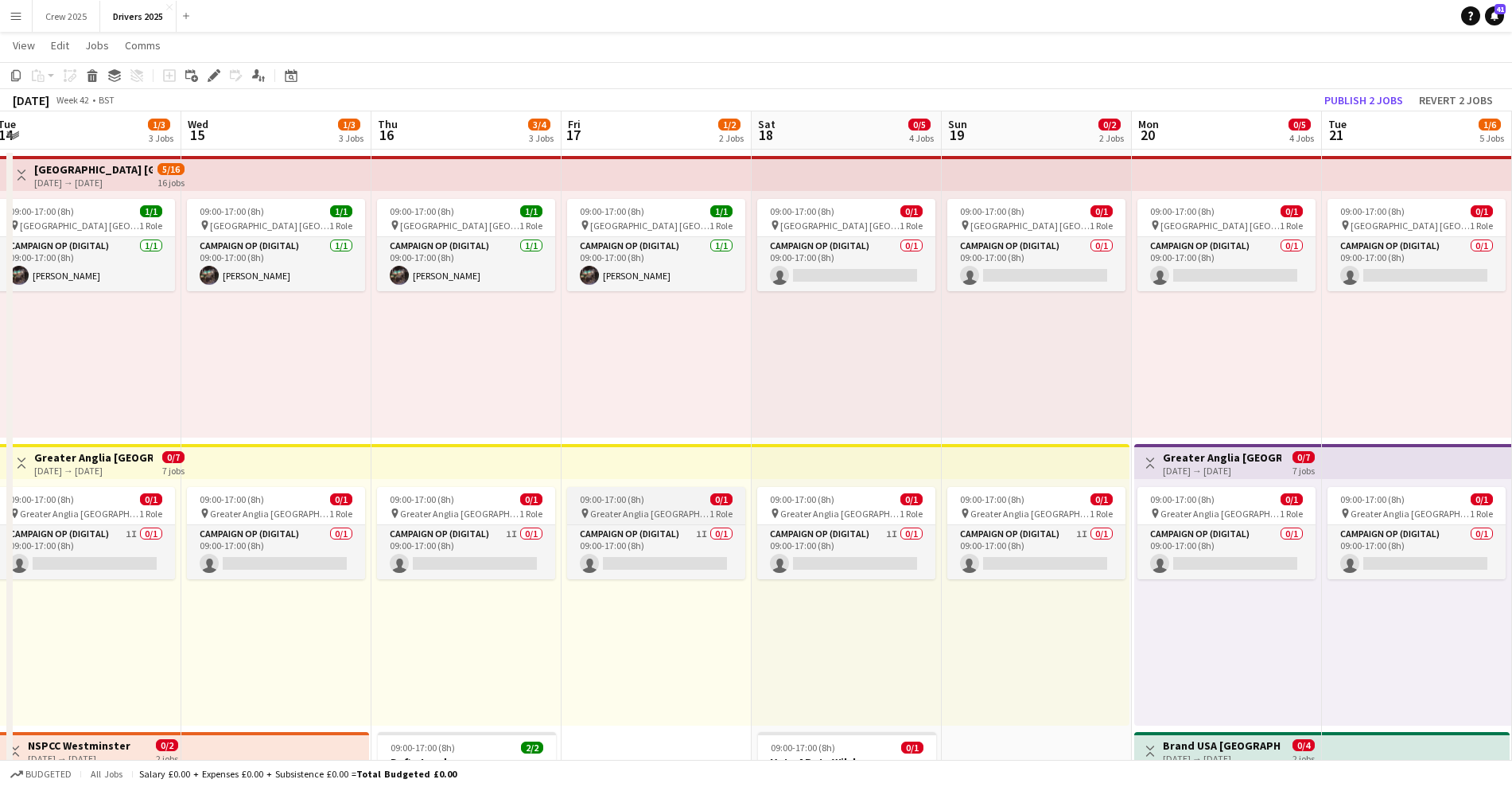
scroll to position [0, 0]
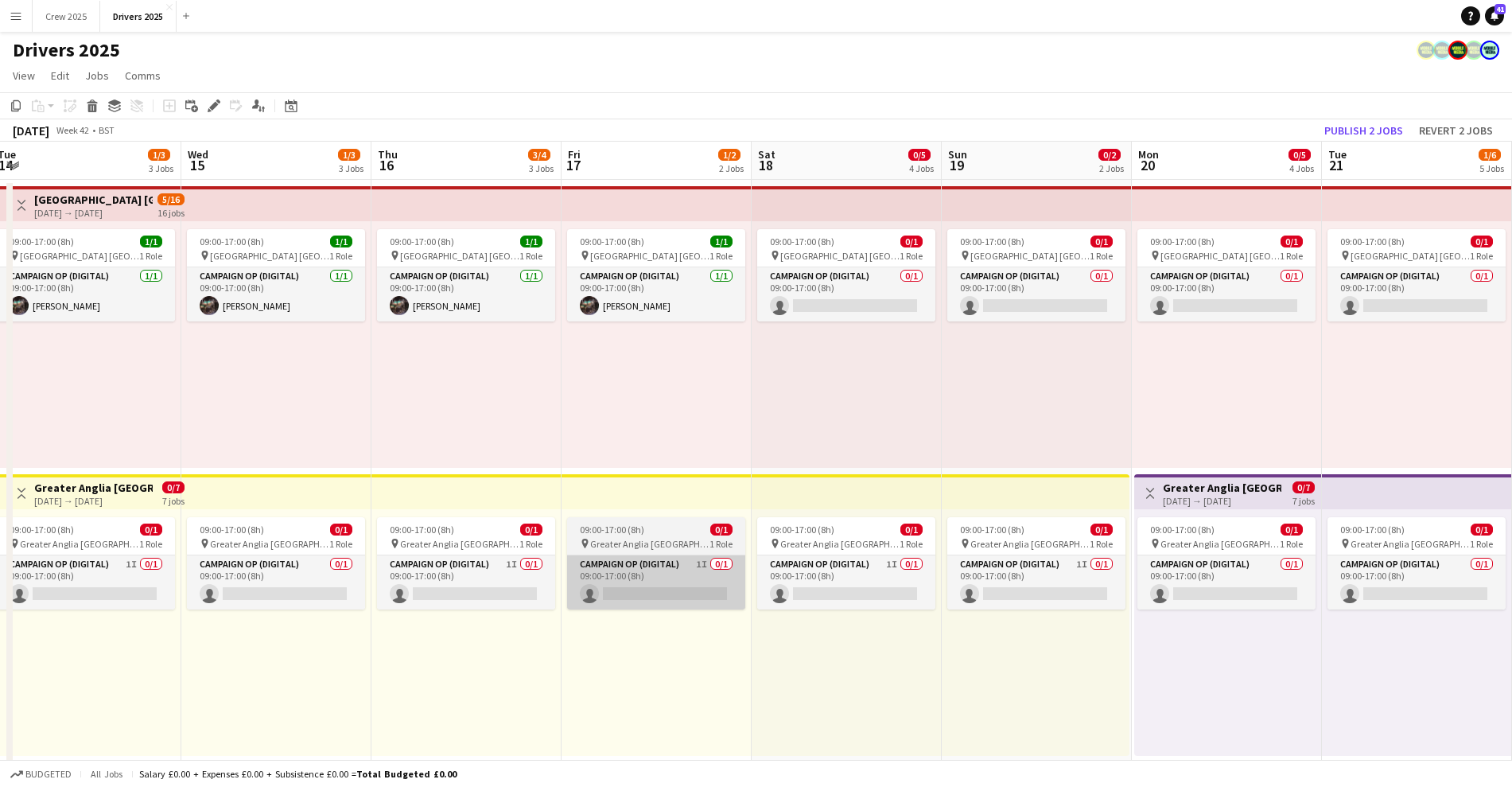
click at [689, 557] on app-card-role "Campaign Op (Digital) 1I 0/1 09:00-17:00 (8h) single-neutral-actions" at bounding box center [656, 582] width 178 height 54
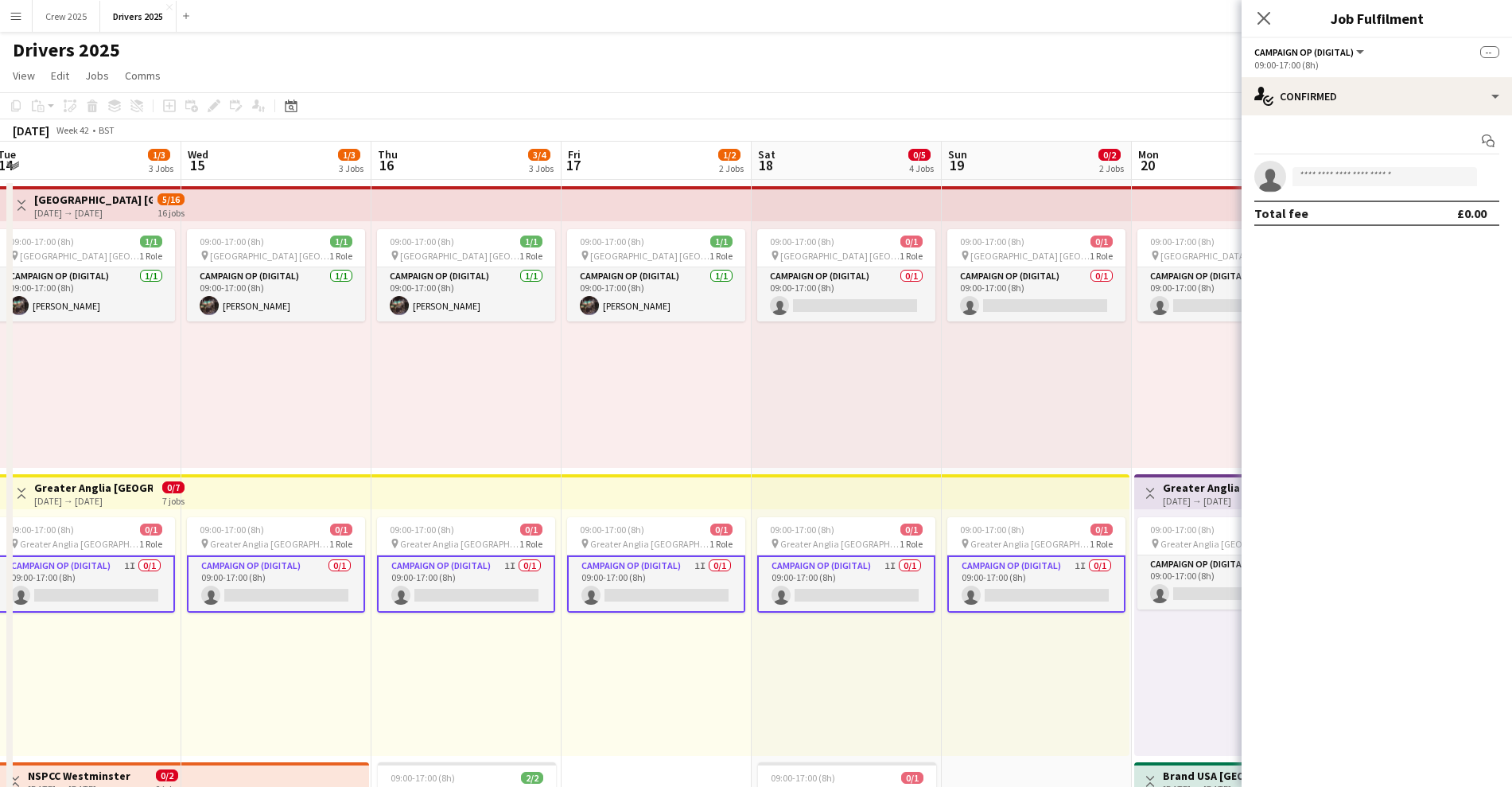
click at [692, 576] on app-card-role "Campaign Op (Digital) 1I 0/1 09:00-17:00 (8h) single-neutral-actions" at bounding box center [656, 584] width 178 height 57
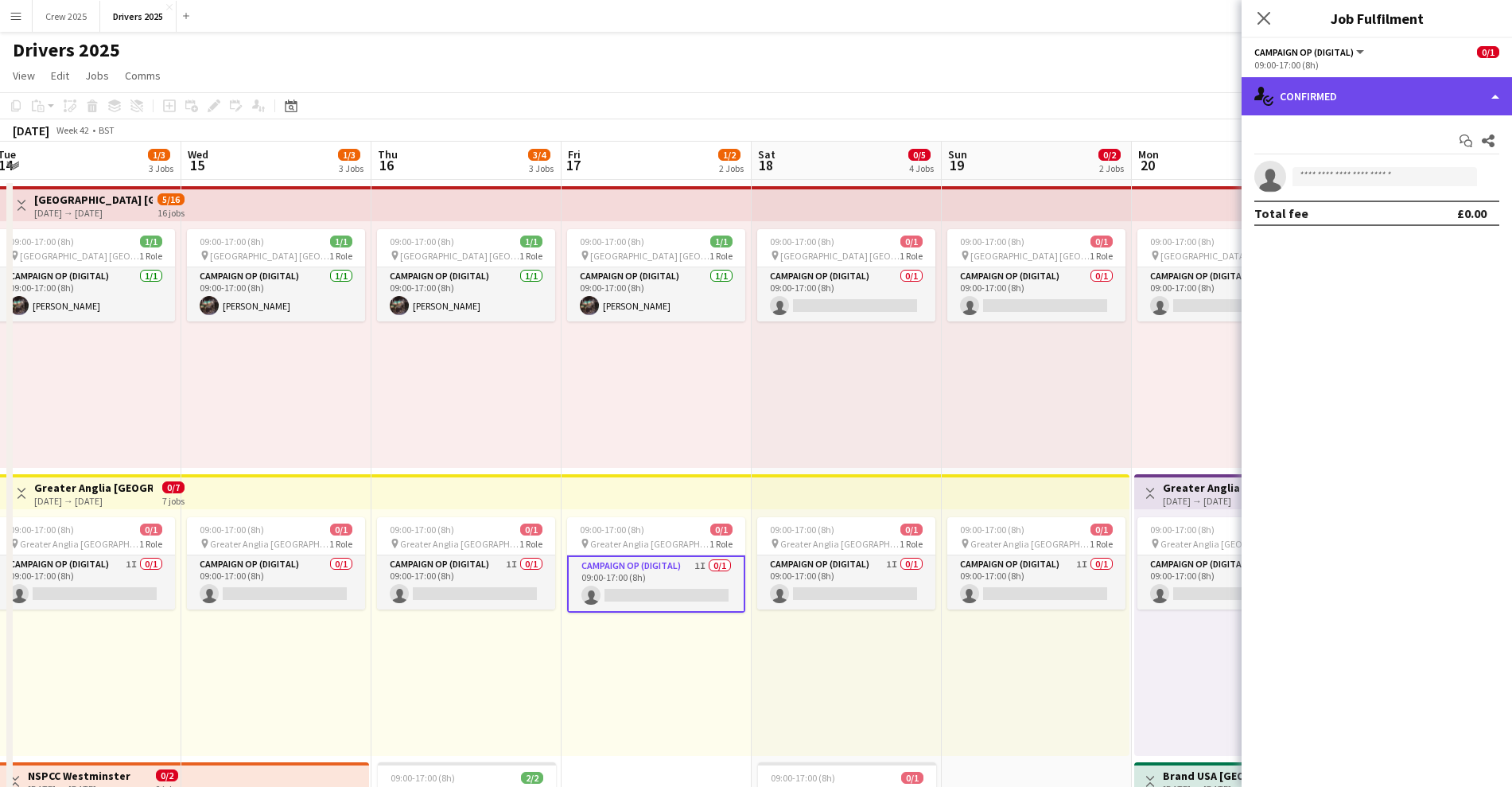
click at [1320, 93] on div "single-neutral-actions-check-2 Confirmed" at bounding box center [1375, 96] width 270 height 39
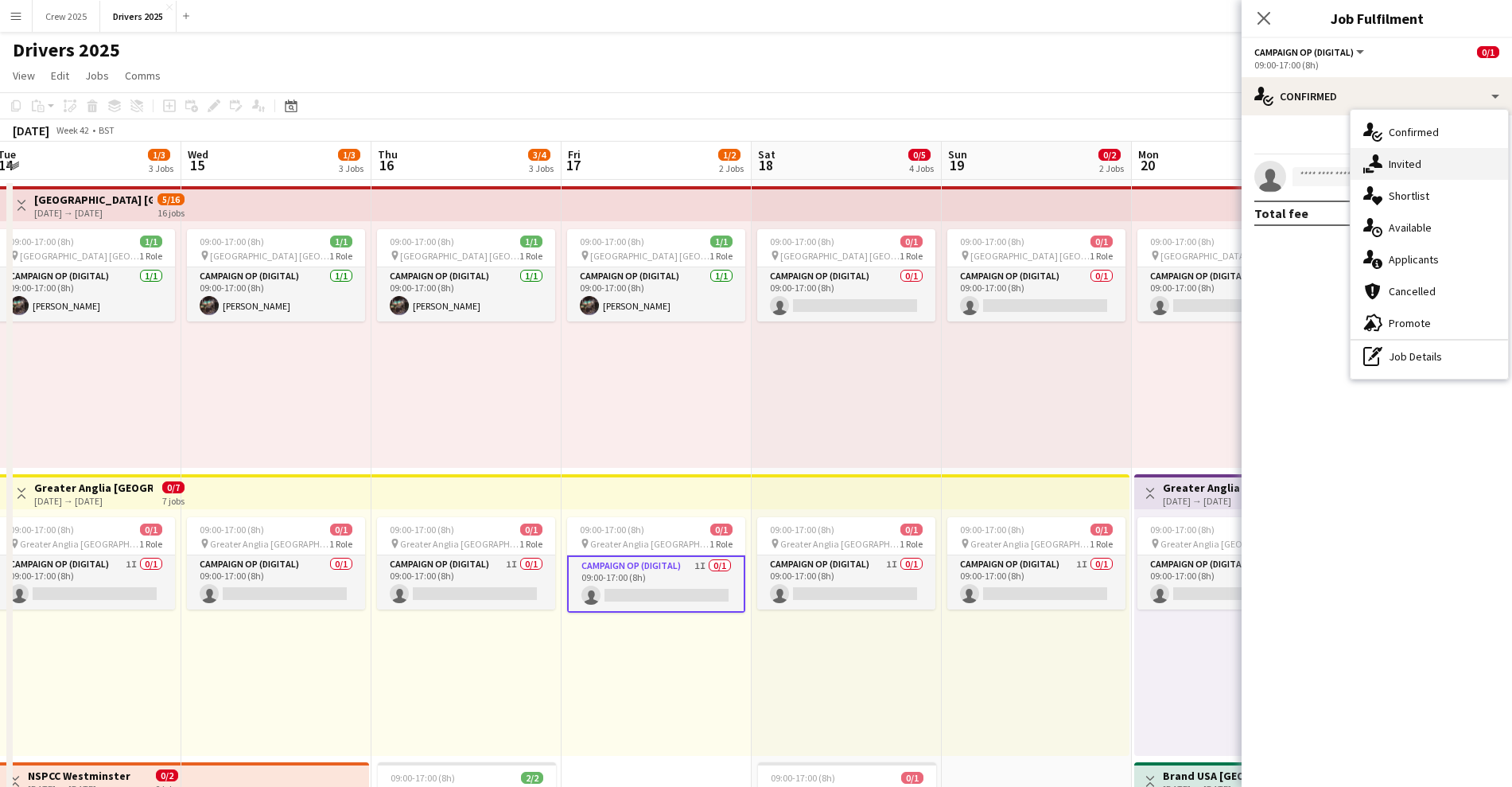
click at [1387, 172] on div "single-neutral-actions-share-1 Invited" at bounding box center [1429, 163] width 157 height 32
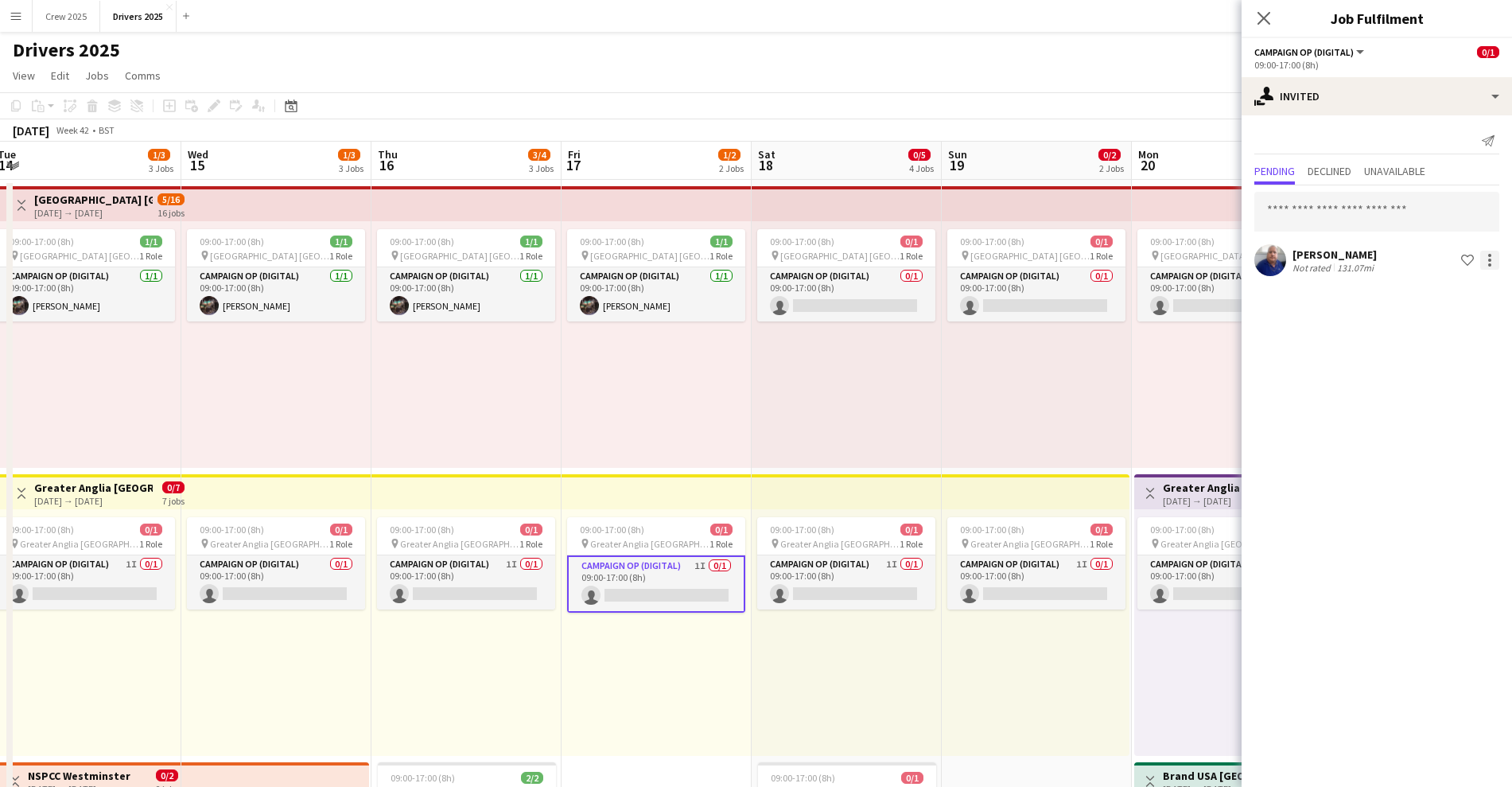
click at [1488, 258] on div at bounding box center [1489, 259] width 3 height 3
click at [1467, 403] on span "Cancel invitation" at bounding box center [1439, 404] width 93 height 14
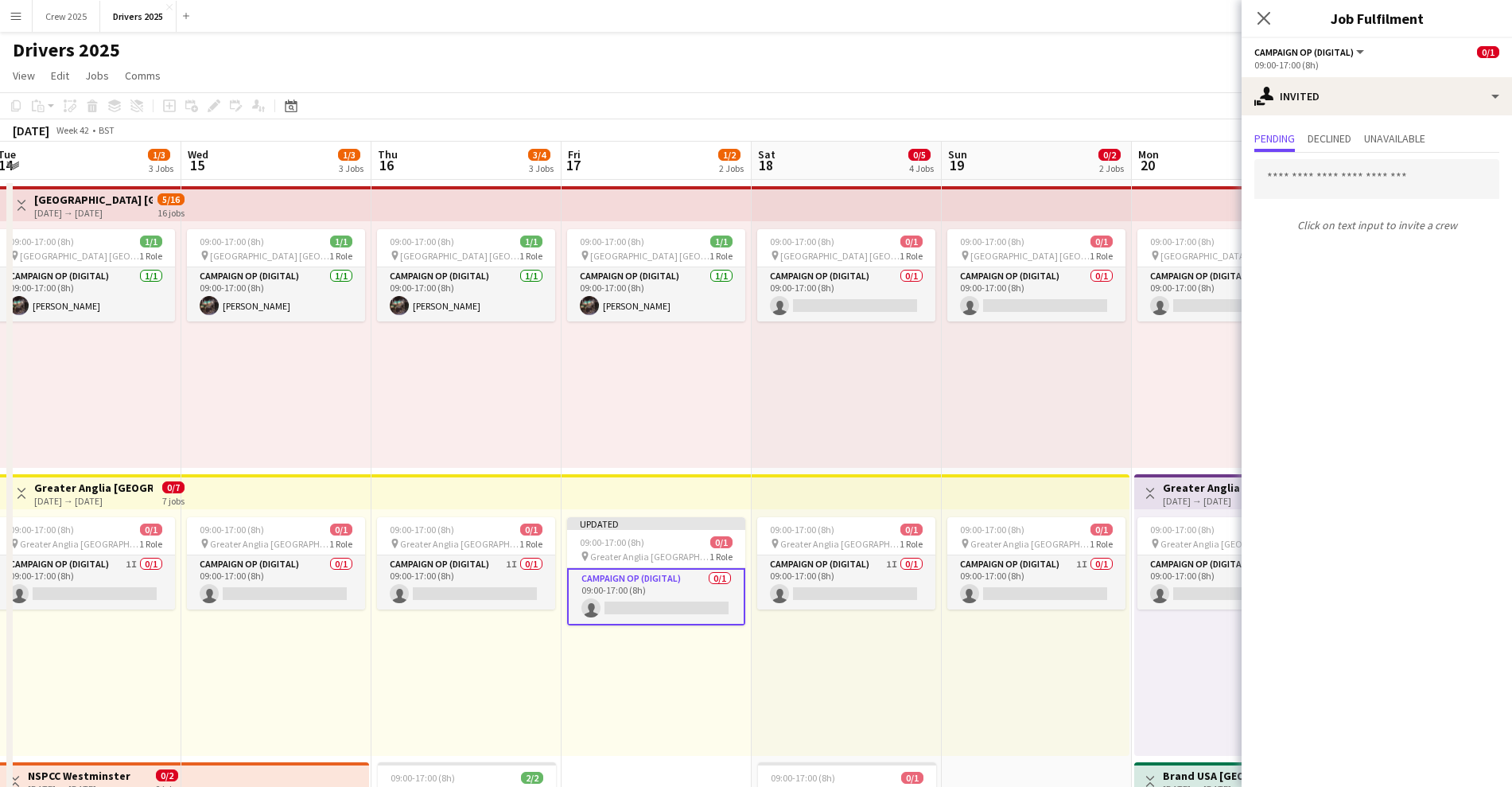
click at [891, 380] on div "09:00-17:00 (8h) 0/1 pin Abertay University Scotland 1 Role Campaign Op (Digita…" at bounding box center [846, 344] width 190 height 246
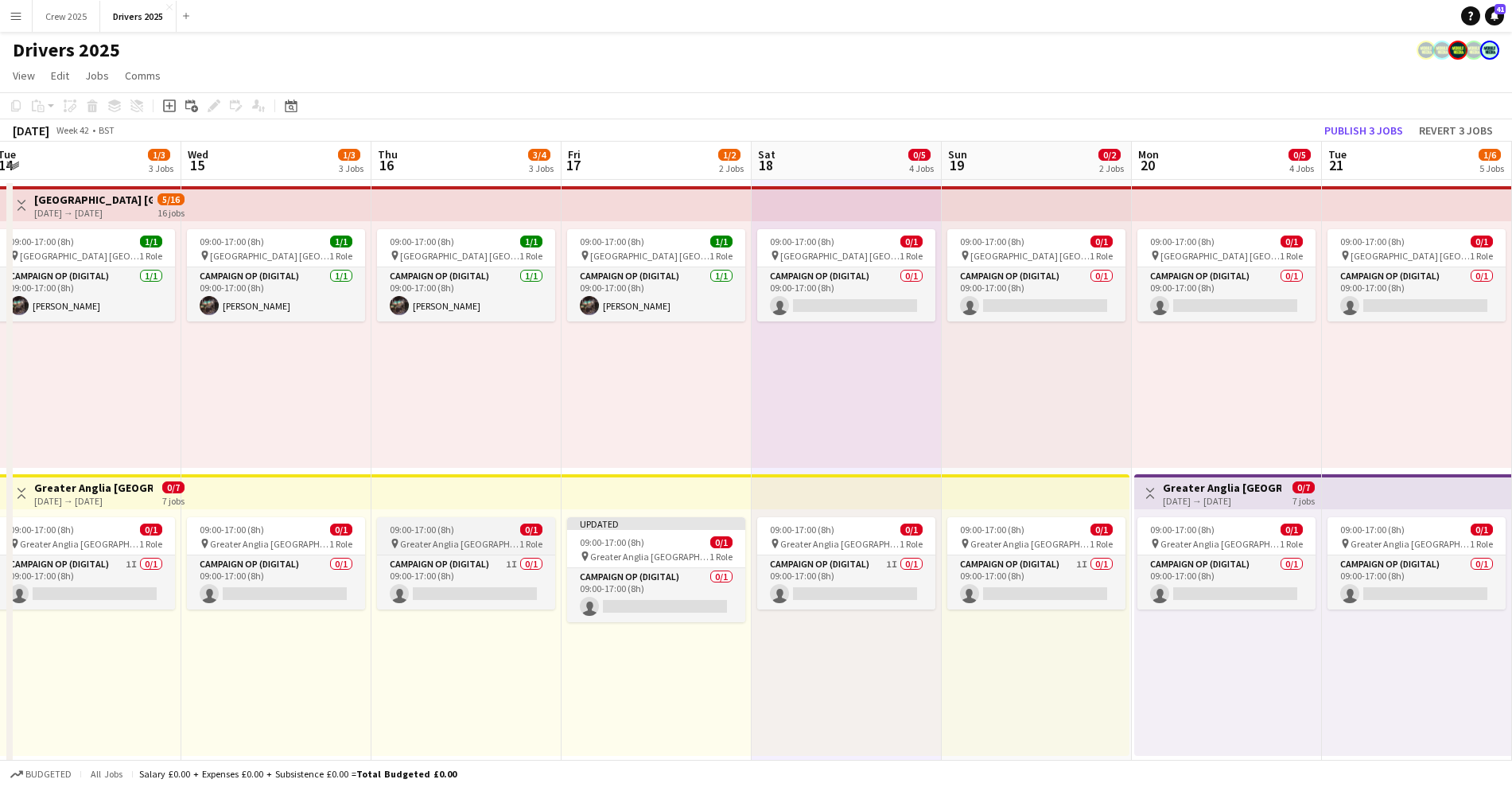
click at [423, 538] on span "Greater Anglia Chelmsford" at bounding box center [459, 543] width 120 height 12
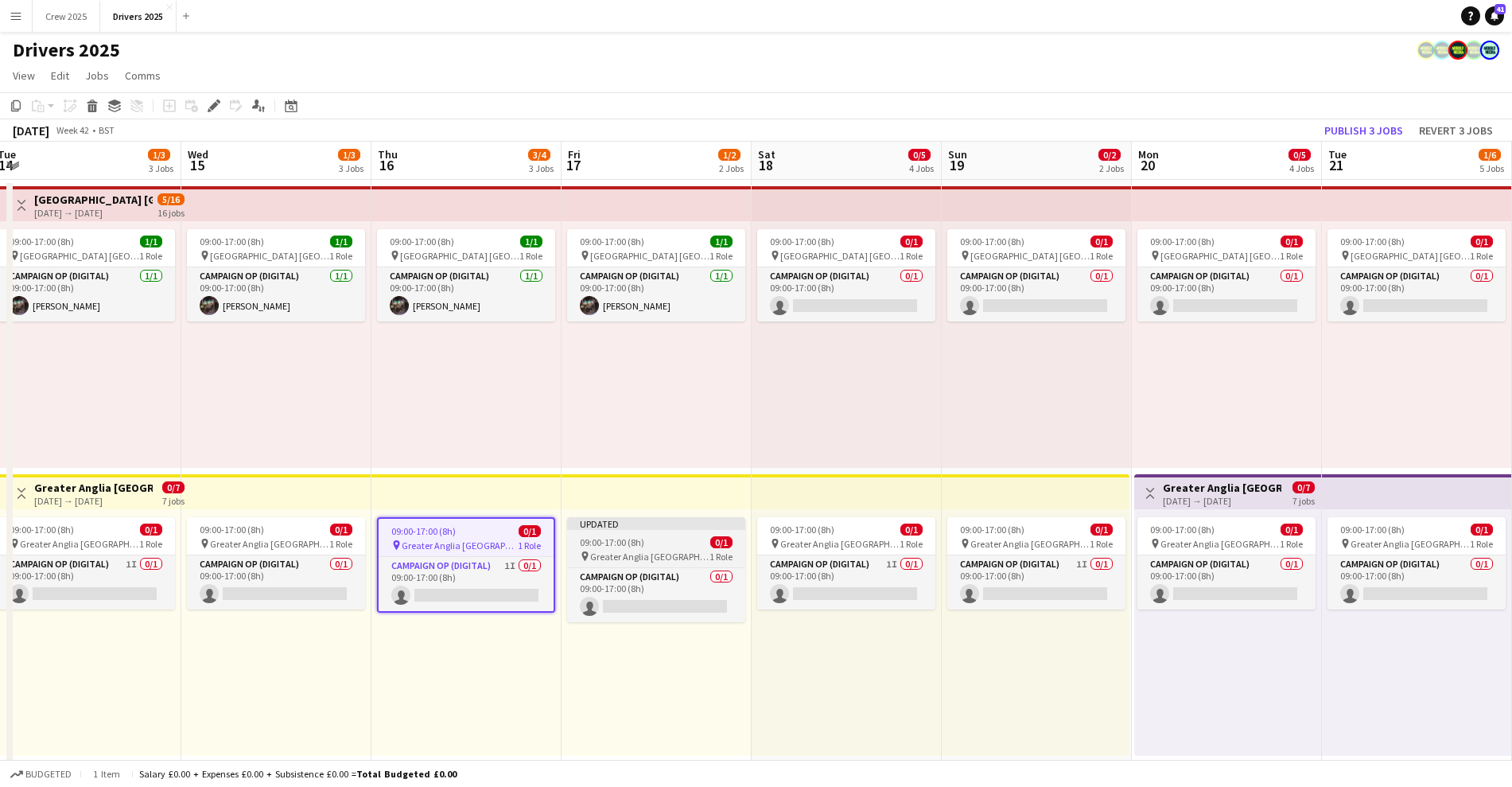
click at [713, 525] on div "Updated" at bounding box center [656, 523] width 178 height 13
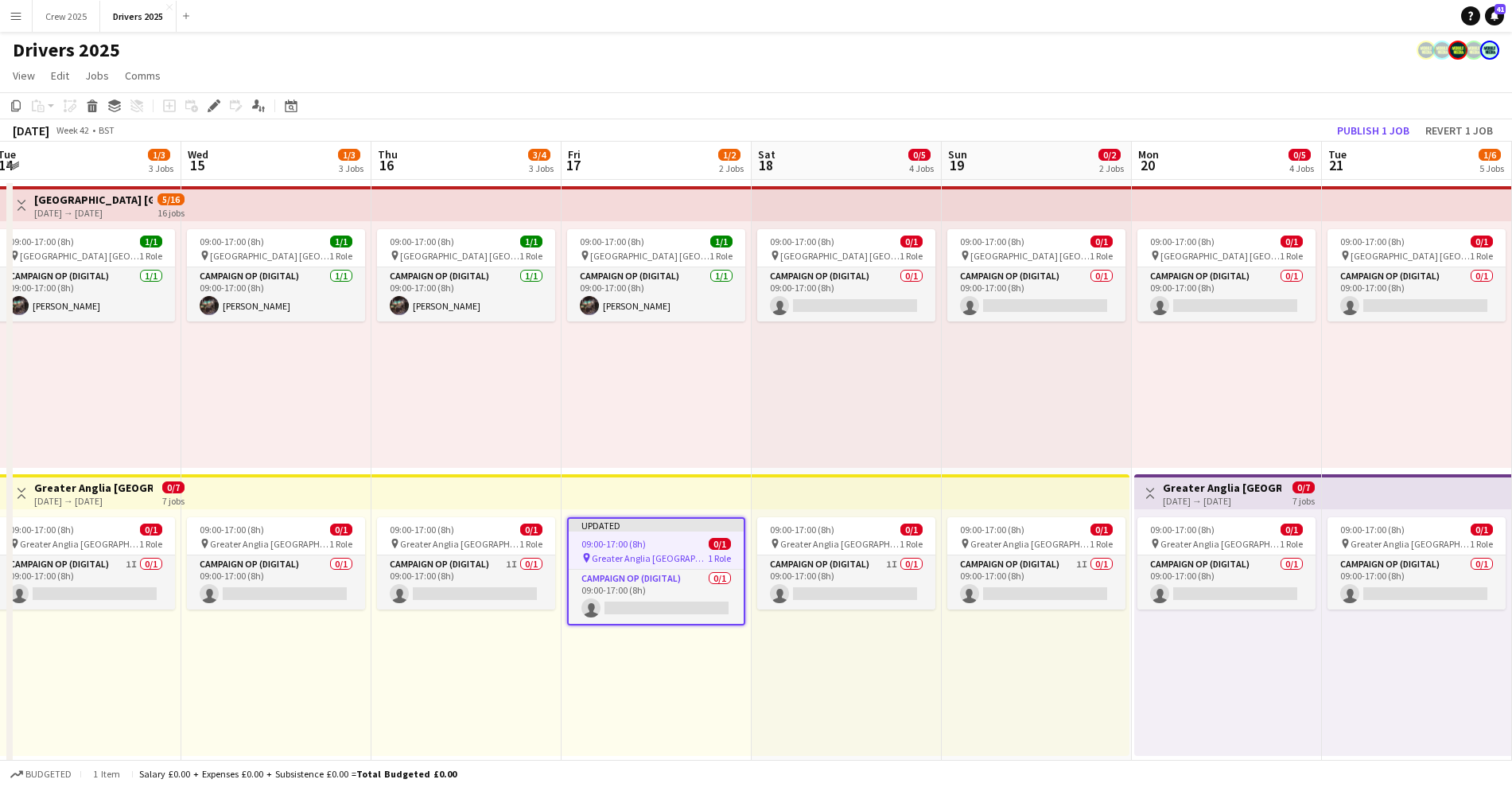
click at [1456, 116] on app-toolbar "Copy Paste Paste Ctrl+V Paste with crew Ctrl+Shift+V Paste linked Job Delete Gr…" at bounding box center [756, 105] width 1512 height 27
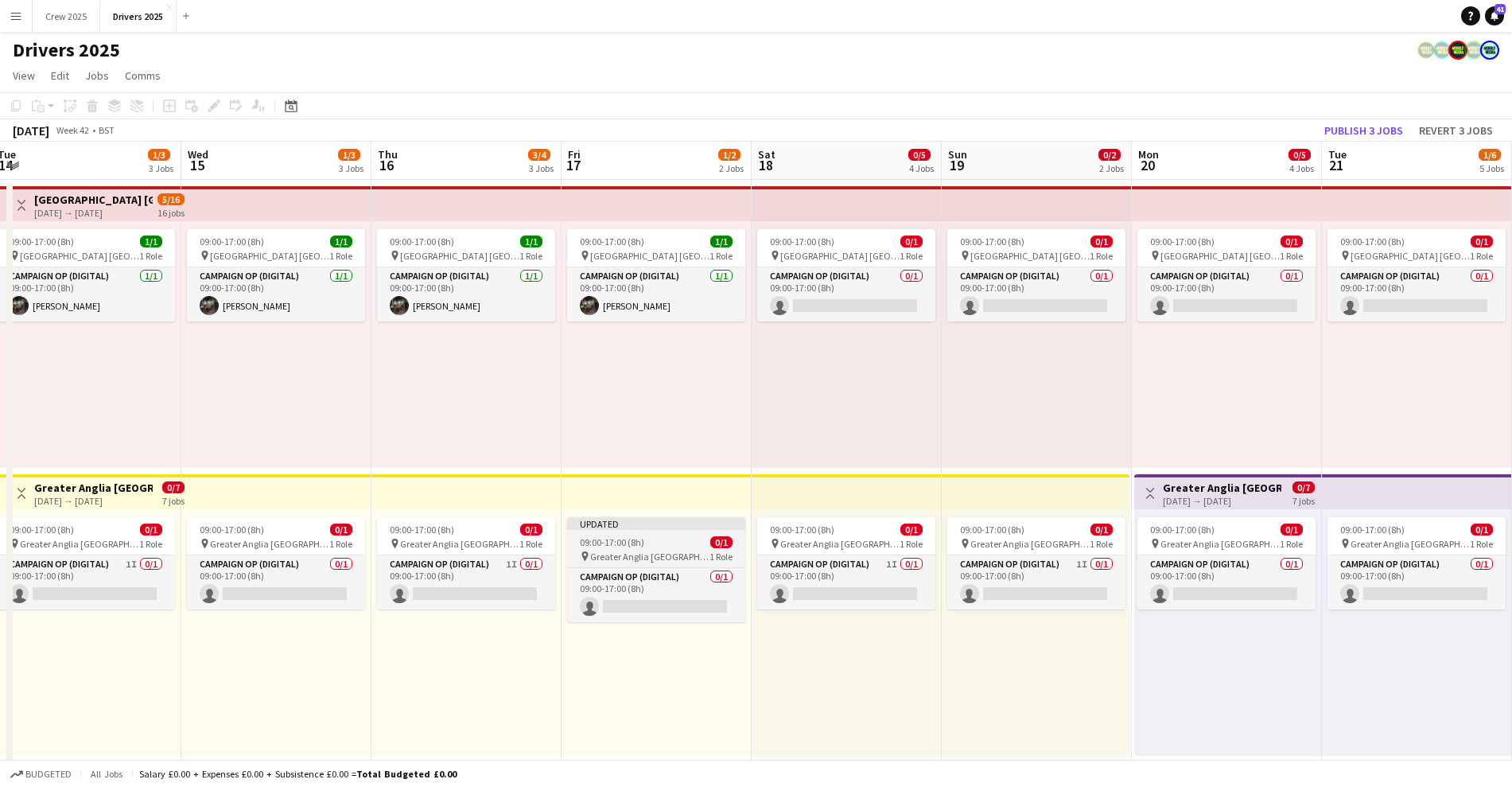
click at [668, 533] on app-job-card "Updated 09:00-17:00 (8h) 0/1 pin Greater Anglia Chelmsford 1 Role Campaign Op (…" at bounding box center [656, 569] width 178 height 105
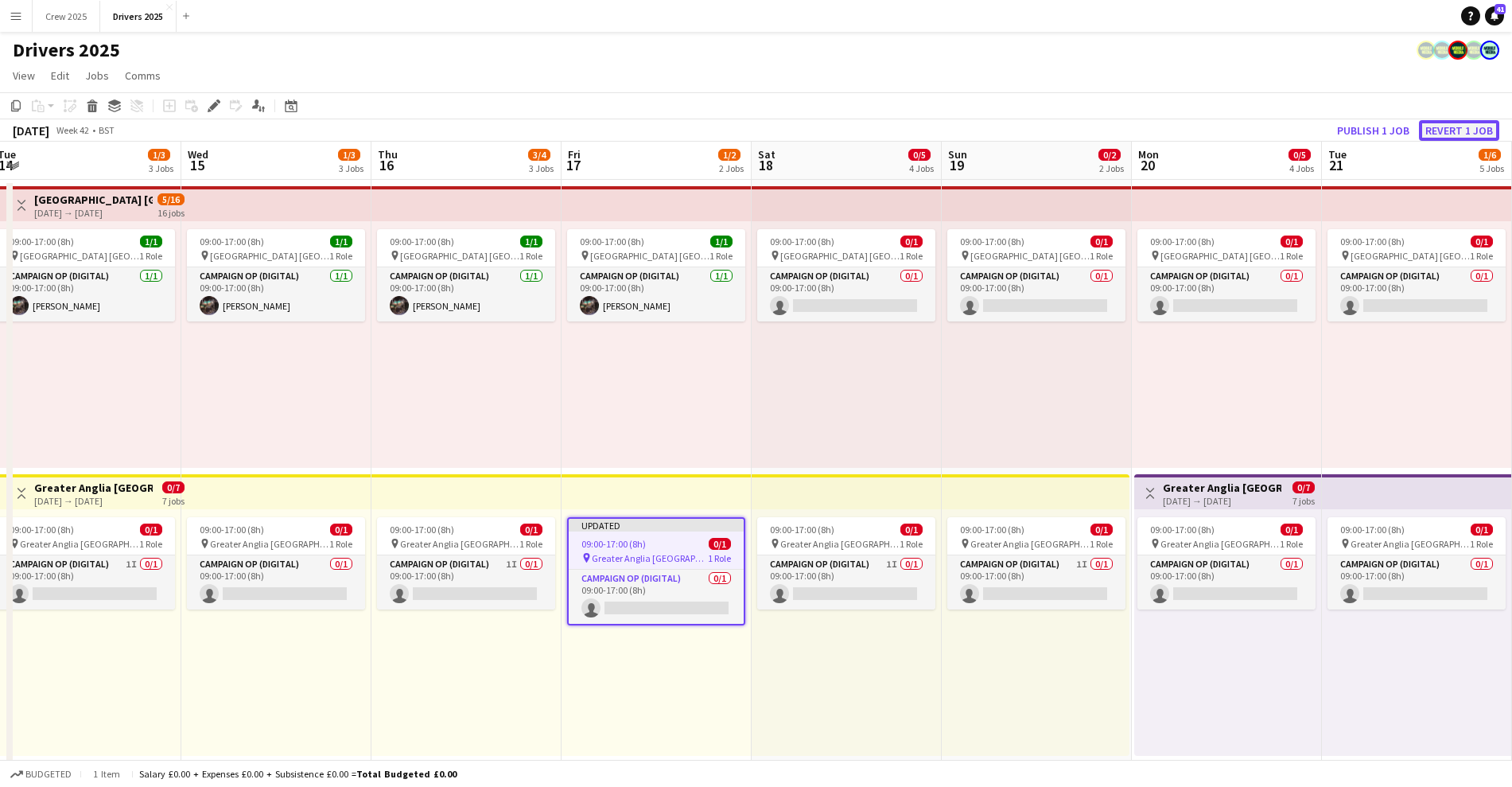
click at [1460, 134] on button "Revert 1 job" at bounding box center [1459, 130] width 80 height 21
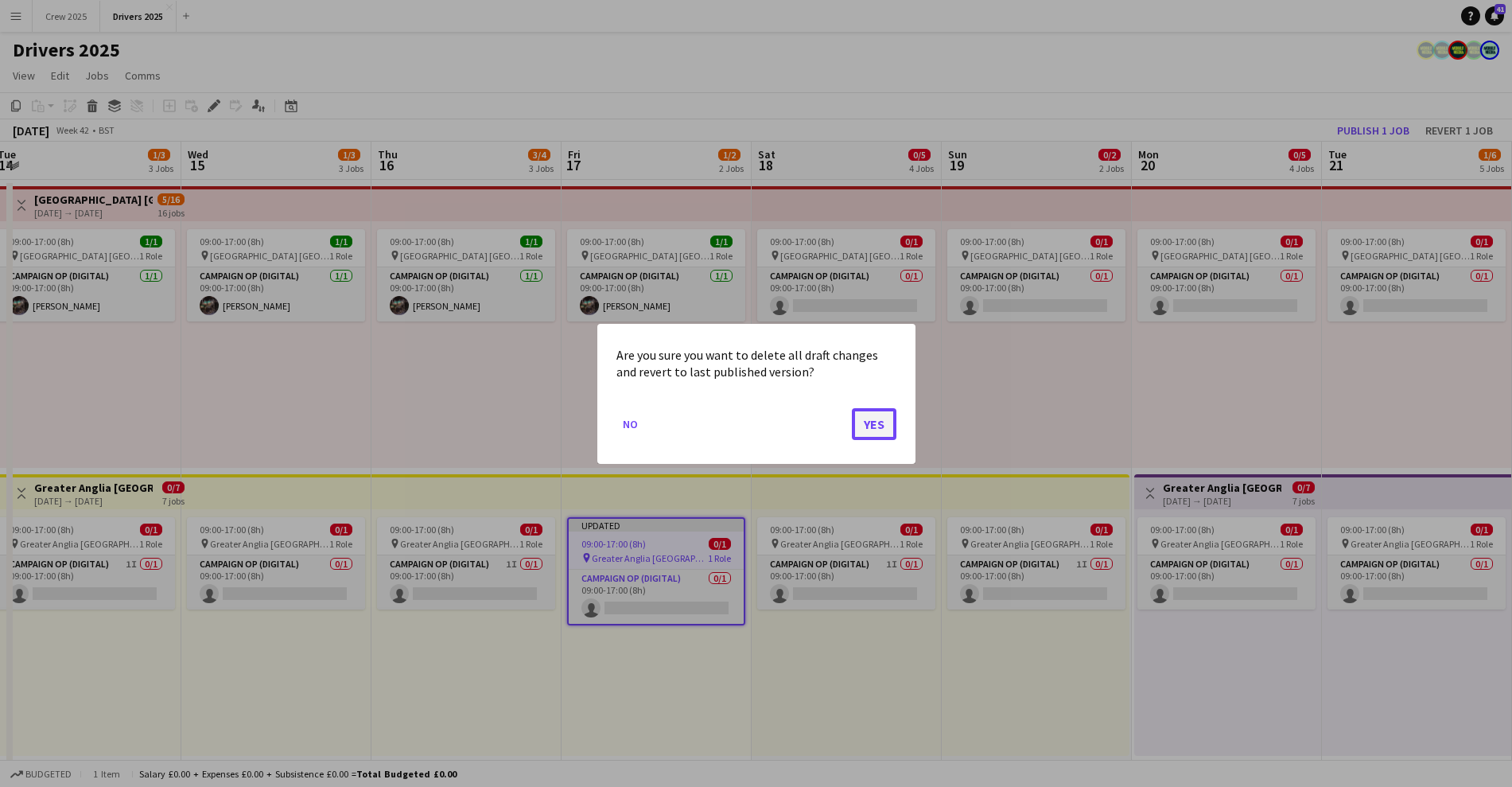
click at [869, 420] on button "Yes" at bounding box center [874, 423] width 45 height 32
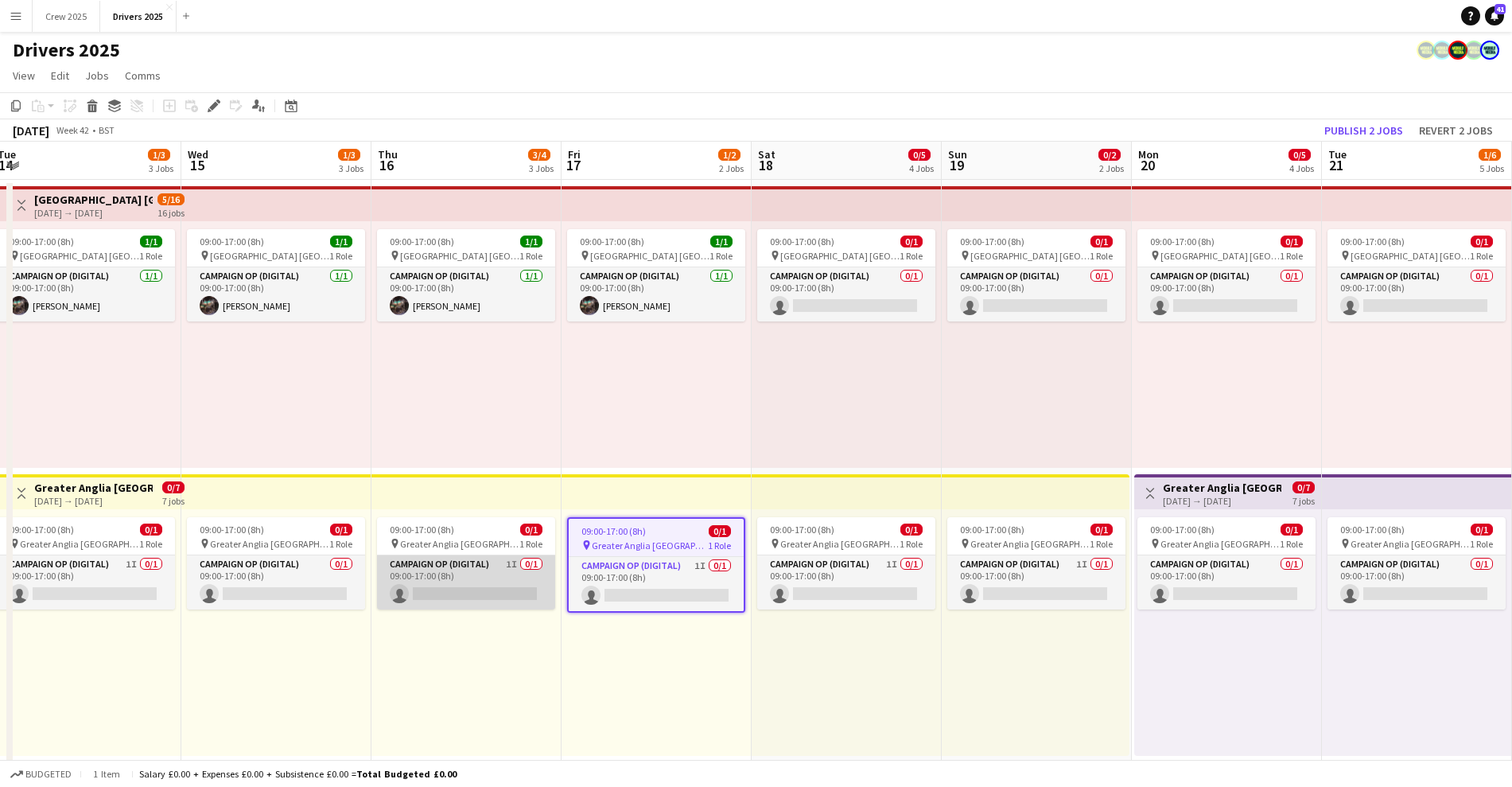
click at [447, 573] on app-card-role "Campaign Op (Digital) 1I 0/1 09:00-17:00 (8h) single-neutral-actions" at bounding box center [466, 582] width 178 height 54
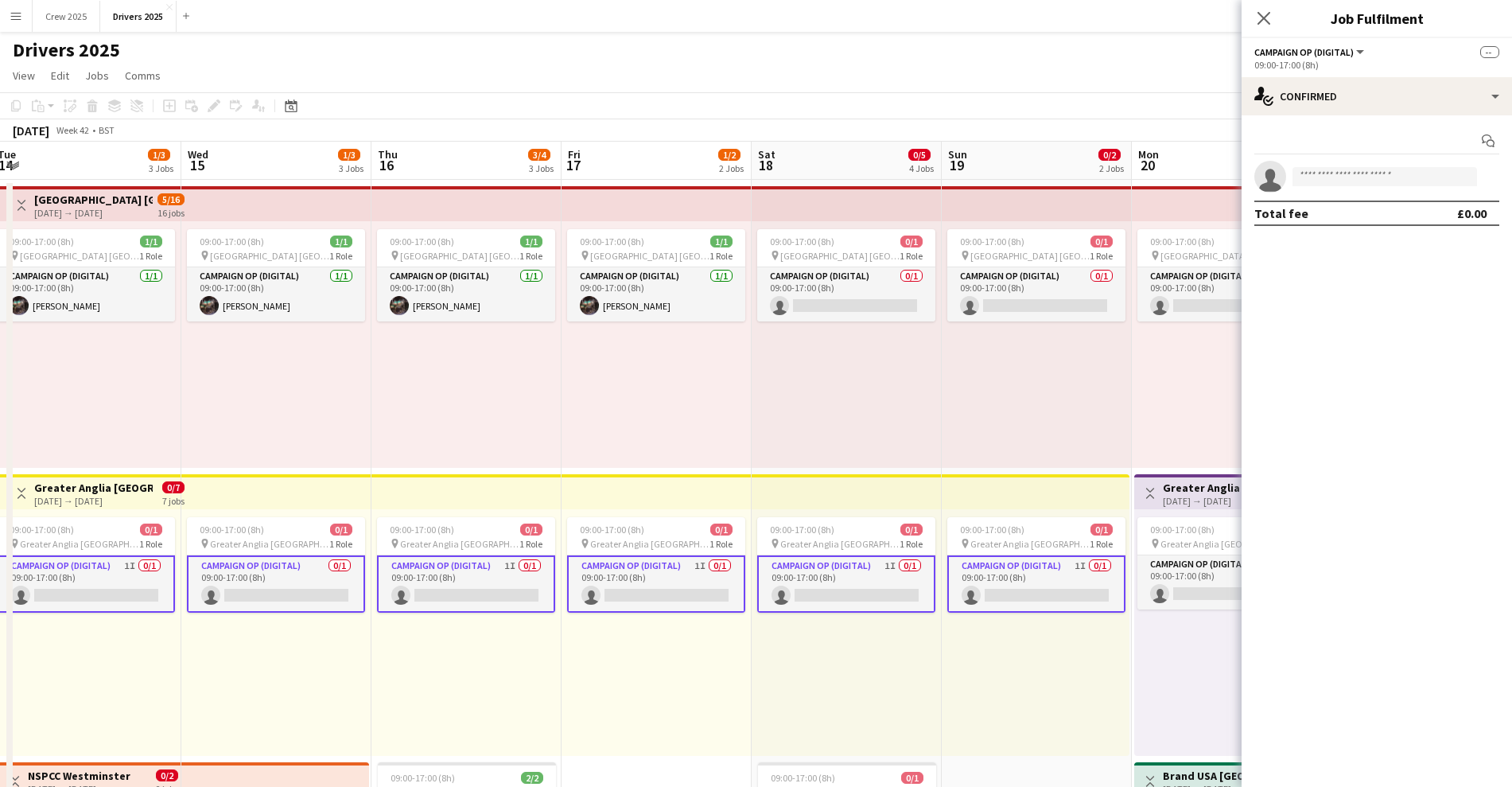
click at [465, 568] on app-card-role "Campaign Op (Digital) 1I 0/1 09:00-17:00 (8h) single-neutral-actions" at bounding box center [466, 584] width 178 height 57
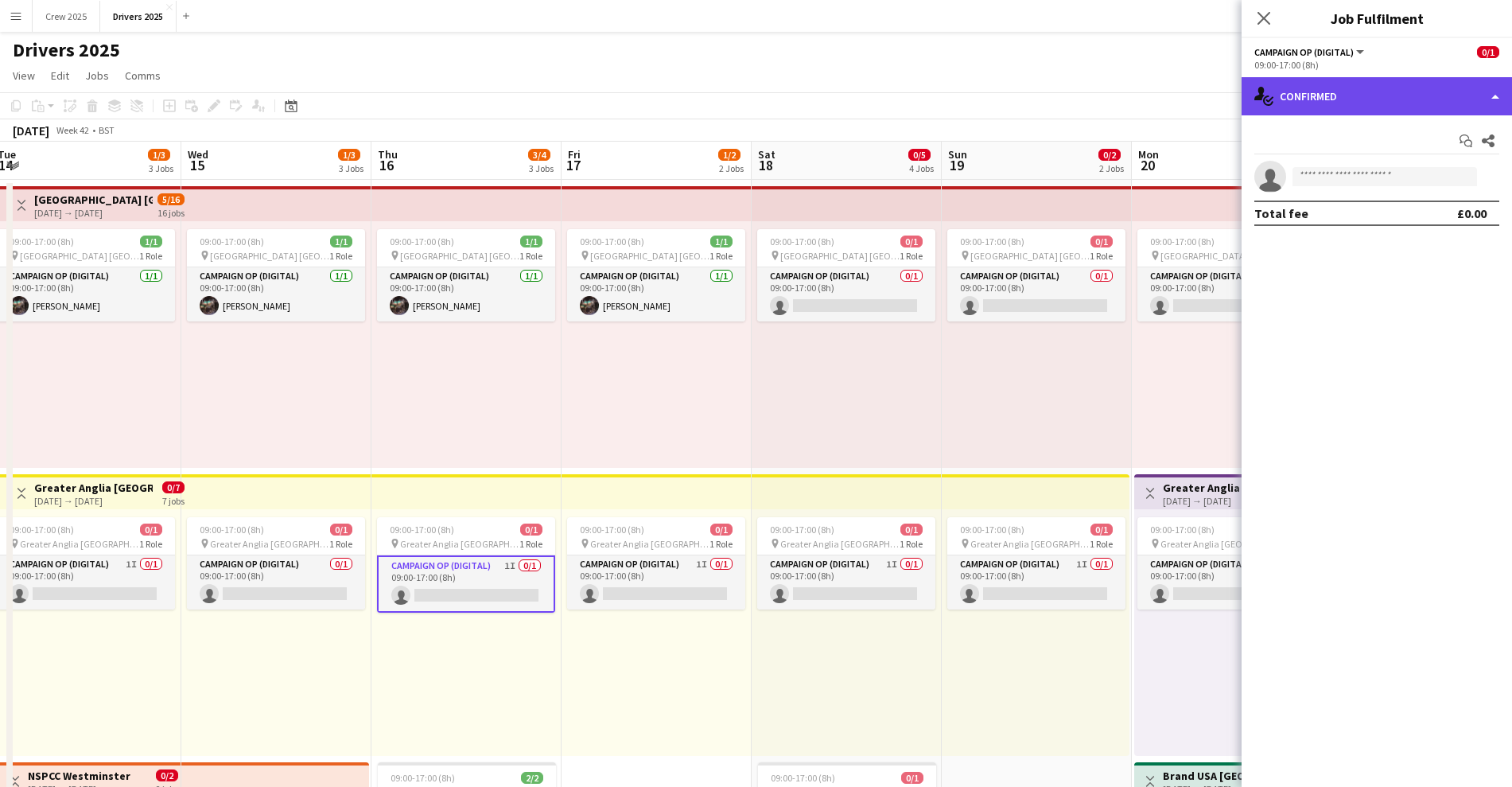
click at [1415, 96] on div "single-neutral-actions-check-2 Confirmed" at bounding box center [1375, 96] width 270 height 39
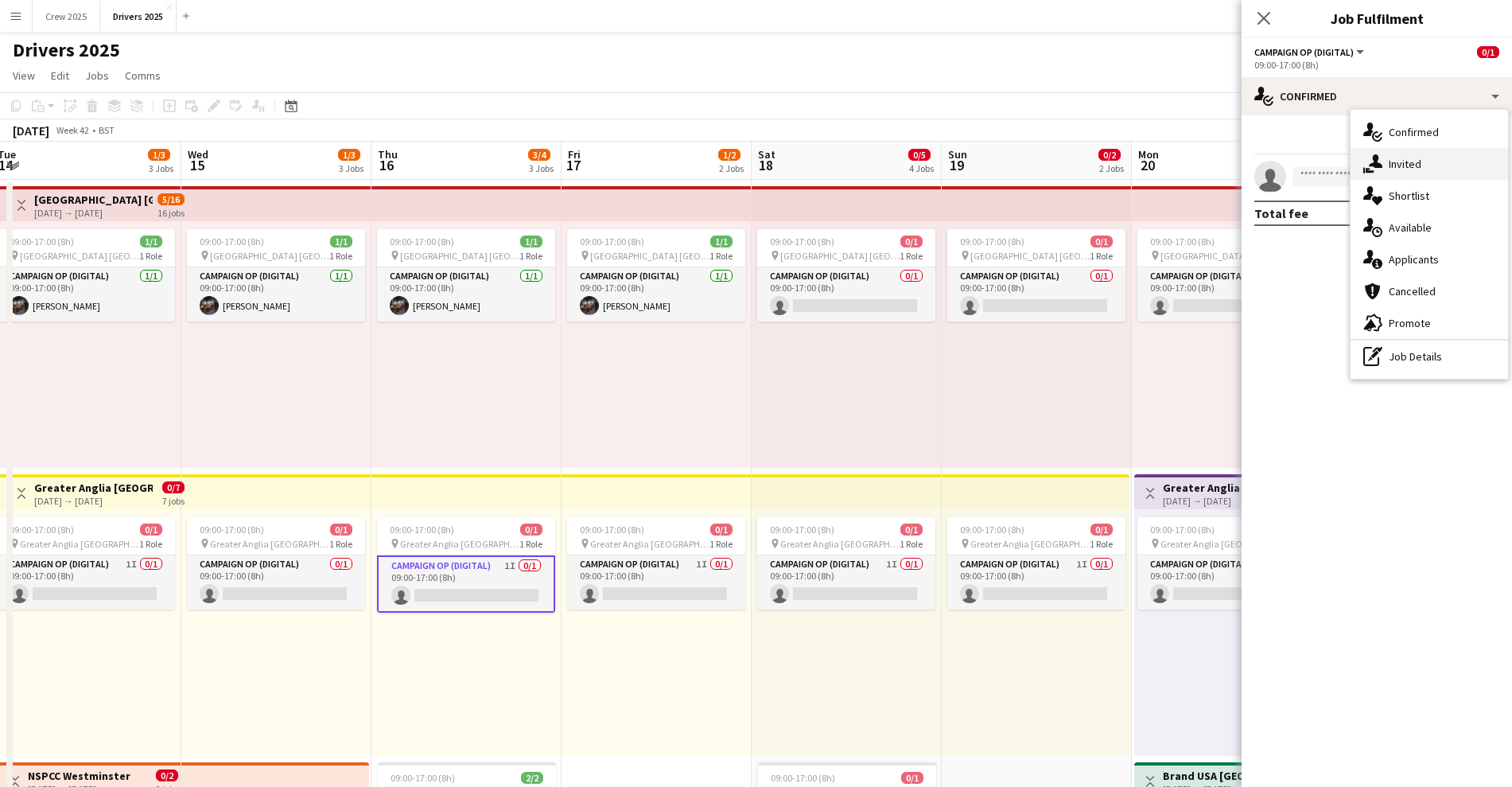
click at [1413, 168] on span "Invited" at bounding box center [1404, 163] width 33 height 14
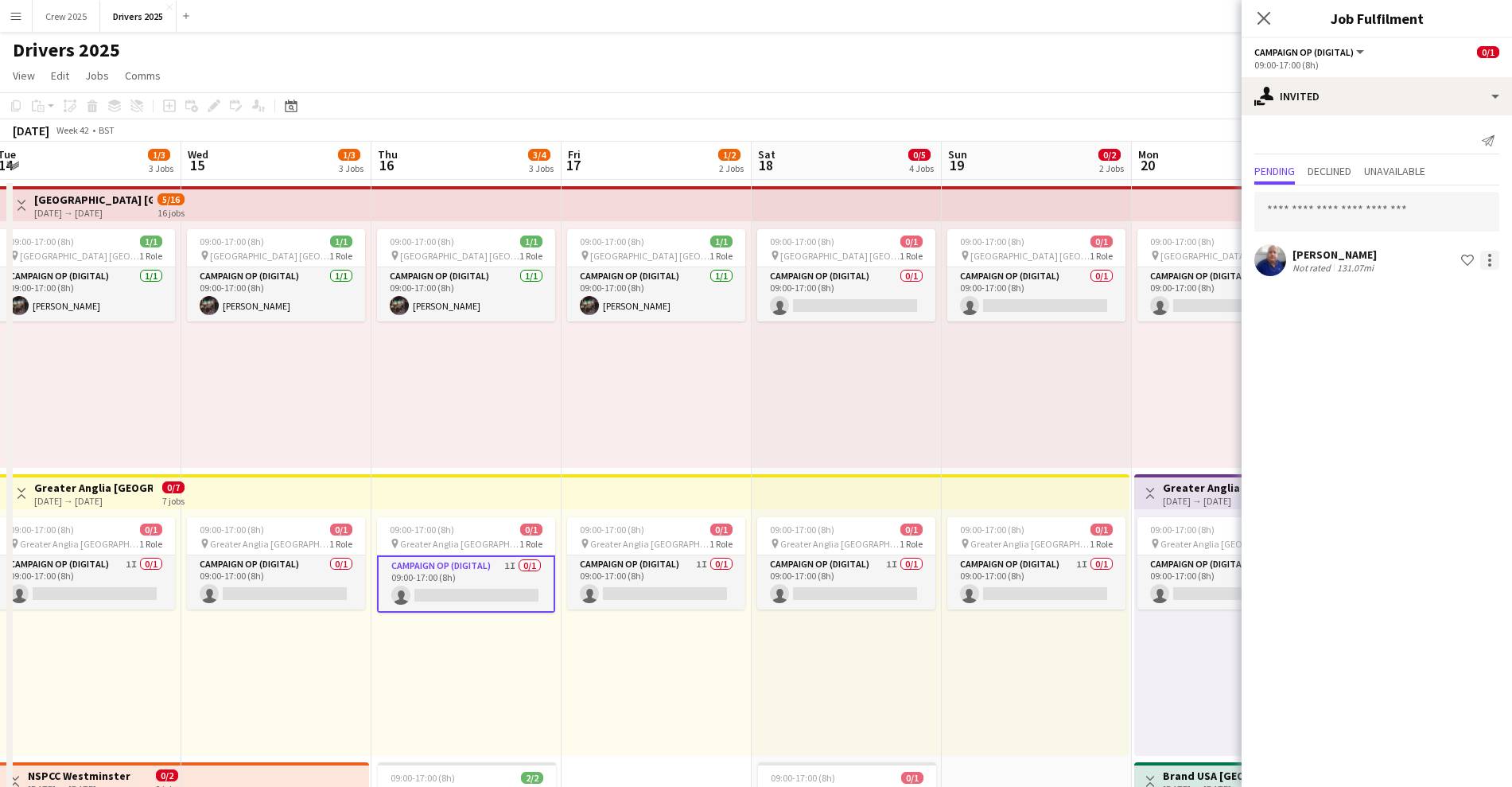
click at [1496, 263] on div at bounding box center [1489, 259] width 19 height 19
click at [1456, 402] on span "Cancel invitation" at bounding box center [1439, 404] width 93 height 14
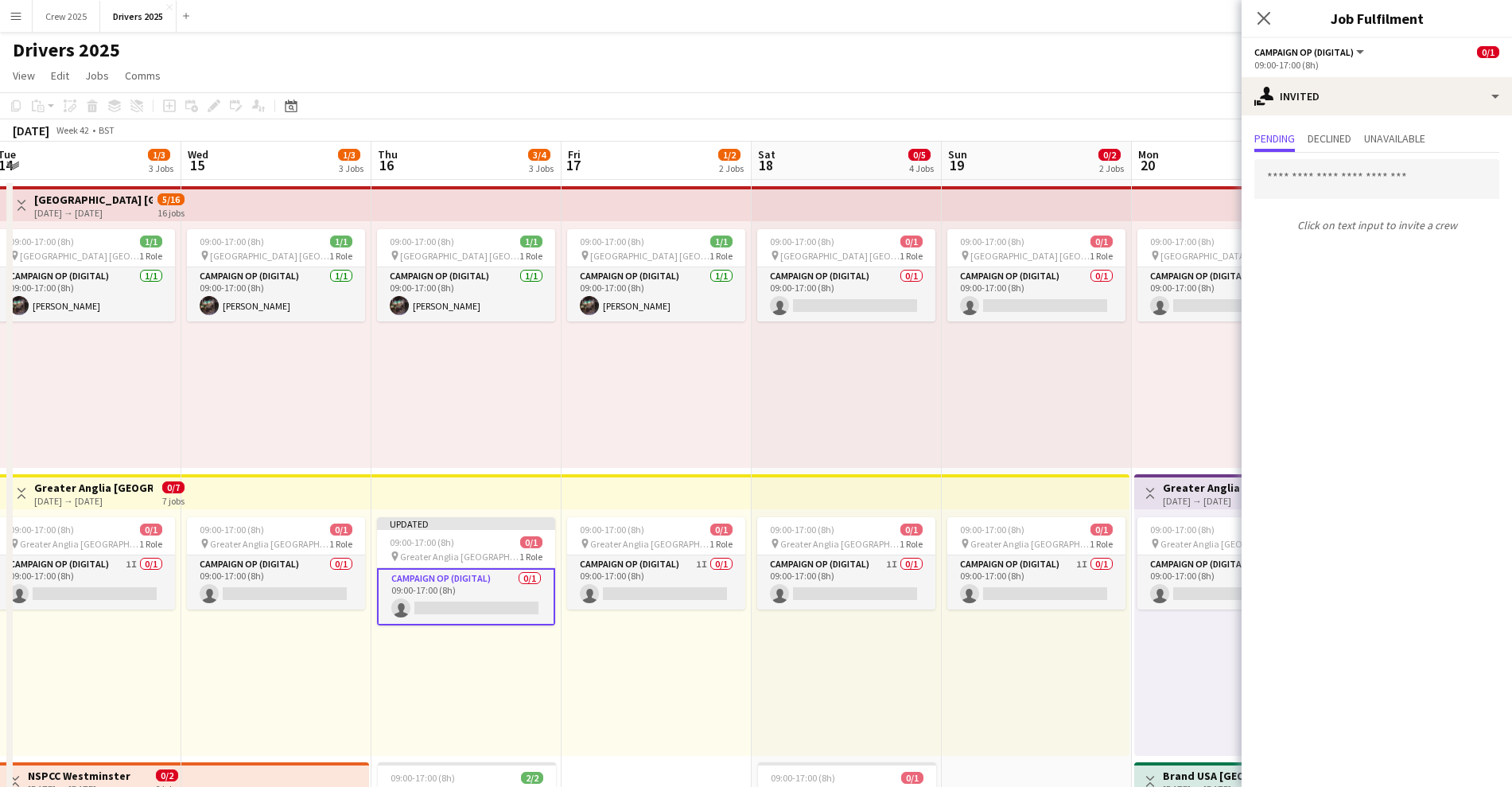
click at [666, 395] on div "09:00-17:00 (8h) 1/1 pin Abertay University Scotland 1 Role Campaign Op (Digita…" at bounding box center [656, 344] width 190 height 246
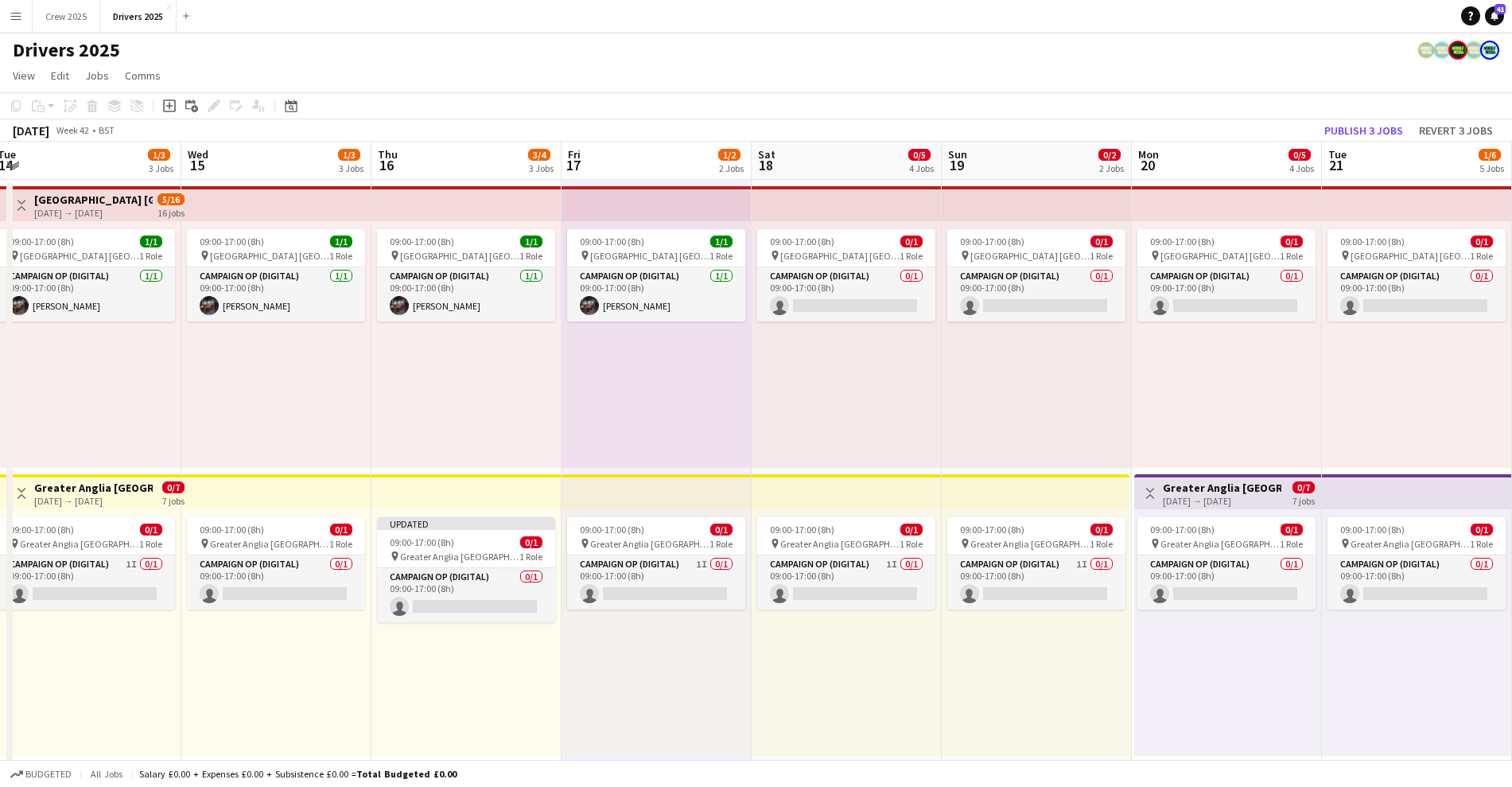
click at [112, 503] on div "13-10-2025 → 19-10-2025" at bounding box center [94, 501] width 119 height 12
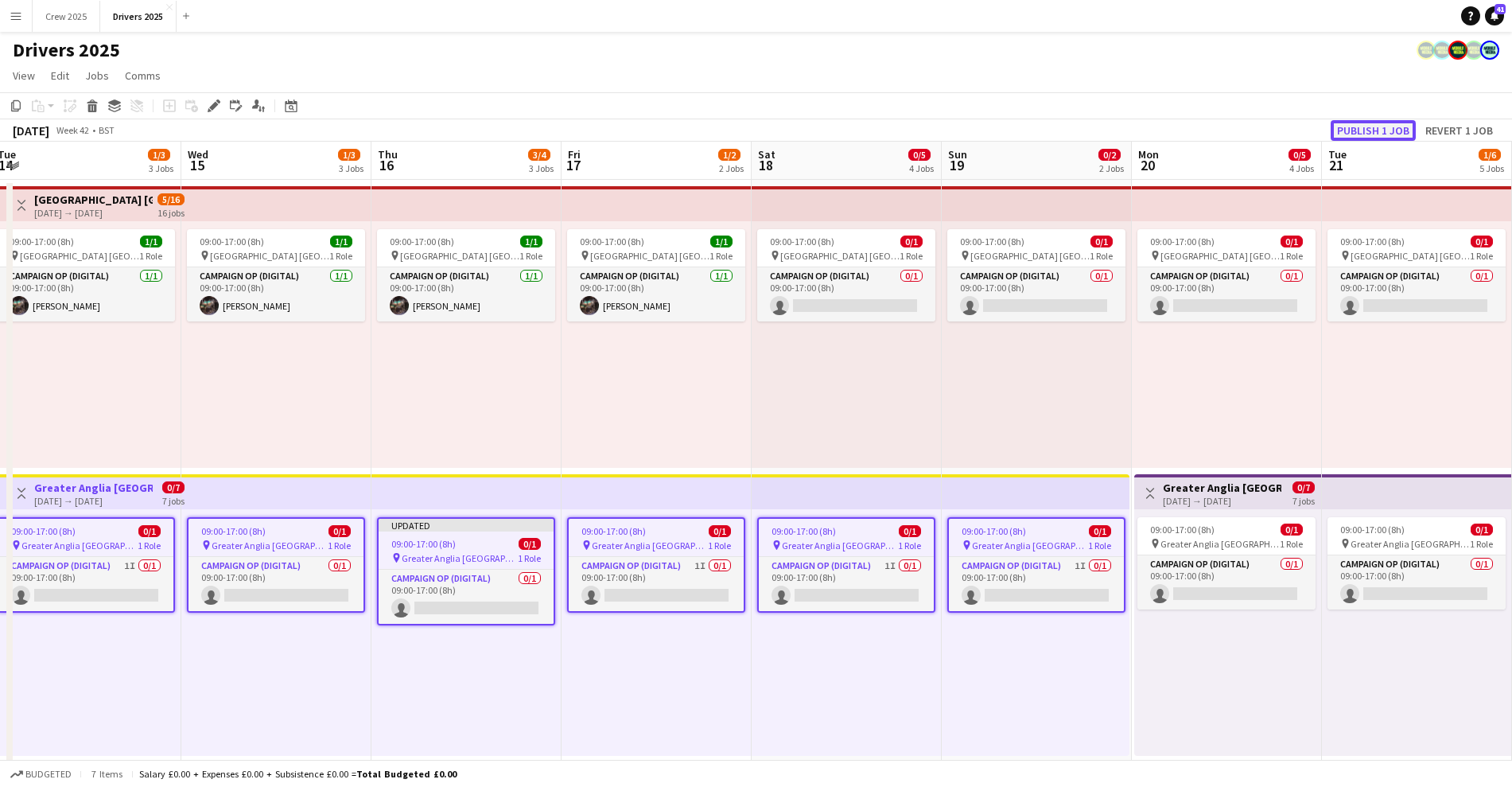
click at [1358, 129] on button "Publish 1 job" at bounding box center [1372, 130] width 85 height 21
